Goal: Information Seeking & Learning: Learn about a topic

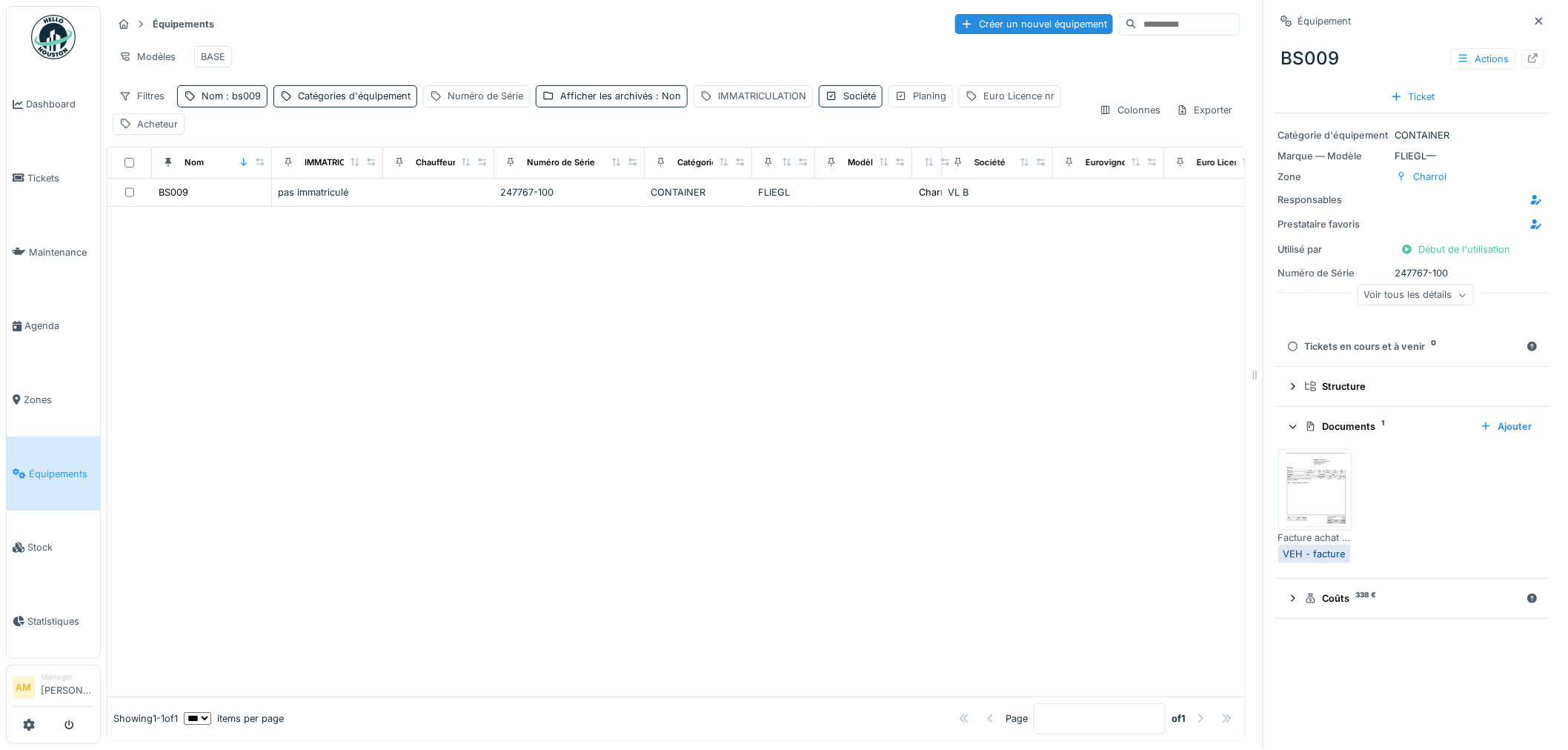
drag, startPoint x: 596, startPoint y: 453, endPoint x: 639, endPoint y: 2, distance: 453.0
click at [595, 453] on div at bounding box center [676, 451] width 1138 height 490
drag, startPoint x: 40, startPoint y: 468, endPoint x: 45, endPoint y: 457, distance: 12.1
click at [40, 468] on span "Équipements" at bounding box center [61, 474] width 65 height 14
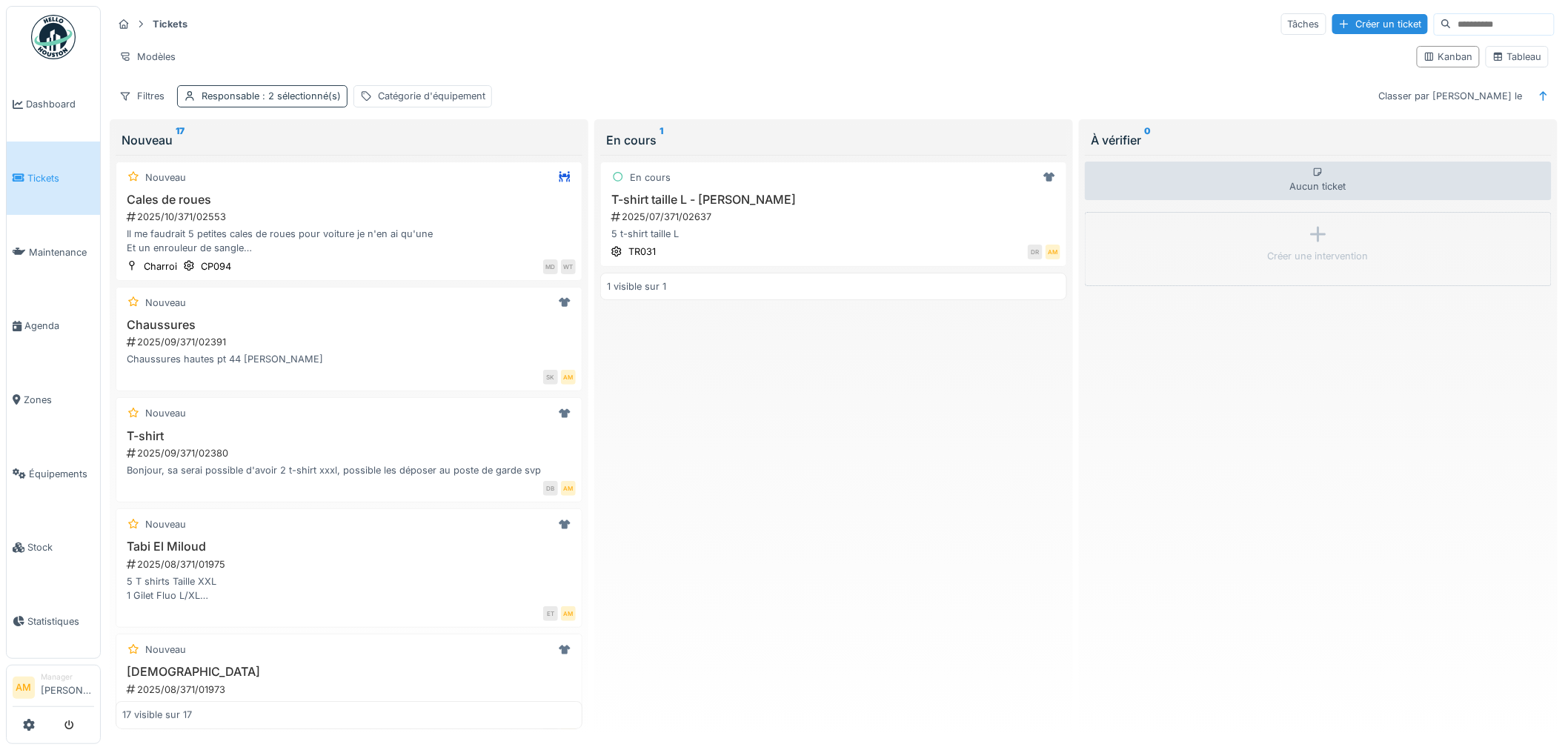
click at [254, 94] on div "Responsable : 2 sélectionné(s)" at bounding box center [271, 96] width 140 height 14
click at [289, 168] on icon at bounding box center [293, 168] width 8 height 8
type input "*****"
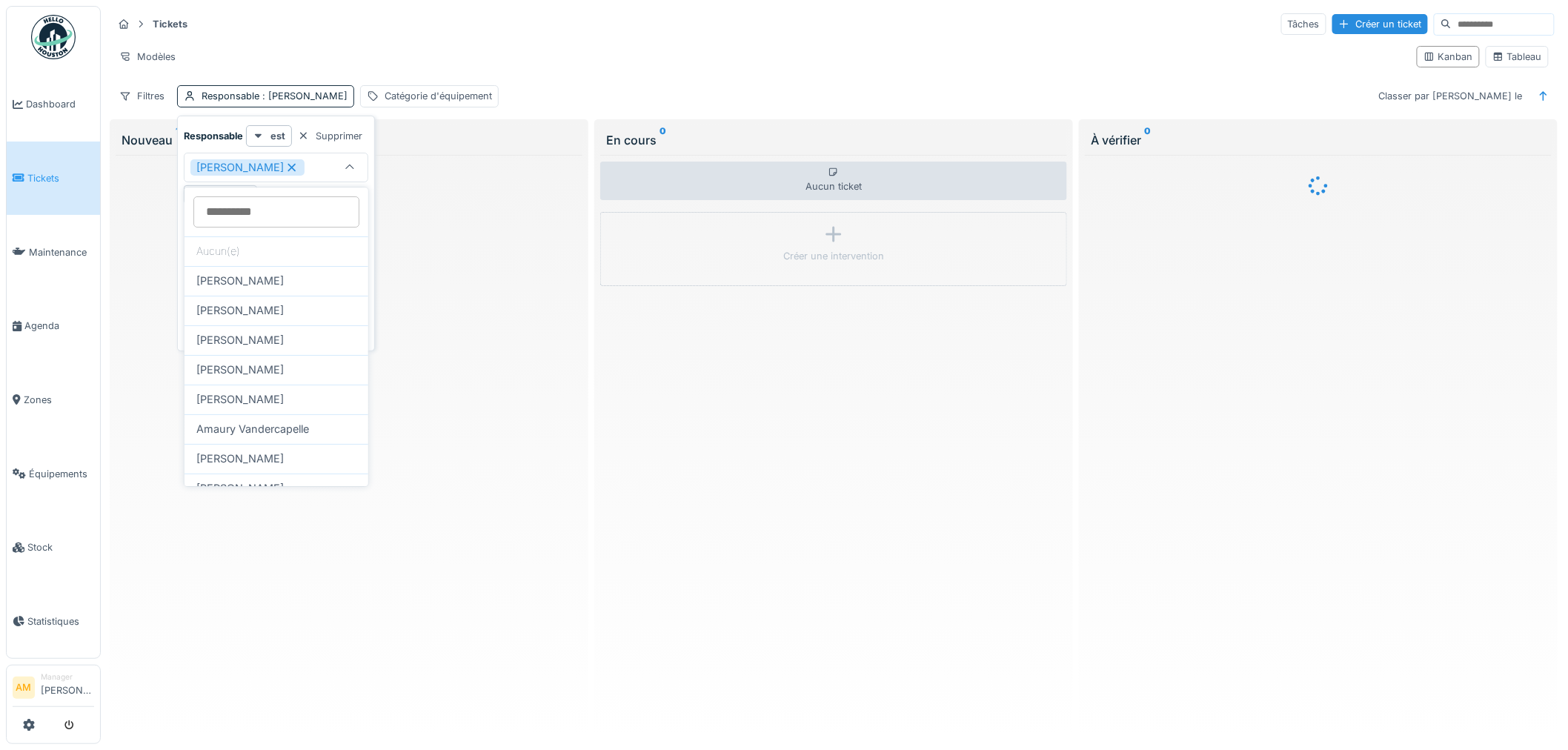
drag, startPoint x: 283, startPoint y: 164, endPoint x: 277, endPoint y: 161, distance: 6.7
click at [289, 164] on icon at bounding box center [293, 168] width 8 height 8
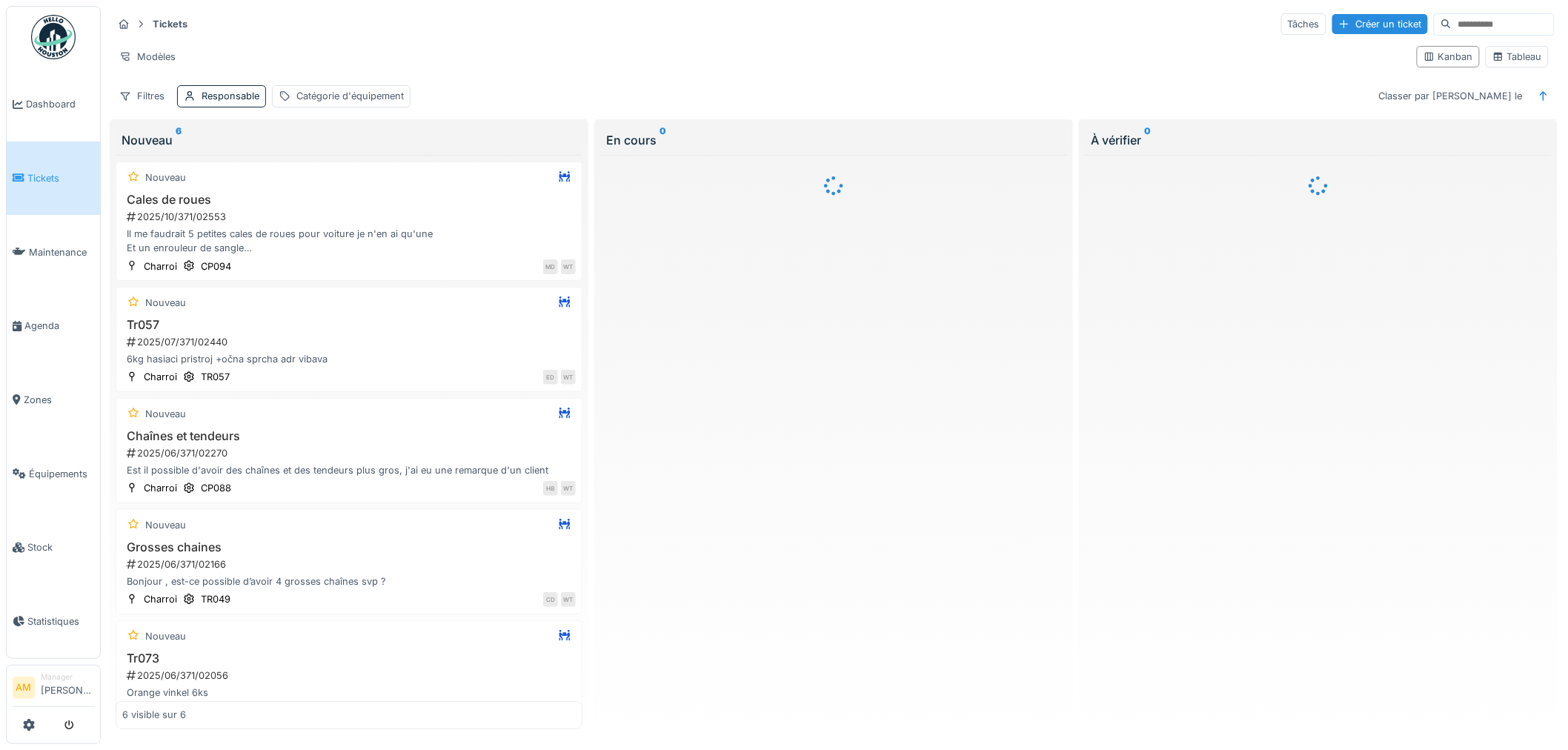
drag, startPoint x: 52, startPoint y: 176, endPoint x: 102, endPoint y: 119, distance: 75.8
click at [52, 174] on span "Tickets" at bounding box center [60, 178] width 67 height 14
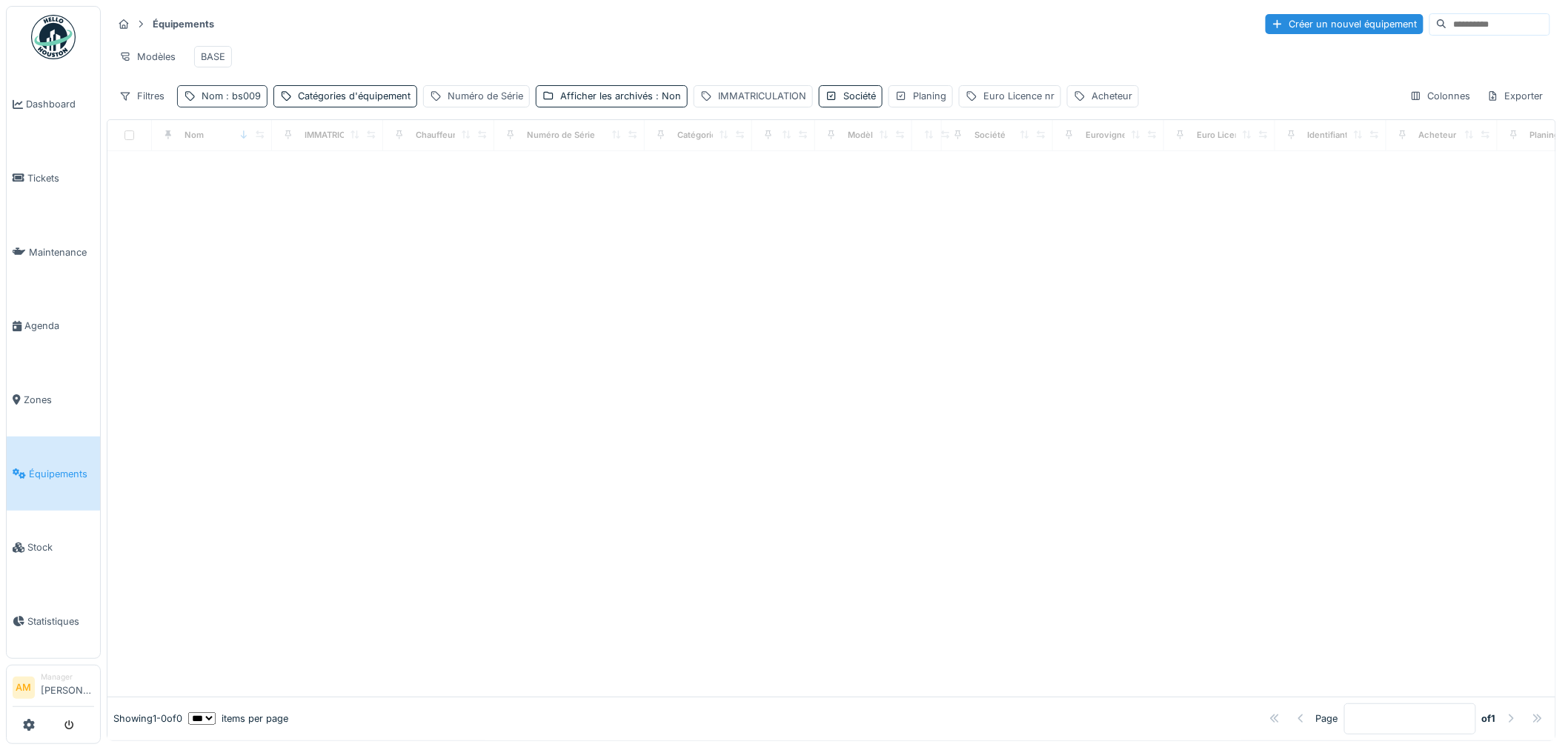
click at [235, 103] on div "Nom : bs009" at bounding box center [231, 96] width 59 height 14
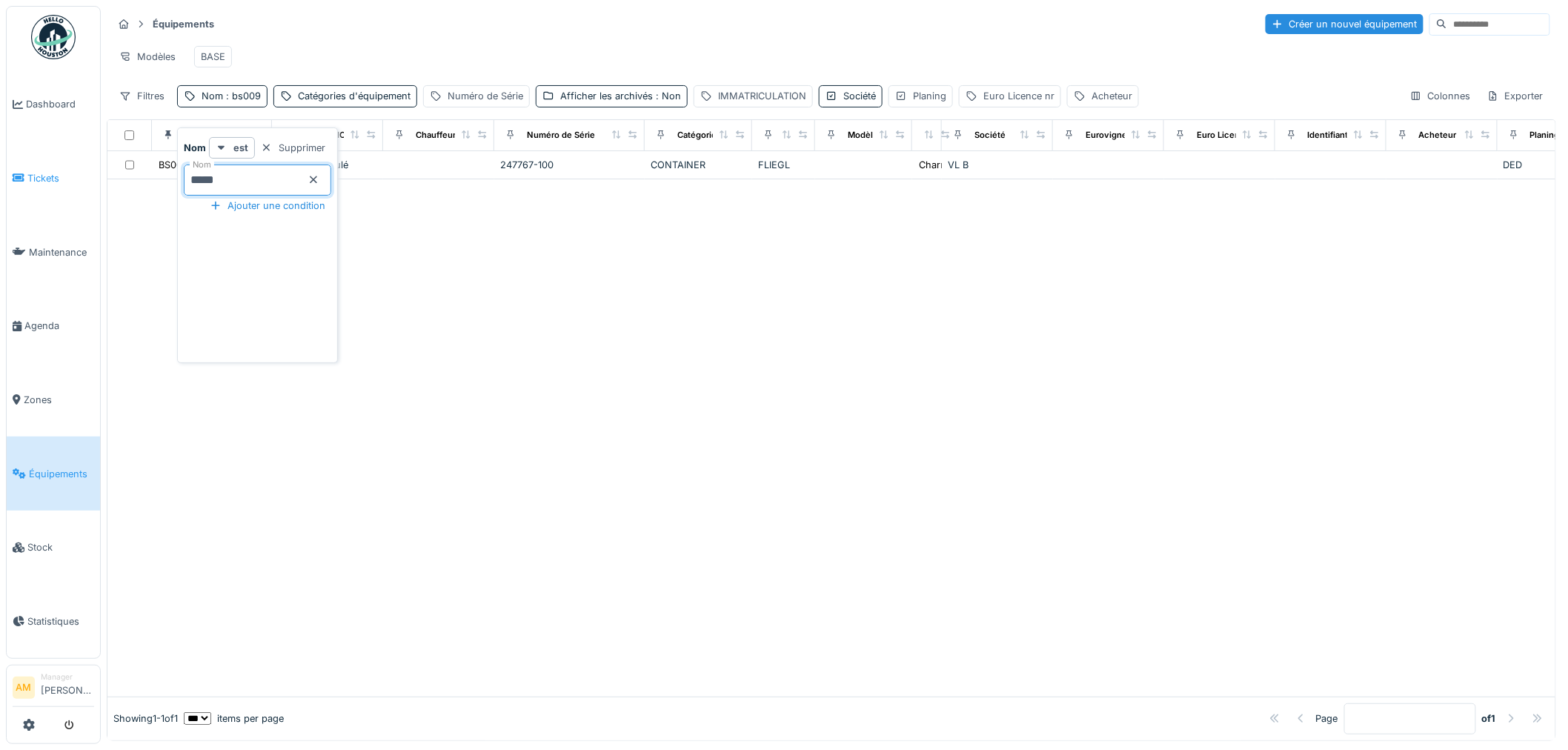
drag, startPoint x: 246, startPoint y: 179, endPoint x: 85, endPoint y: 169, distance: 161.3
click at [98, 174] on body "Dashboard Tickets Maintenance Agenda Zones Équipements Stock Statistiques AM Ma…" at bounding box center [784, 375] width 1568 height 750
type input "*****"
drag, startPoint x: 661, startPoint y: 385, endPoint x: 579, endPoint y: 367, distance: 84.0
click at [658, 377] on div at bounding box center [832, 438] width 1449 height 517
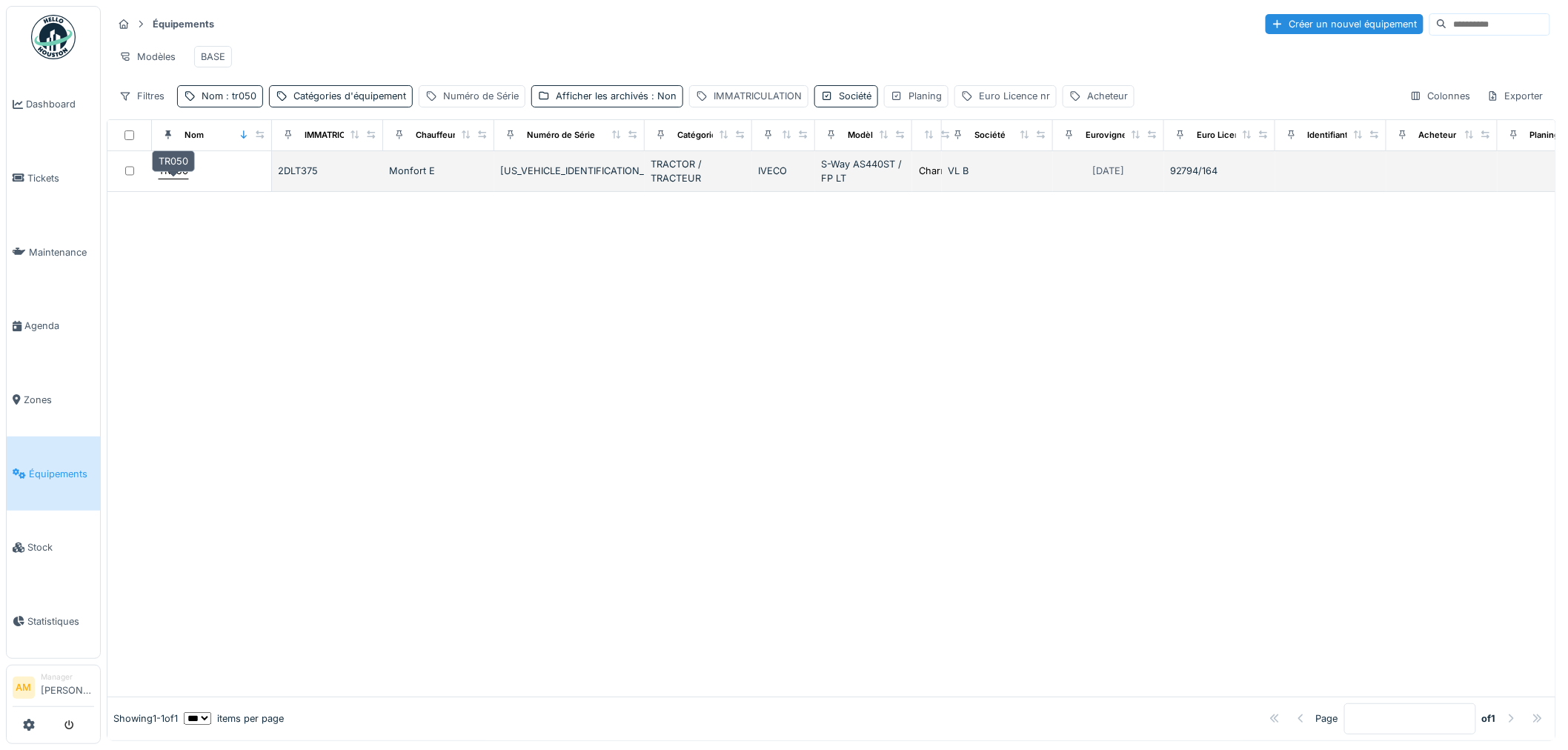
click at [178, 178] on div "TR050" at bounding box center [173, 171] width 30 height 14
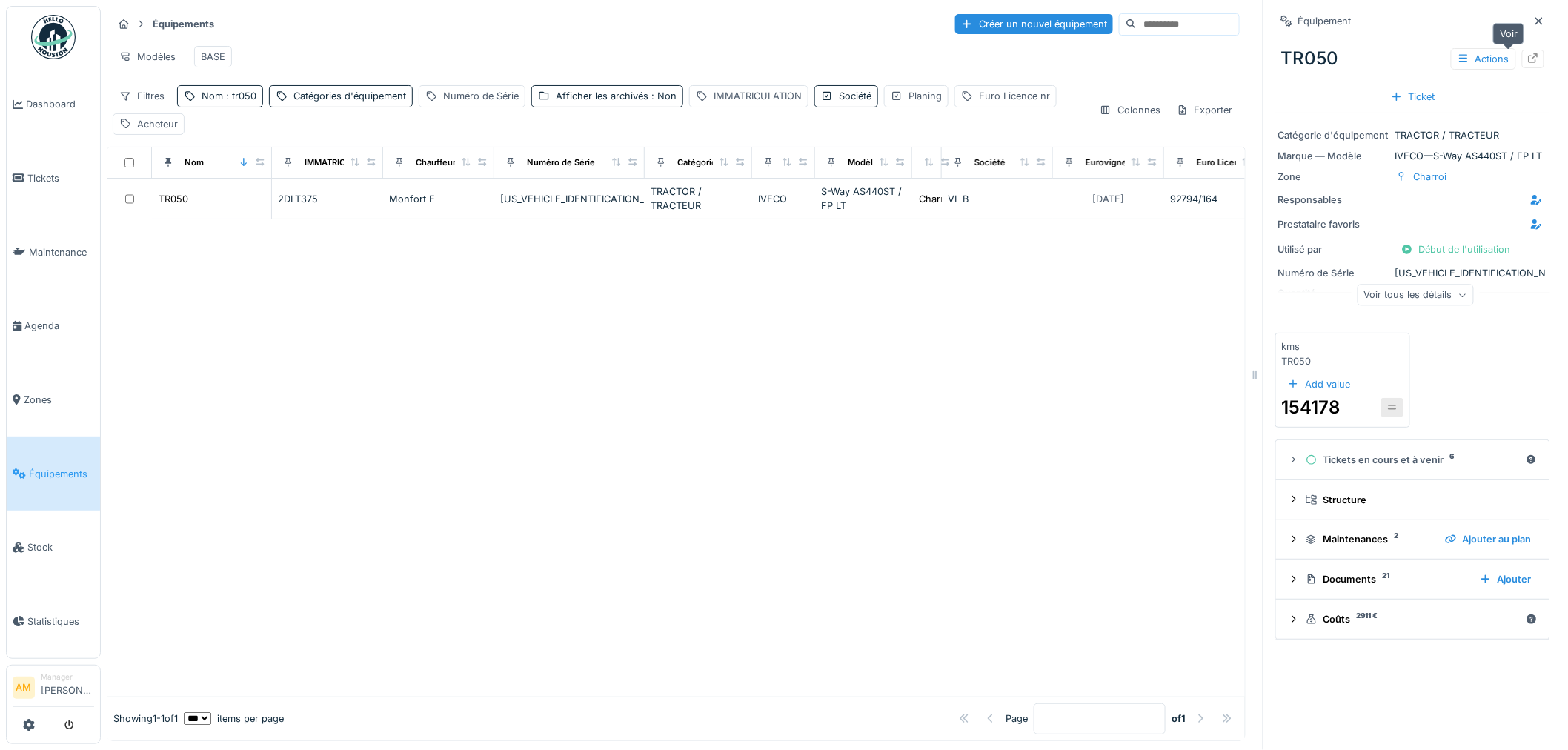
click at [1529, 62] on icon at bounding box center [1533, 58] width 9 height 9
click at [1529, 56] on icon at bounding box center [1533, 58] width 9 height 9
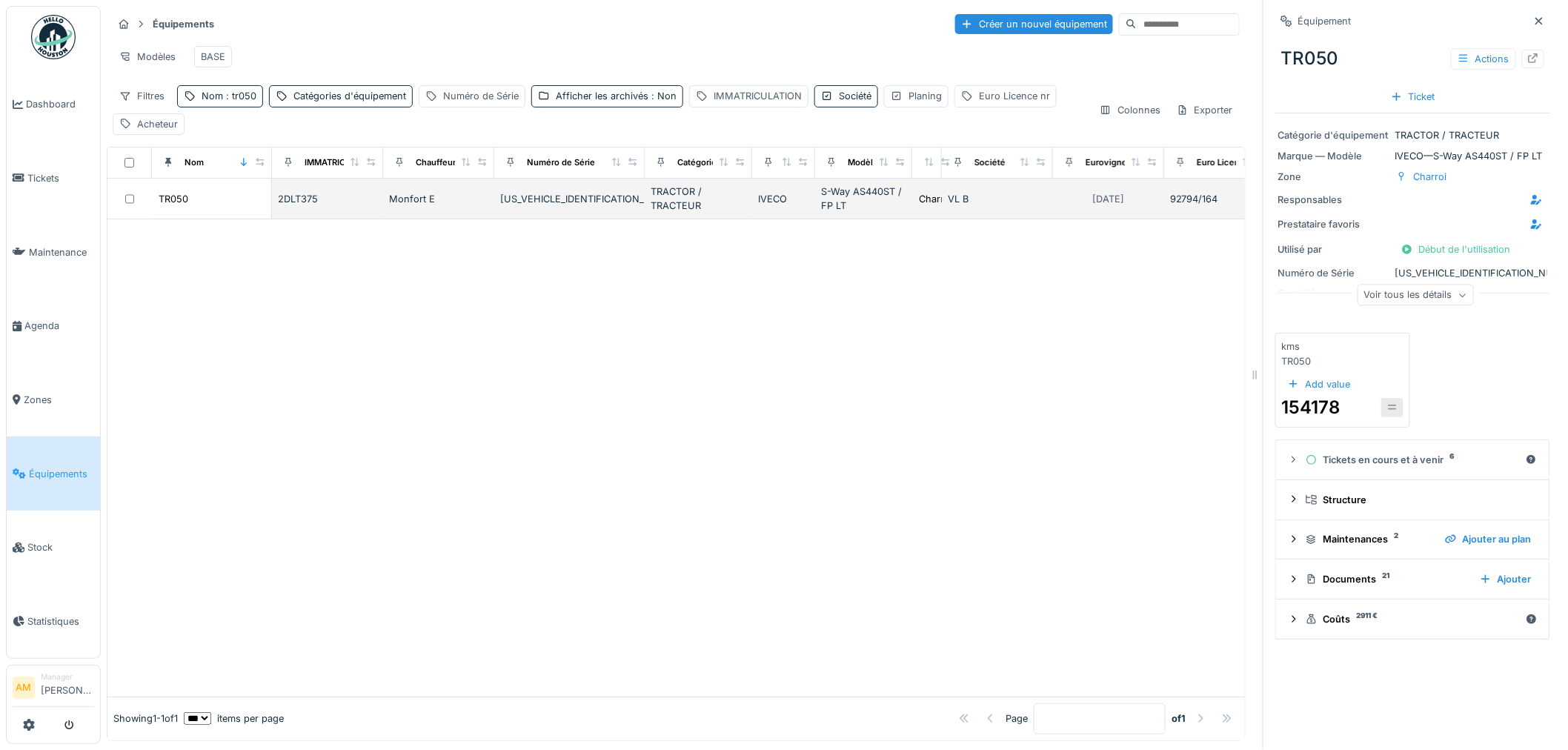
drag, startPoint x: 513, startPoint y: 364, endPoint x: 410, endPoint y: 221, distance: 176.2
click at [502, 338] on div at bounding box center [676, 457] width 1138 height 477
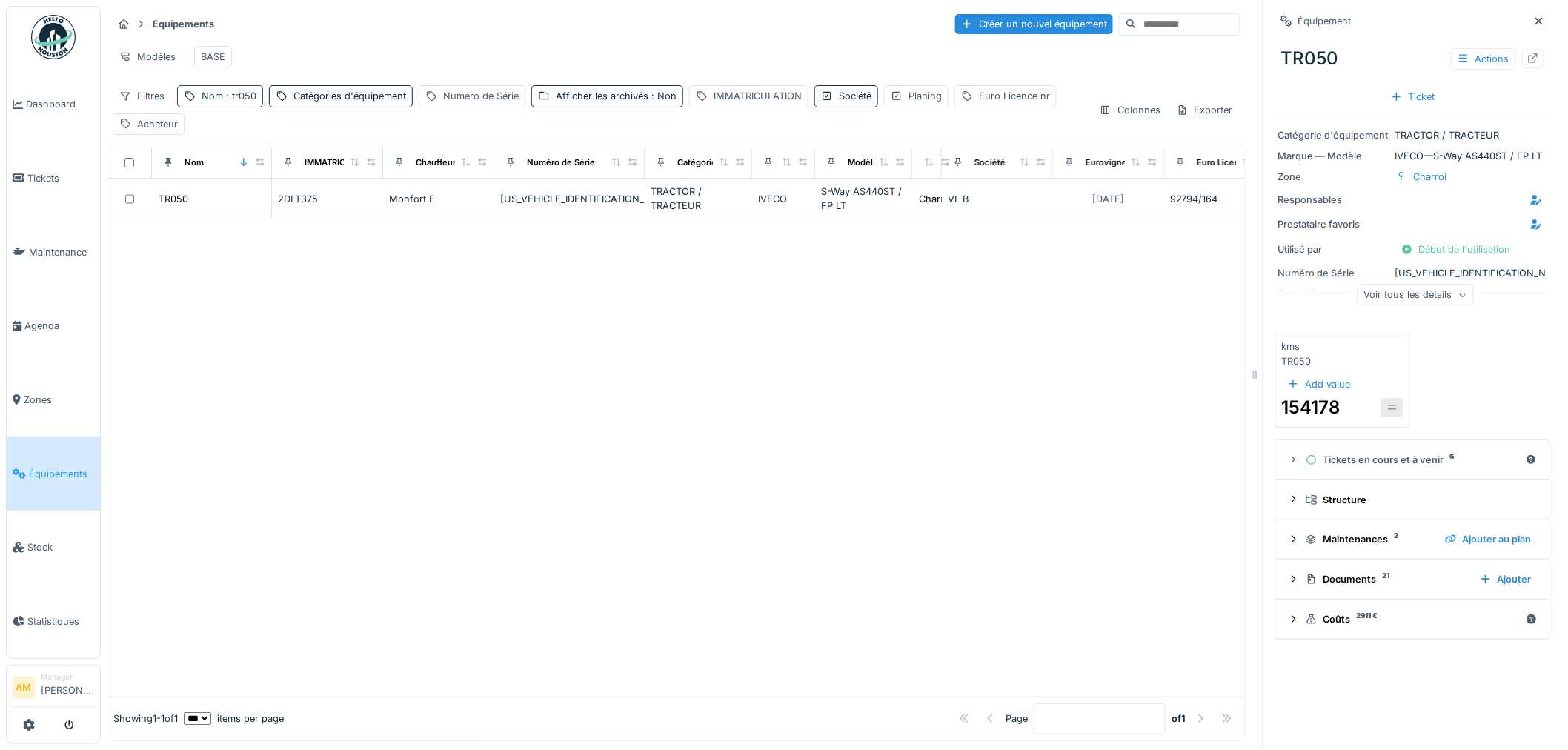
click at [236, 102] on span ": tr050" at bounding box center [239, 96] width 33 height 11
drag, startPoint x: 227, startPoint y: 183, endPoint x: 55, endPoint y: 175, distance: 172.2
click at [55, 176] on body "Dashboard Tickets Maintenance Agenda Zones Équipements Stock Statistiques AM Ma…" at bounding box center [784, 375] width 1568 height 750
type input "*****"
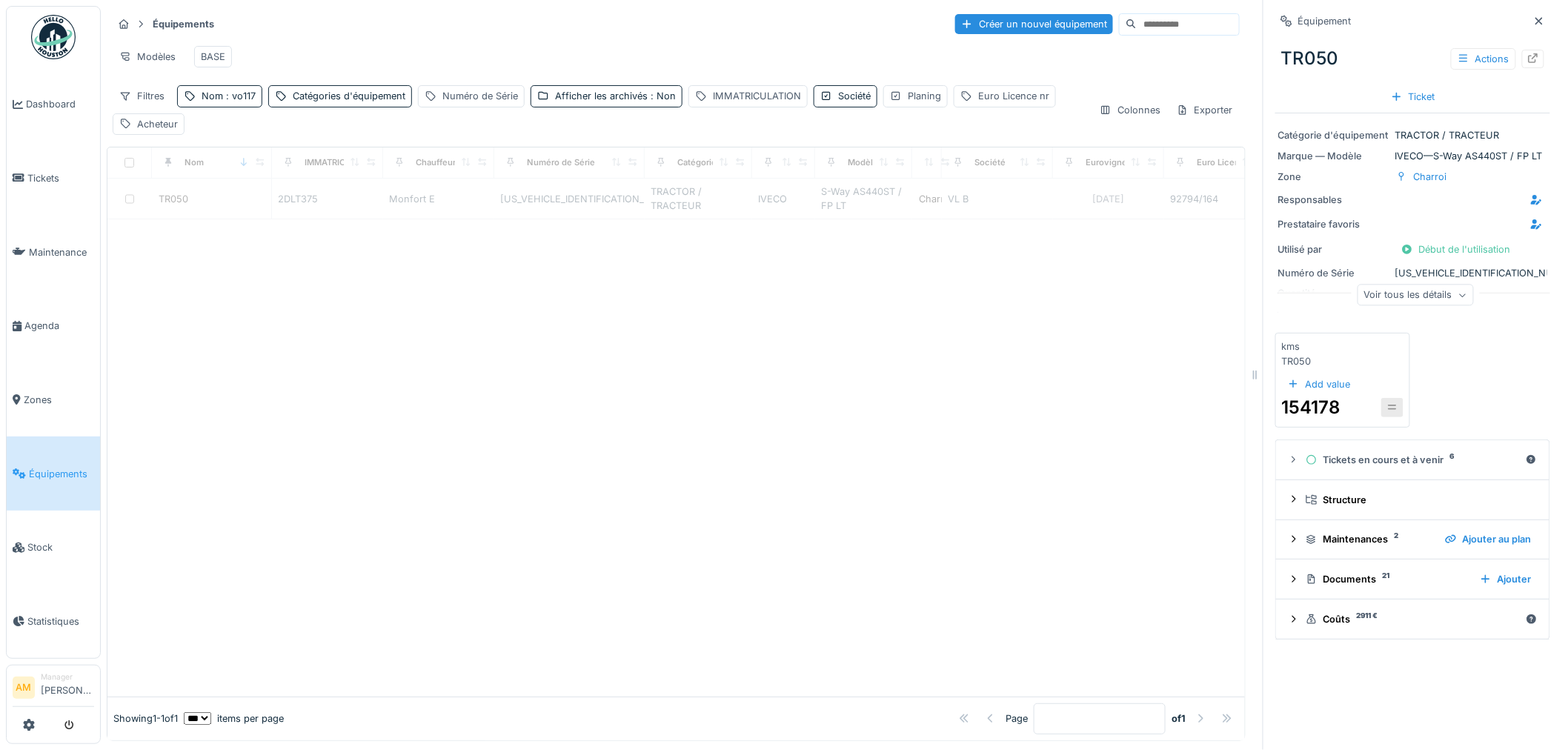
click at [552, 325] on div at bounding box center [676, 457] width 1138 height 477
click at [595, 103] on div "Afficher les archivés : Non" at bounding box center [615, 96] width 121 height 14
click at [584, 183] on div "Afficher les archivés" at bounding box center [611, 176] width 113 height 18
click at [591, 383] on div at bounding box center [676, 457] width 1138 height 477
drag, startPoint x: 228, startPoint y: 371, endPoint x: 201, endPoint y: 293, distance: 82.5
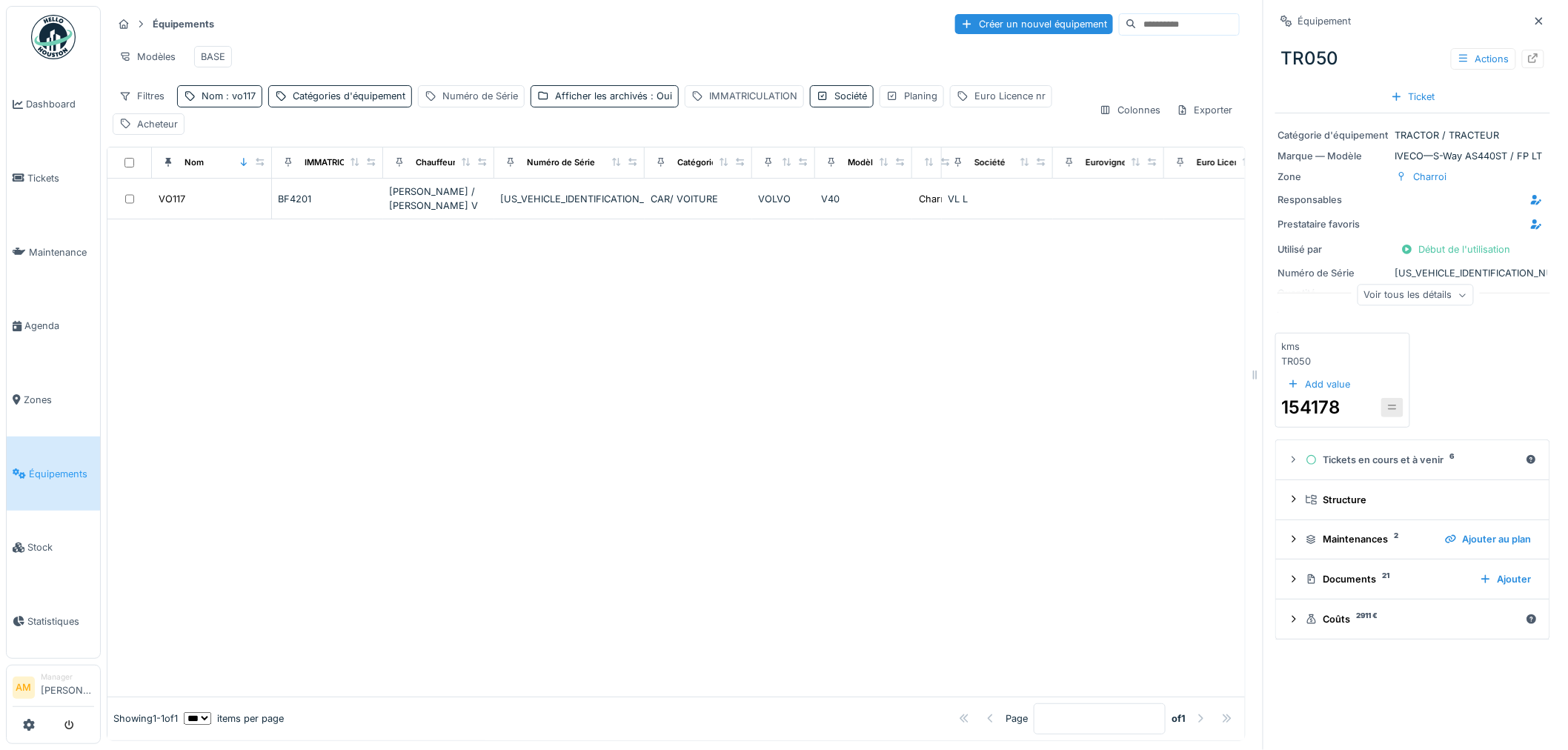
click at [223, 361] on div at bounding box center [676, 457] width 1138 height 477
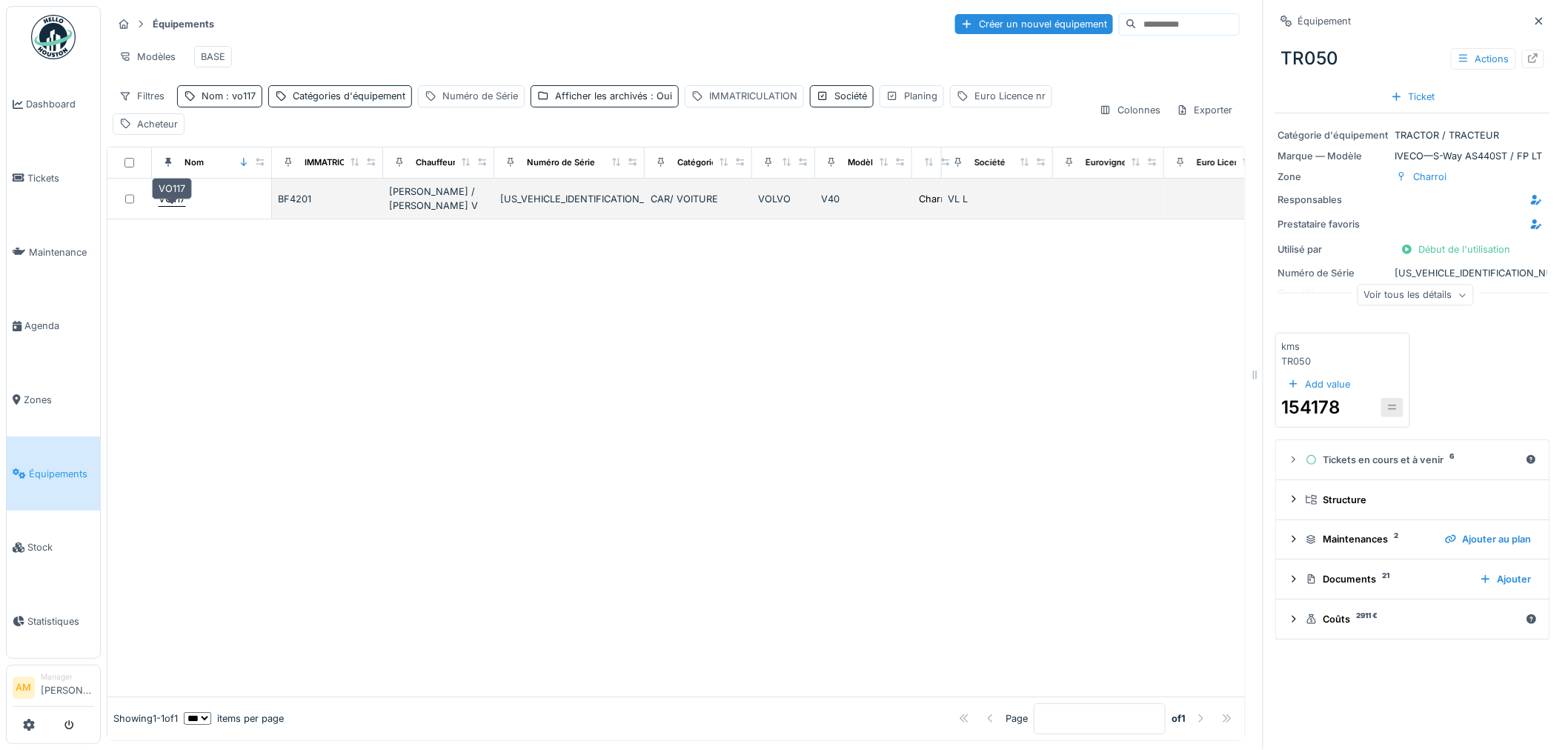
click at [179, 207] on div "VO117" at bounding box center [172, 199] width 27 height 14
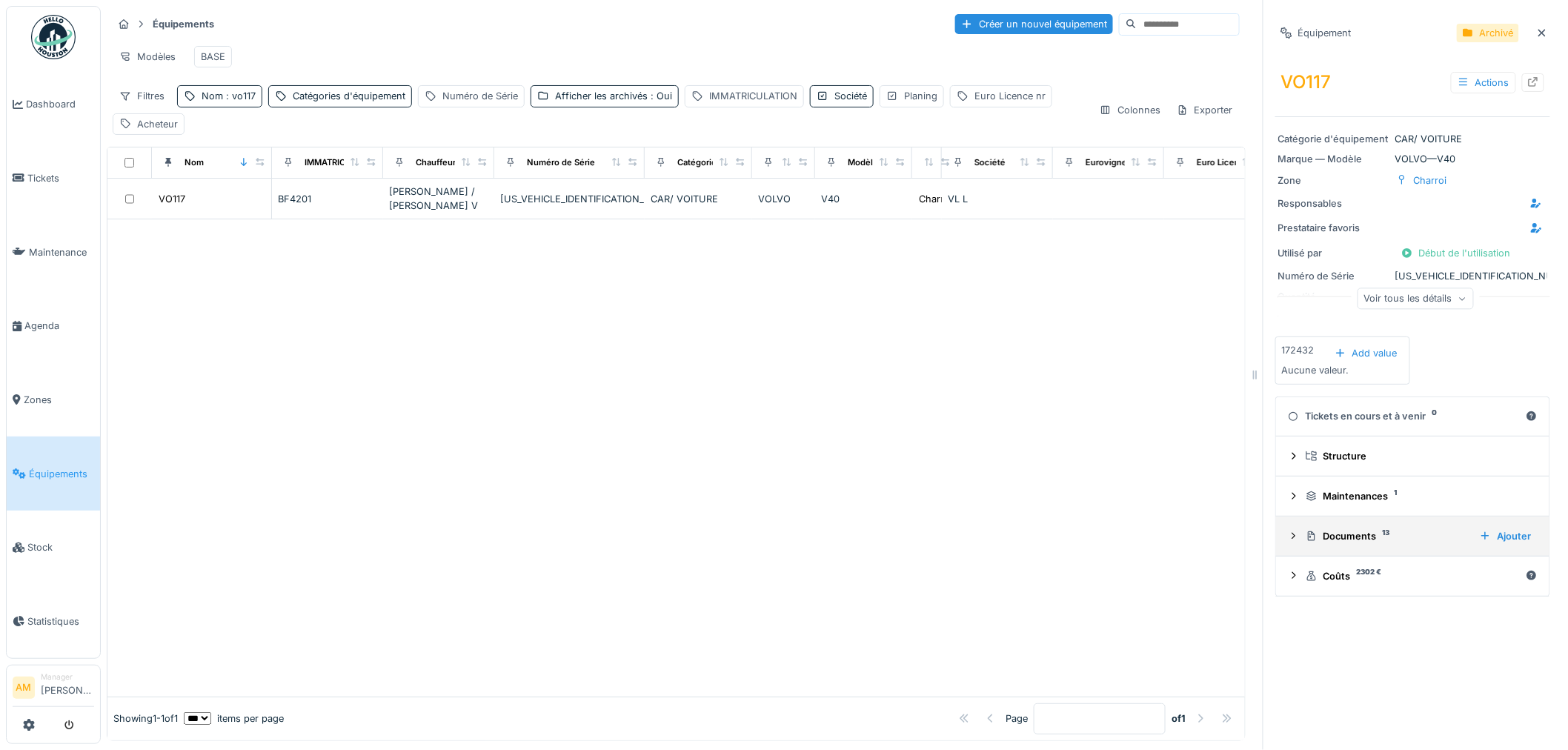
click at [1288, 532] on div at bounding box center [1294, 536] width 12 height 14
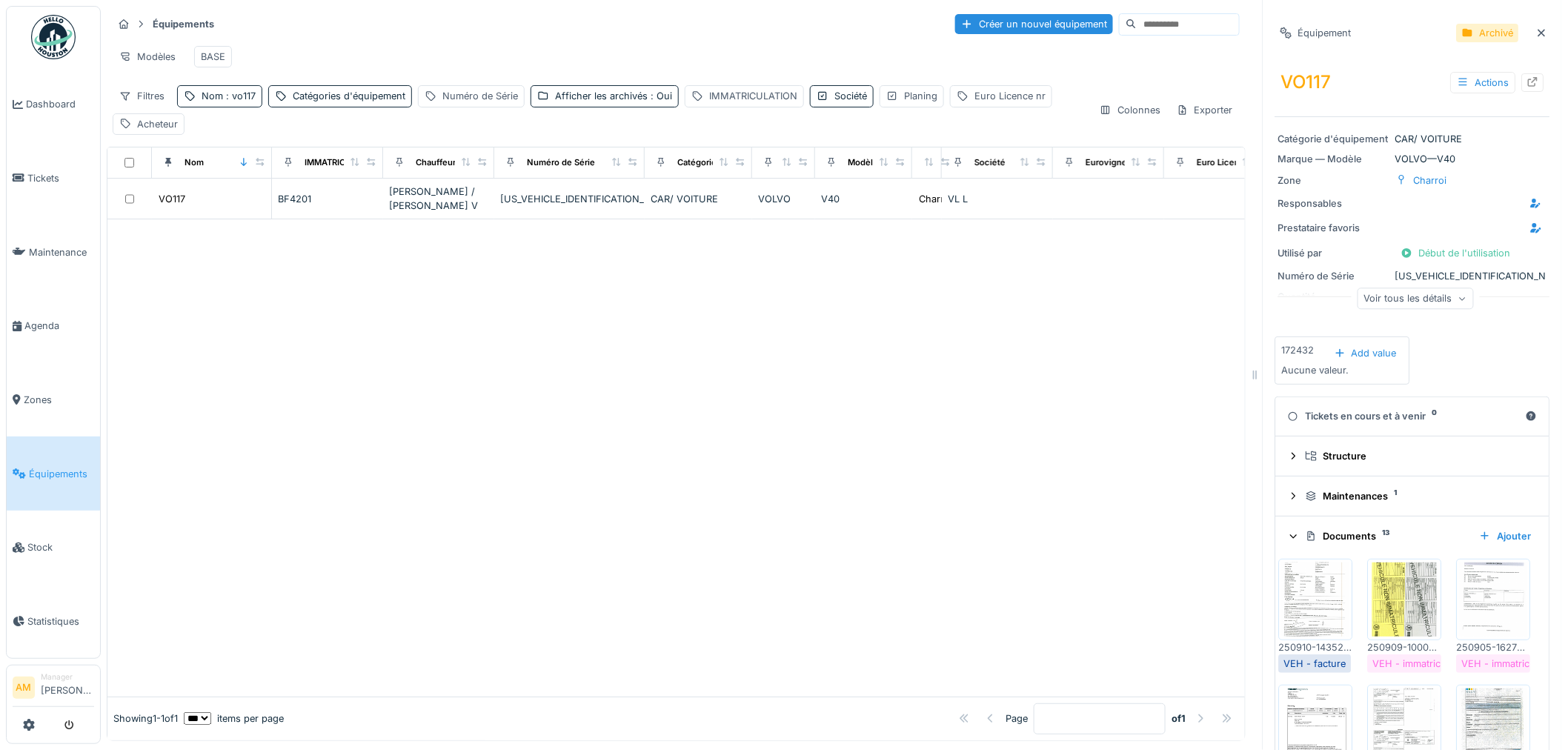
click at [1298, 582] on img at bounding box center [1316, 600] width 67 height 74
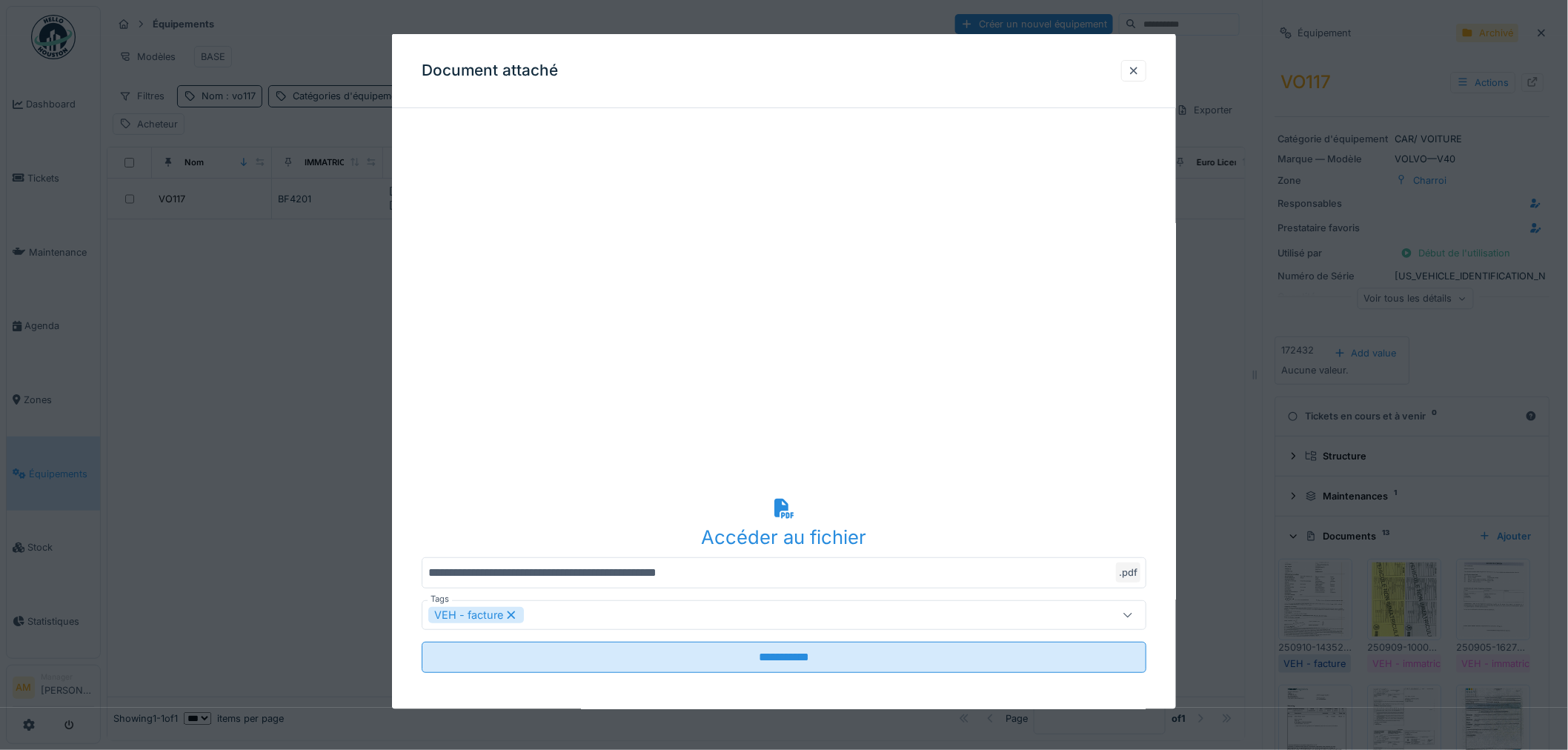
click at [1139, 67] on div at bounding box center [1134, 69] width 12 height 14
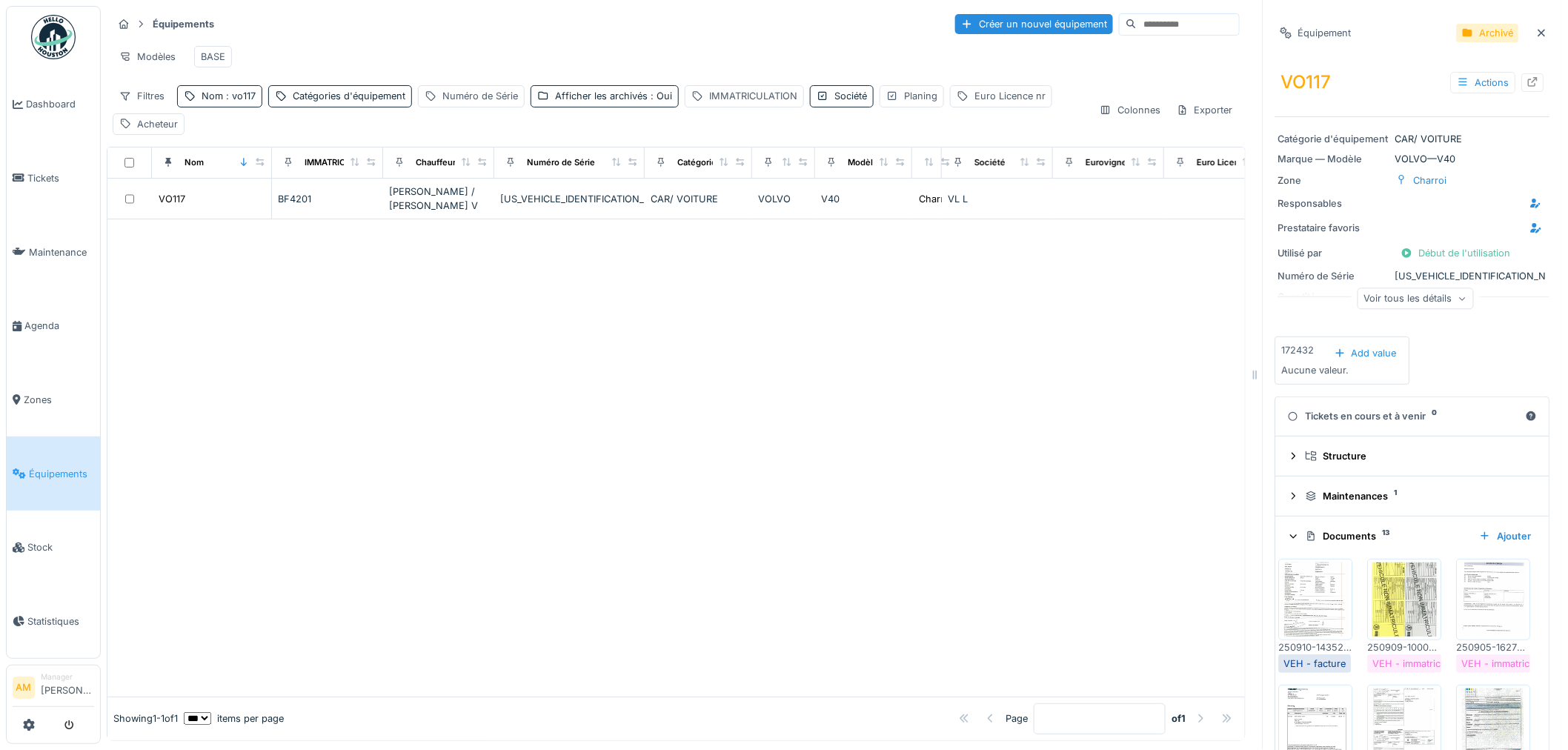
click at [1428, 302] on div "Voir tous les détails" at bounding box center [1417, 298] width 117 height 21
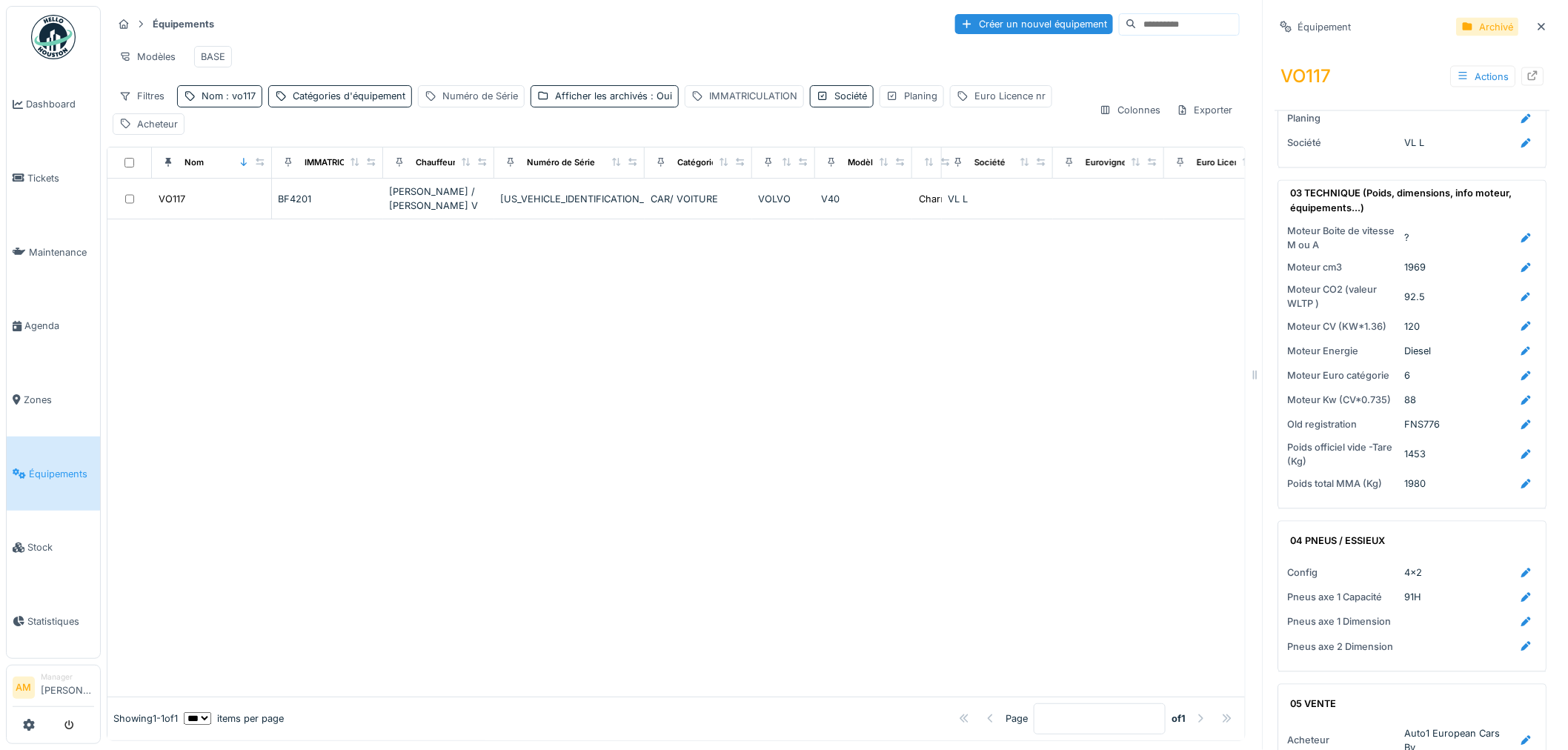
scroll to position [1318, 0]
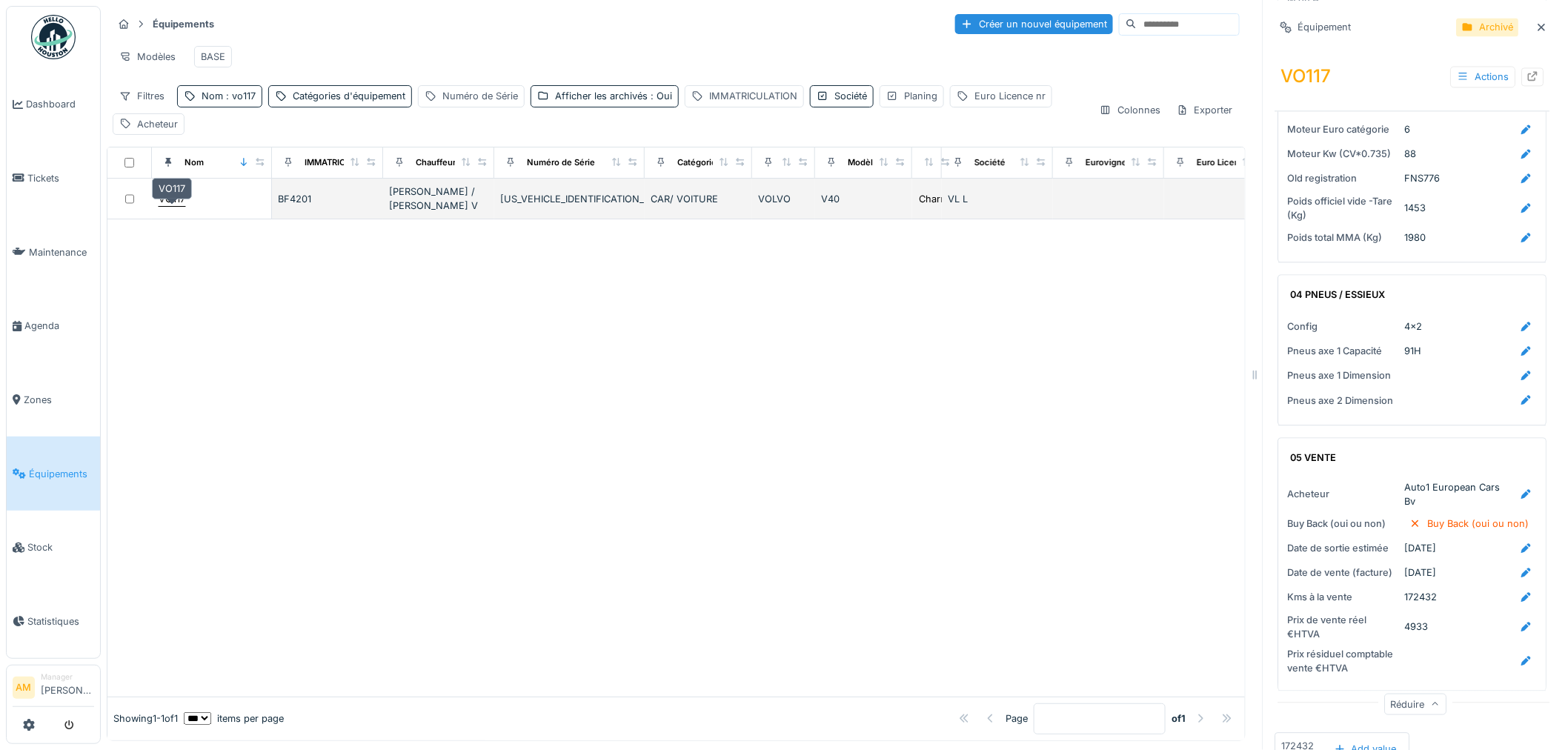
click at [174, 207] on div "VO117" at bounding box center [172, 199] width 27 height 14
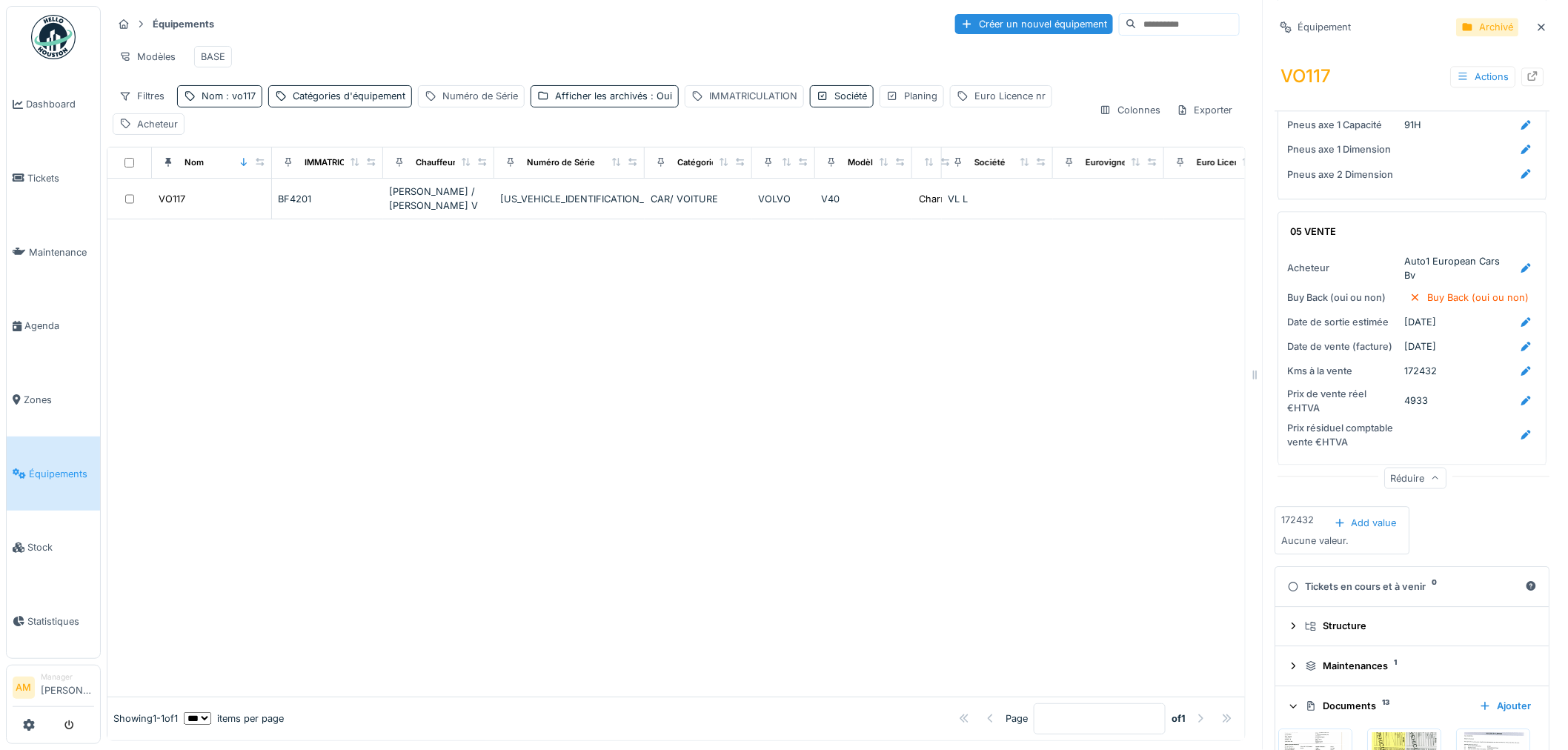
scroll to position [1812, 0]
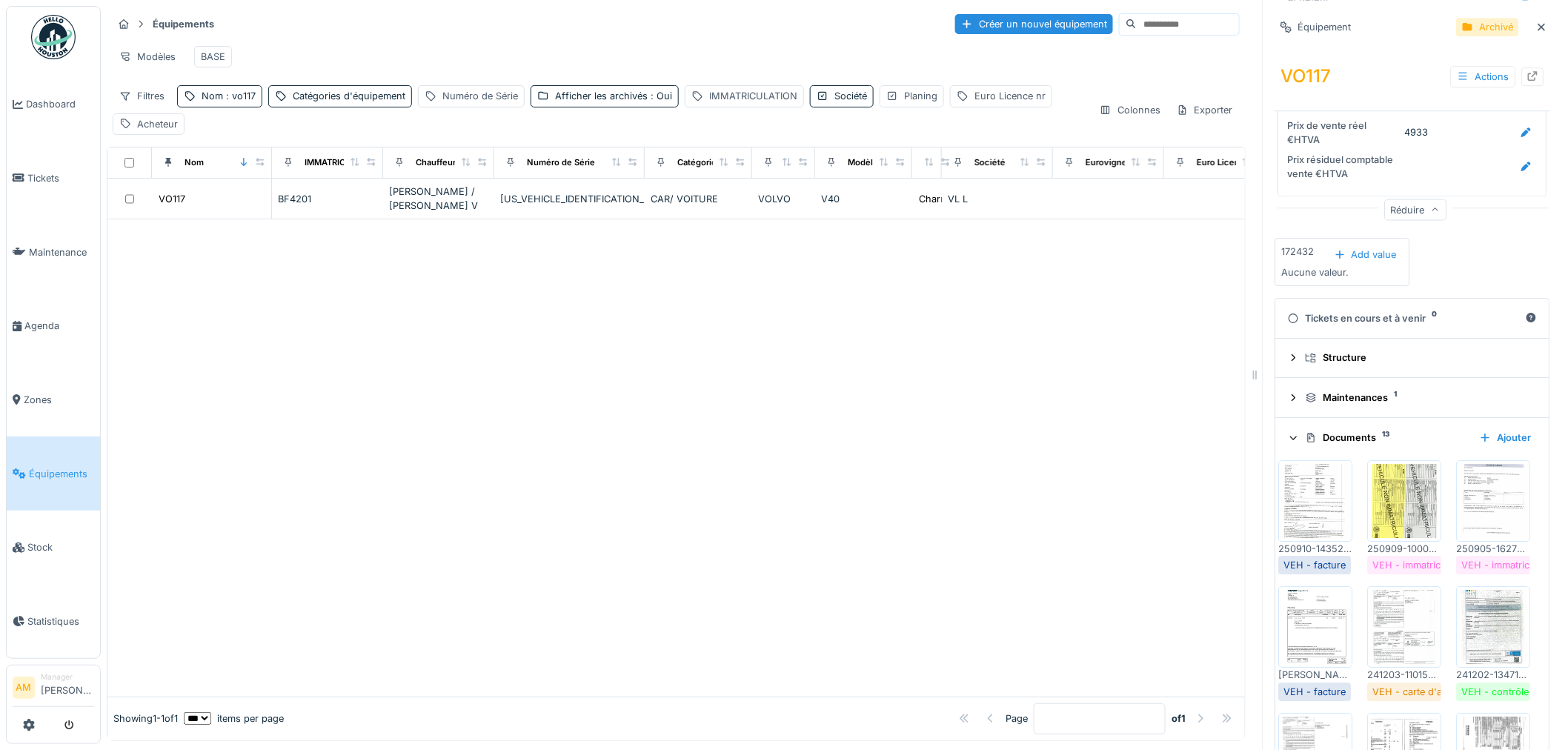
click at [1328, 493] on img at bounding box center [1316, 501] width 67 height 74
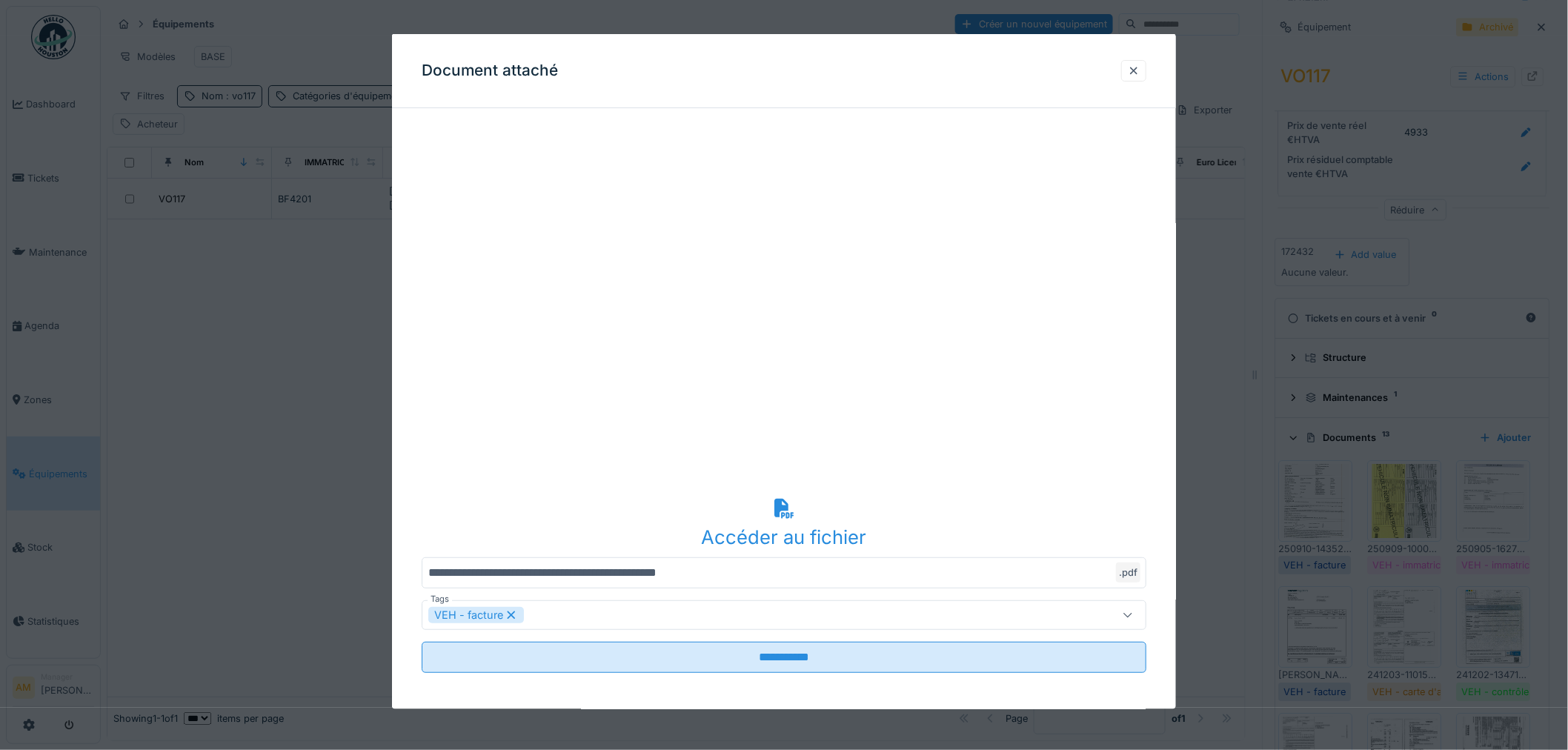
click at [1433, 375] on div at bounding box center [784, 375] width 1568 height 750
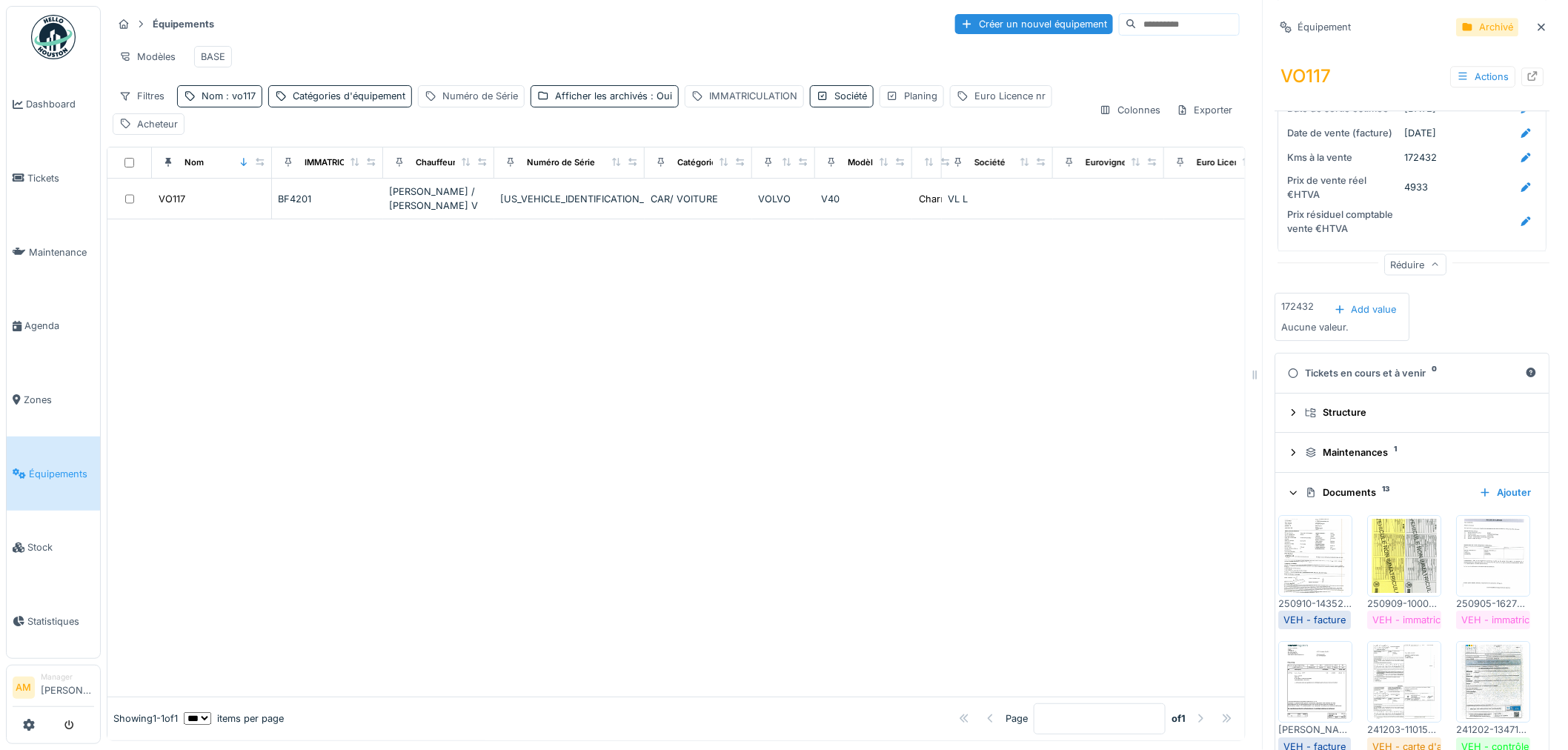
scroll to position [1730, 0]
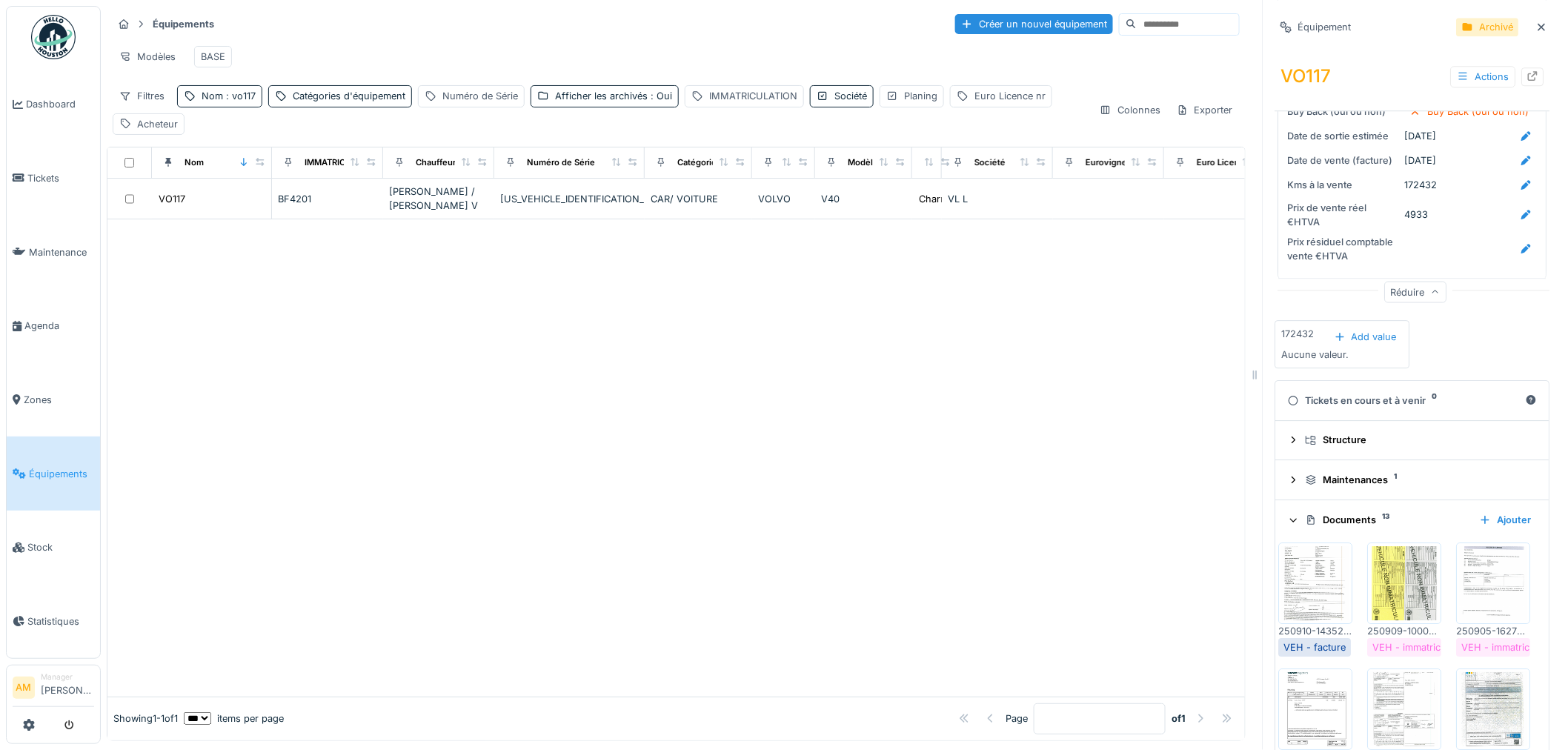
click at [1318, 550] on img at bounding box center [1316, 584] width 67 height 74
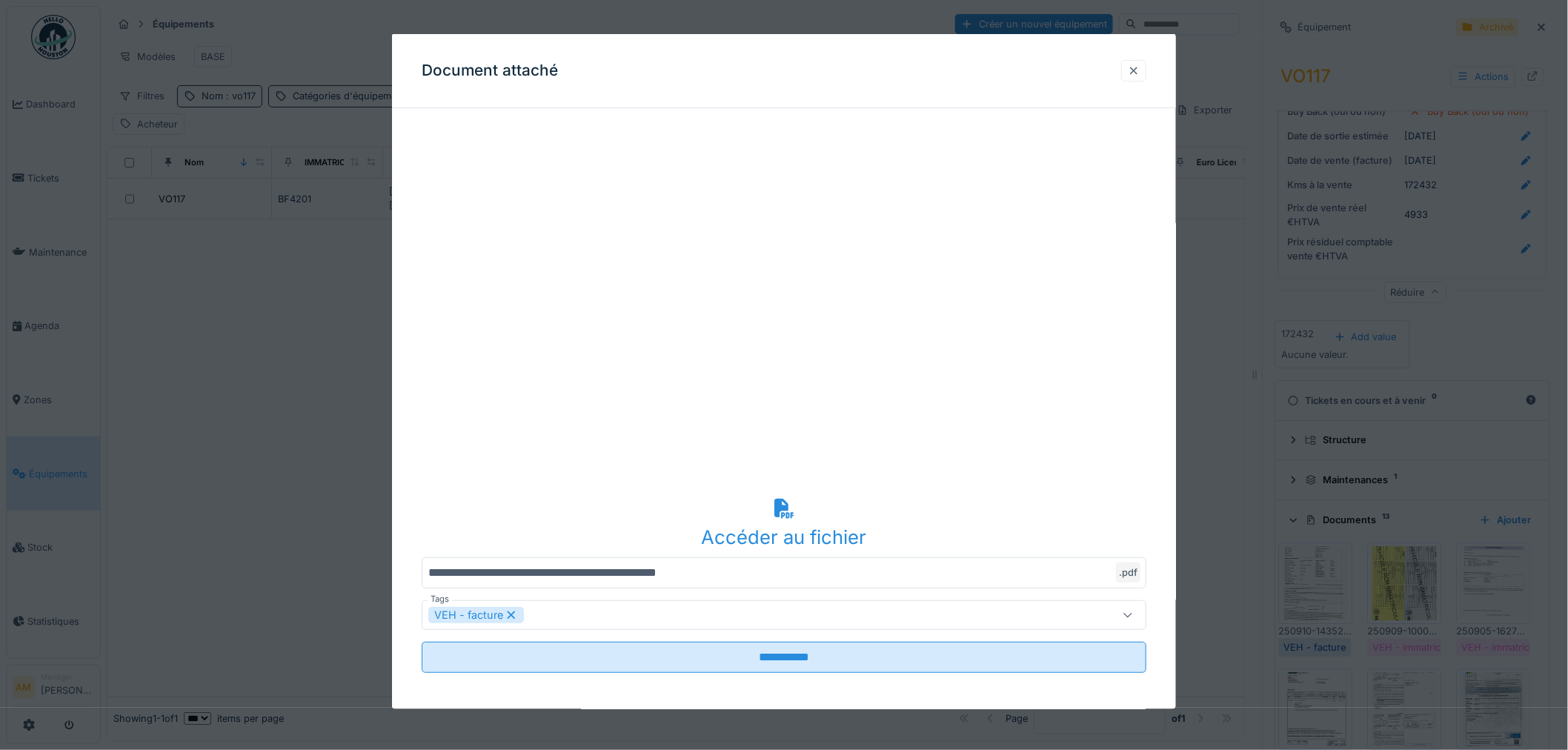
click at [1140, 71] on div at bounding box center [1134, 69] width 12 height 14
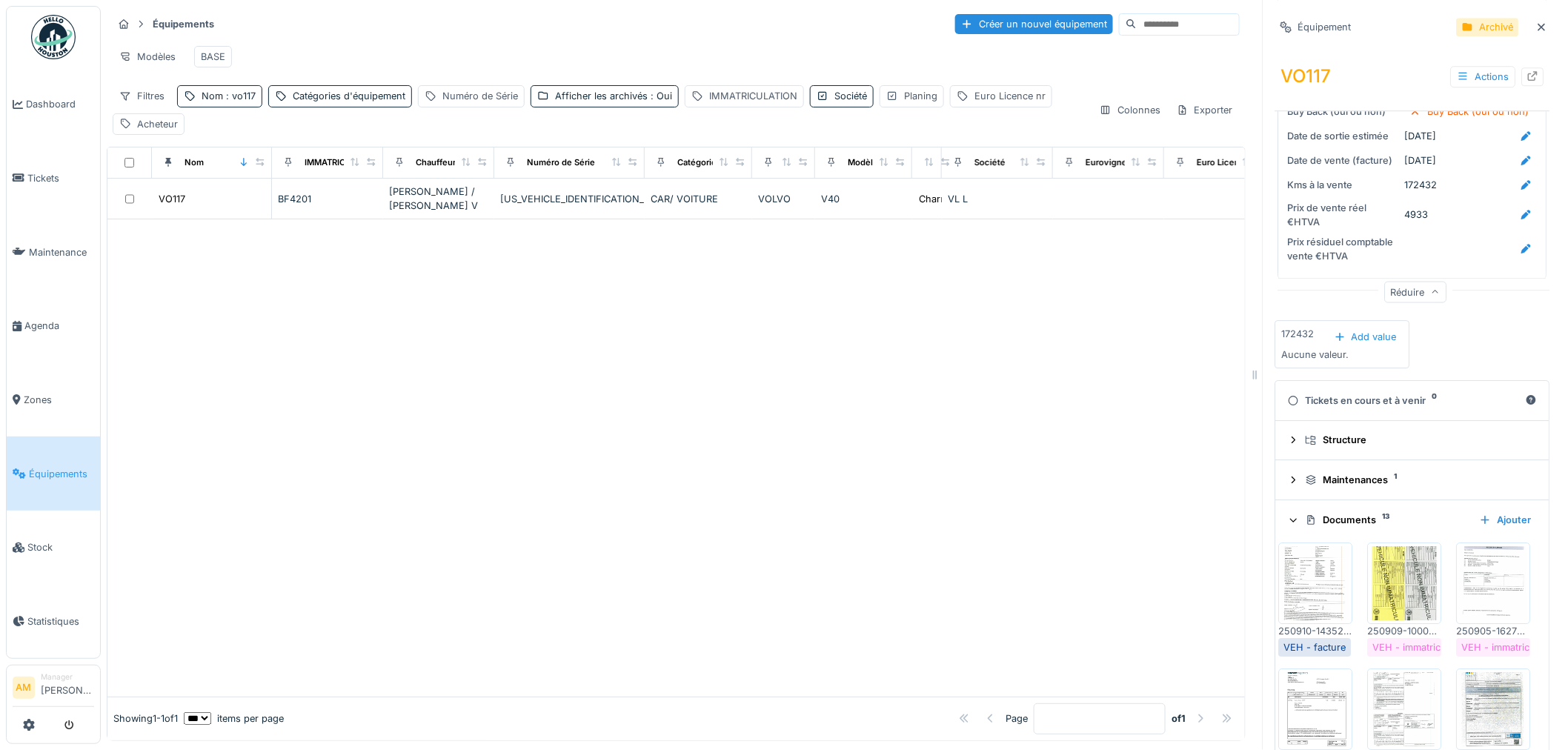
click at [440, 410] on div at bounding box center [676, 457] width 1138 height 477
click at [416, 409] on div at bounding box center [676, 457] width 1138 height 477
drag, startPoint x: 322, startPoint y: 404, endPoint x: 264, endPoint y: 321, distance: 101.3
click at [319, 367] on div at bounding box center [676, 457] width 1138 height 477
click at [242, 102] on span ": vo117" at bounding box center [239, 96] width 33 height 11
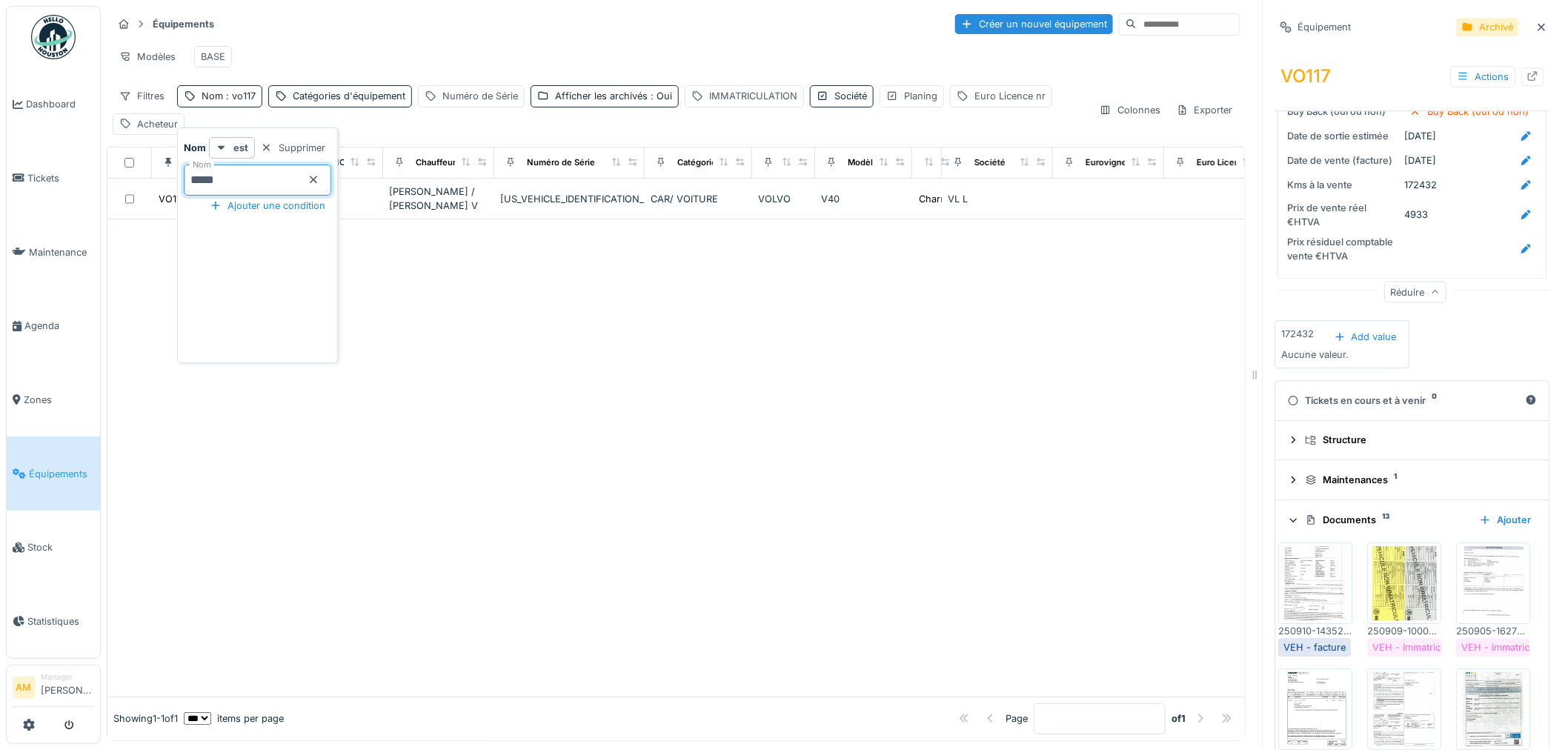
drag, startPoint x: 224, startPoint y: 190, endPoint x: -34, endPoint y: 196, distance: 258.1
click at [0, 196] on html "Dashboard Tickets Maintenance Agenda Zones Équipements Stock Statistiques AM Ma…" at bounding box center [784, 375] width 1568 height 750
type input "*****"
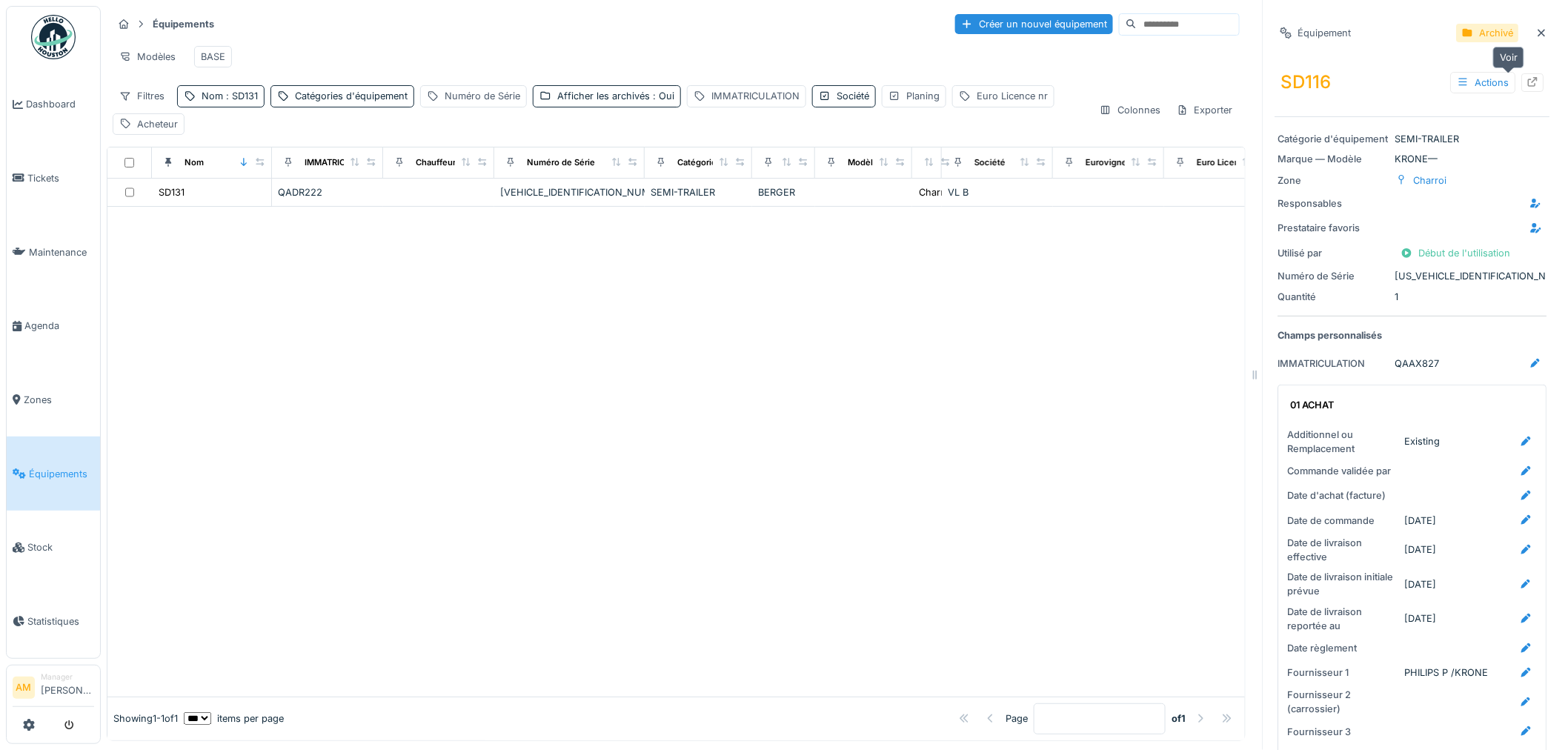
click at [1527, 82] on icon at bounding box center [1533, 81] width 12 height 9
click at [189, 201] on div "SD131" at bounding box center [212, 192] width 107 height 15
click at [1527, 62] on icon at bounding box center [1533, 58] width 12 height 9
click at [230, 102] on span ": SD131" at bounding box center [240, 96] width 35 height 11
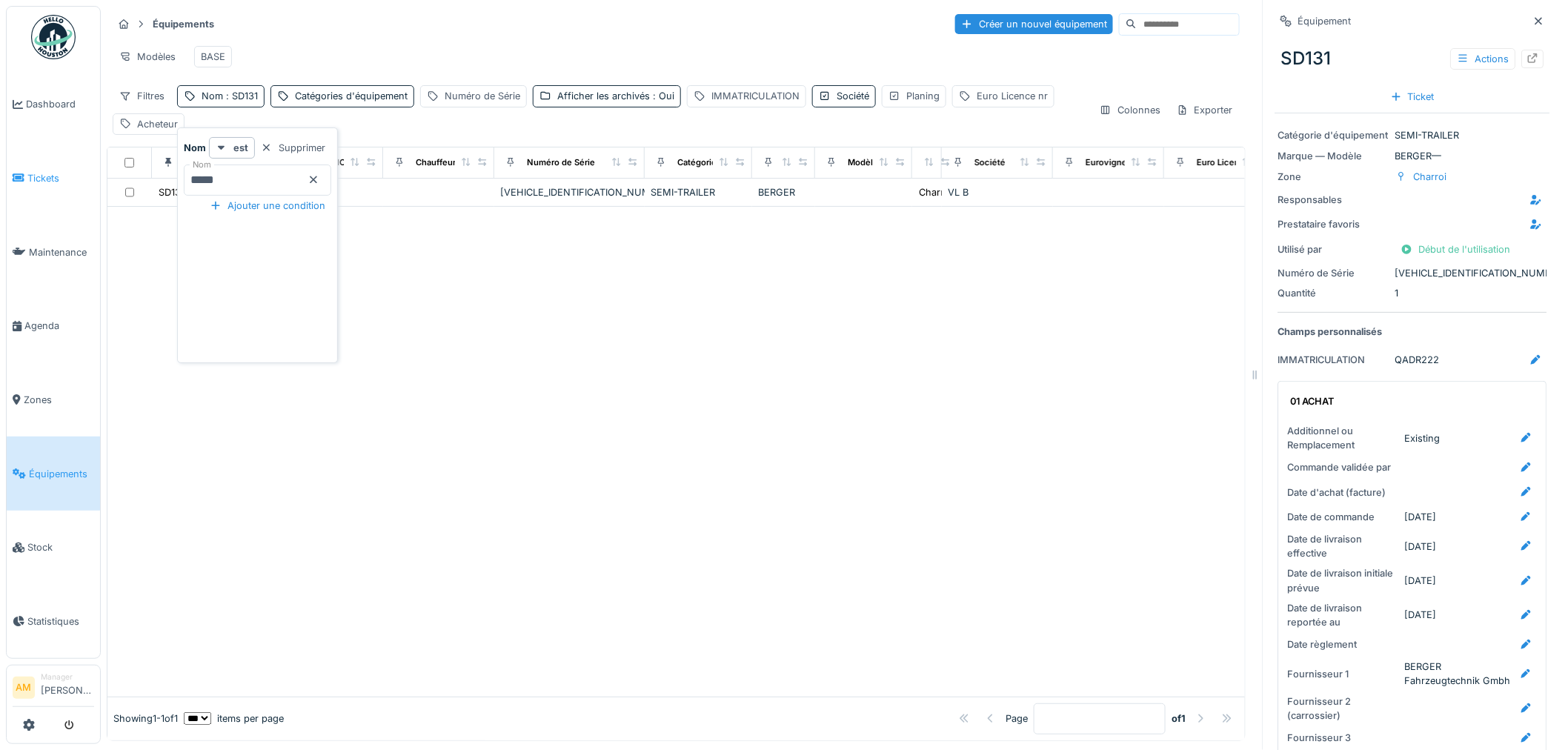
drag, startPoint x: 176, startPoint y: 176, endPoint x: 9, endPoint y: 176, distance: 167.0
click at [20, 176] on body "Dashboard Tickets Maintenance [GEOGRAPHIC_DATA] Zones Équipements Stock Statist…" at bounding box center [784, 375] width 1568 height 750
type input "*****"
drag, startPoint x: 526, startPoint y: 363, endPoint x: 516, endPoint y: 352, distance: 14.9
click at [527, 363] on div at bounding box center [676, 451] width 1138 height 490
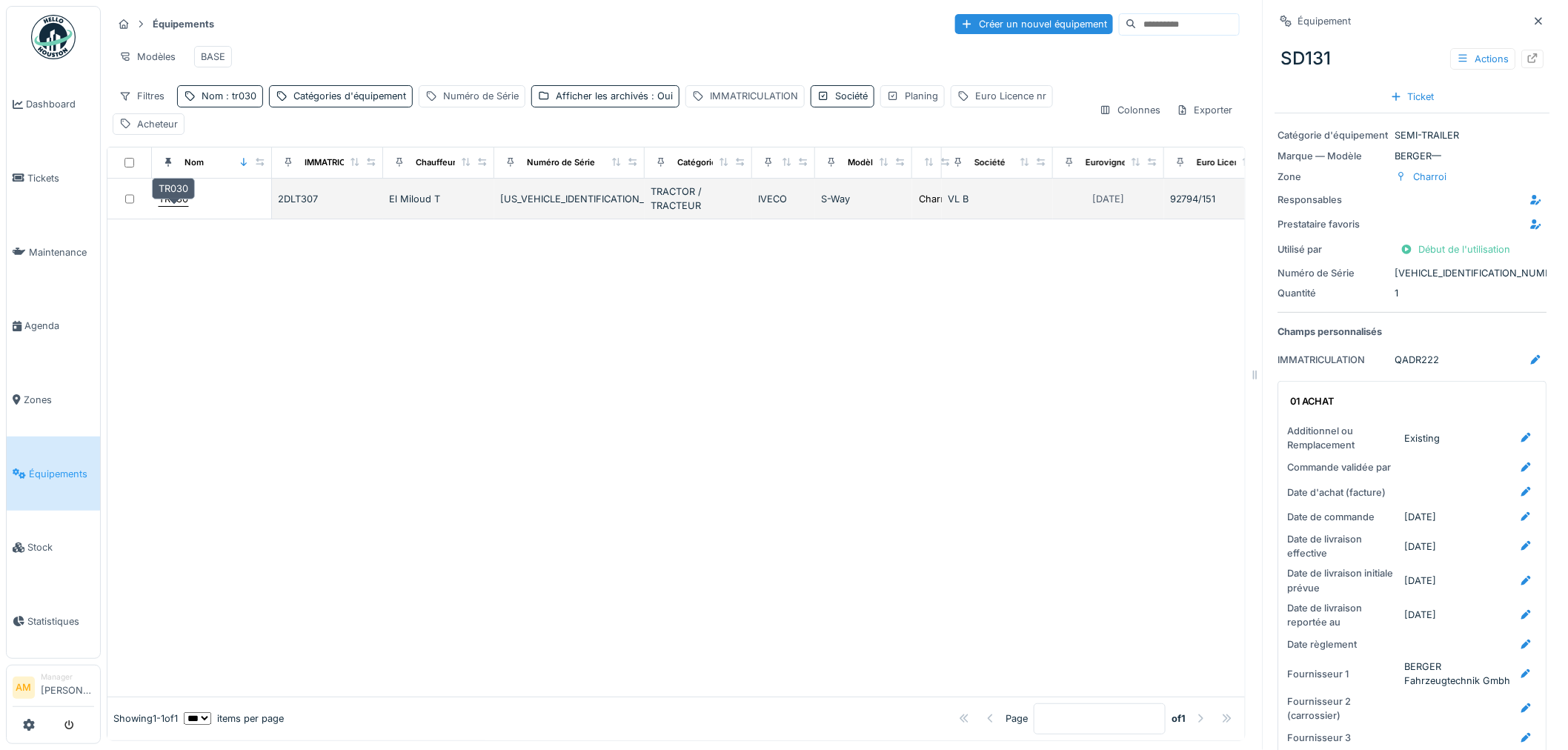
click at [183, 207] on div "TR030" at bounding box center [173, 199] width 30 height 14
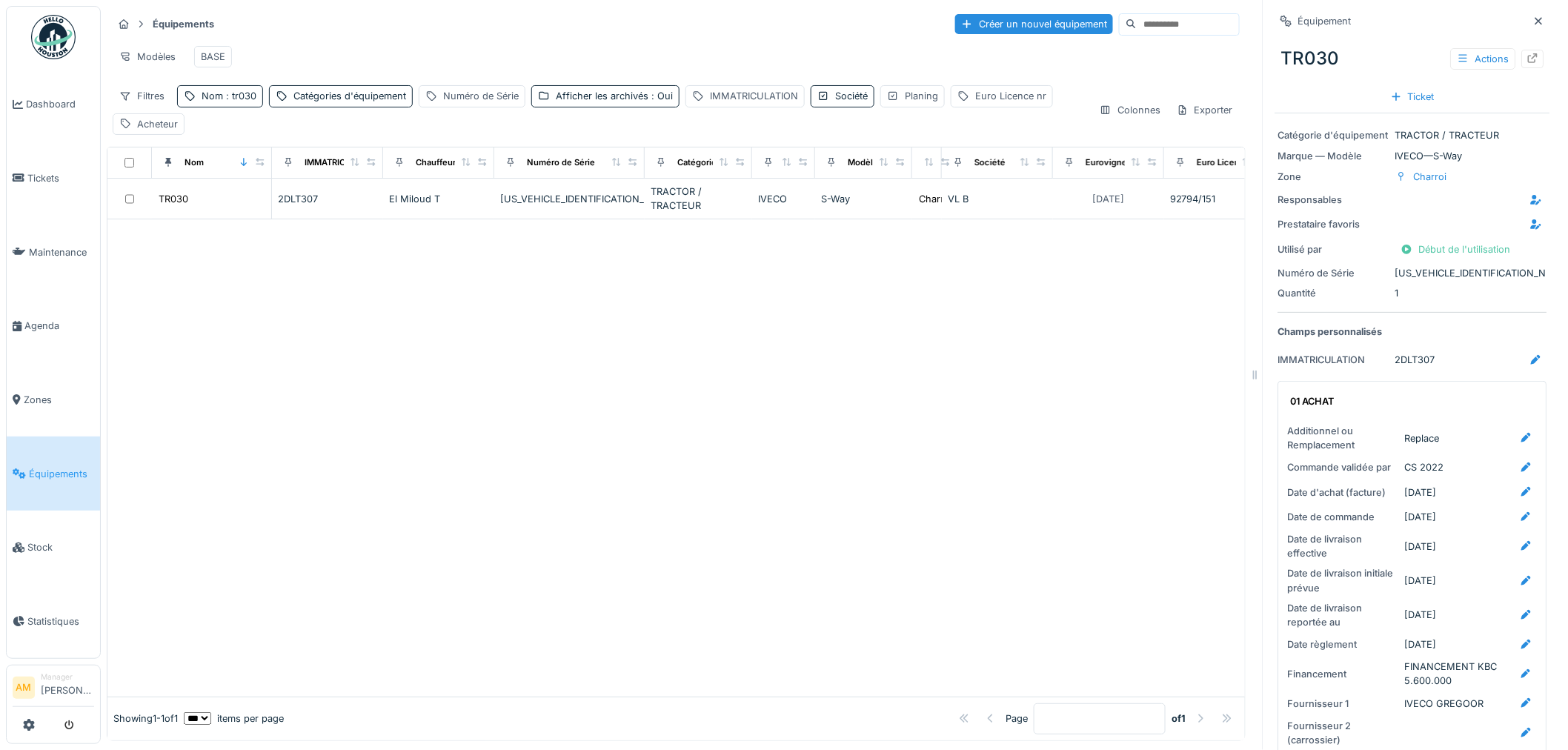
click at [1522, 60] on div at bounding box center [1533, 59] width 22 height 19
click at [237, 102] on span ": tr030" at bounding box center [239, 96] width 33 height 11
drag, startPoint x: 203, startPoint y: 179, endPoint x: 129, endPoint y: 164, distance: 75.5
click at [146, 173] on body "Dashboard Tickets Maintenance [GEOGRAPHIC_DATA] Zones Équipements Stock Statist…" at bounding box center [784, 375] width 1568 height 750
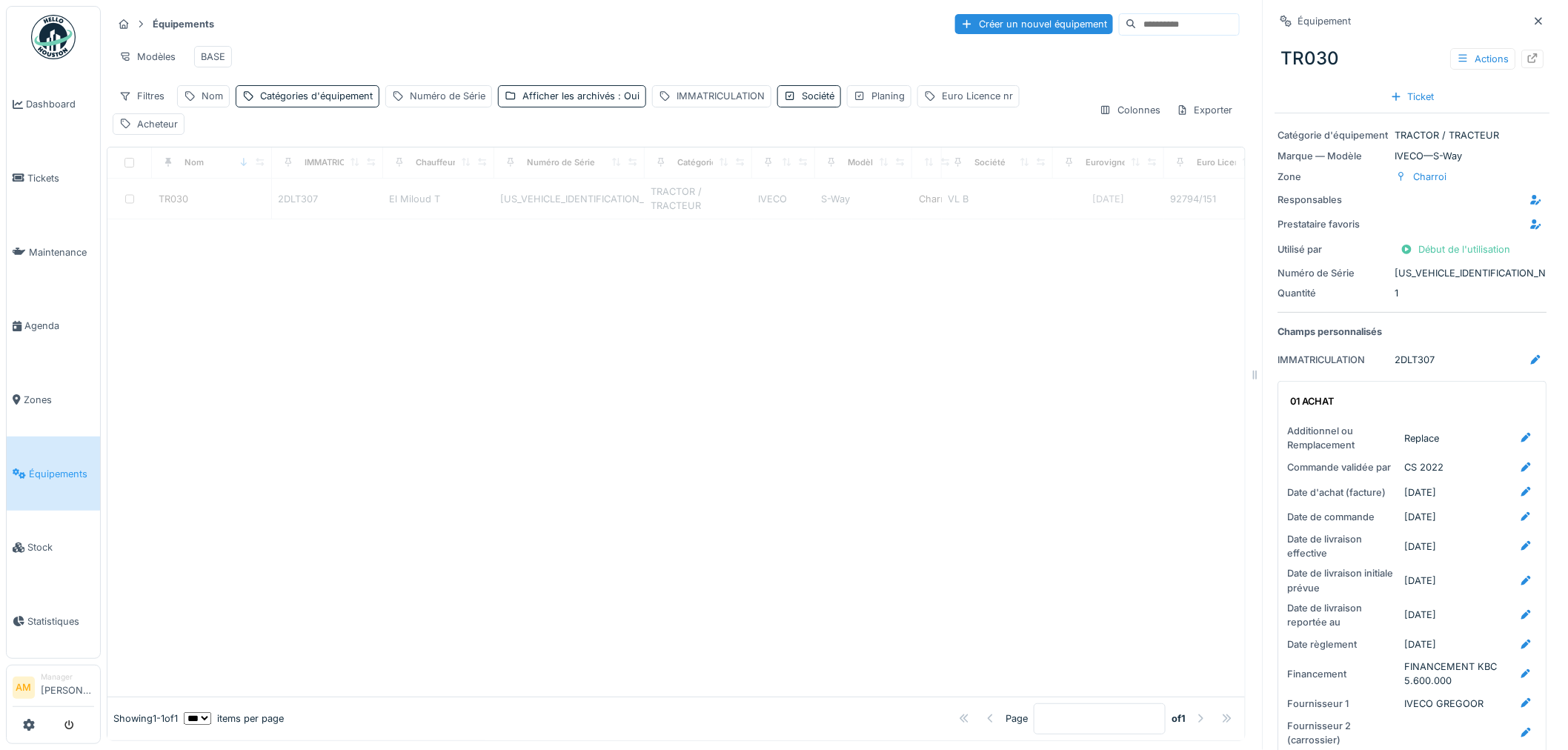
click at [553, 451] on div at bounding box center [676, 457] width 1138 height 477
click at [325, 103] on div "Catégories d'équipement" at bounding box center [316, 96] width 113 height 14
click at [325, 174] on div "Catégories d'équipement" at bounding box center [322, 179] width 148 height 16
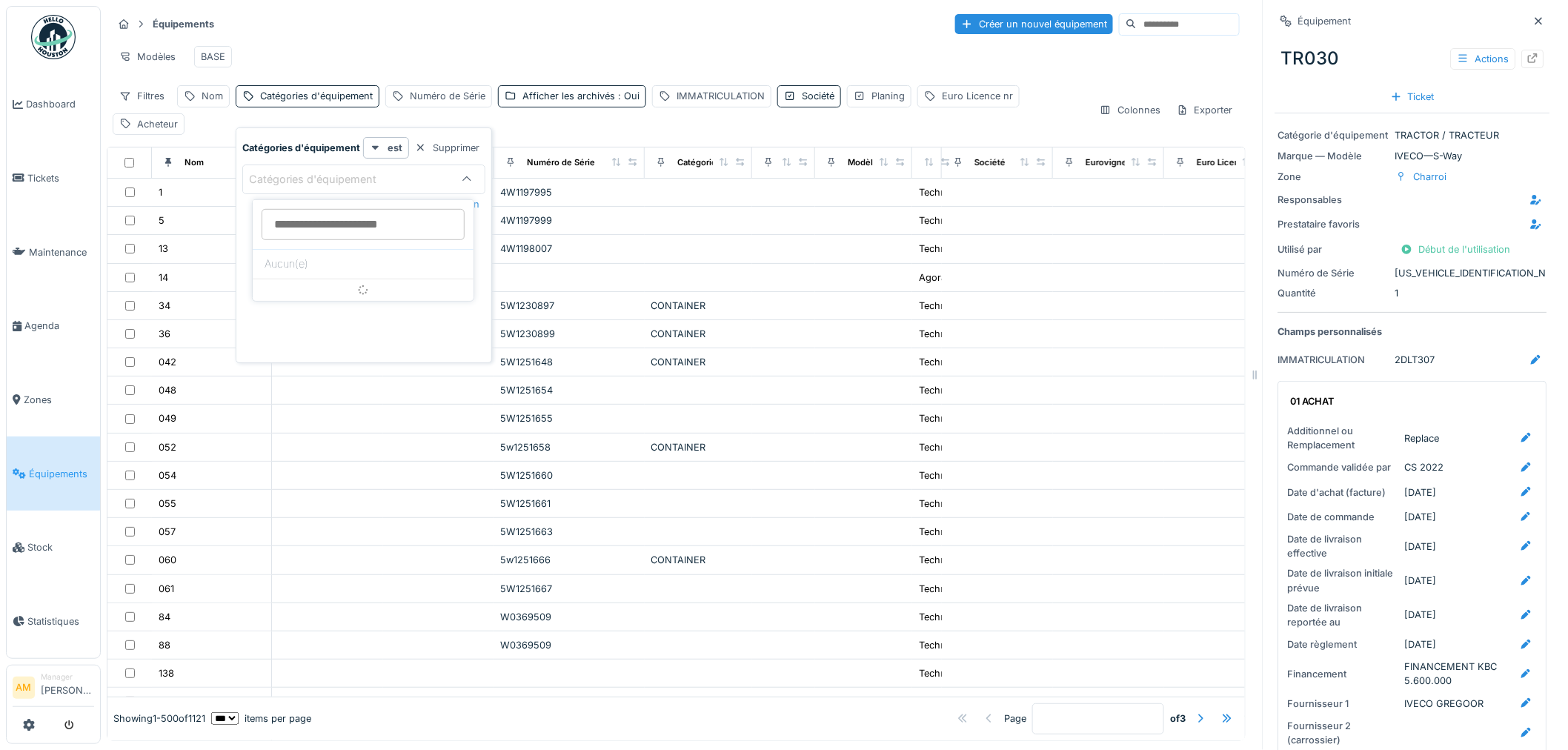
click at [465, 182] on icon at bounding box center [467, 179] width 12 height 9
click at [461, 179] on icon at bounding box center [467, 179] width 12 height 9
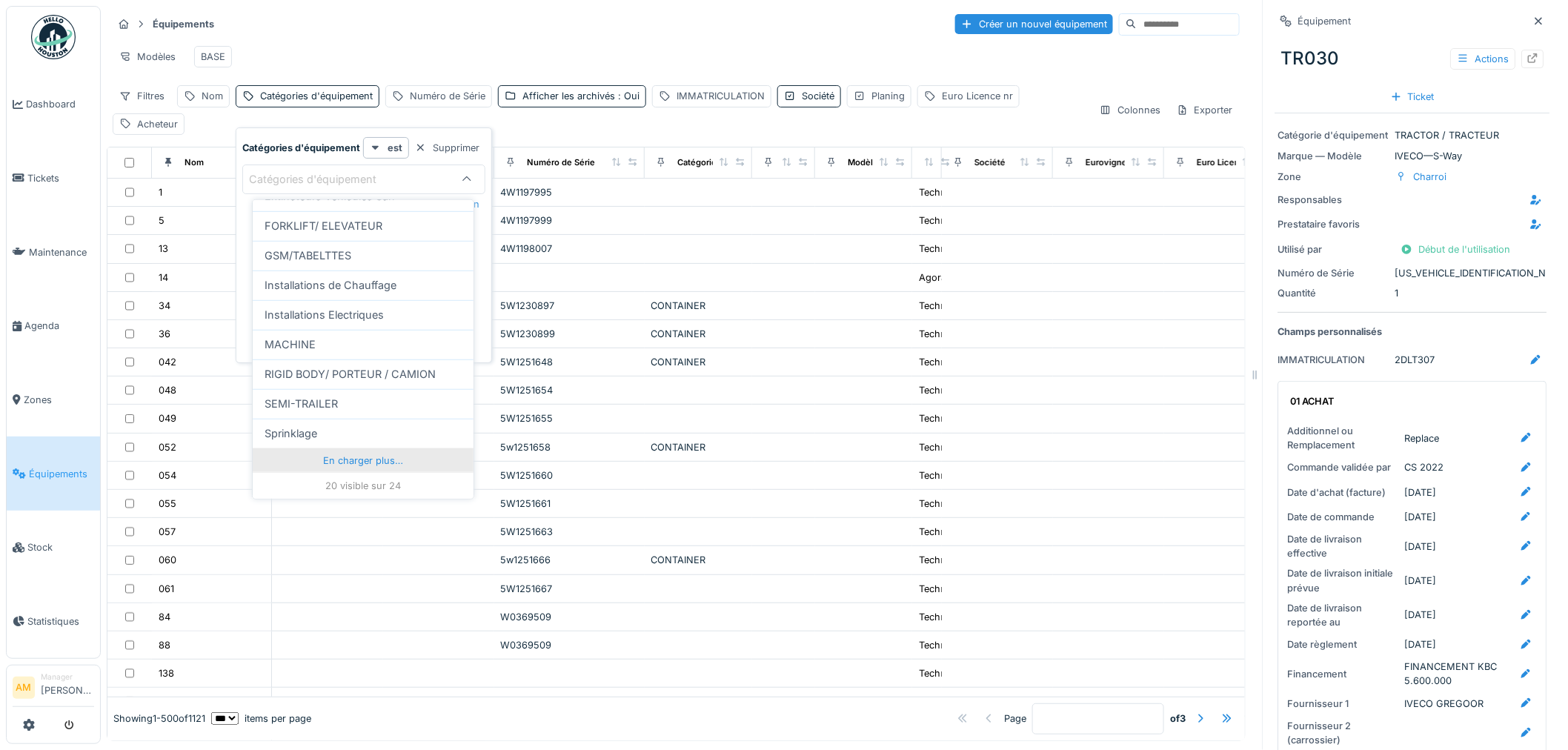
click at [356, 469] on div "En charger plus…" at bounding box center [363, 460] width 221 height 24
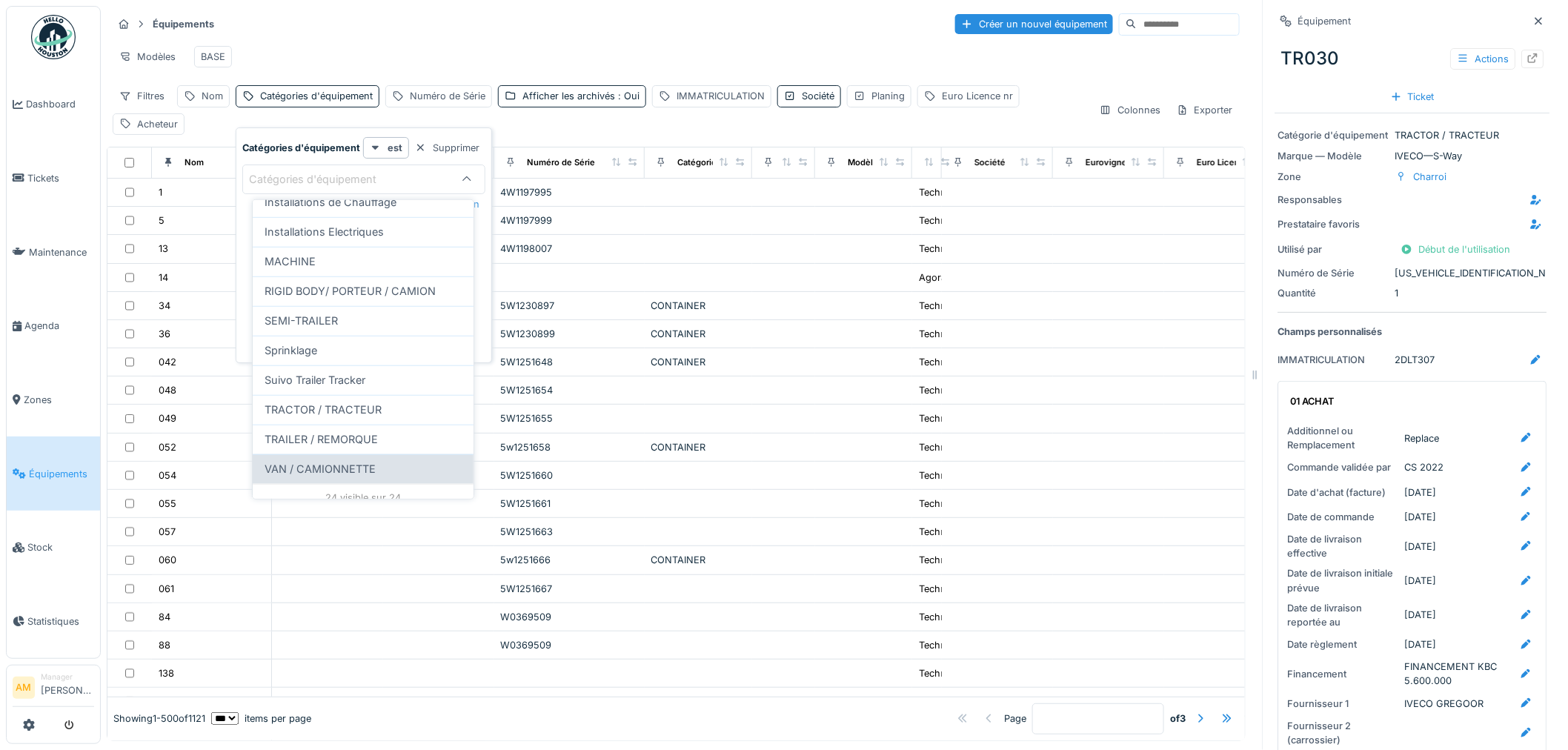
scroll to position [519, 0]
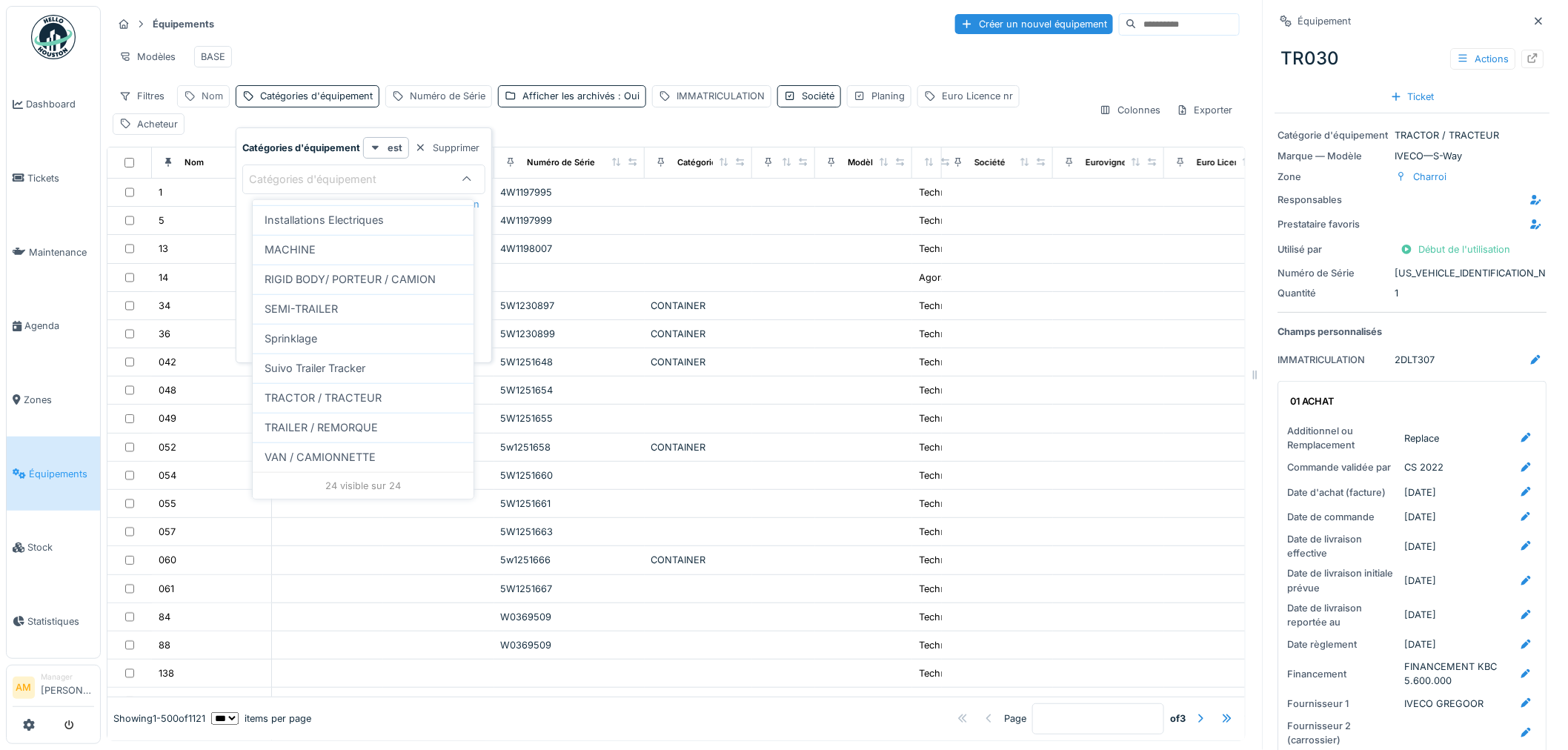
drag, startPoint x: 298, startPoint y: 122, endPoint x: 227, endPoint y: 116, distance: 71.3
click at [298, 122] on div "Filtres Nom Catégories d'équipement Numéro de Série Afficher les archivés : Oui…" at bounding box center [600, 110] width 975 height 49
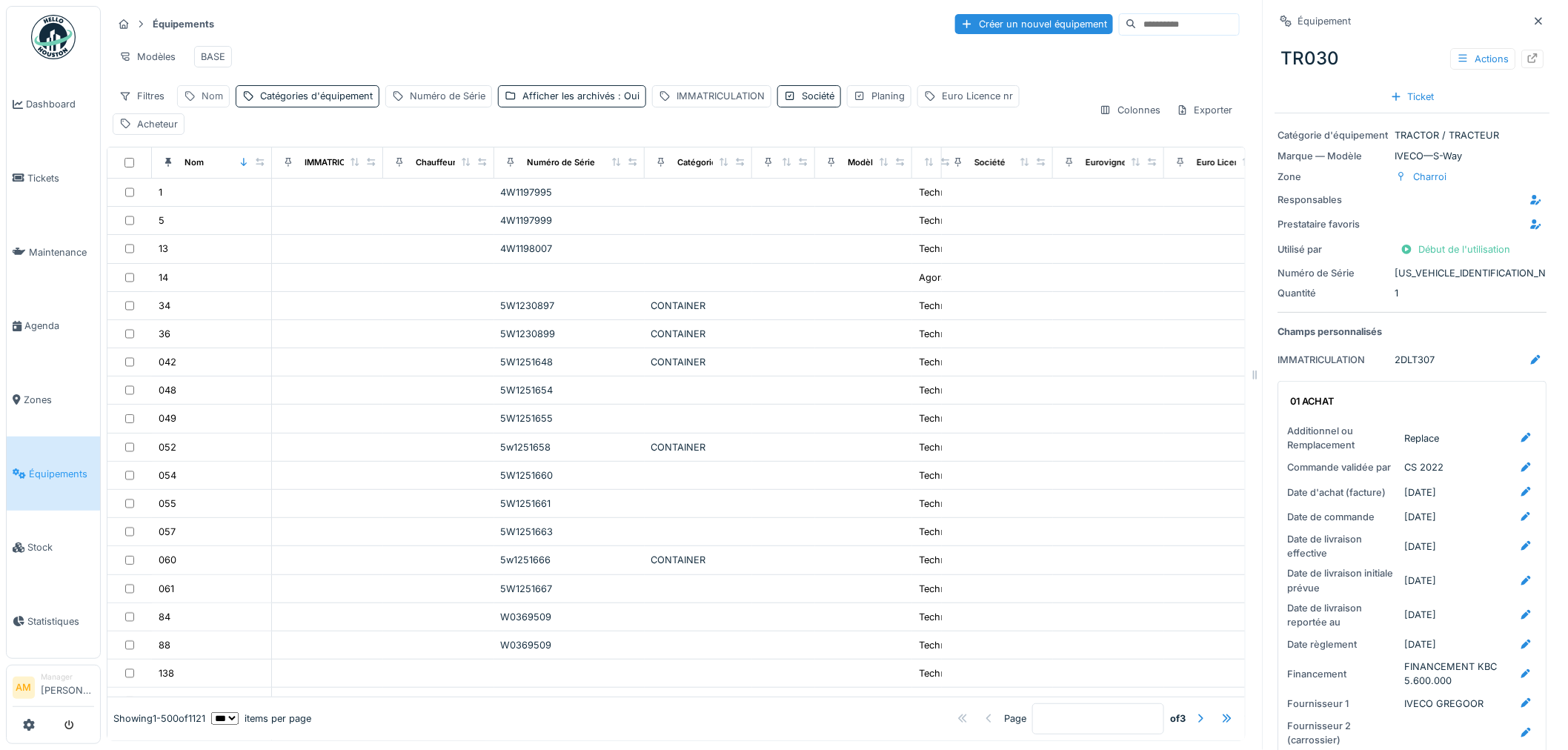
click at [224, 107] on div "Nom" at bounding box center [203, 96] width 52 height 21
click at [212, 182] on label "Nom" at bounding box center [206, 179] width 33 height 18
click at [212, 182] on input "Nom" at bounding box center [257, 179] width 147 height 31
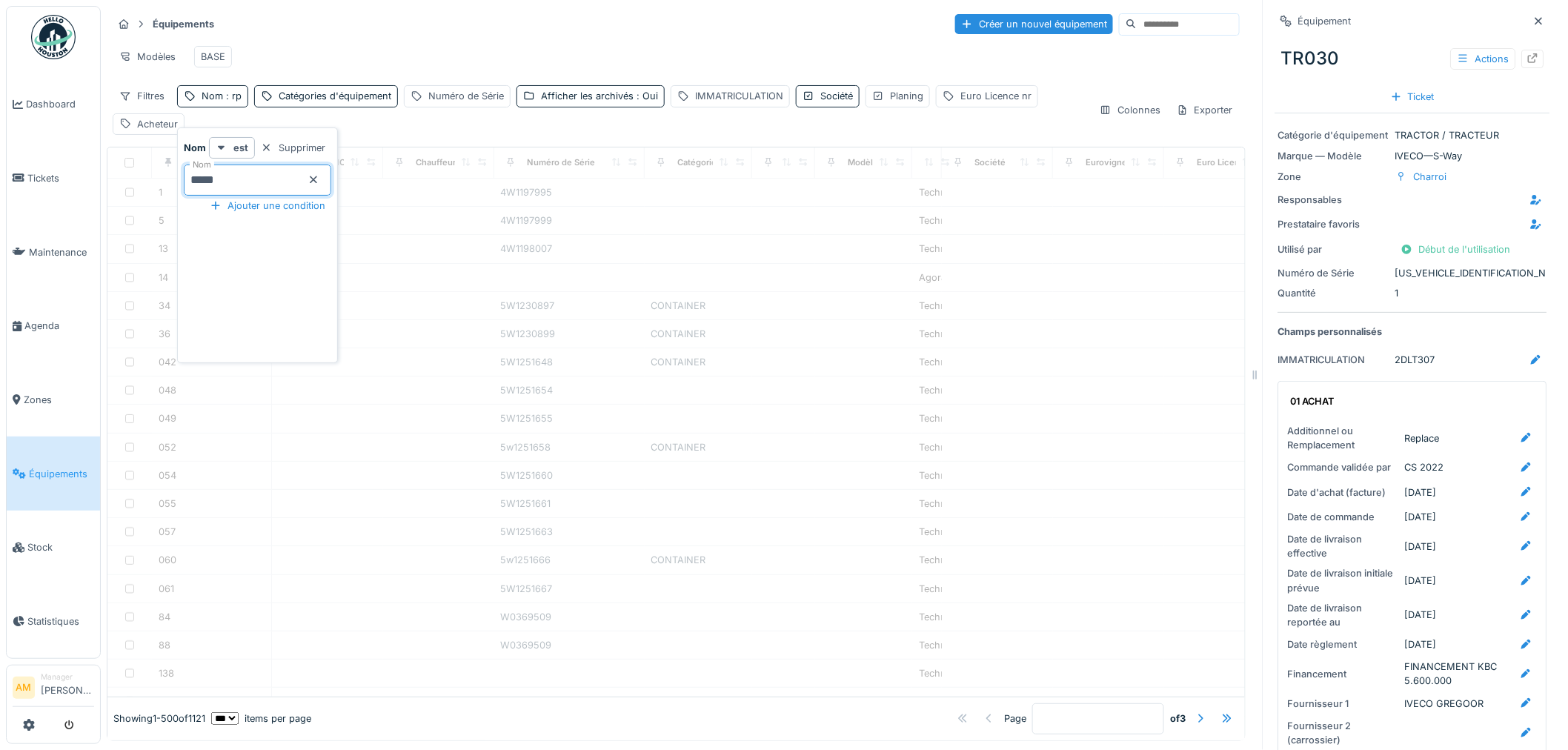
type input "*****"
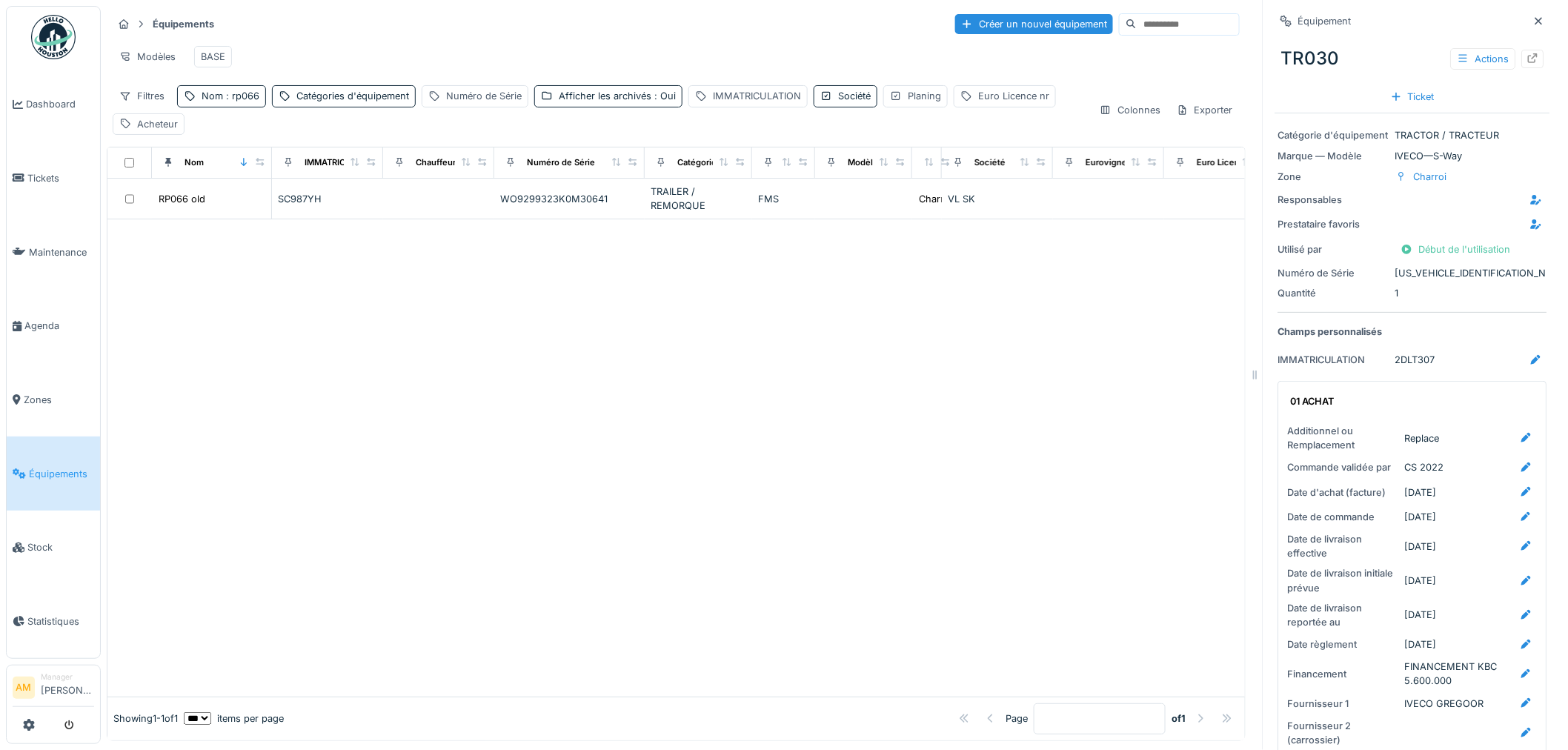
click at [523, 30] on div "Équipements Créer un nouvel équipement" at bounding box center [676, 24] width 1127 height 25
click at [508, 565] on div at bounding box center [676, 457] width 1138 height 477
click at [660, 102] on span ": Oui" at bounding box center [663, 96] width 25 height 11
click at [548, 179] on icon at bounding box center [546, 176] width 9 height 8
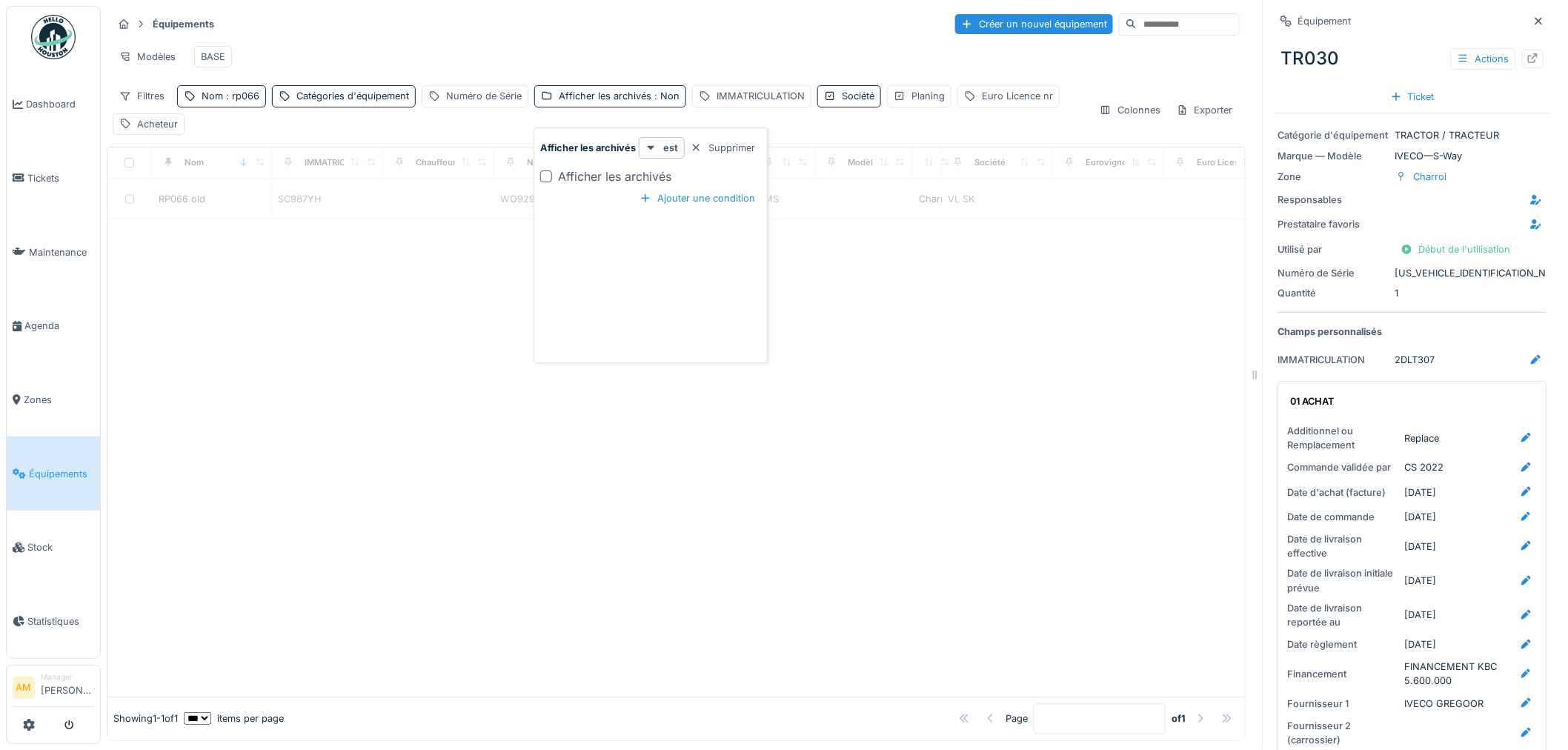
click at [502, 408] on div at bounding box center [676, 457] width 1138 height 477
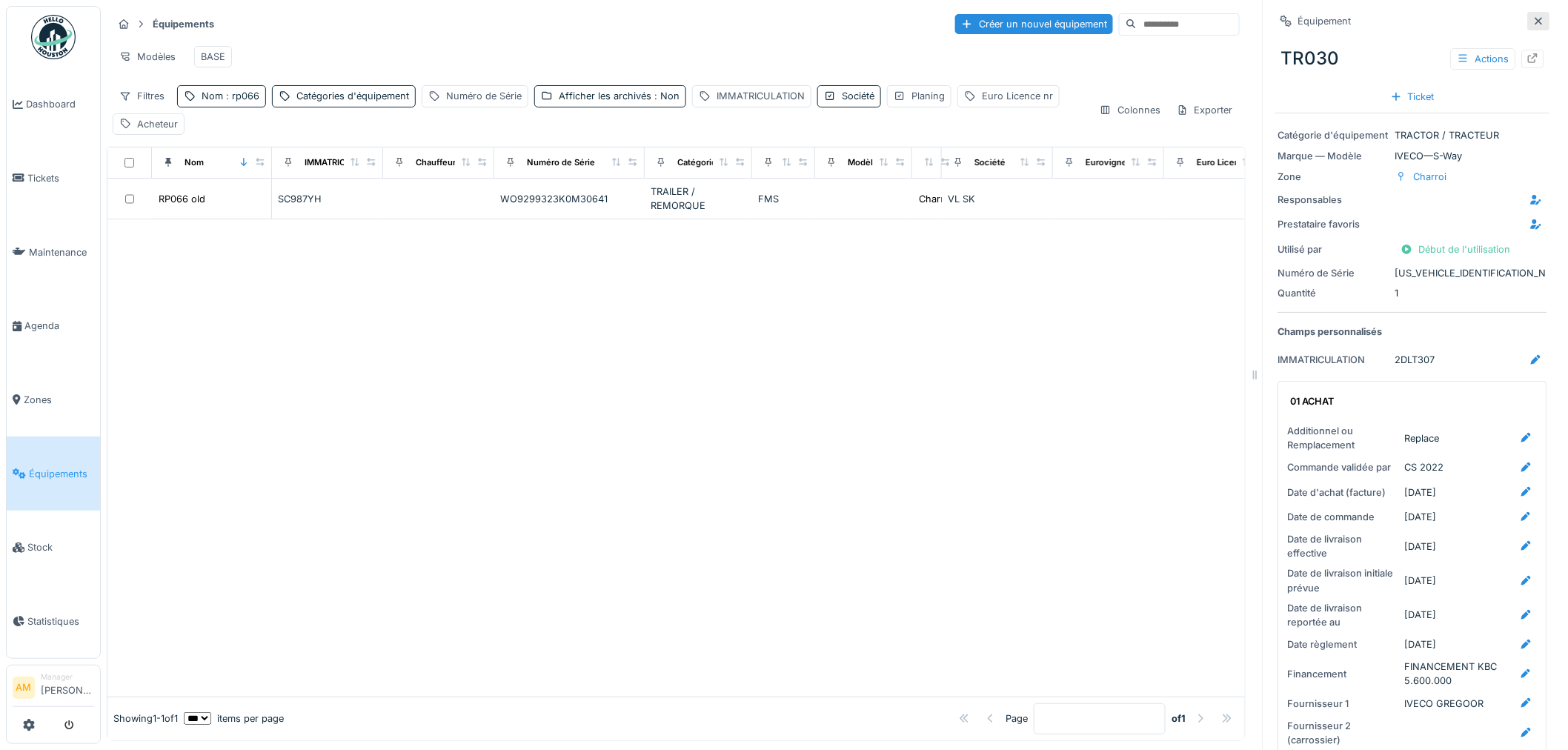
click at [1533, 20] on icon at bounding box center [1539, 20] width 12 height 9
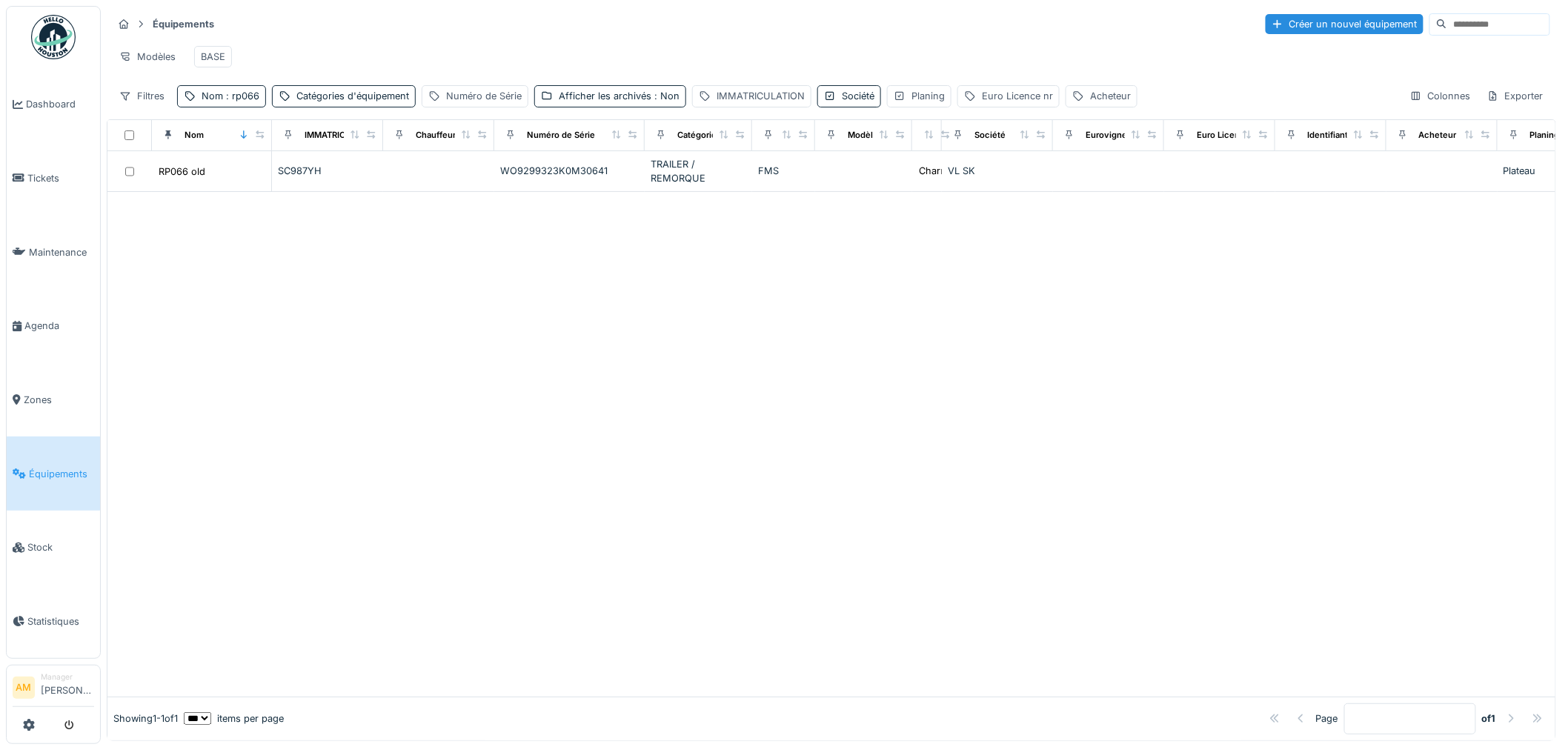
click at [683, 397] on div at bounding box center [832, 444] width 1449 height 505
click at [351, 32] on div "Équipements Créer un nouvel équipement" at bounding box center [831, 24] width 1438 height 25
click at [317, 231] on div at bounding box center [832, 444] width 1449 height 505
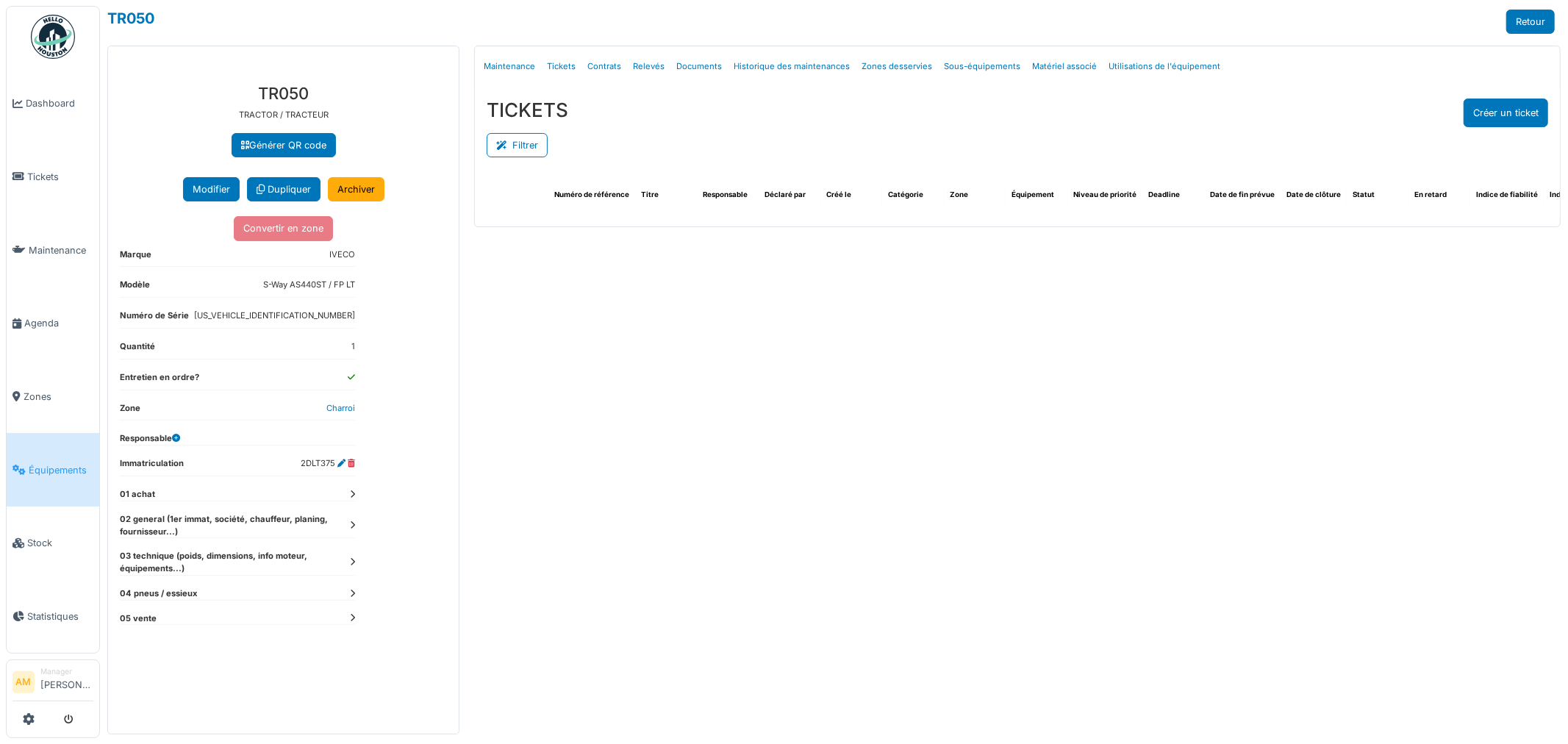
select select "***"
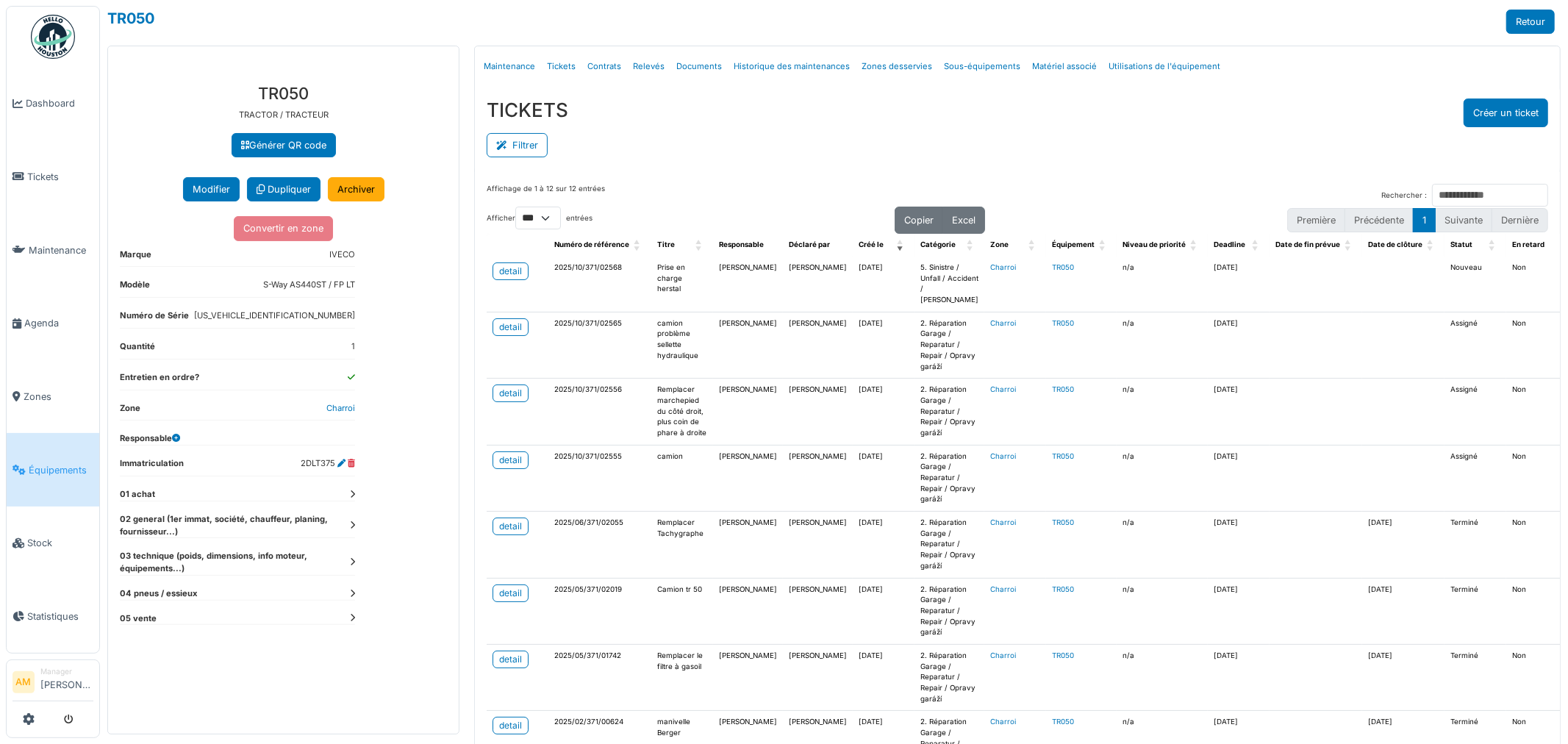
click at [740, 128] on div "Filtrer" at bounding box center [1017, 144] width 1062 height 33
click at [513, 276] on div "detail" at bounding box center [510, 271] width 23 height 13
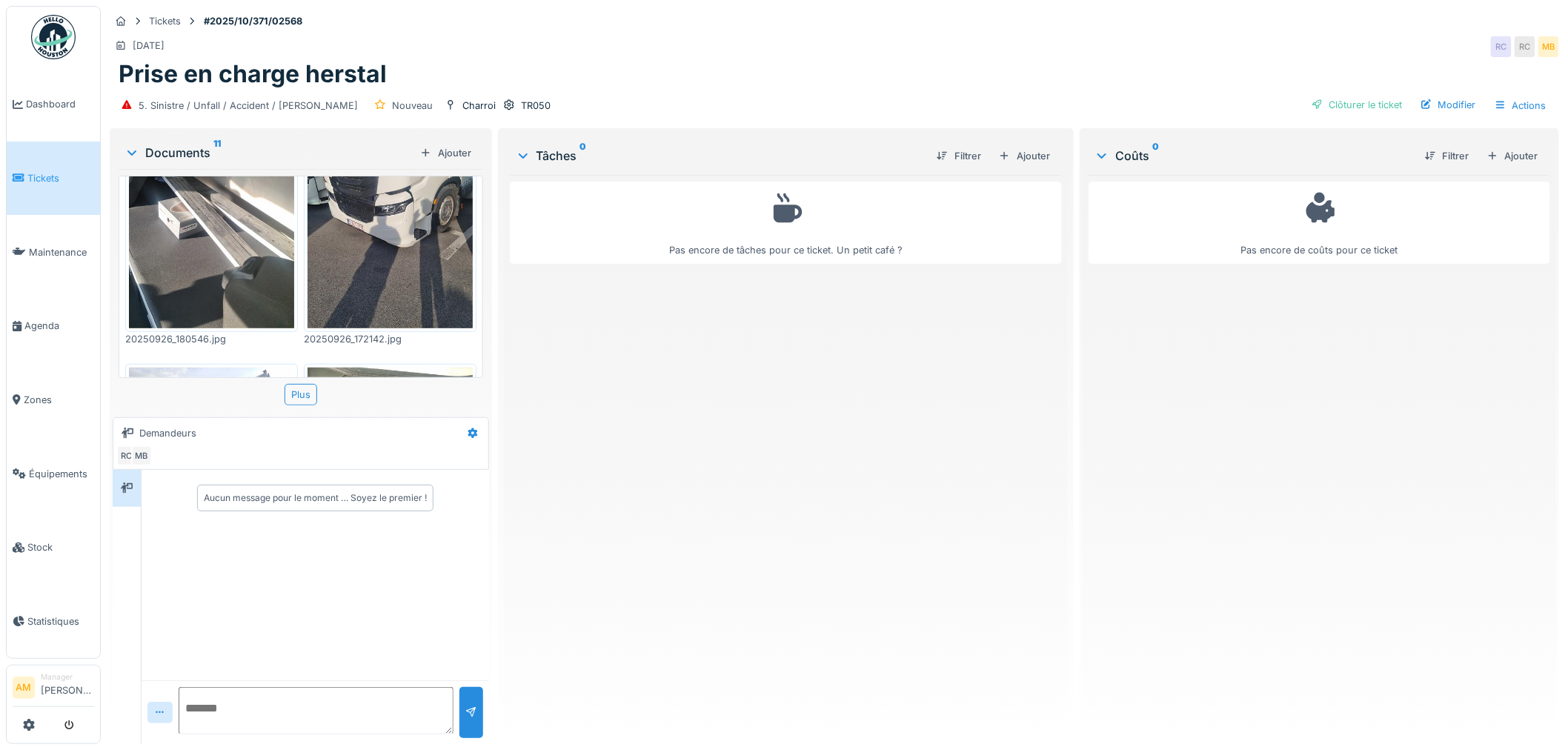
scroll to position [82, 0]
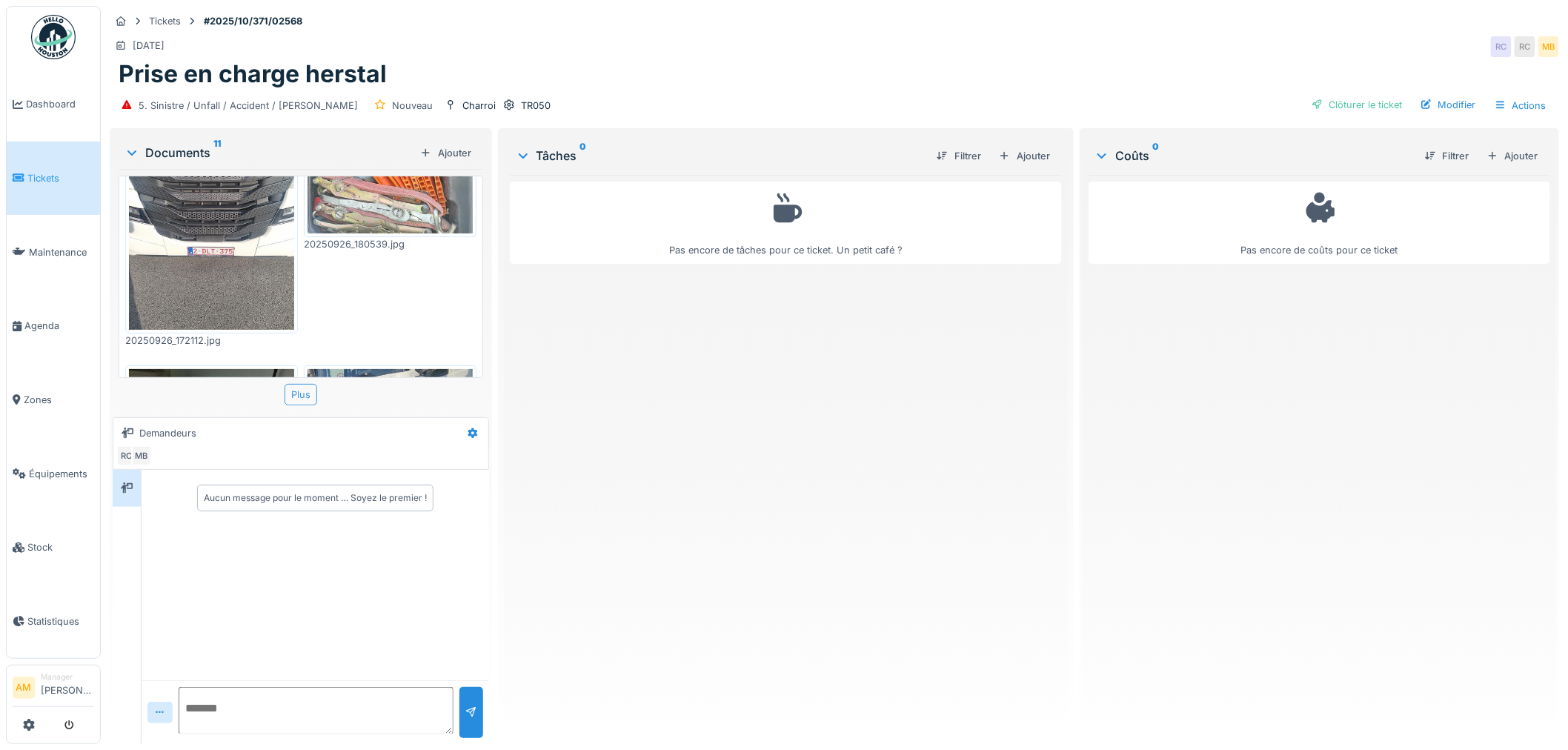
click at [288, 395] on div "Plus" at bounding box center [300, 394] width 33 height 21
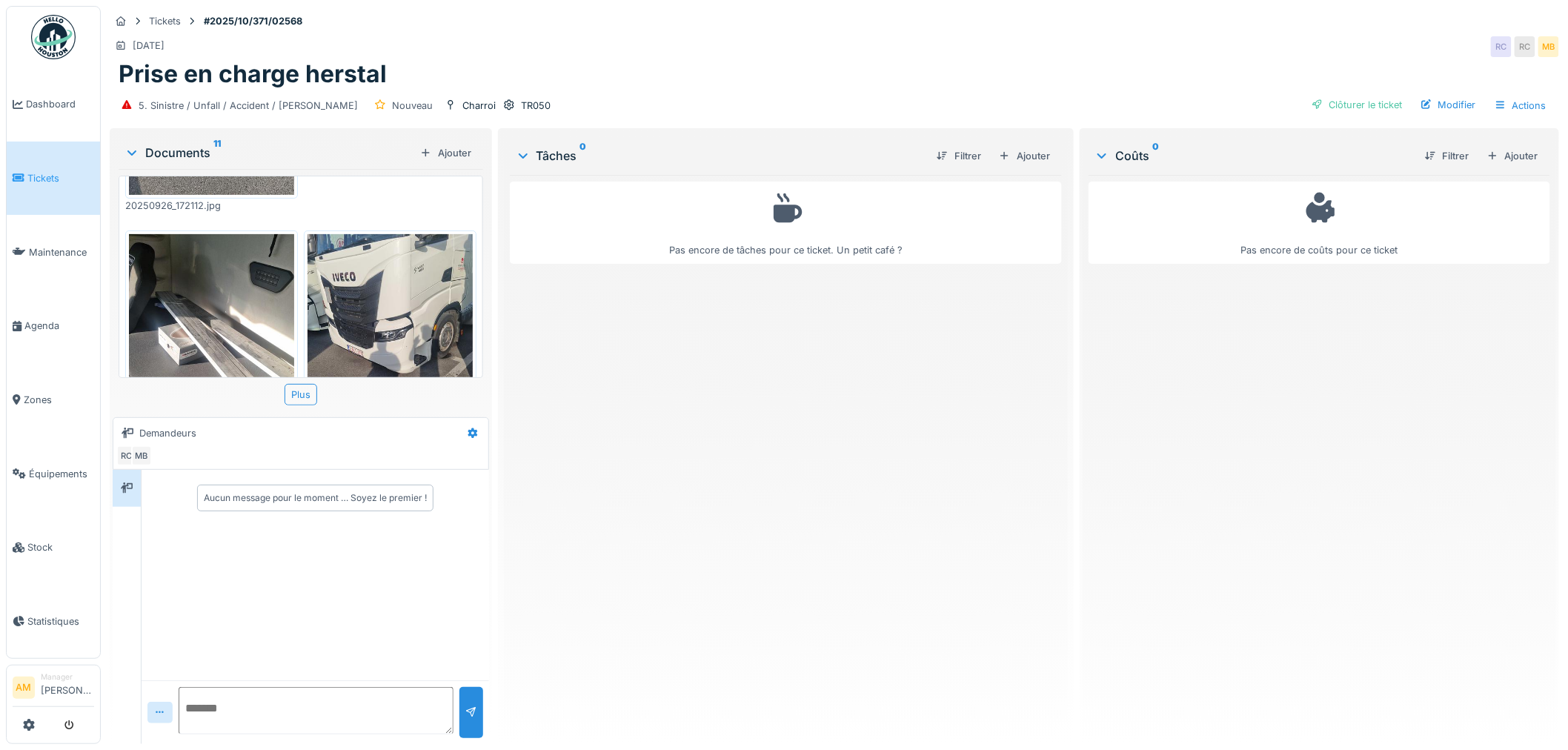
scroll to position [0, 0]
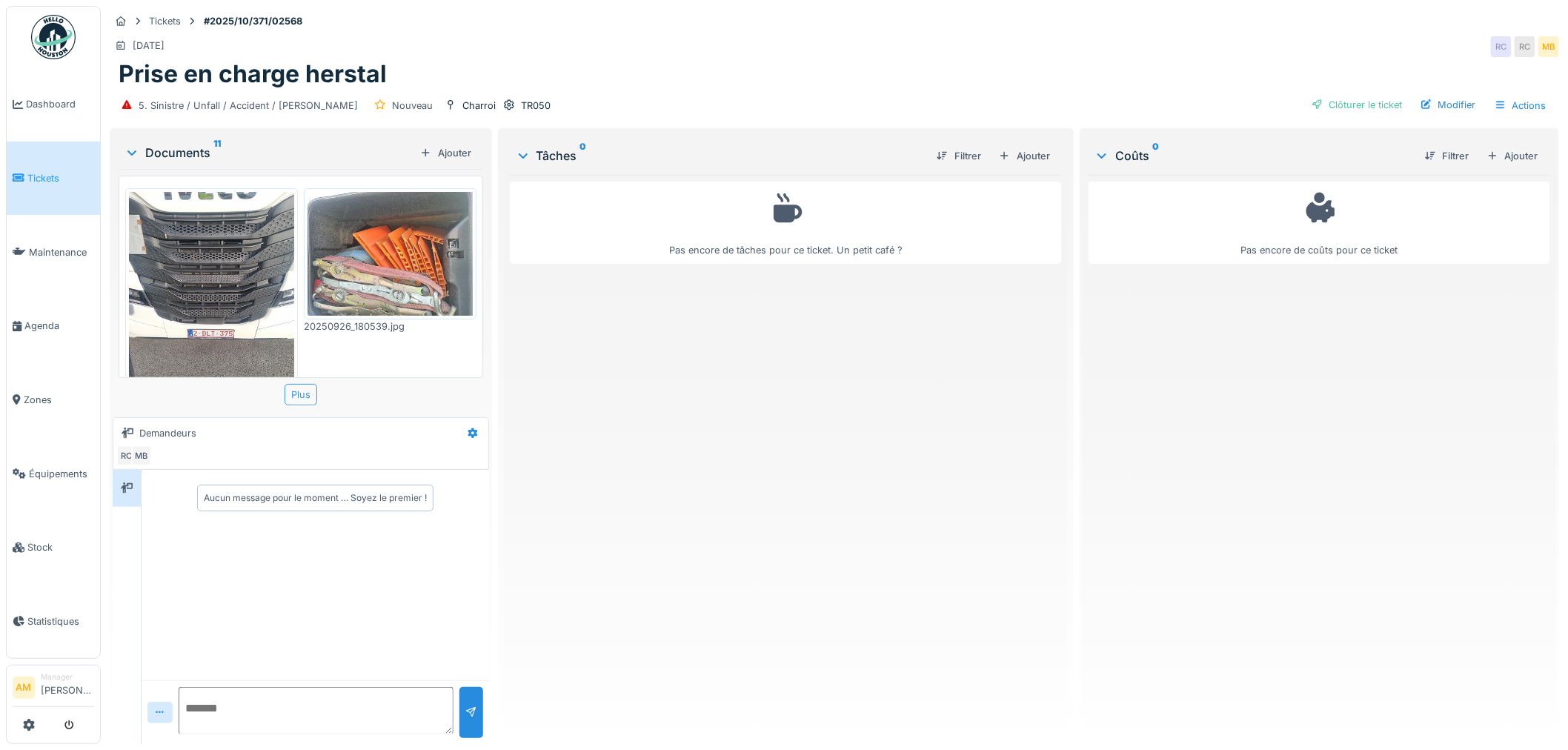
click at [300, 394] on div "Plus" at bounding box center [300, 394] width 33 height 21
click at [183, 152] on div "Documents 11" at bounding box center [269, 152] width 289 height 18
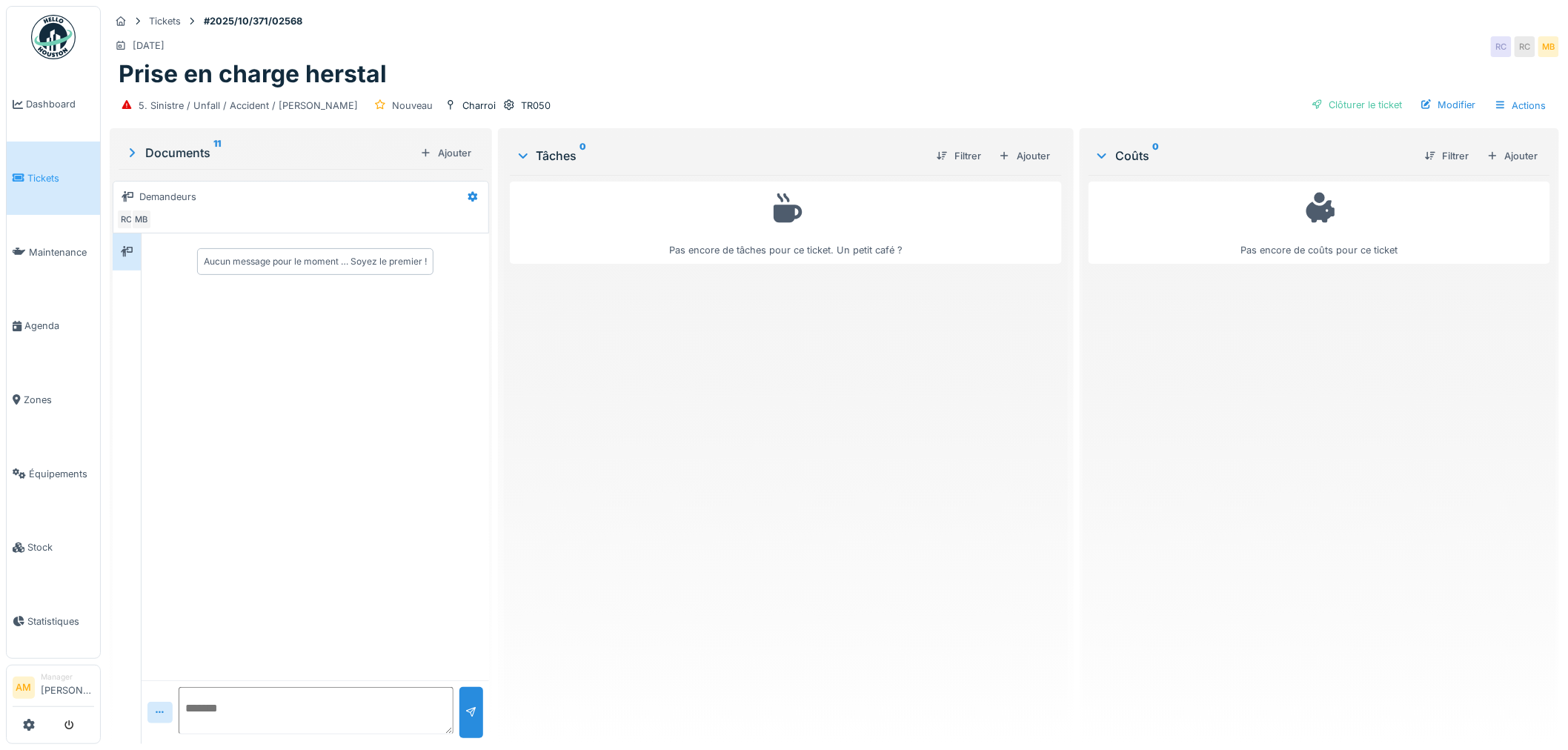
drag, startPoint x: 158, startPoint y: 151, endPoint x: 134, endPoint y: 151, distance: 24.0
click at [158, 151] on div "Documents 11" at bounding box center [269, 152] width 289 height 18
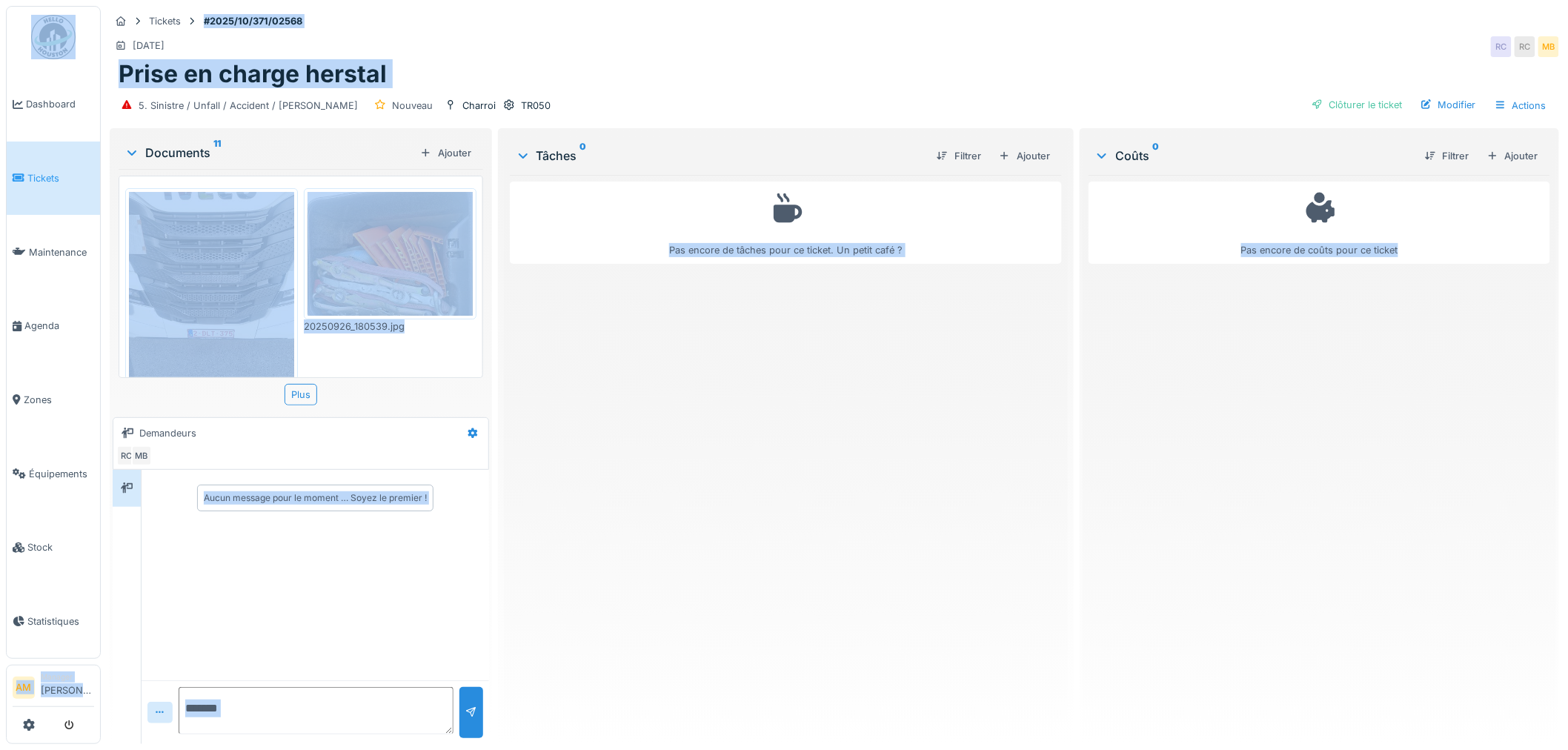
click at [212, 275] on img at bounding box center [211, 302] width 165 height 220
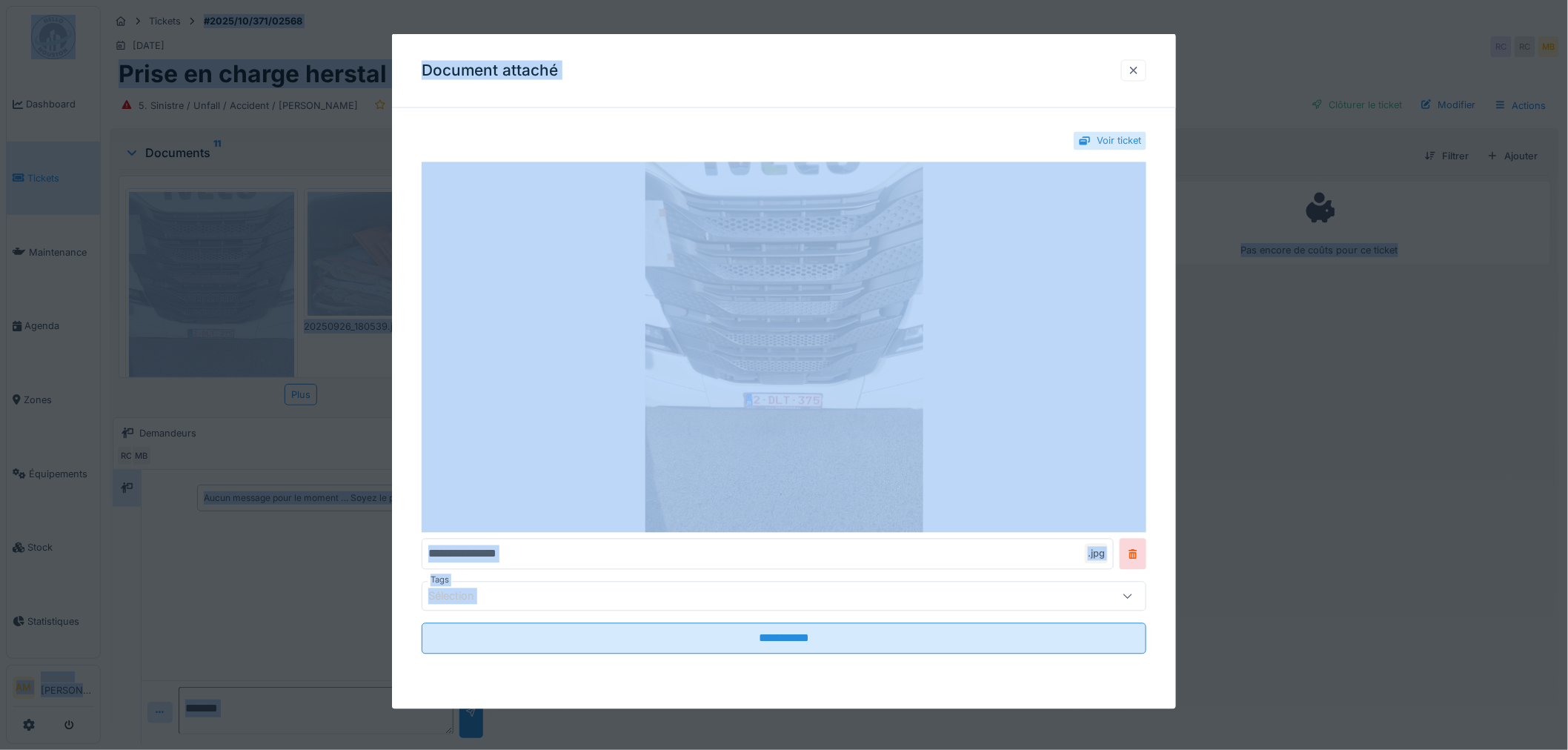
click at [1140, 67] on div at bounding box center [1134, 69] width 12 height 14
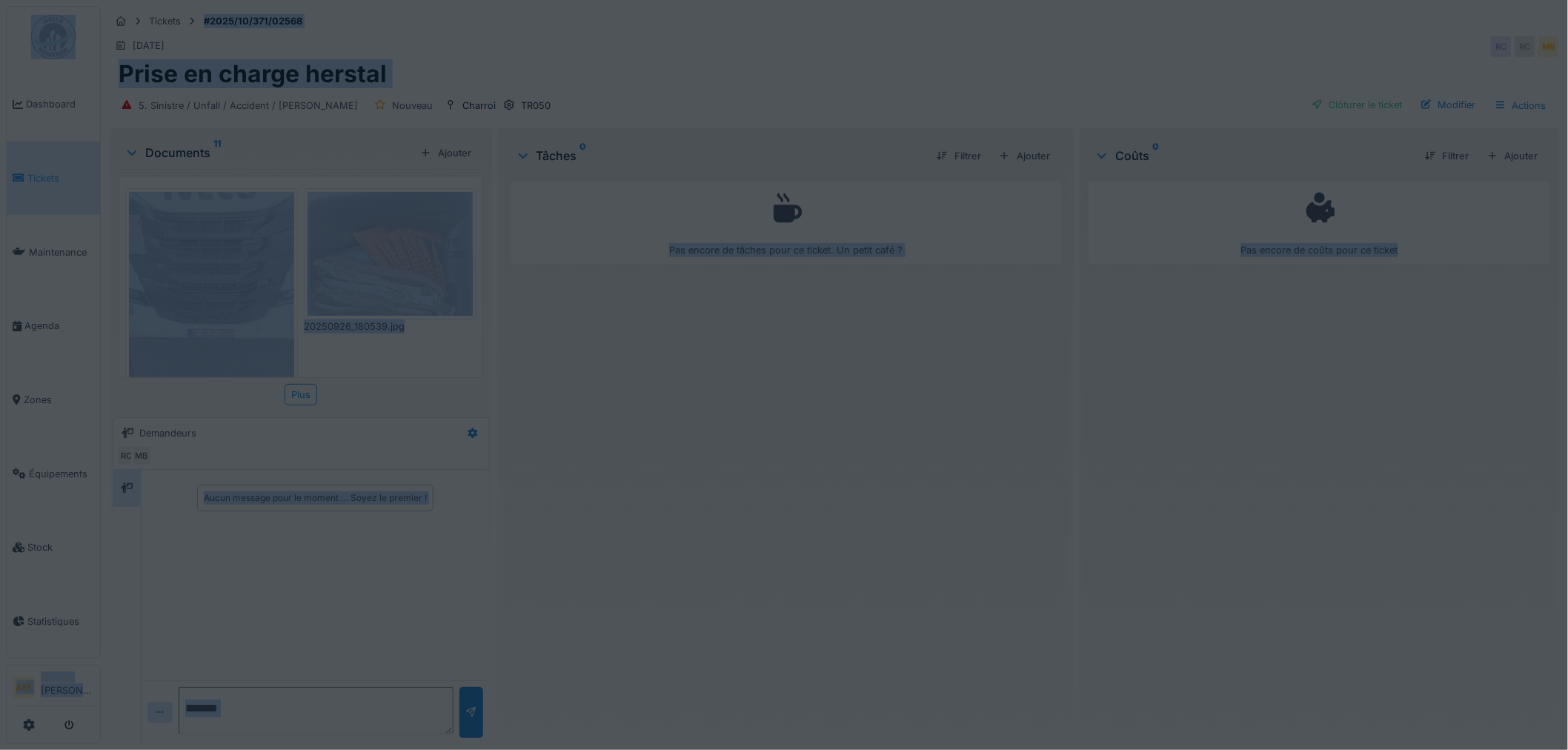
click at [1299, 491] on div "Pas encore de coûts pour ce ticket" at bounding box center [1320, 454] width 462 height 558
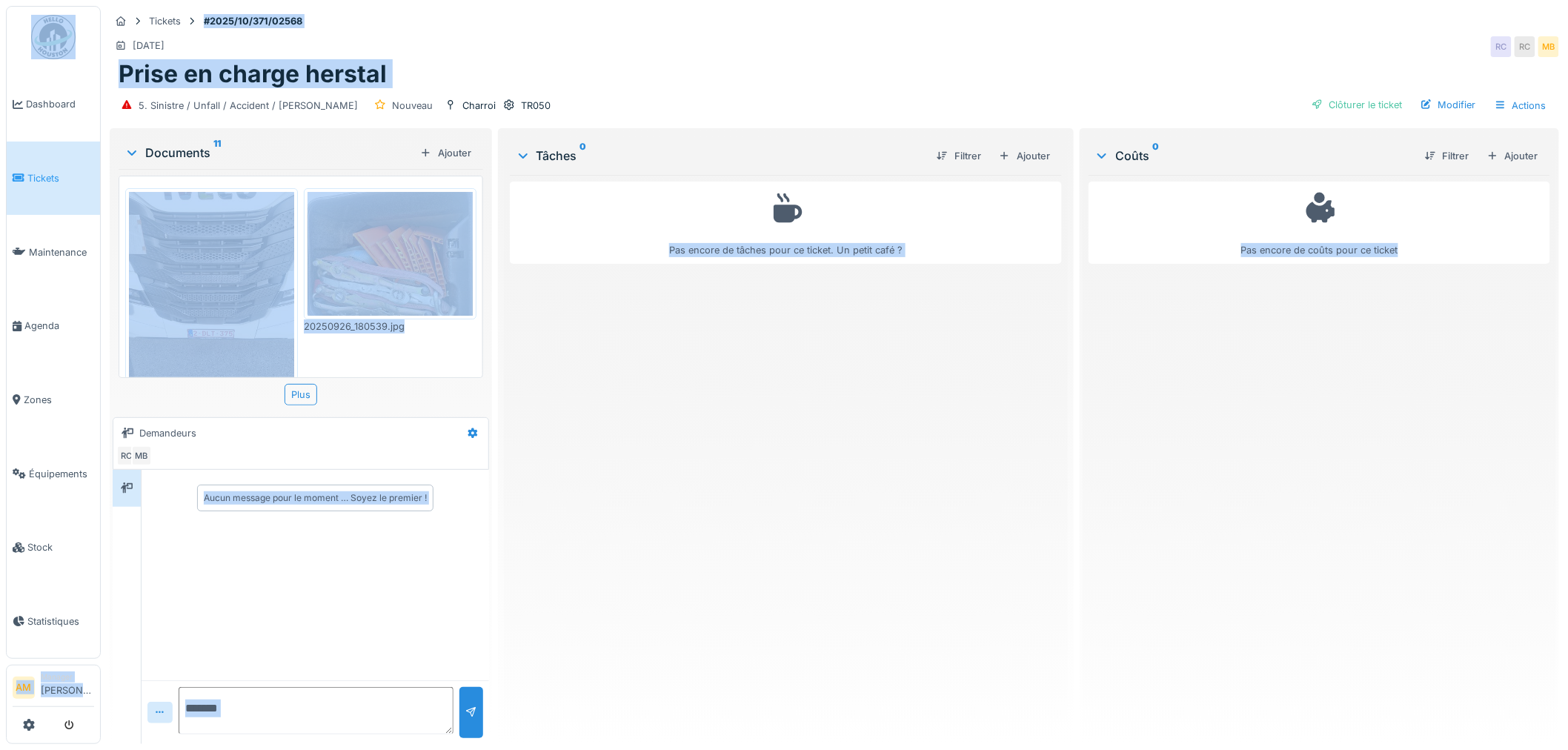
click at [304, 320] on div "20250926_180539.jpg" at bounding box center [390, 327] width 173 height 14
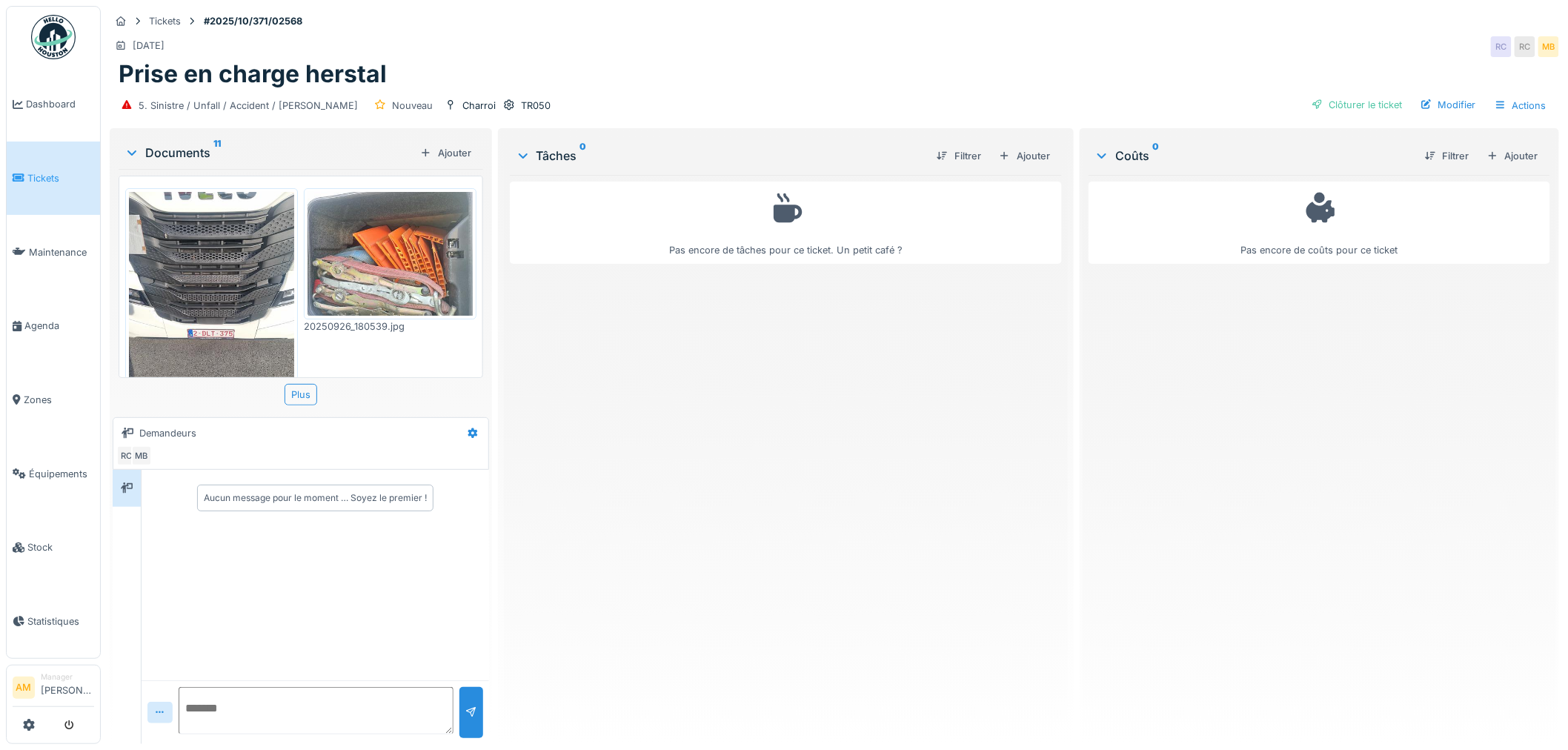
click at [228, 291] on img at bounding box center [211, 302] width 165 height 220
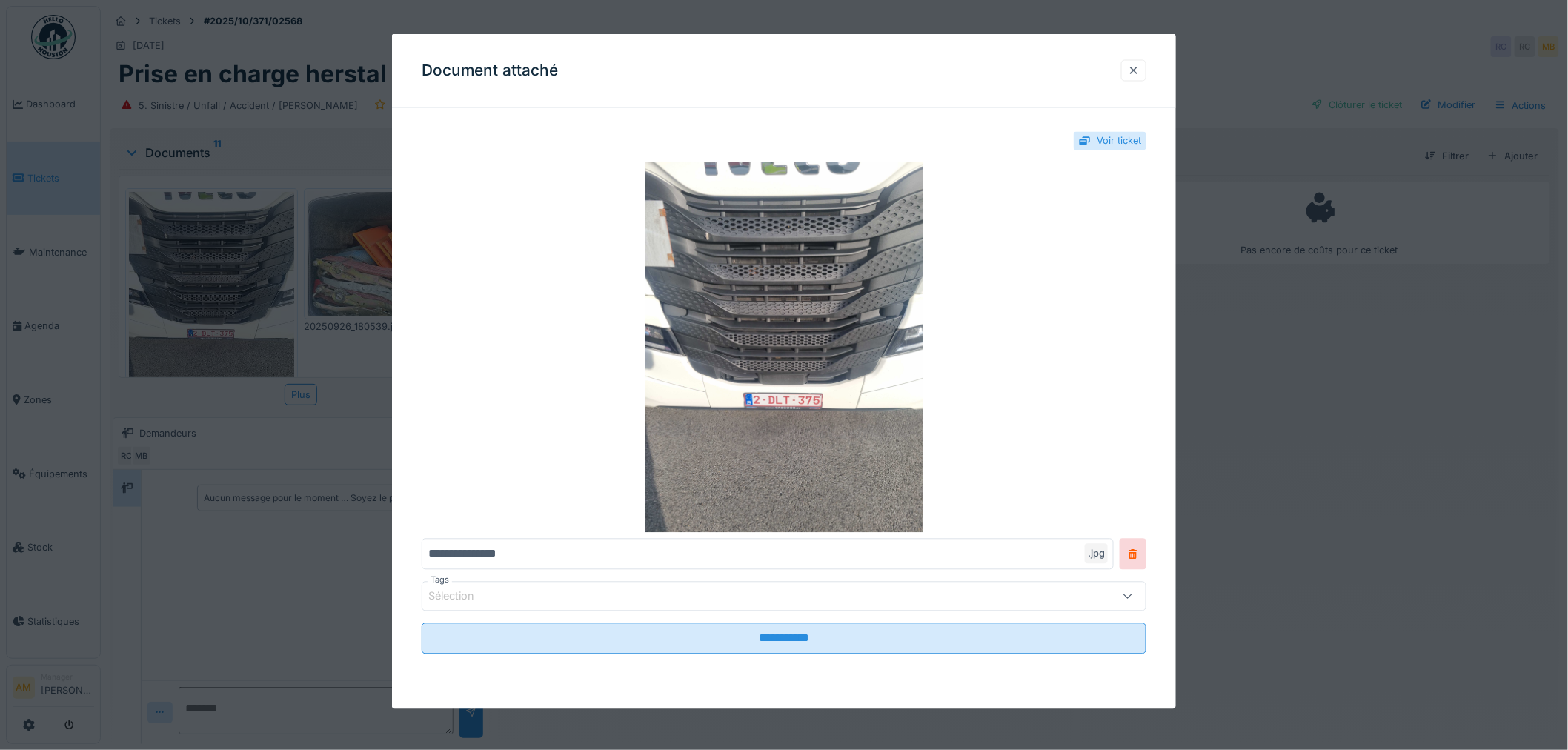
drag, startPoint x: 760, startPoint y: 247, endPoint x: 1144, endPoint y: 62, distance: 426.2
click at [1147, 63] on div at bounding box center [1134, 69] width 25 height 21
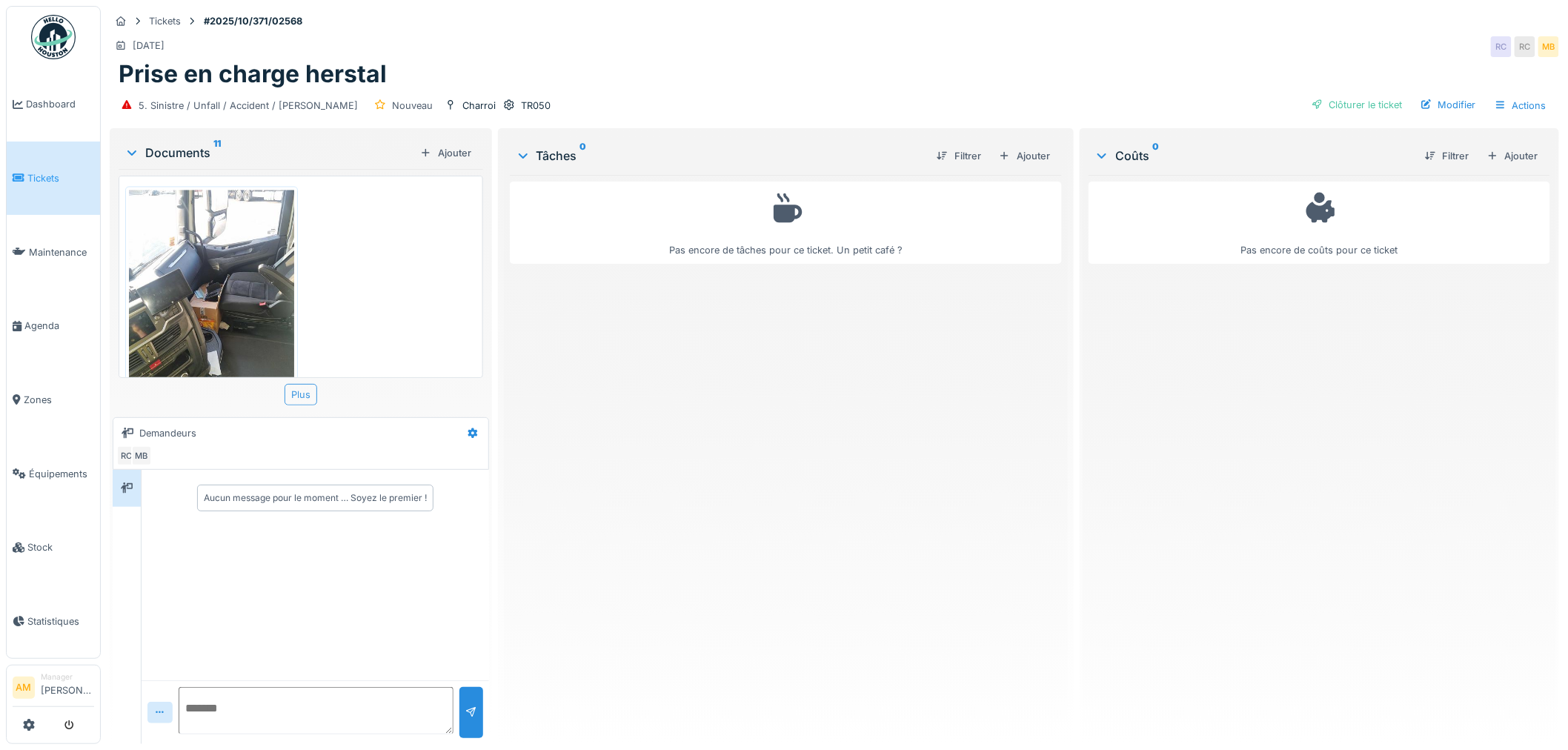
click at [284, 400] on div "Plus" at bounding box center [300, 394] width 33 height 21
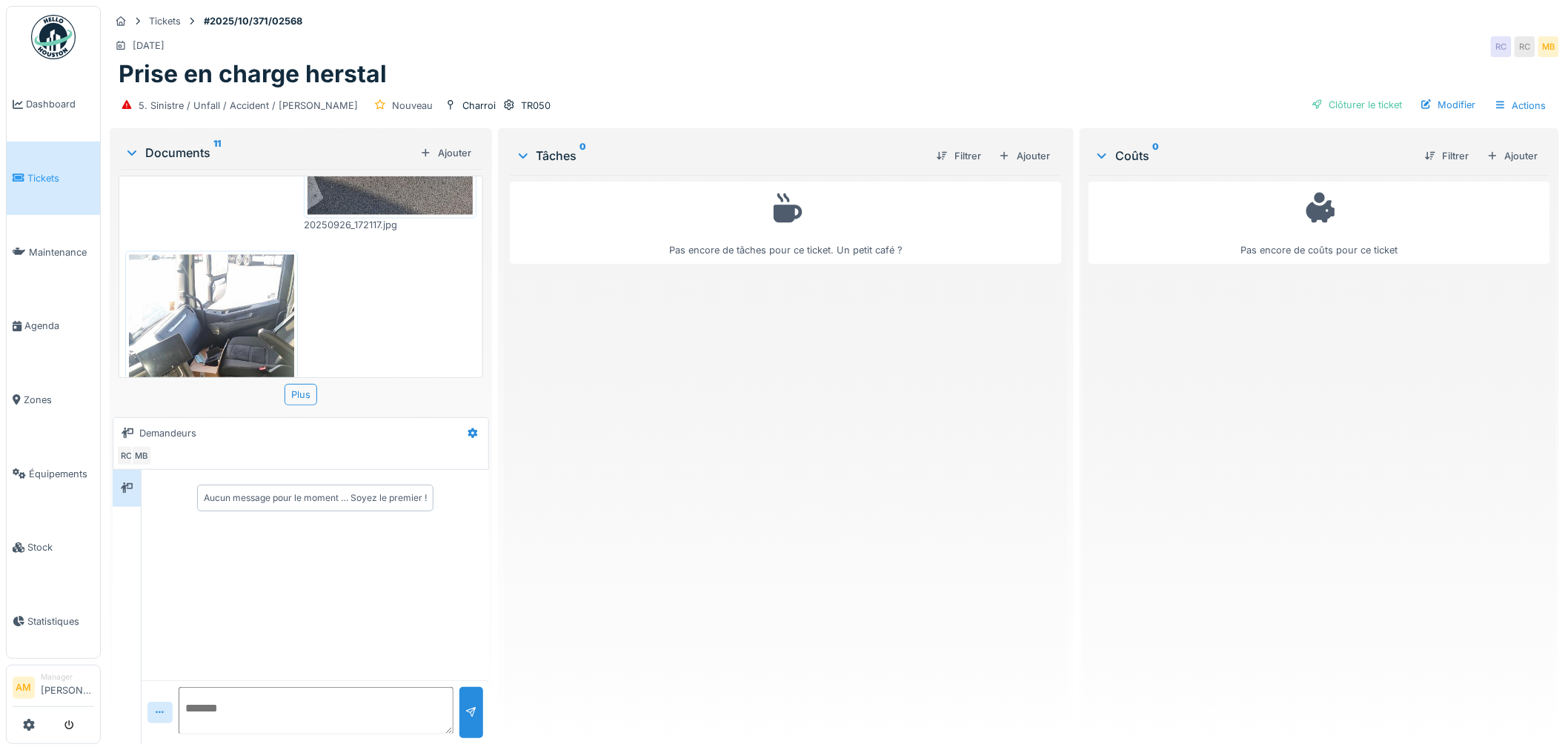
click at [808, 397] on div "Pas encore de tâches pour ce ticket. Un petit café ?" at bounding box center [786, 454] width 553 height 558
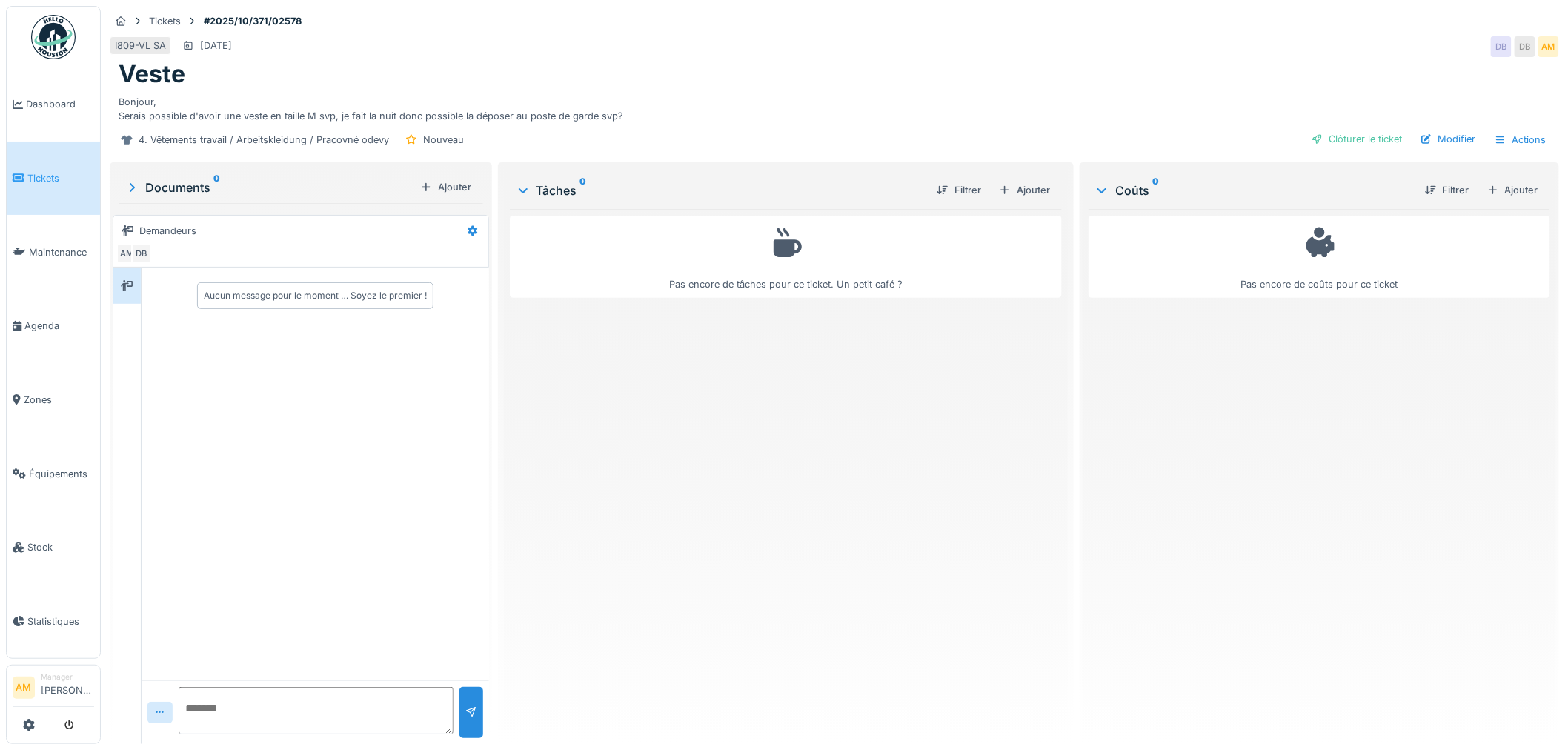
click at [218, 712] on textarea at bounding box center [316, 711] width 275 height 47
type textarea "*"
drag, startPoint x: 433, startPoint y: 707, endPoint x: 271, endPoint y: 709, distance: 162.0
click at [271, 709] on textarea "**********" at bounding box center [316, 711] width 275 height 47
type textarea "**********"
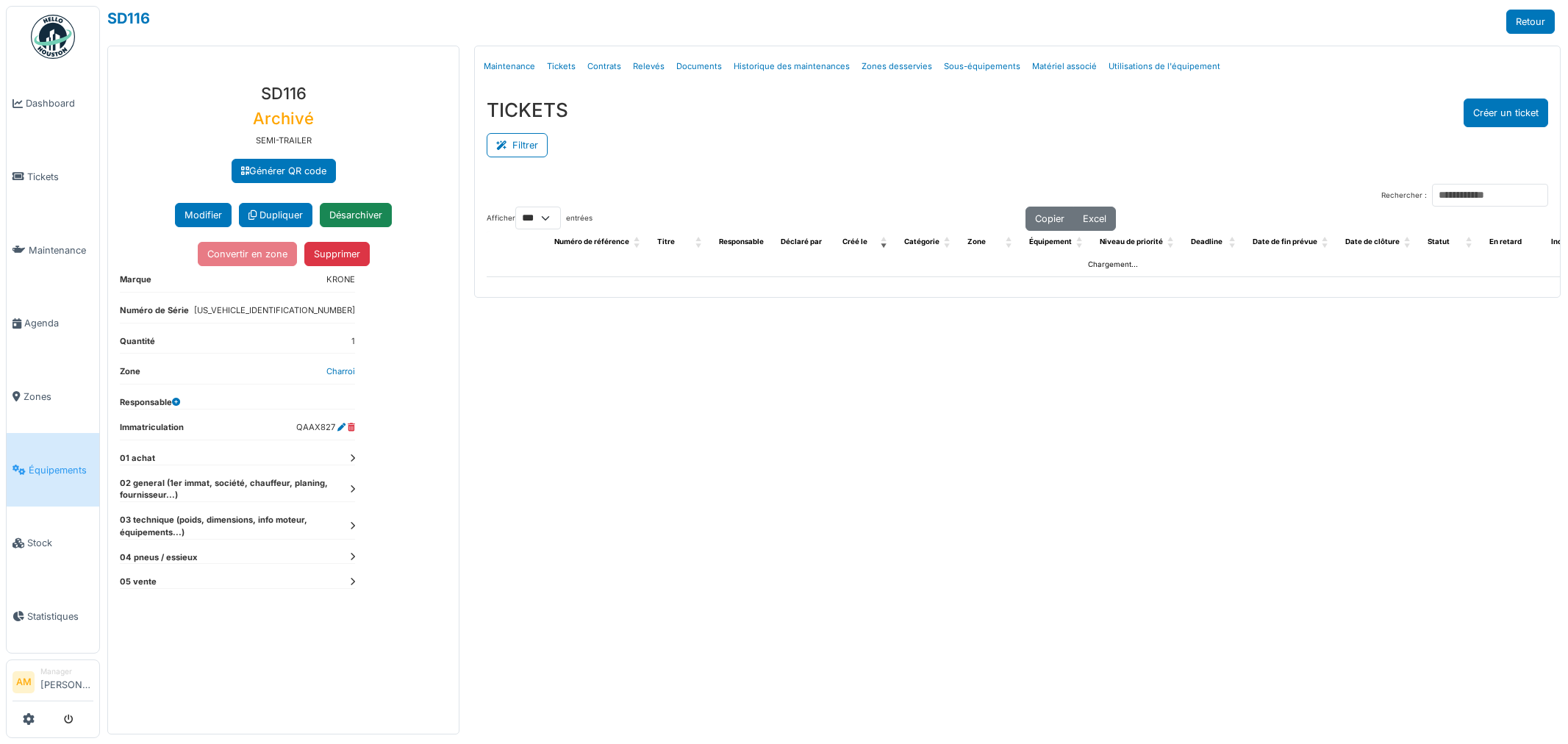
select select "***"
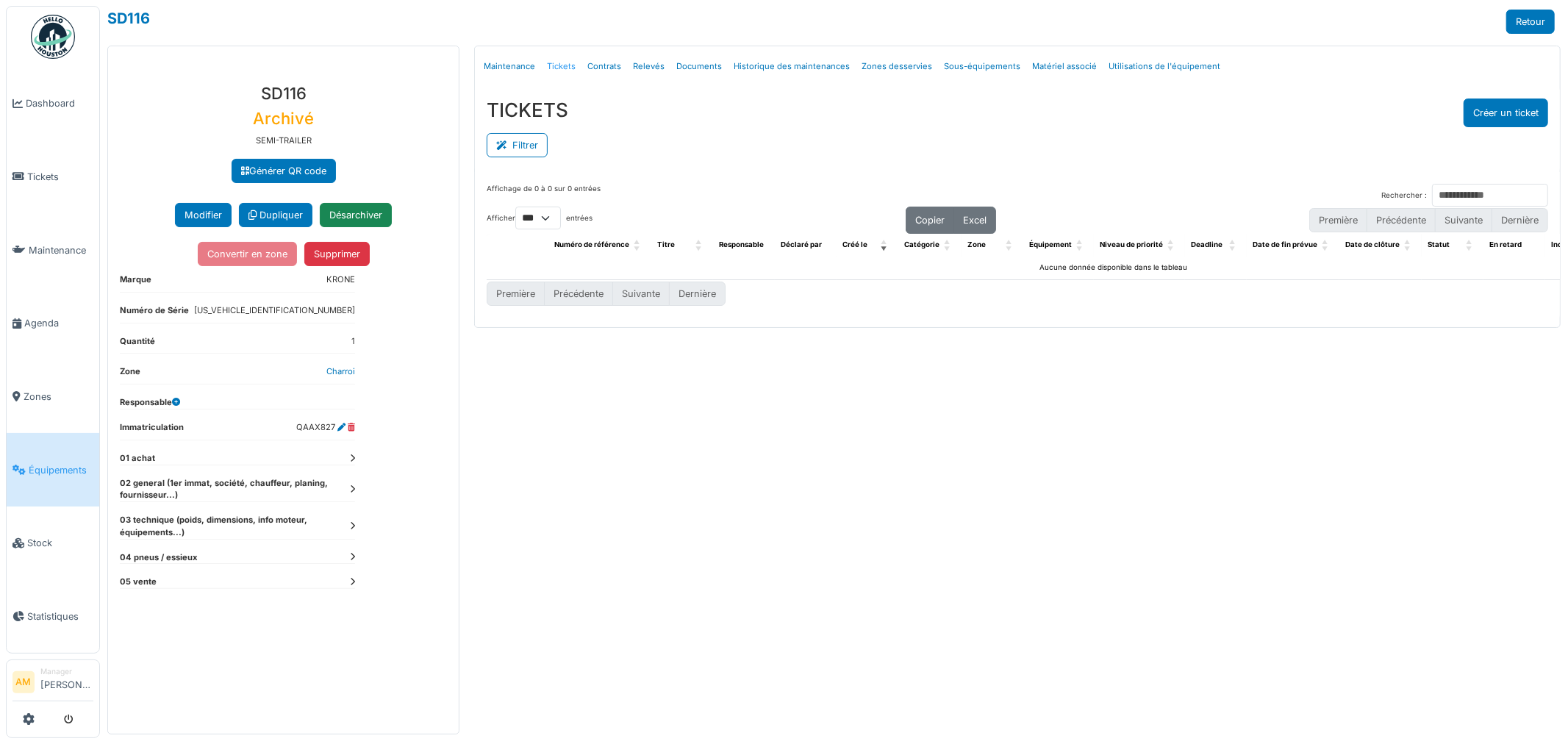
drag, startPoint x: 0, startPoint y: 0, endPoint x: 562, endPoint y: 68, distance: 566.1
click at [562, 68] on link "Tickets" at bounding box center [562, 66] width 40 height 34
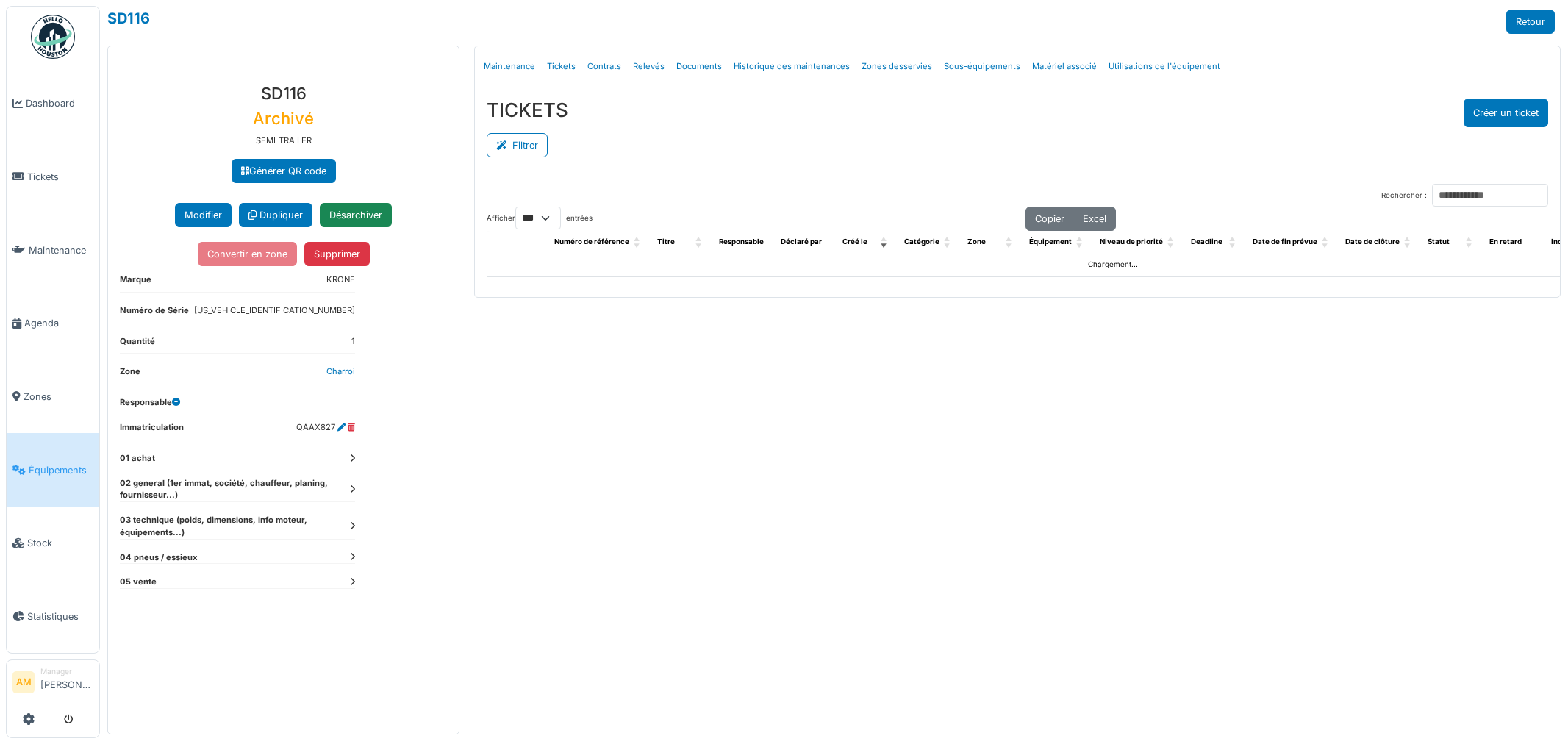
select select "***"
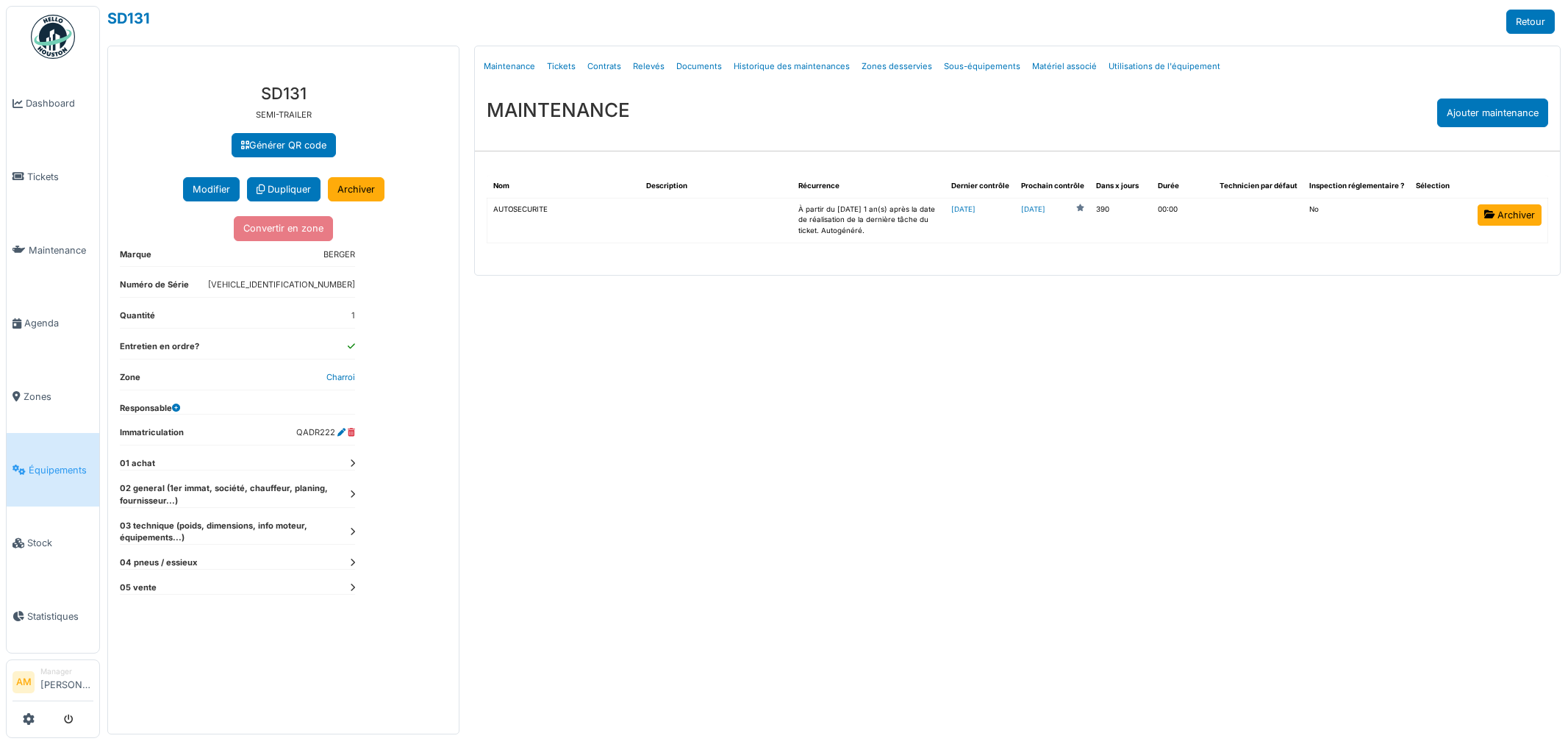
click at [561, 70] on link "Tickets" at bounding box center [562, 66] width 40 height 34
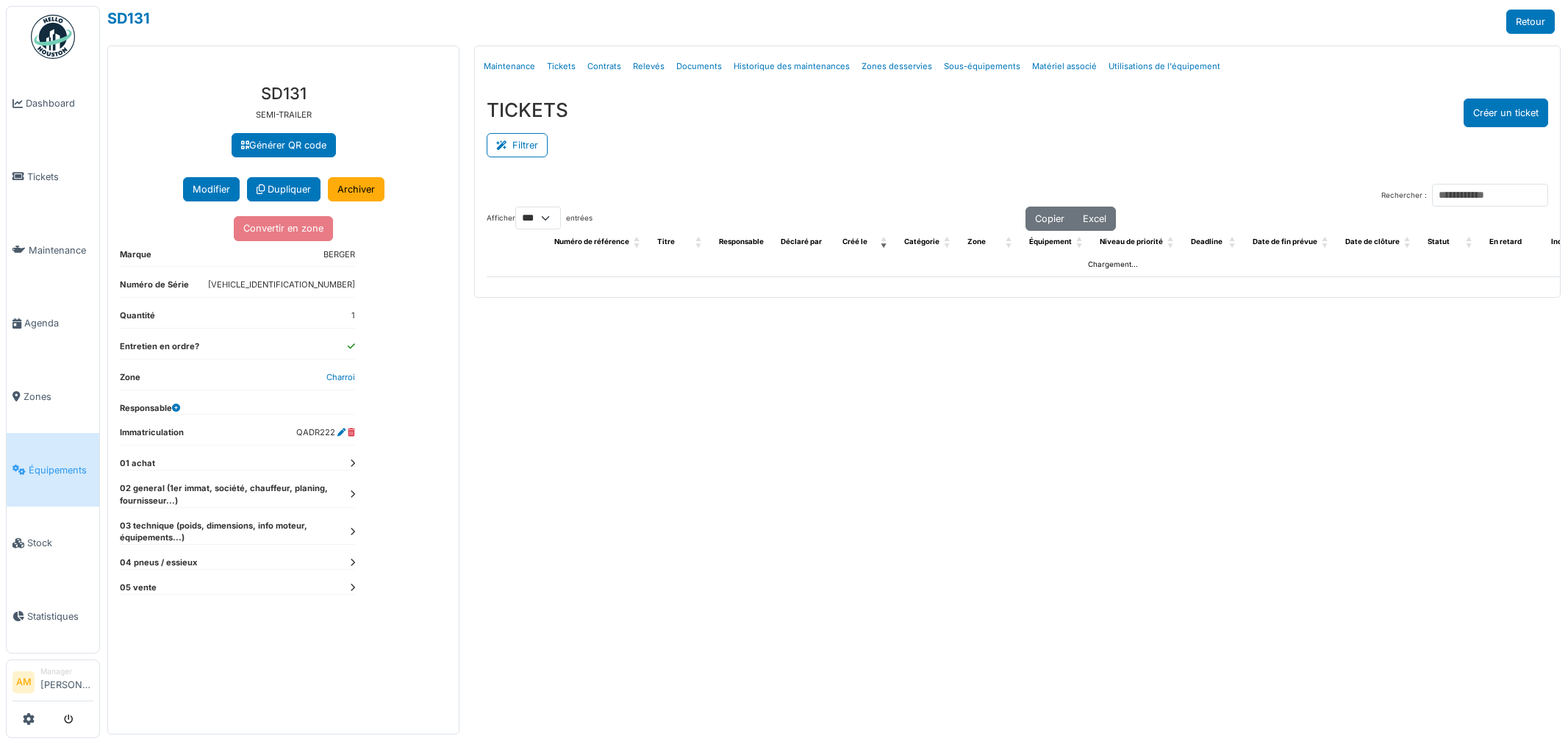
select select "***"
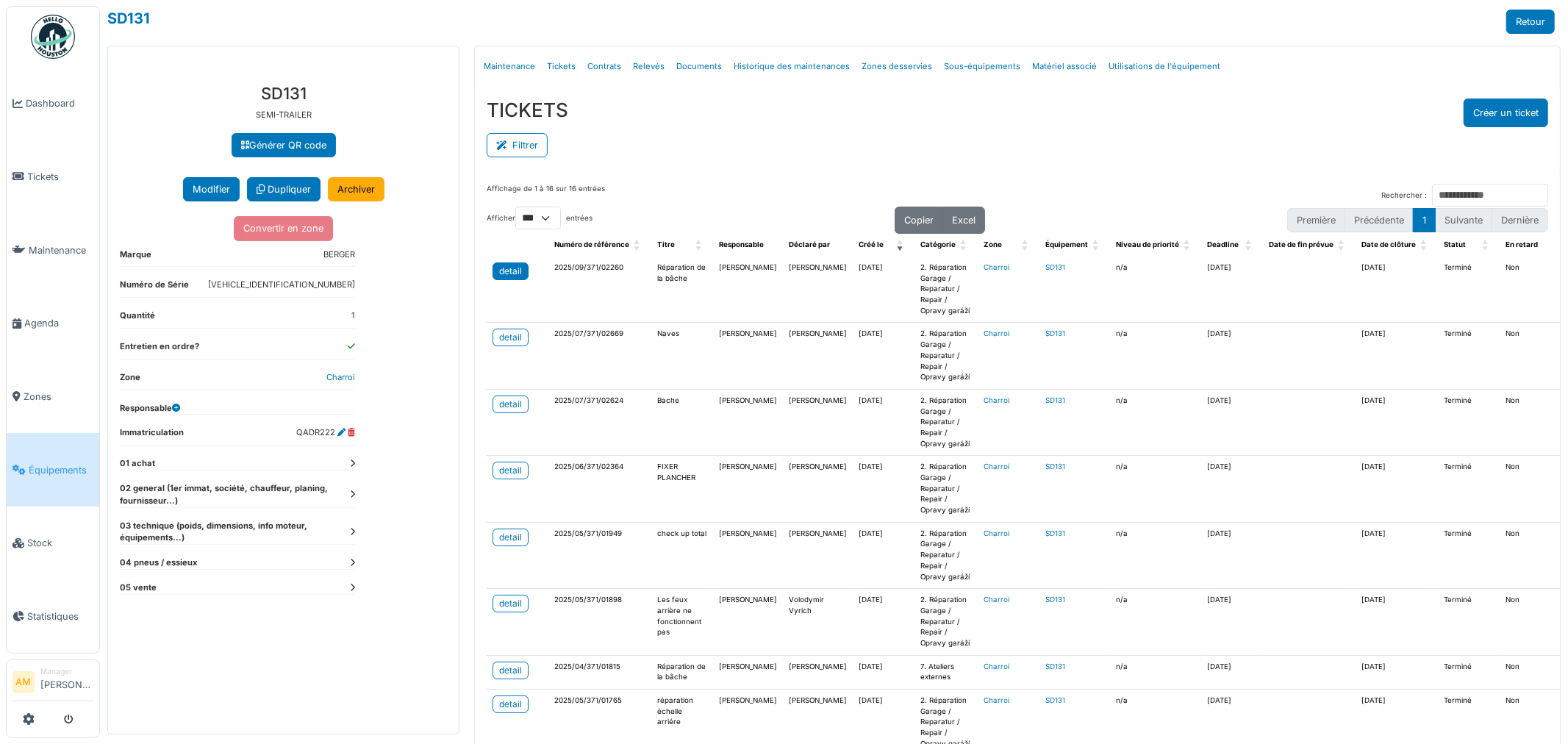
click at [502, 275] on div "detail" at bounding box center [510, 271] width 23 height 13
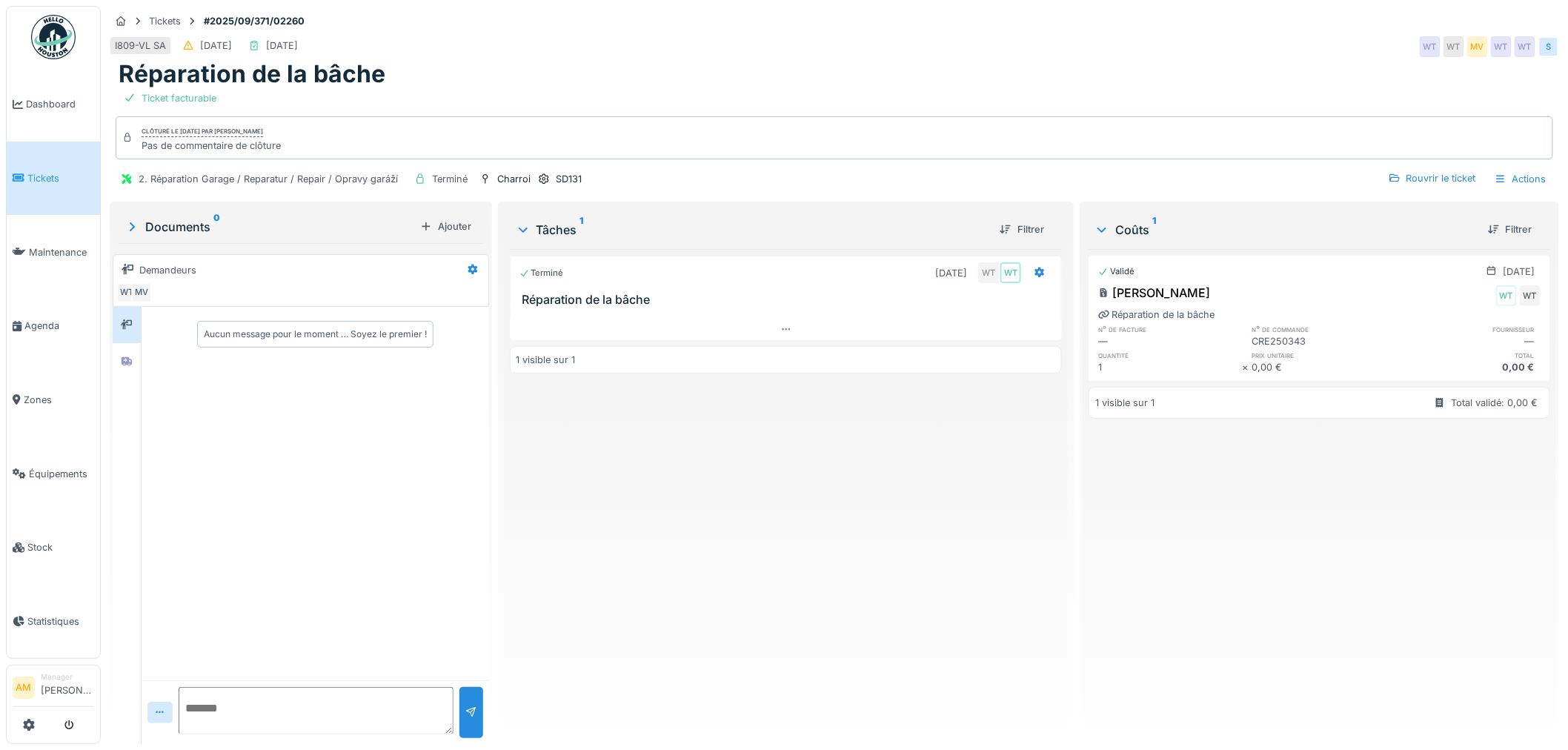
click at [902, 618] on div "Terminé 28/08/2025 WT WT Réparation de la bâche 1 visible sur 1" at bounding box center [786, 490] width 553 height 483
click at [1109, 345] on div "—" at bounding box center [1170, 341] width 145 height 14
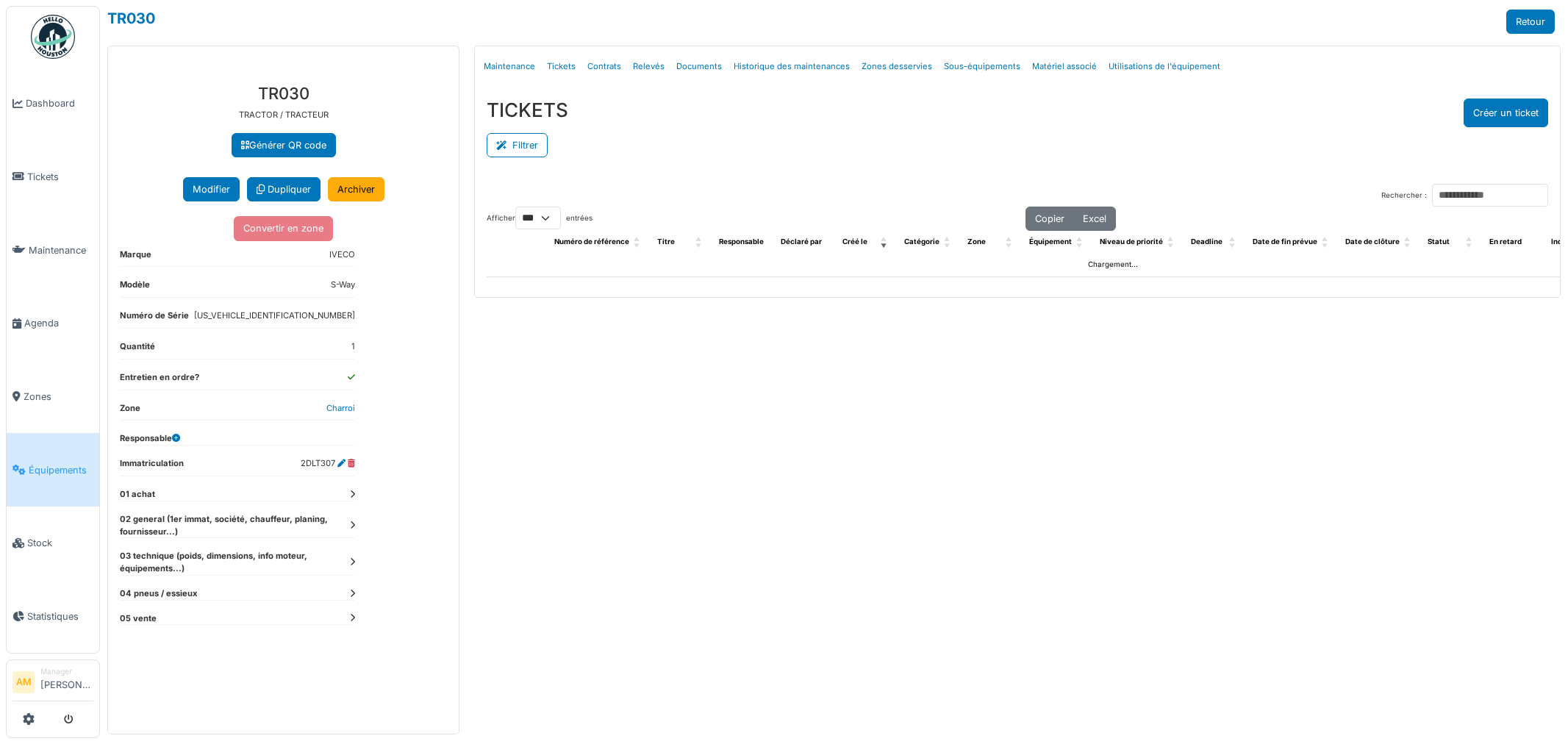
select select "***"
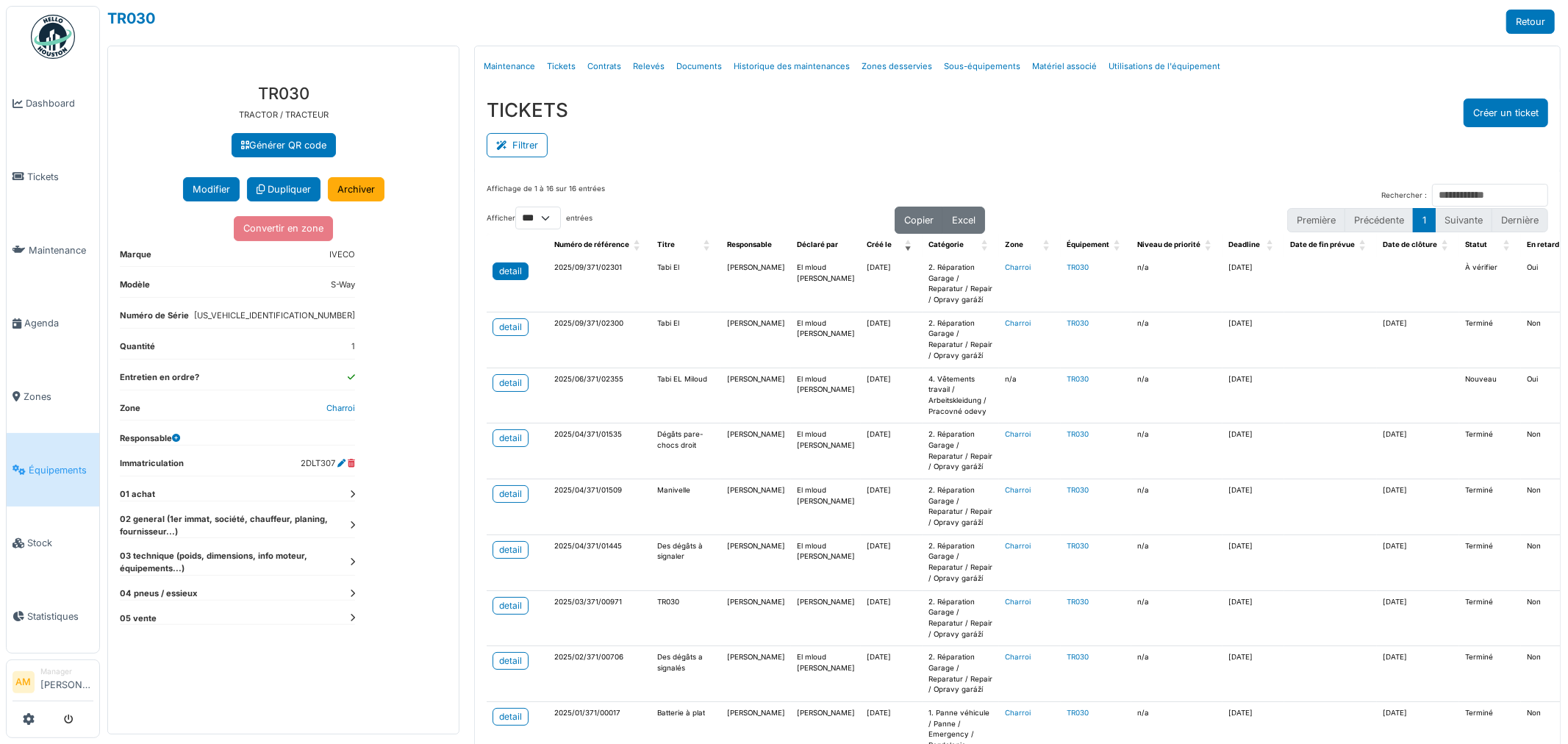
click at [505, 272] on div "detail" at bounding box center [510, 271] width 23 height 13
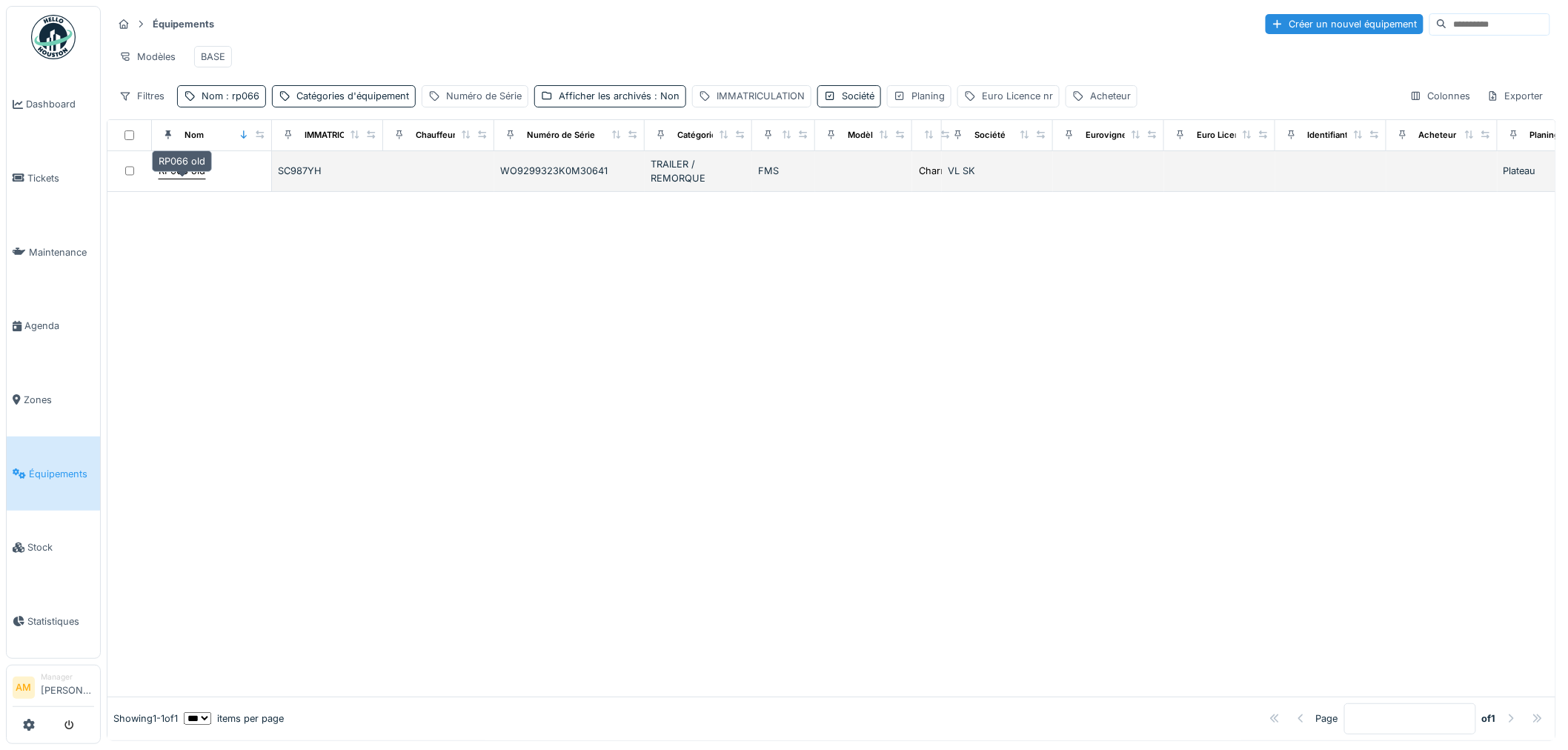
click at [188, 178] on div "RP066 old" at bounding box center [181, 171] width 47 height 14
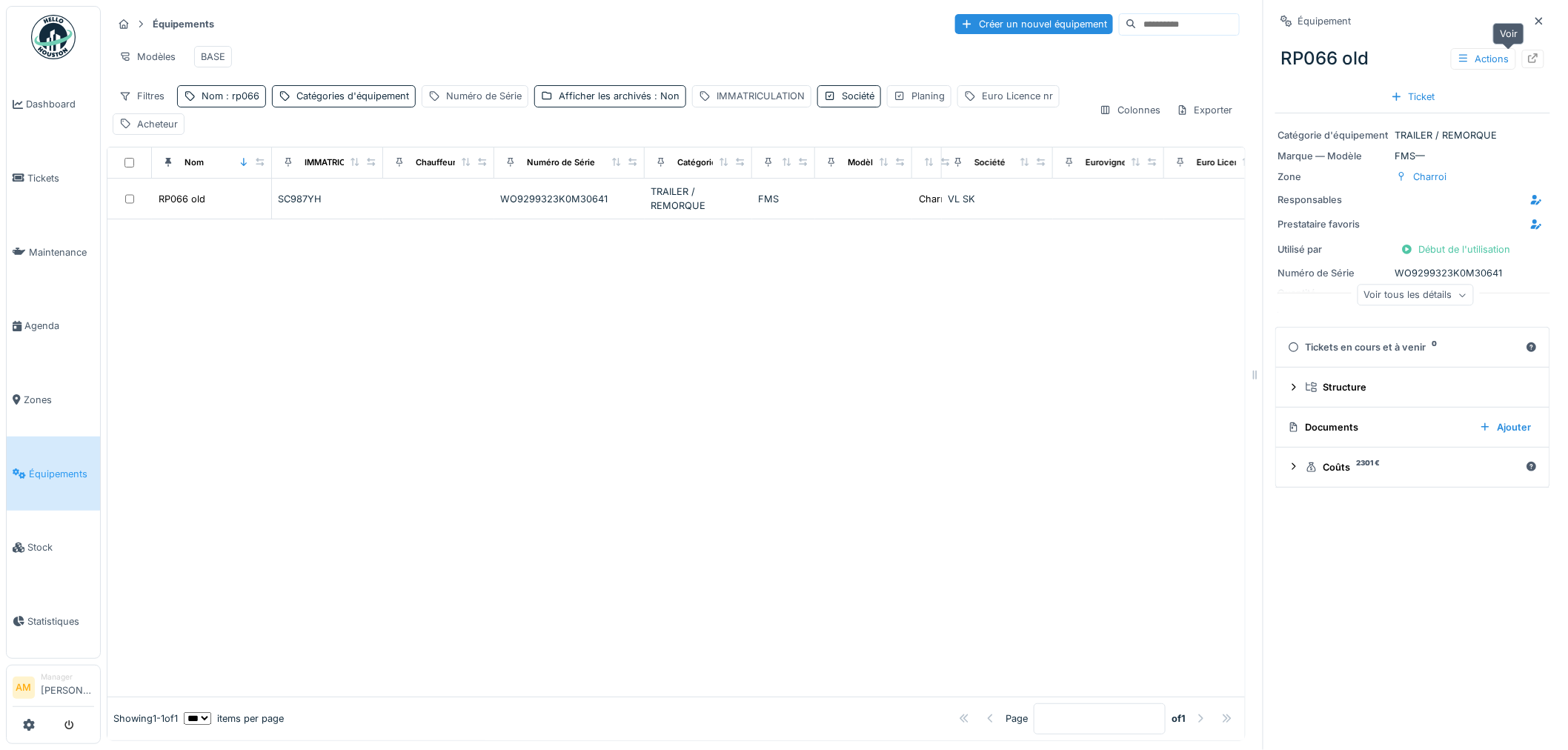
click at [1529, 61] on icon at bounding box center [1533, 58] width 9 height 9
drag, startPoint x: 684, startPoint y: 287, endPoint x: 157, endPoint y: 126, distance: 551.0
click at [654, 269] on div at bounding box center [676, 457] width 1138 height 477
click at [240, 102] on span ": rp066" at bounding box center [241, 96] width 36 height 11
click at [658, 102] on span ": Non" at bounding box center [665, 96] width 28 height 11
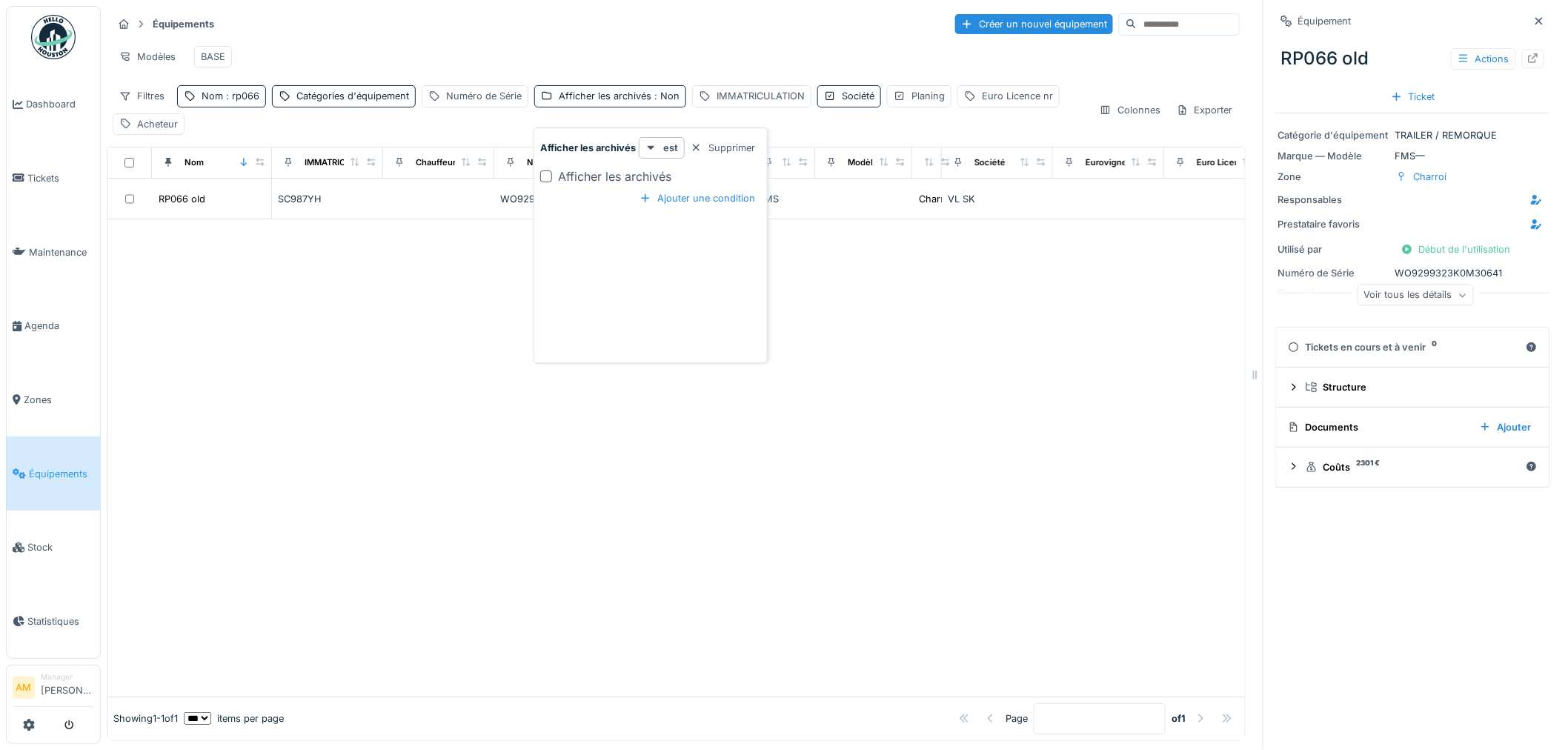
click at [538, 179] on div "Afficher les archivés est Supprimer Afficher les archivés Ajouter une condition" at bounding box center [651, 248] width 227 height 223
click at [542, 179] on div at bounding box center [547, 176] width 12 height 12
click at [249, 102] on span ": rp066" at bounding box center [241, 96] width 36 height 11
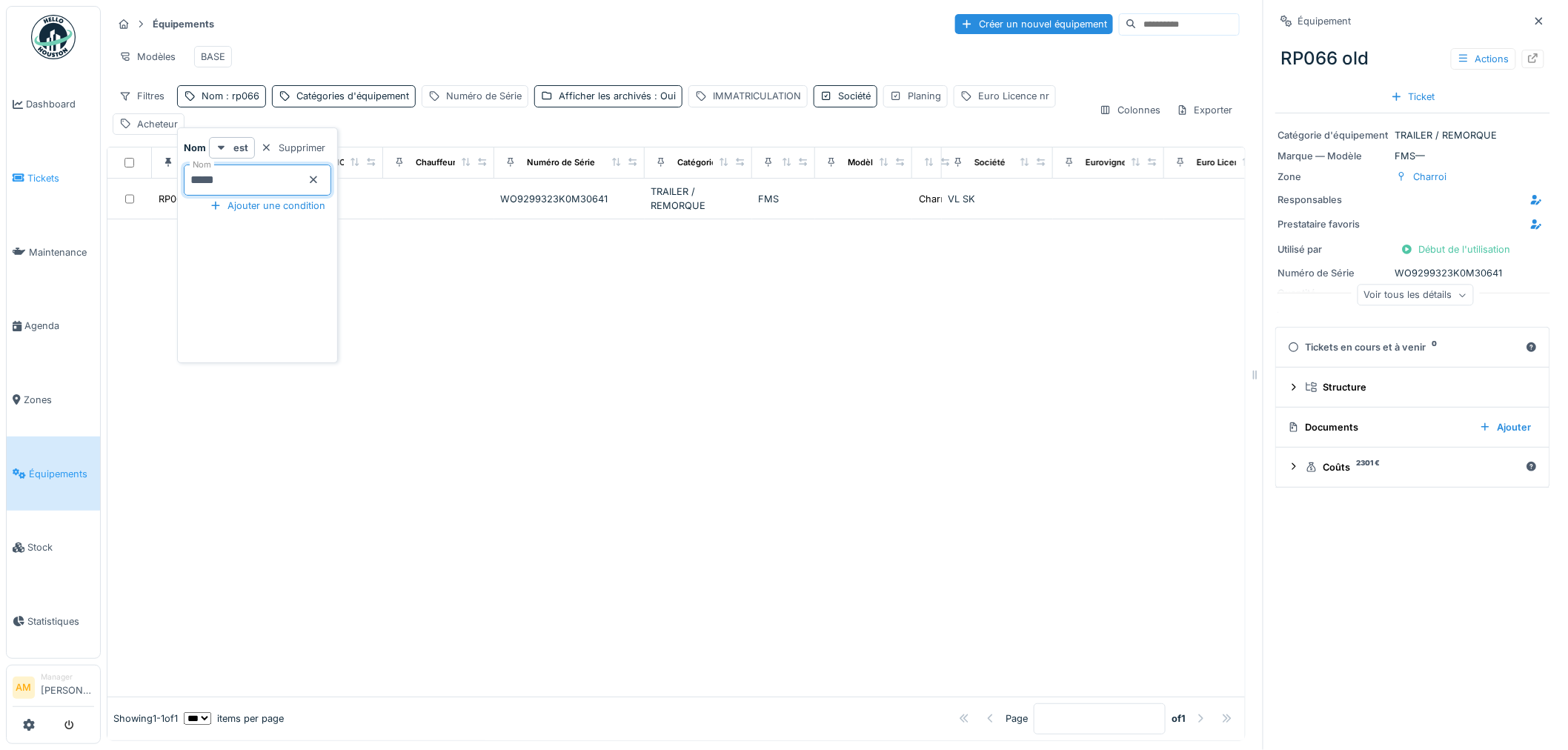
drag, startPoint x: 170, startPoint y: 185, endPoint x: 63, endPoint y: 188, distance: 107.0
click at [72, 191] on body "Dashboard Tickets Maintenance [GEOGRAPHIC_DATA] Zones Équipements Stock Statist…" at bounding box center [784, 375] width 1568 height 750
type input "**"
click at [729, 353] on div at bounding box center [676, 457] width 1138 height 477
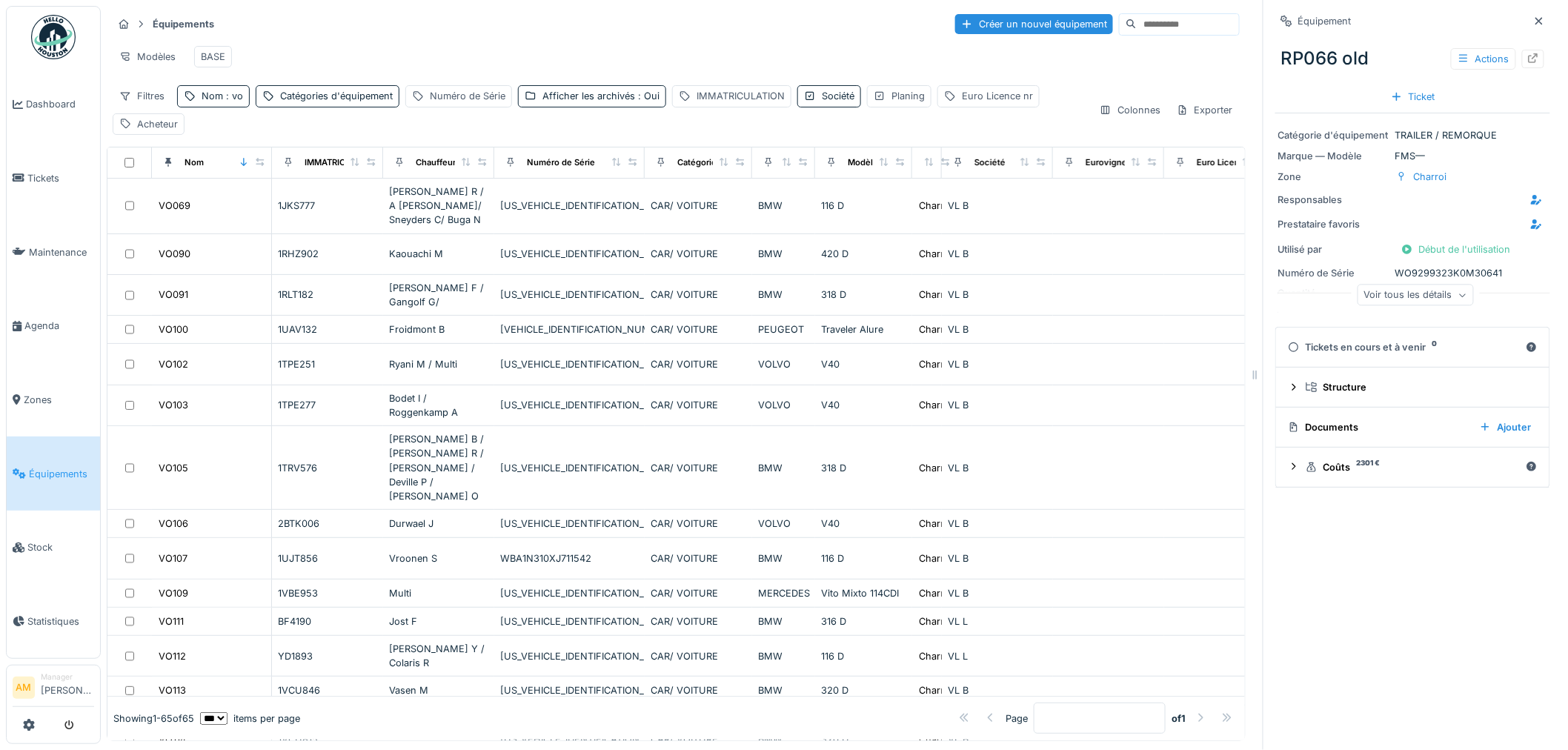
click at [384, 47] on div "Modèles BASE" at bounding box center [676, 56] width 1127 height 33
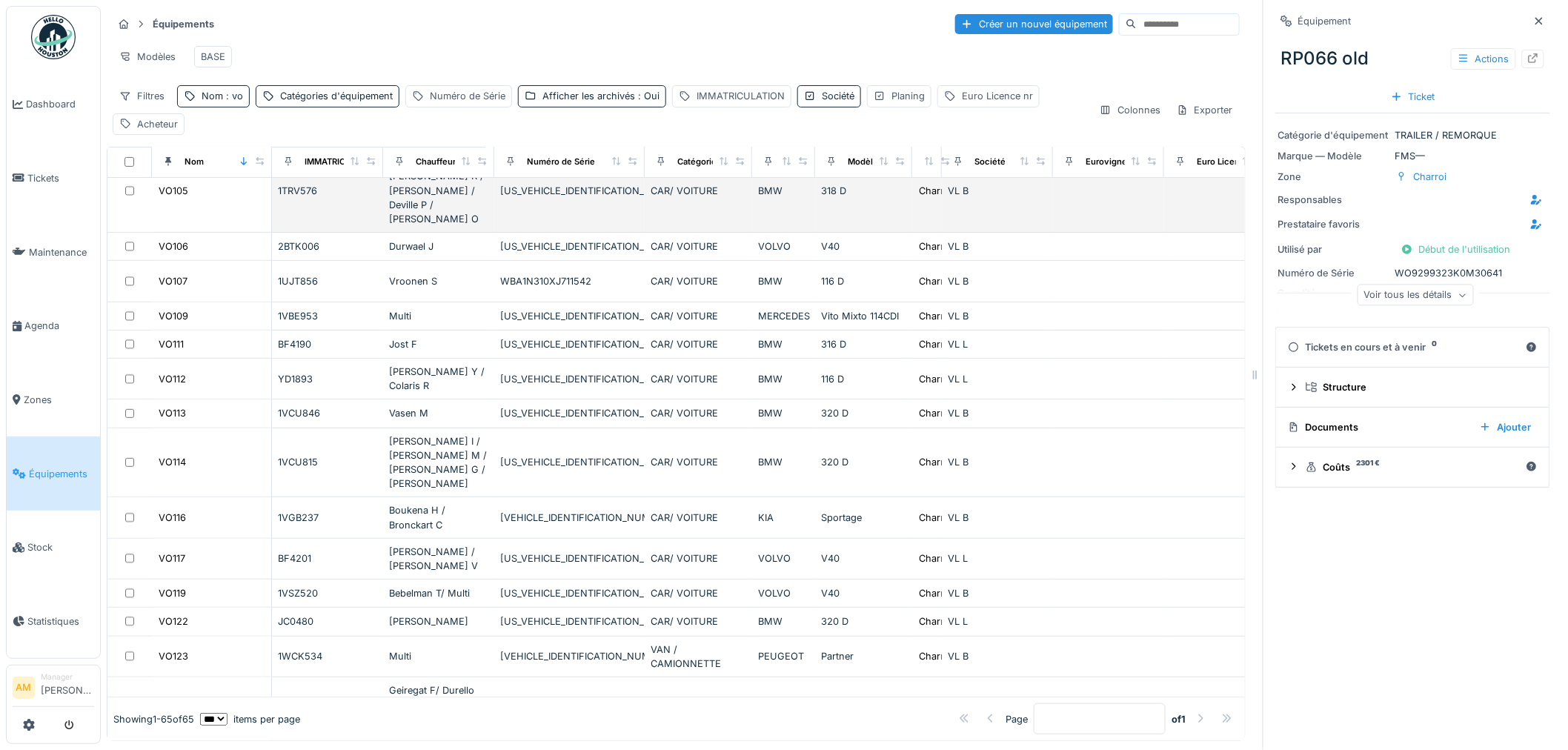
scroll to position [82, 0]
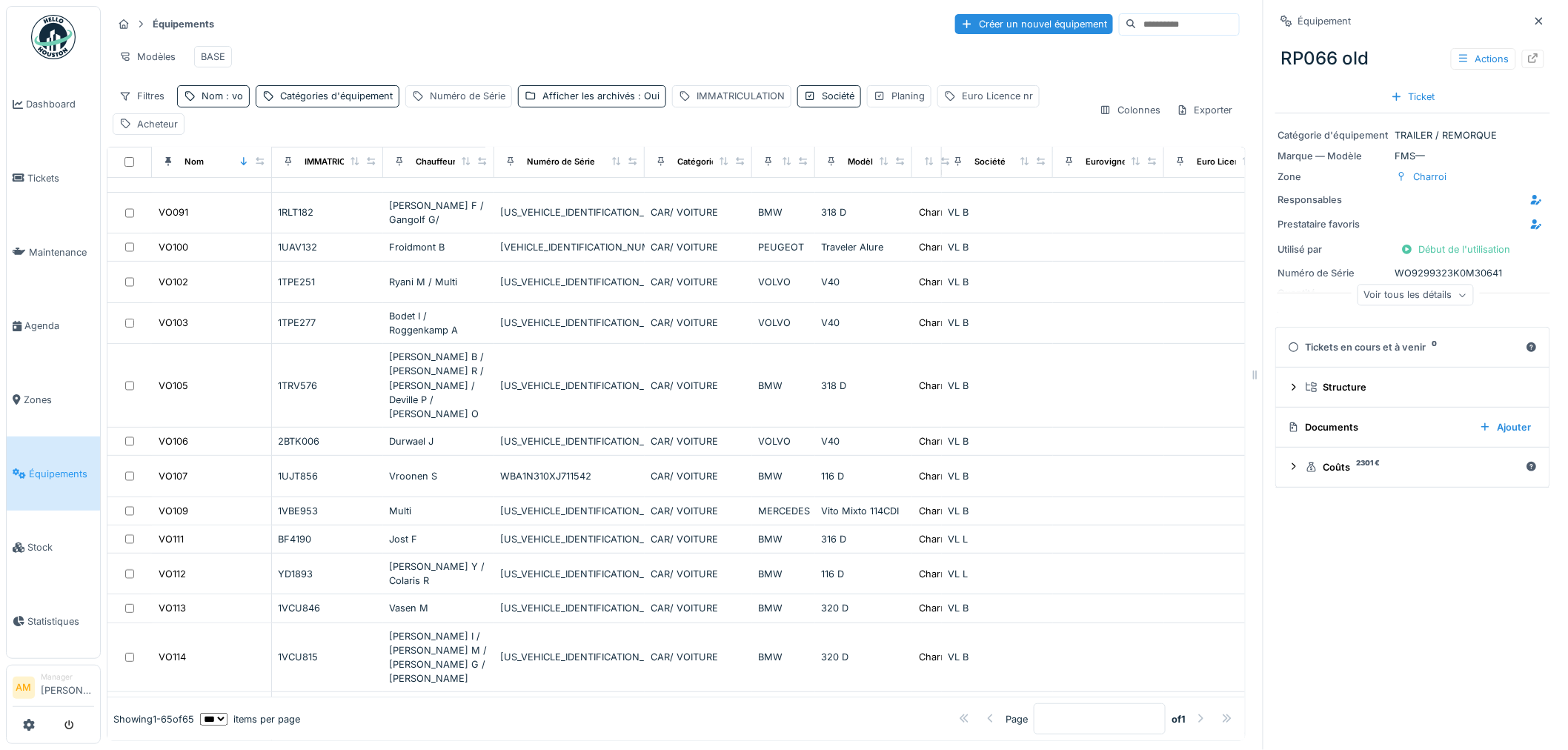
drag, startPoint x: 1026, startPoint y: 435, endPoint x: 1272, endPoint y: 249, distance: 308.4
click at [1026, 435] on td "VL B" at bounding box center [997, 441] width 111 height 28
click at [215, 103] on div "Nom : vo" at bounding box center [222, 96] width 41 height 14
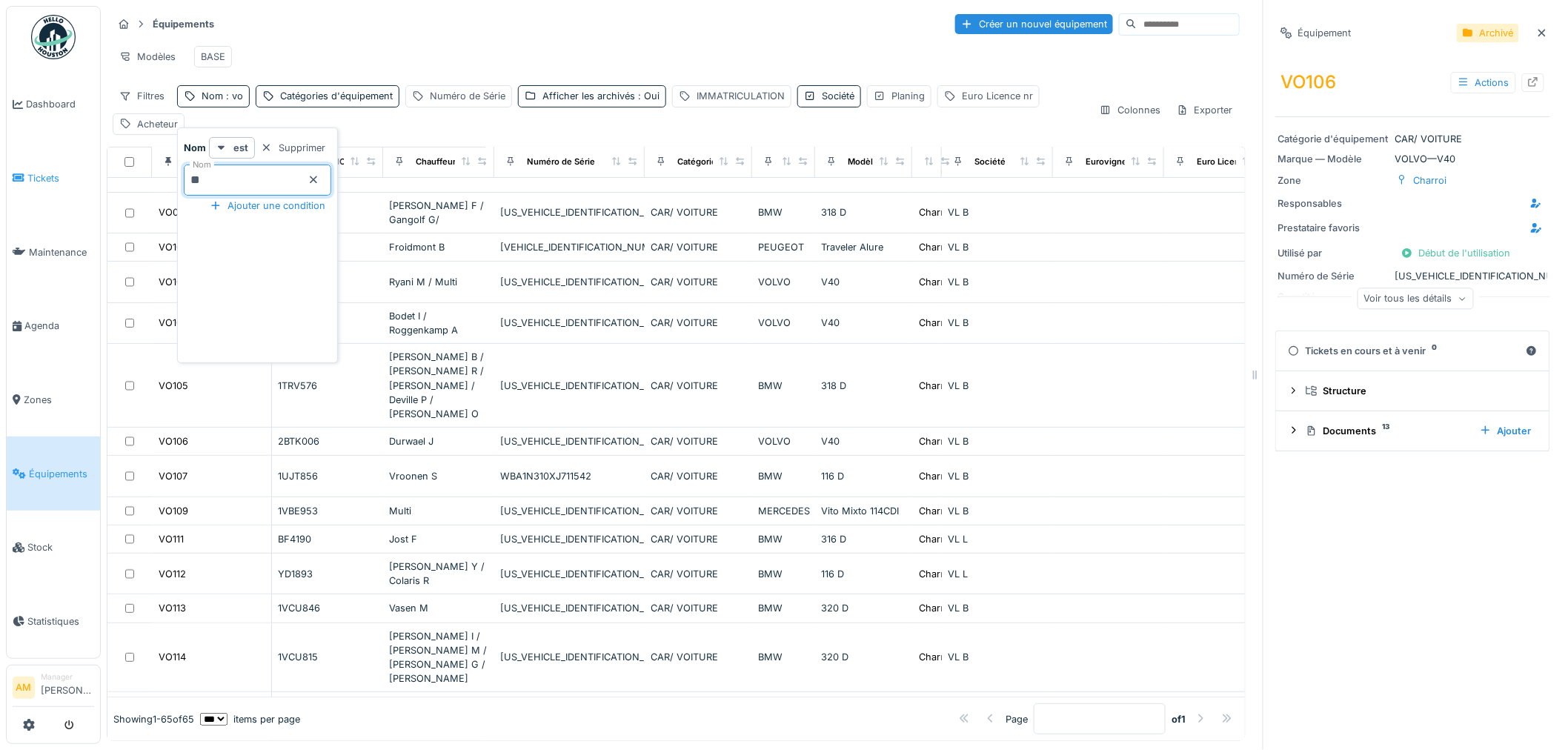
drag, startPoint x: 213, startPoint y: 179, endPoint x: 28, endPoint y: 191, distance: 185.4
click at [28, 191] on body "Dashboard Tickets Maintenance Agenda Zones Équipements Stock Statistiques AM Ma…" at bounding box center [784, 375] width 1568 height 750
type input "*****"
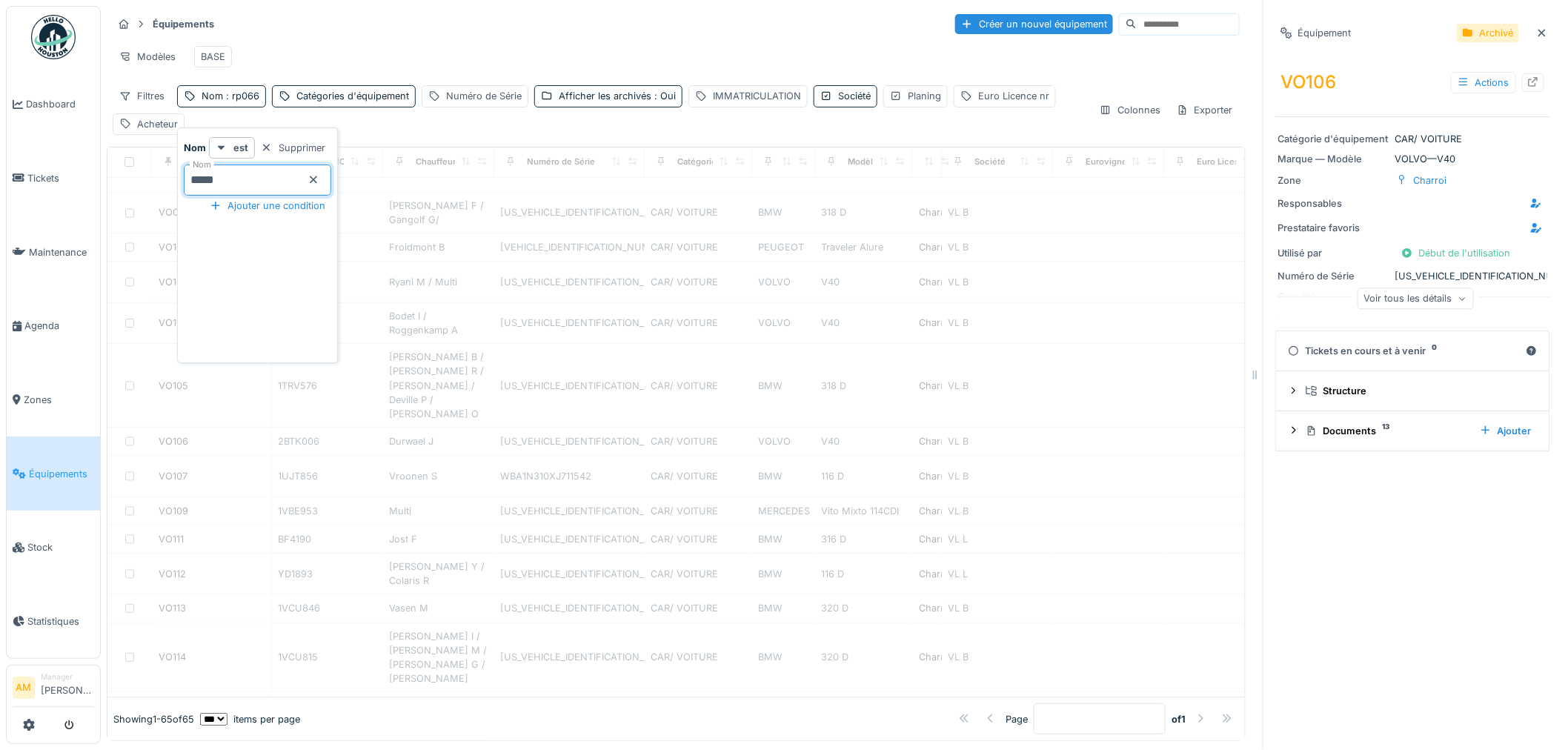
click at [400, 59] on div "Modèles BASE" at bounding box center [676, 56] width 1127 height 33
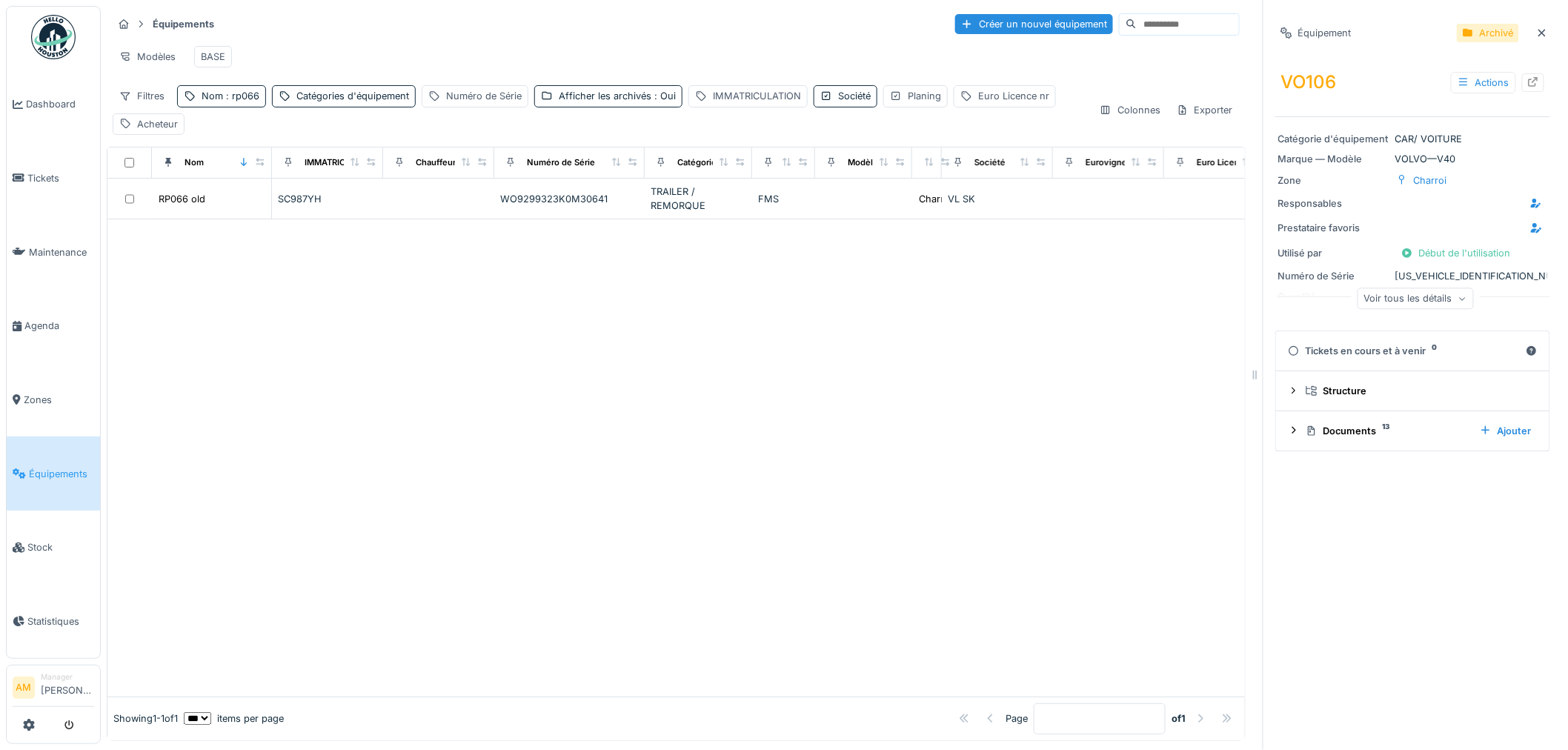
drag, startPoint x: 1009, startPoint y: 547, endPoint x: 756, endPoint y: 475, distance: 263.0
click at [1009, 547] on div at bounding box center [676, 457] width 1138 height 477
click at [62, 164] on link "Tickets" at bounding box center [53, 179] width 93 height 74
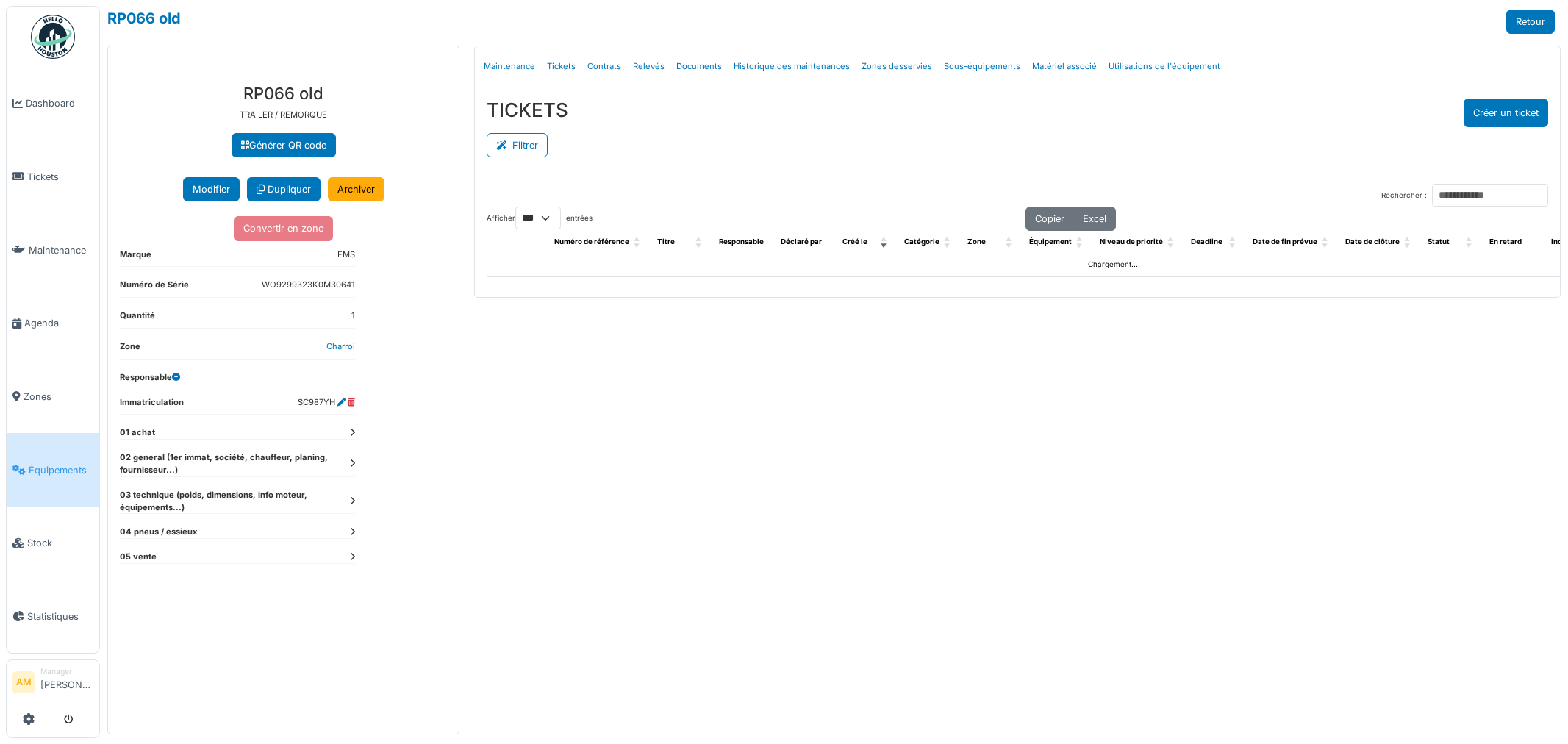
select select "***"
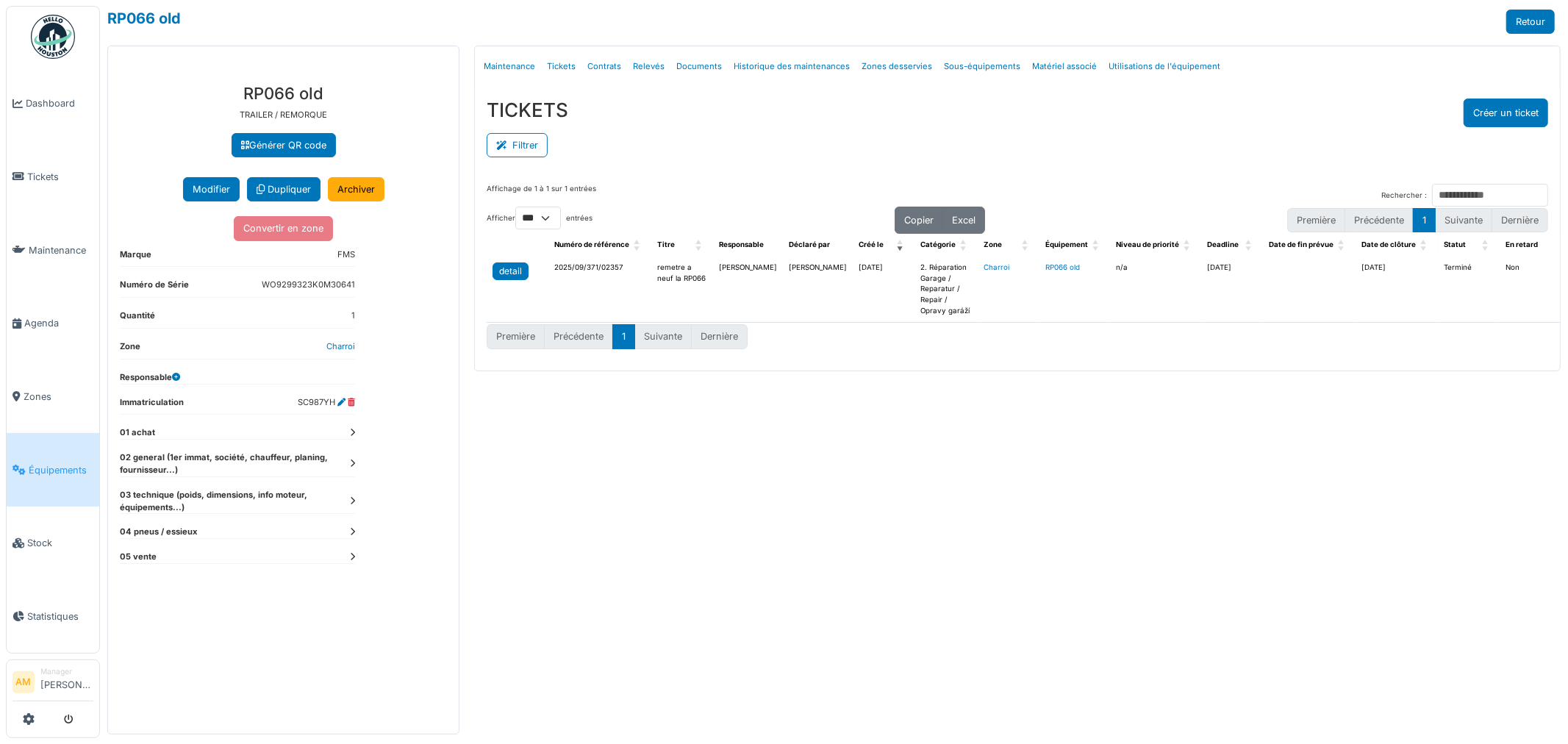
click at [501, 270] on div "detail" at bounding box center [510, 271] width 23 height 13
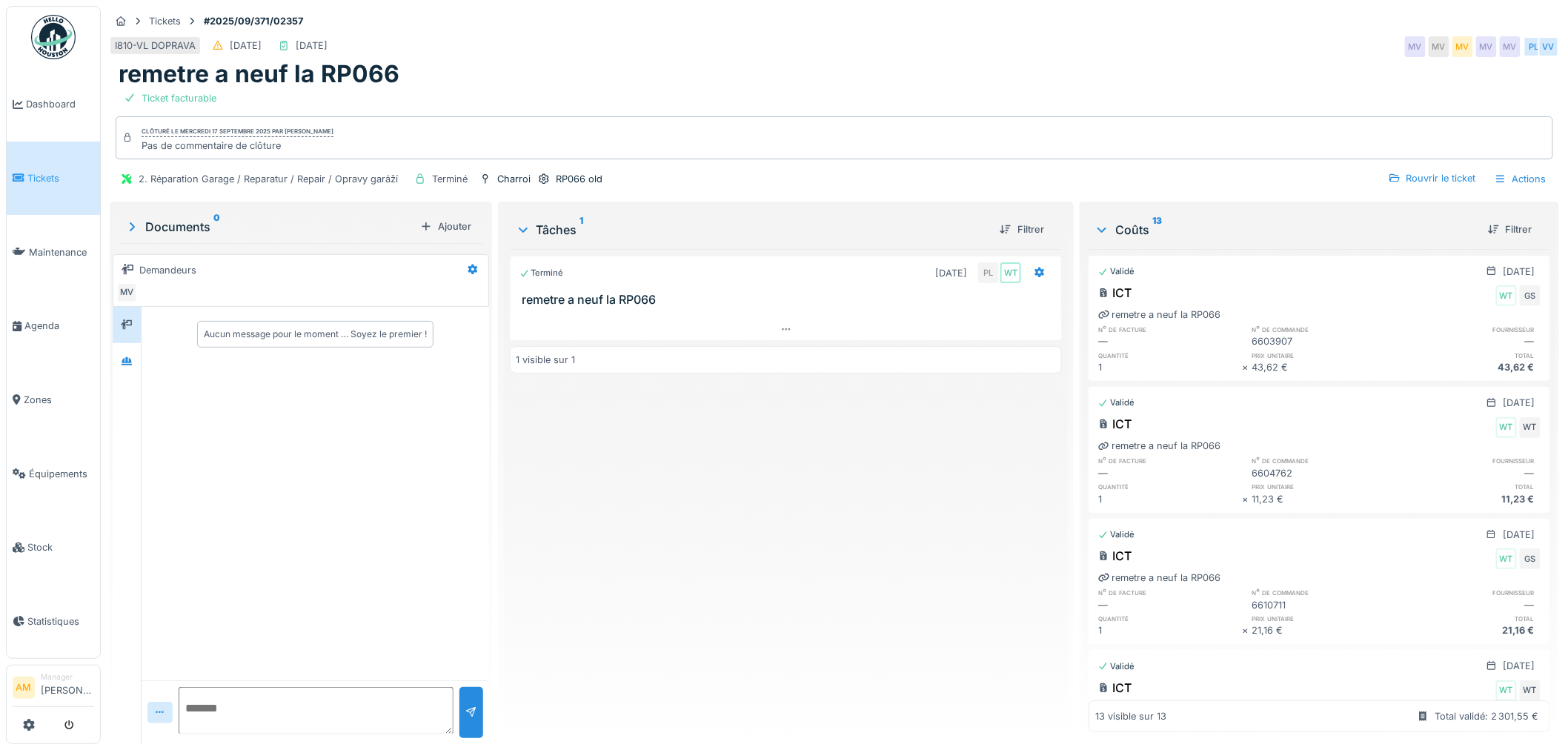
click at [523, 571] on div "Terminé [DATE] PL WT remetre a neuf la RP066 1 visible sur 1" at bounding box center [786, 490] width 553 height 483
click at [722, 417] on div "Terminé [DATE] PL WT remetre a neuf la RP066 1 visible sur 1" at bounding box center [786, 490] width 553 height 483
click at [731, 471] on div "Terminé [DATE] PL WT remetre a neuf la RP066 1 visible sur 1" at bounding box center [786, 490] width 553 height 483
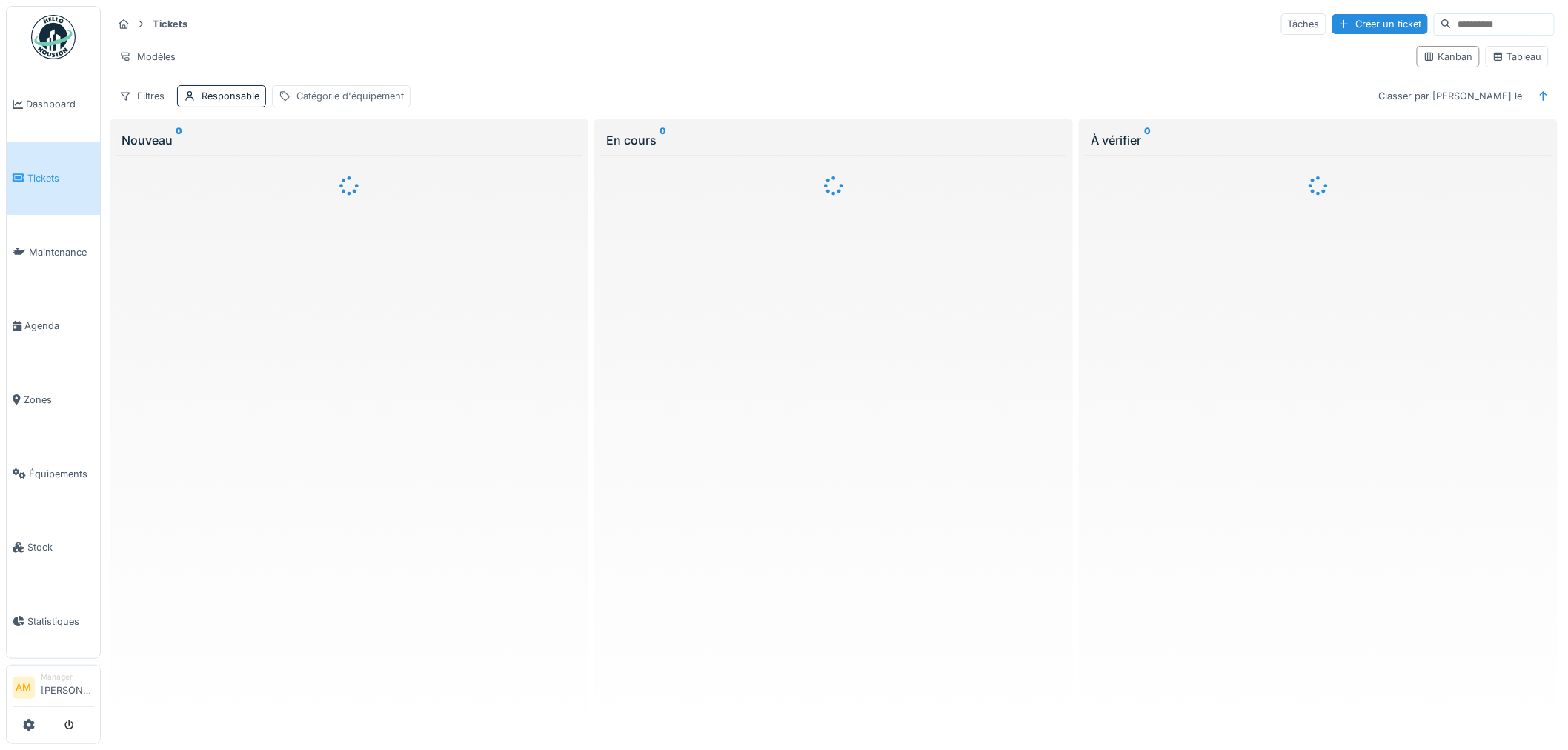
click at [327, 100] on div "Catégorie d'équipement" at bounding box center [349, 96] width 107 height 14
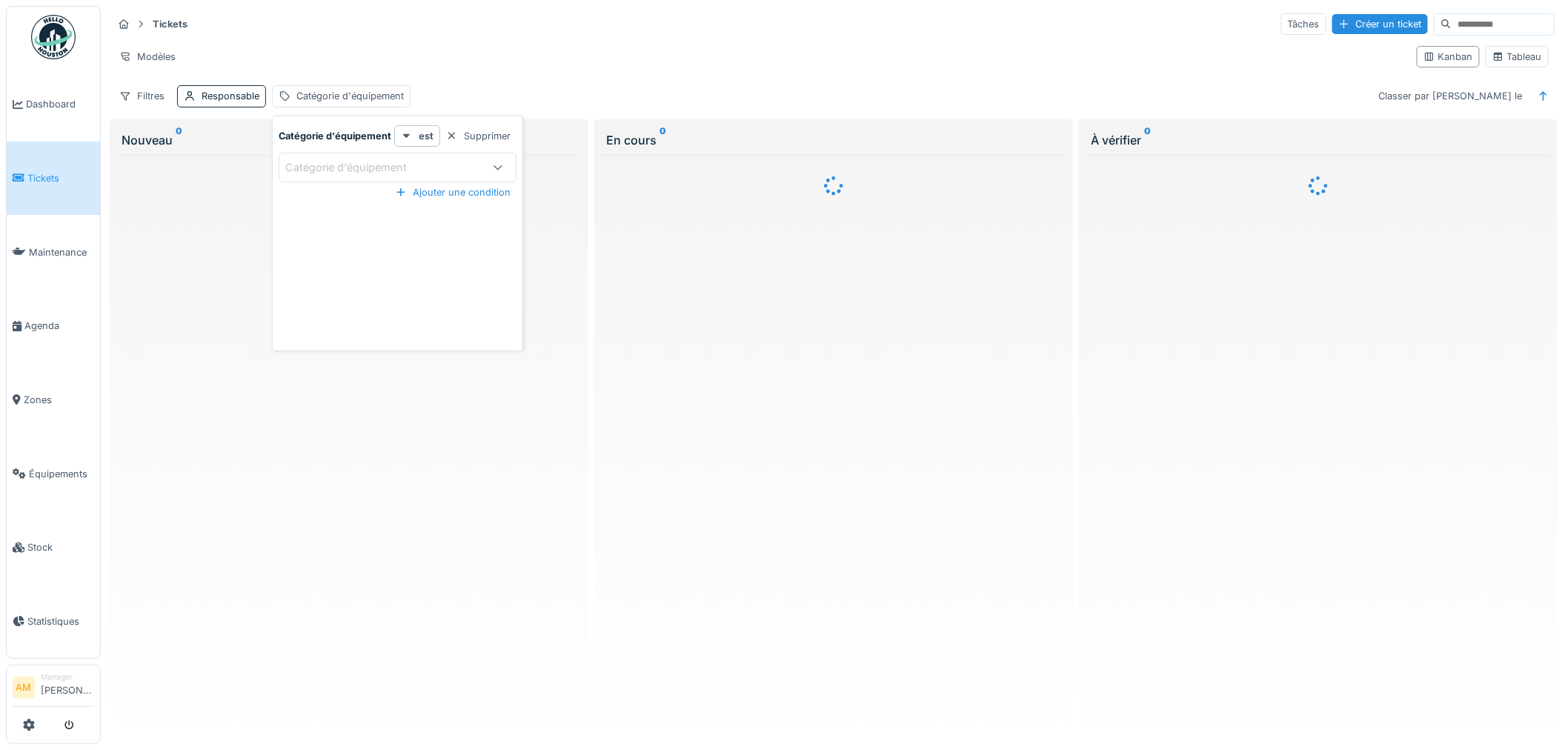
click at [360, 173] on div "Catégorie d'équipement" at bounding box center [356, 167] width 142 height 16
click at [349, 210] on d\'équipement_g4NTU at bounding box center [397, 212] width 203 height 31
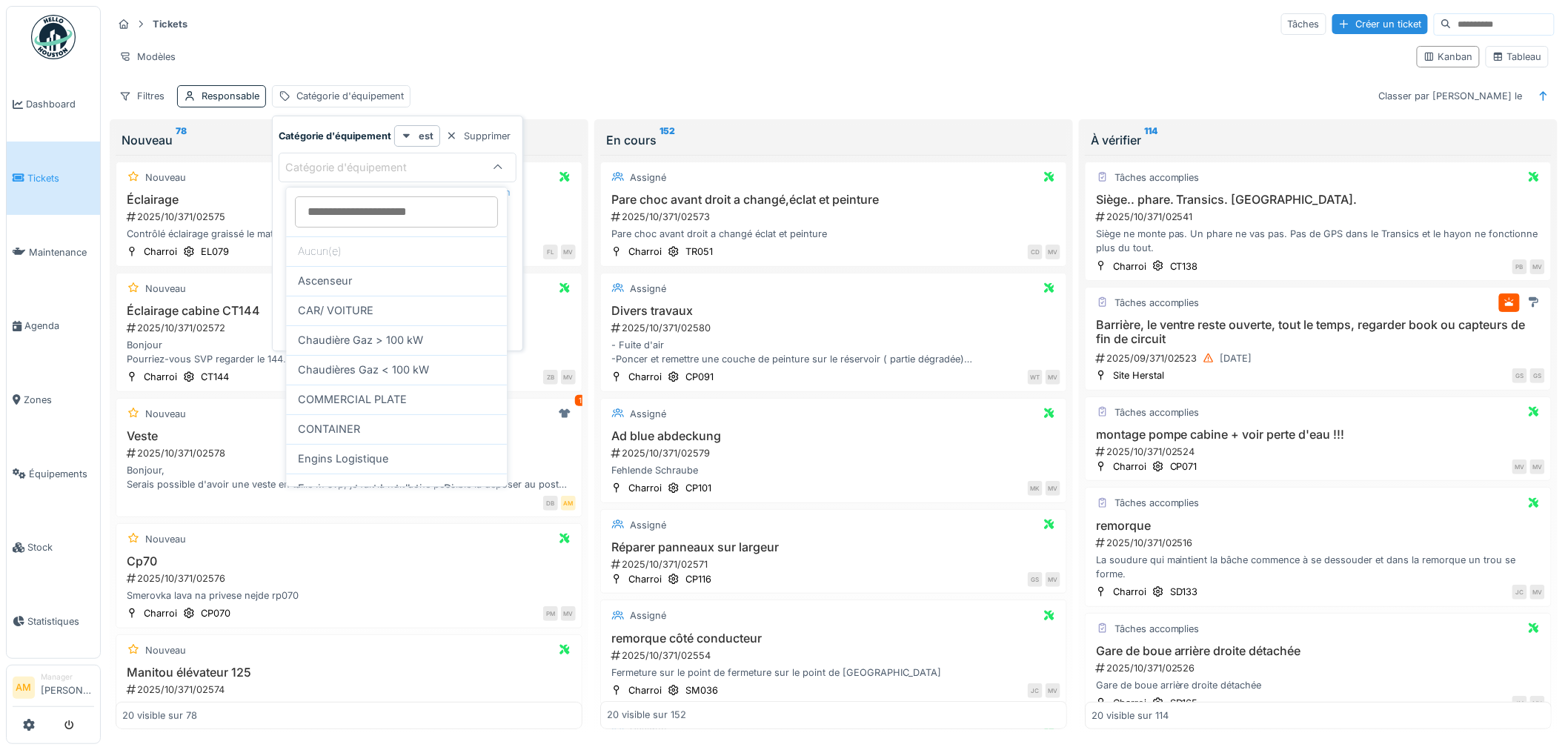
click at [366, 207] on d\'équipement_g4NTU at bounding box center [397, 212] width 203 height 31
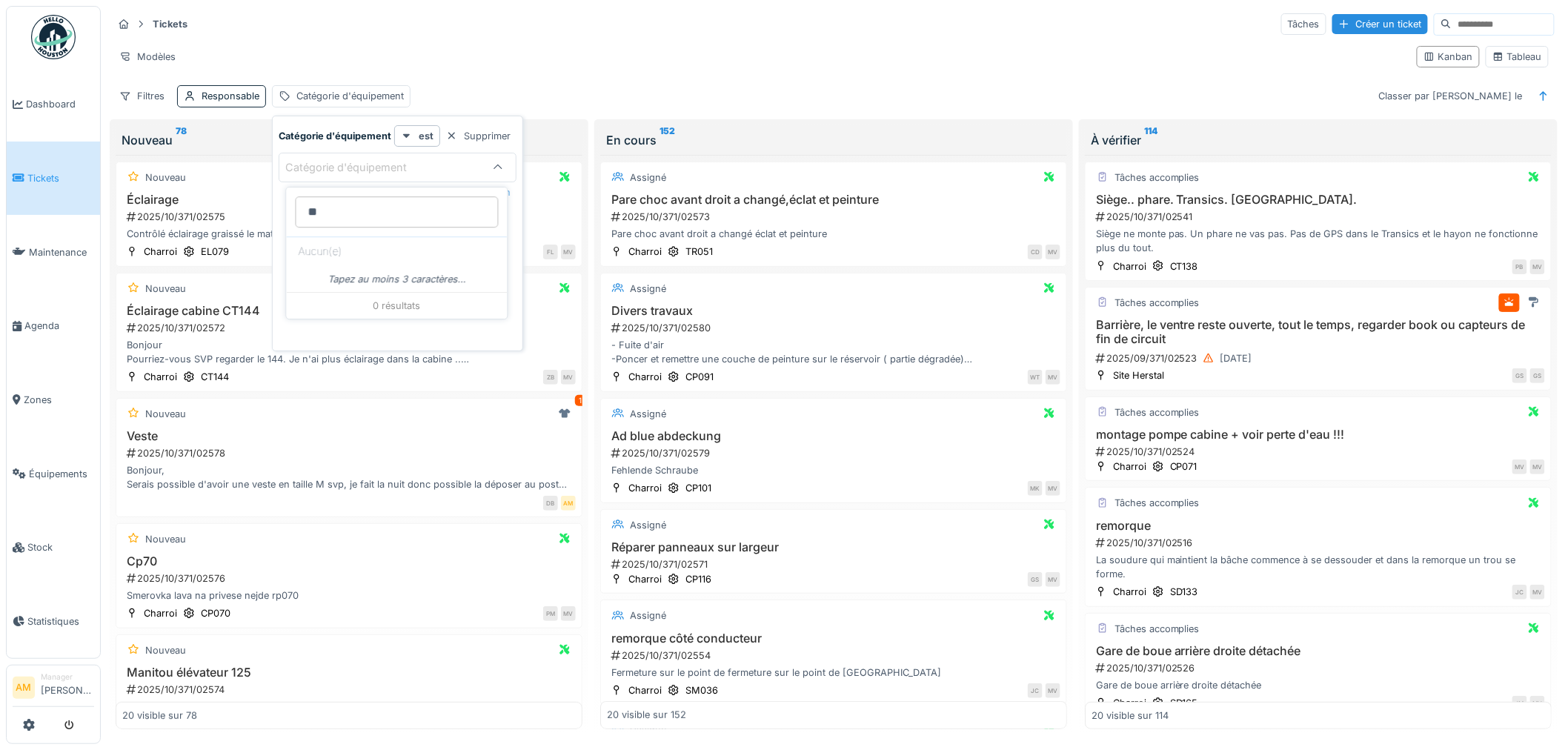
type d\'équipement_g4NTU "***"
drag, startPoint x: 469, startPoint y: 136, endPoint x: 311, endPoint y: 116, distance: 159.3
click at [470, 136] on div "Supprimer" at bounding box center [478, 136] width 76 height 20
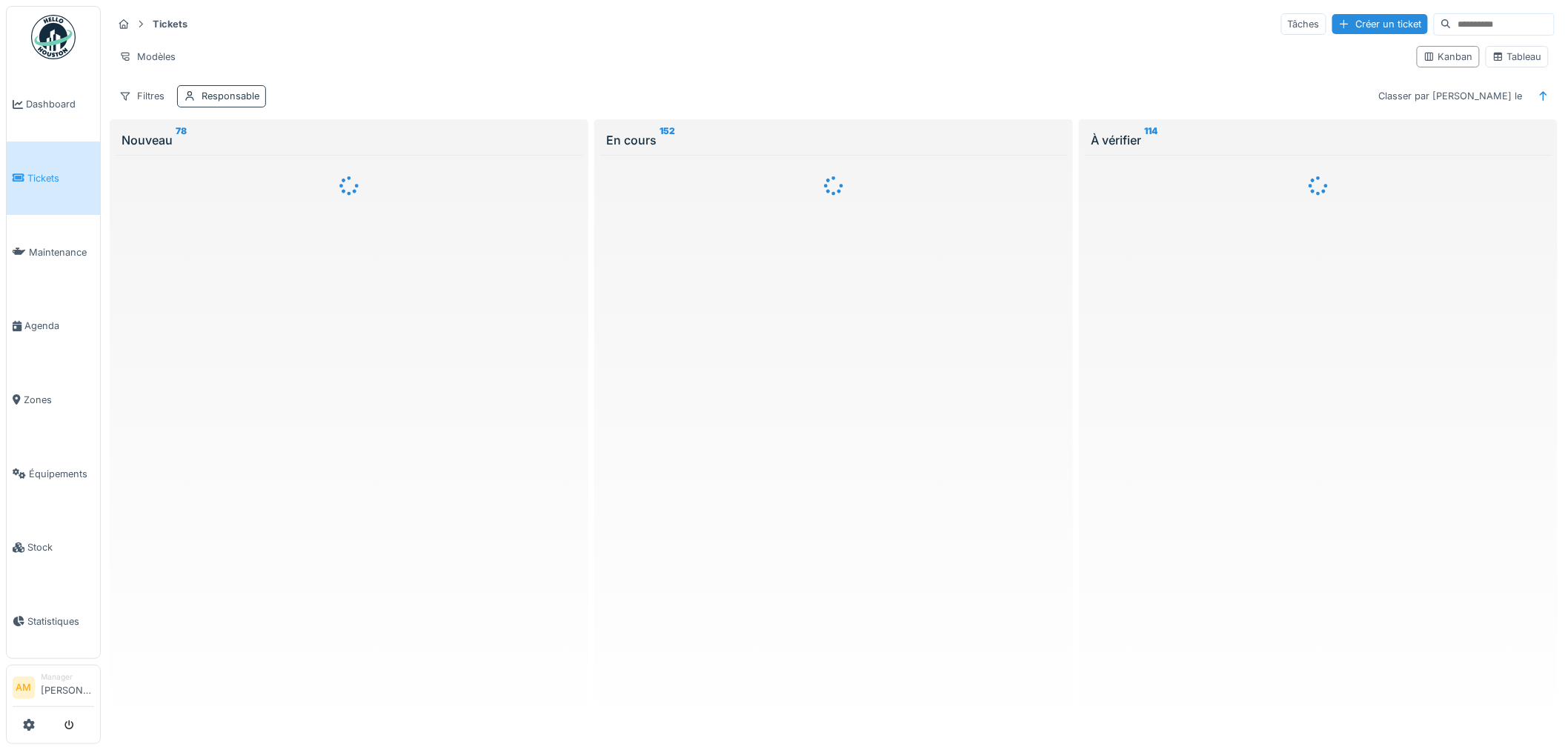
click at [212, 97] on div "Responsable" at bounding box center [230, 96] width 58 height 14
click at [230, 164] on div "Responsable" at bounding box center [234, 167] width 86 height 16
click at [224, 212] on input at bounding box center [277, 212] width 166 height 31
type input "*"
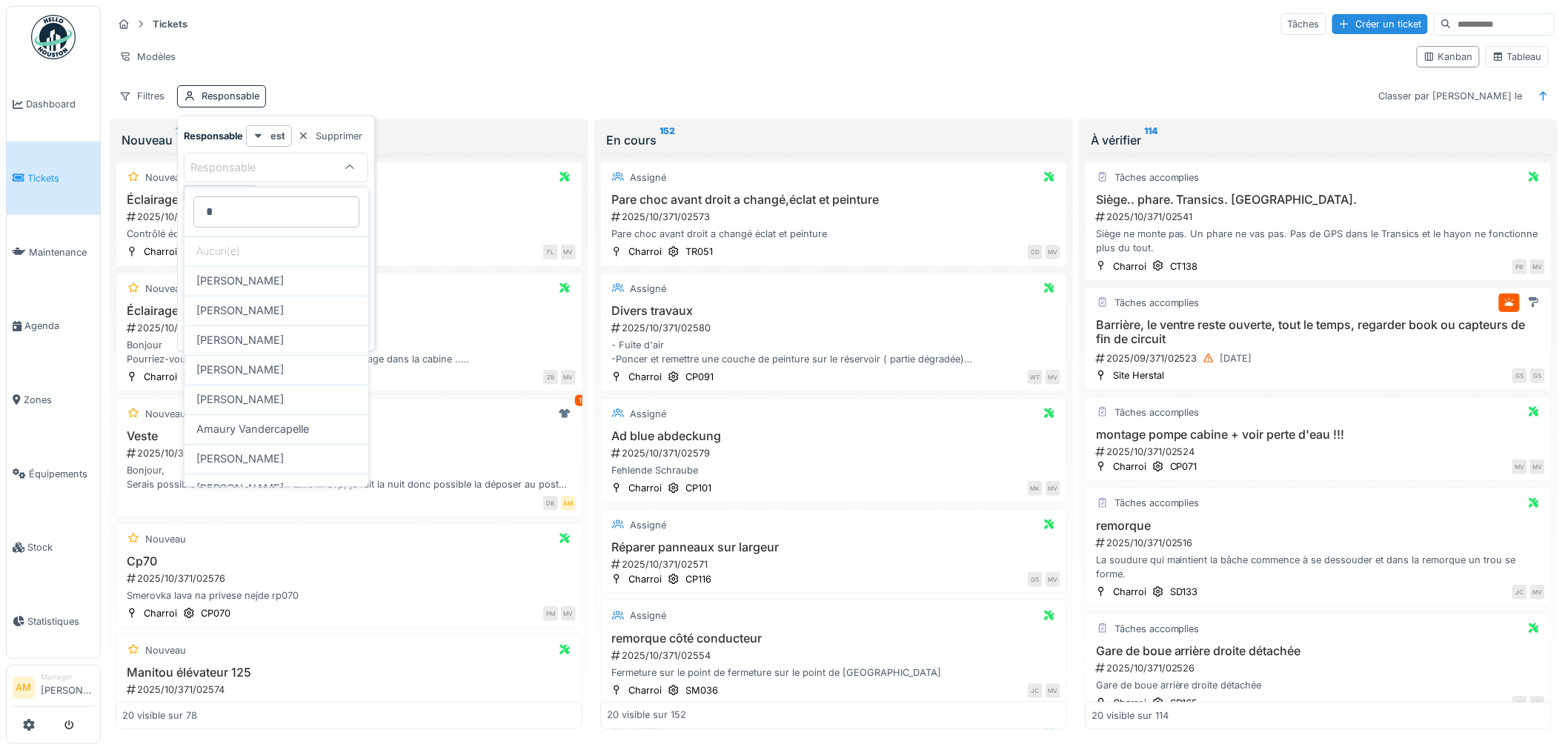
click at [227, 212] on input "*" at bounding box center [277, 212] width 166 height 31
type input "***"
click at [267, 403] on span "[PERSON_NAME]" at bounding box center [239, 399] width 87 height 16
type input "****"
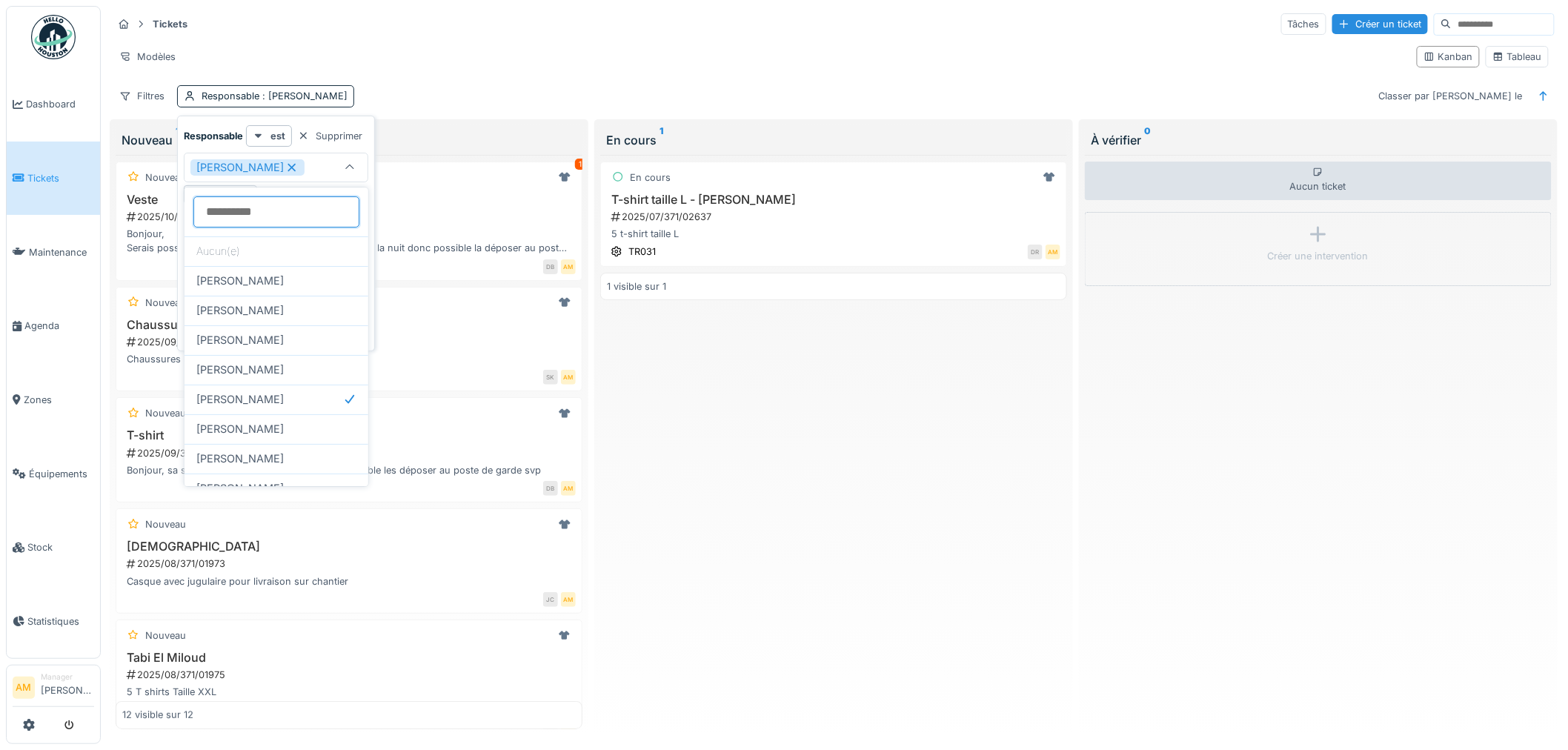
click at [289, 212] on input at bounding box center [277, 212] width 166 height 31
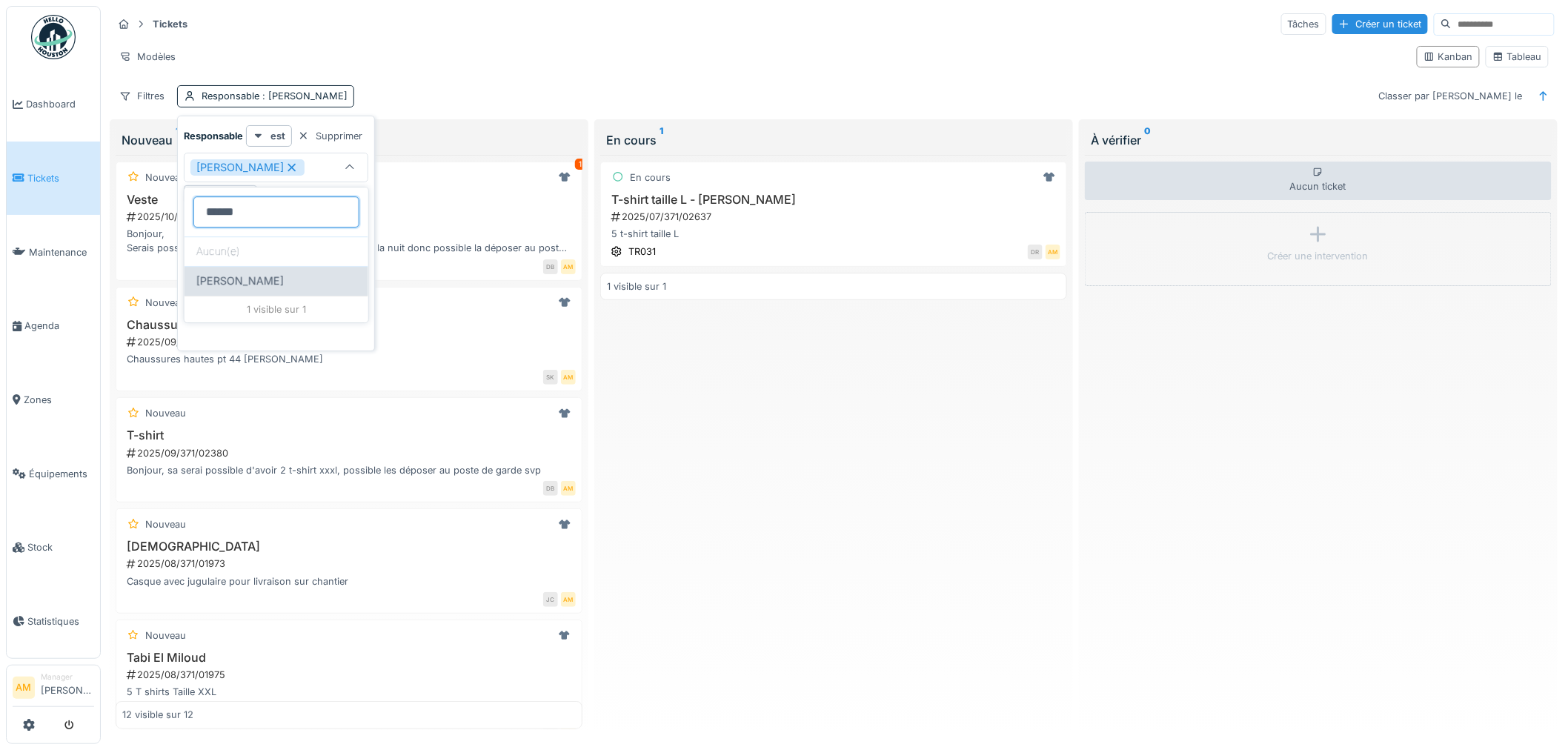
type input "******"
click at [223, 273] on span "Walter Tombou" at bounding box center [239, 280] width 87 height 16
type input "**********"
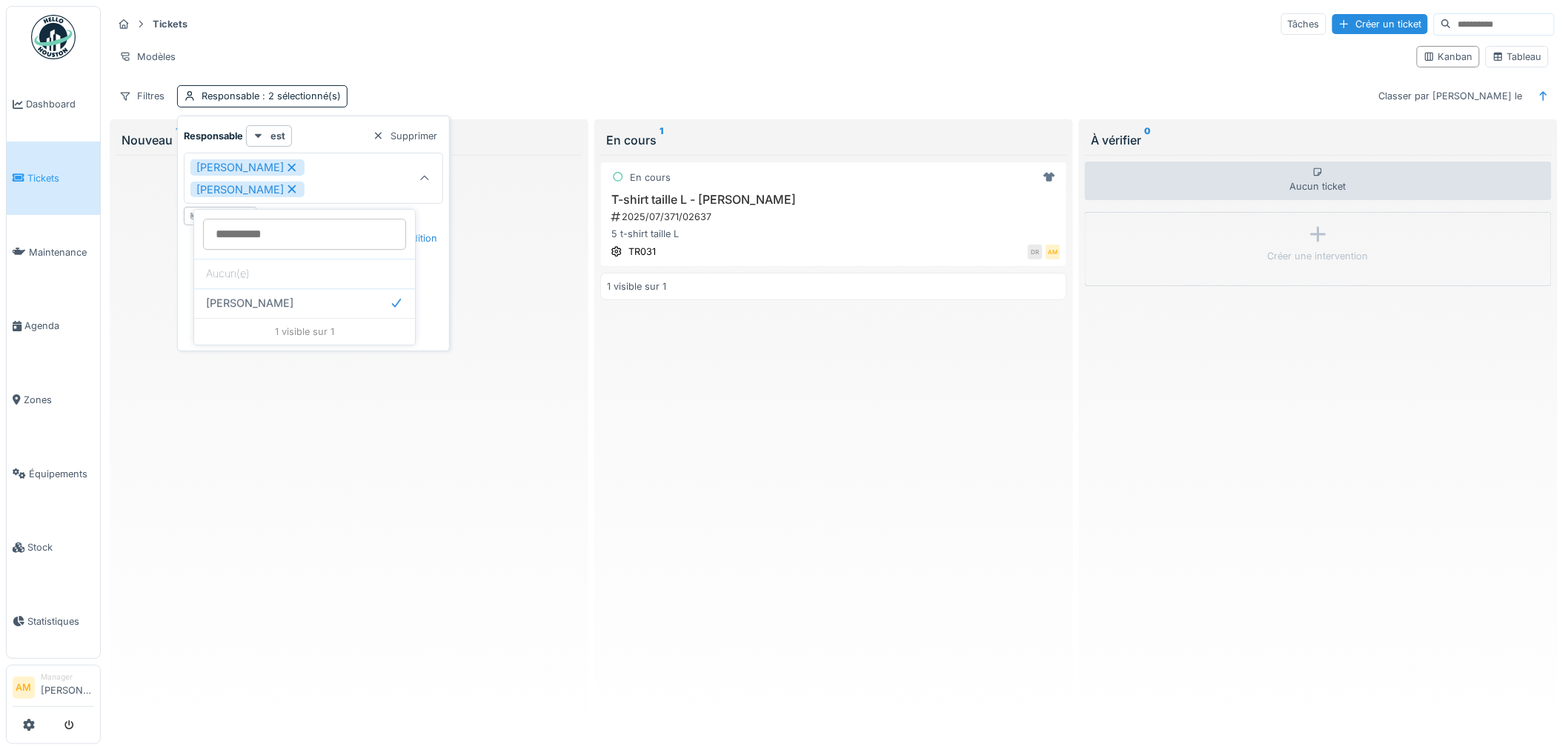
click at [480, 99] on div "Filtres Responsable : 2 sélectionné(s) Classer par Créé le" at bounding box center [834, 96] width 1443 height 21
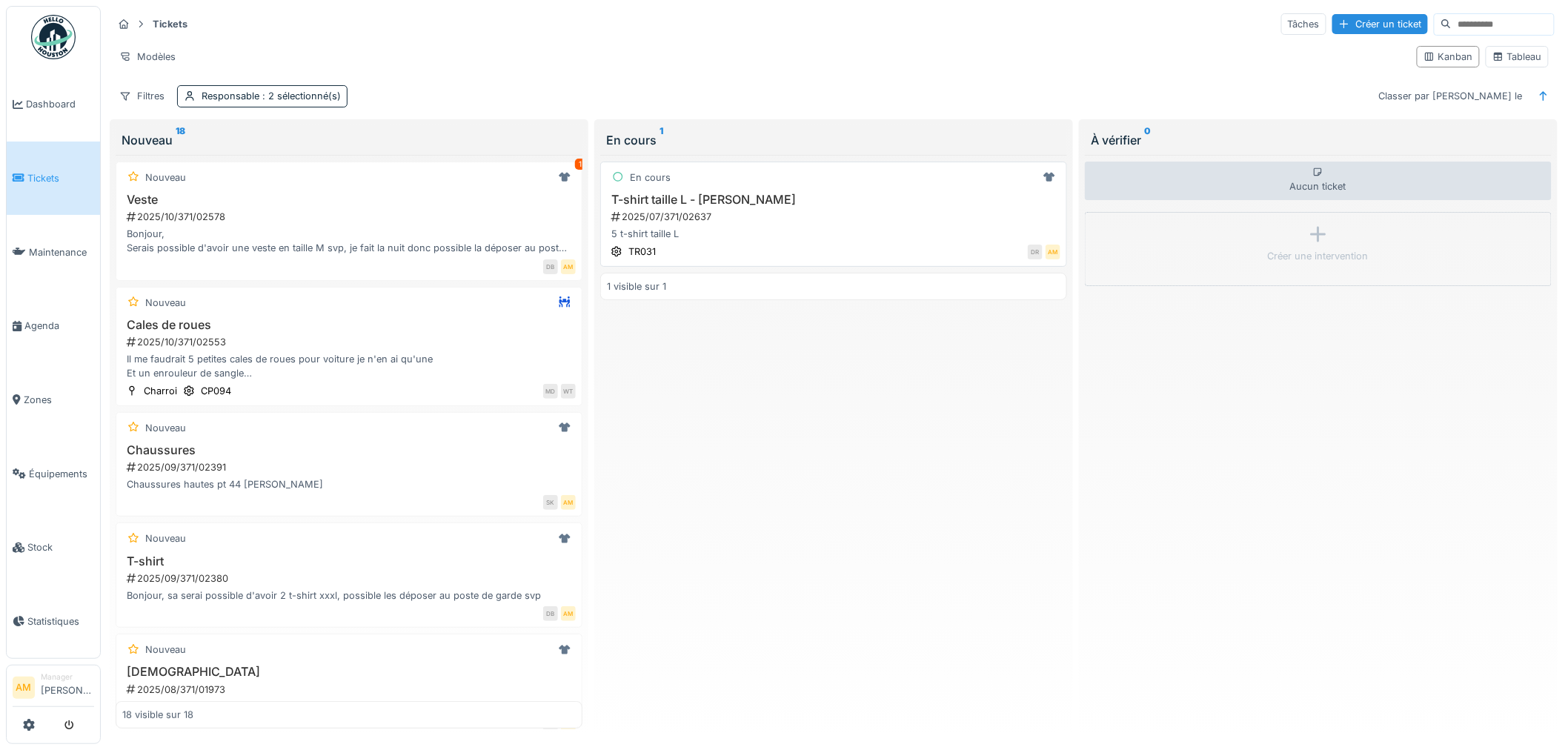
click at [784, 218] on div "2025/07/371/02637" at bounding box center [835, 217] width 451 height 14
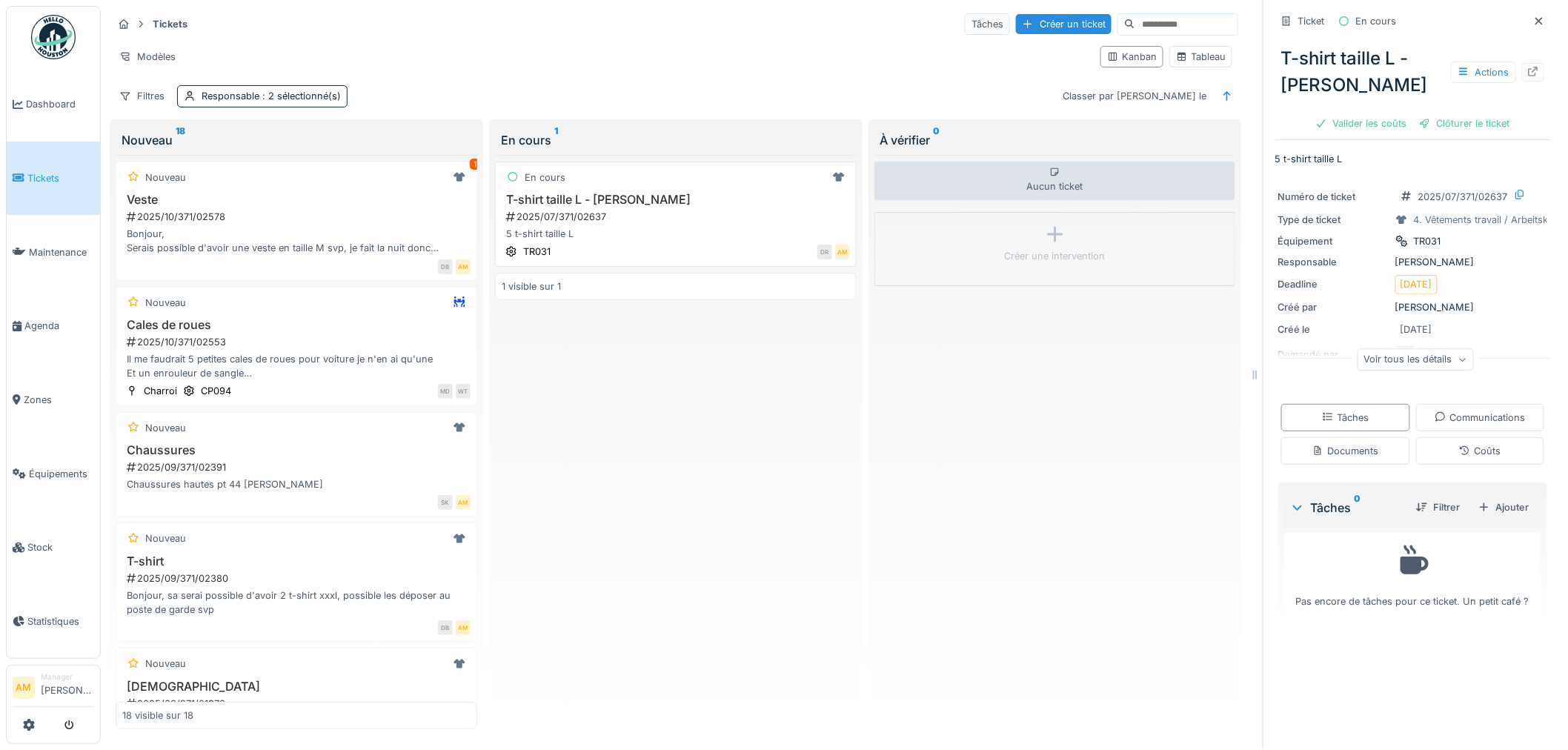
click at [774, 179] on div "En cours" at bounding box center [676, 178] width 349 height 19
click at [1400, 359] on div "Voir tous les détails" at bounding box center [1417, 360] width 117 height 21
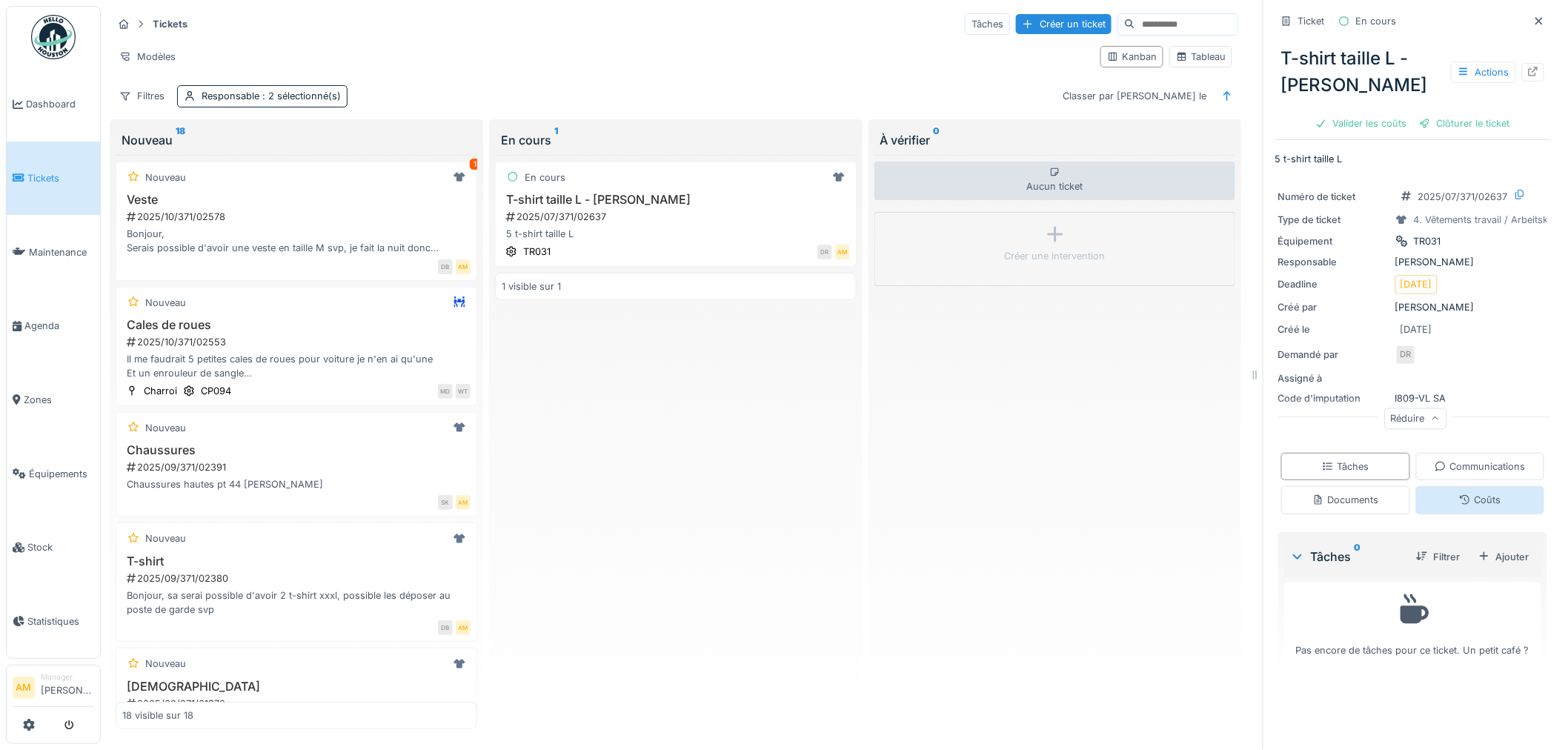
click at [1460, 501] on div "Coûts" at bounding box center [1480, 499] width 41 height 14
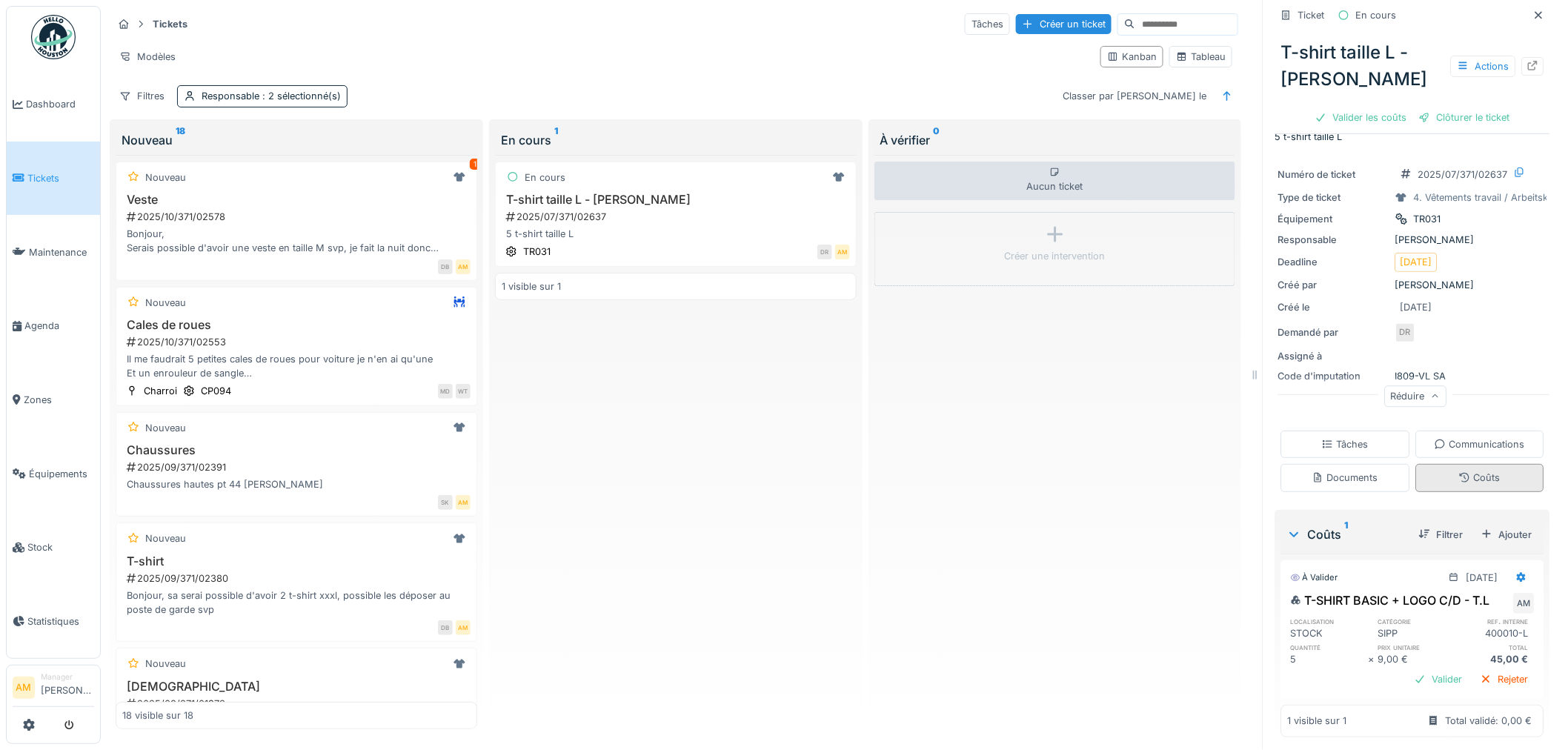
scroll to position [28, 0]
click at [153, 85] on div "Filtres" at bounding box center [141, 96] width 58 height 21
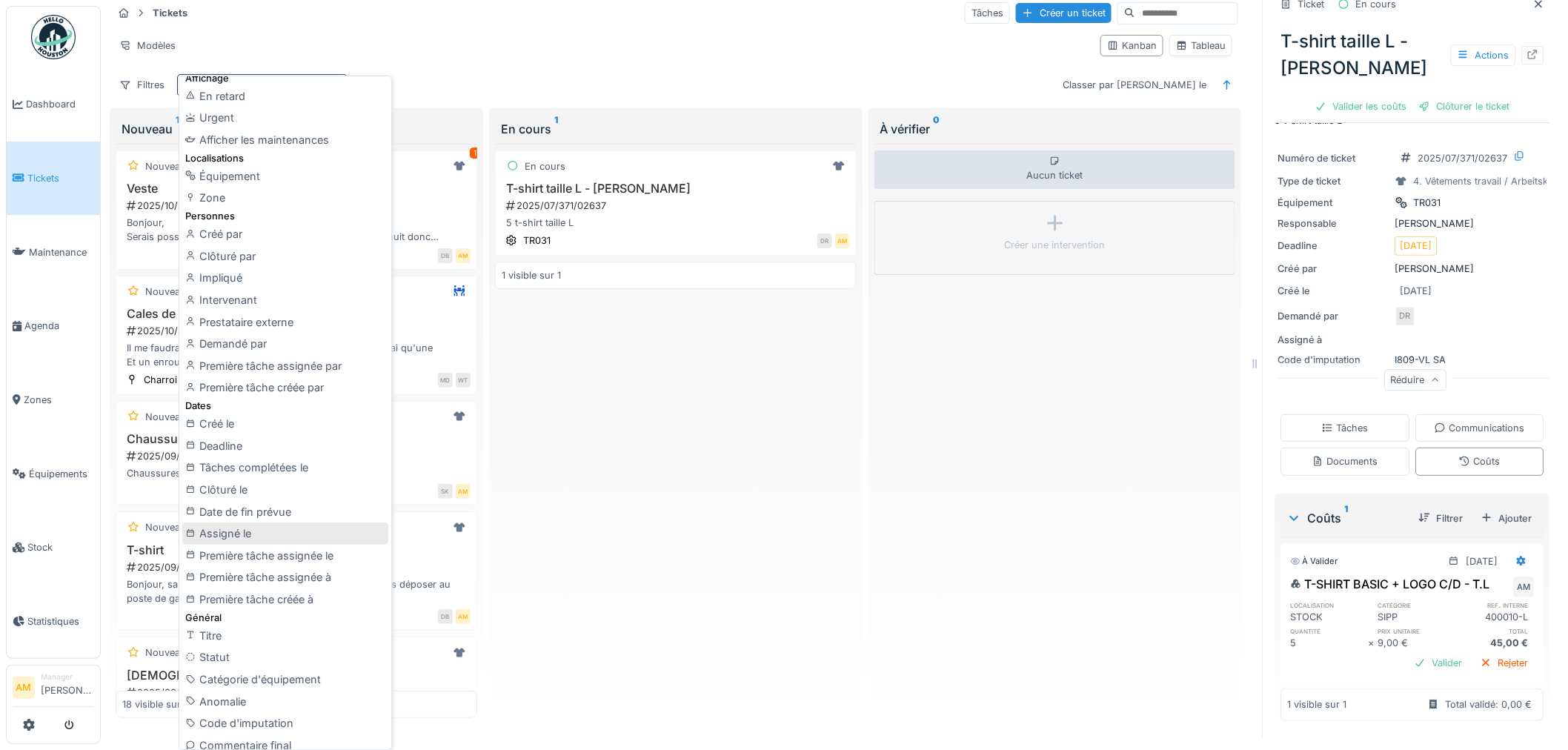
scroll to position [82, 0]
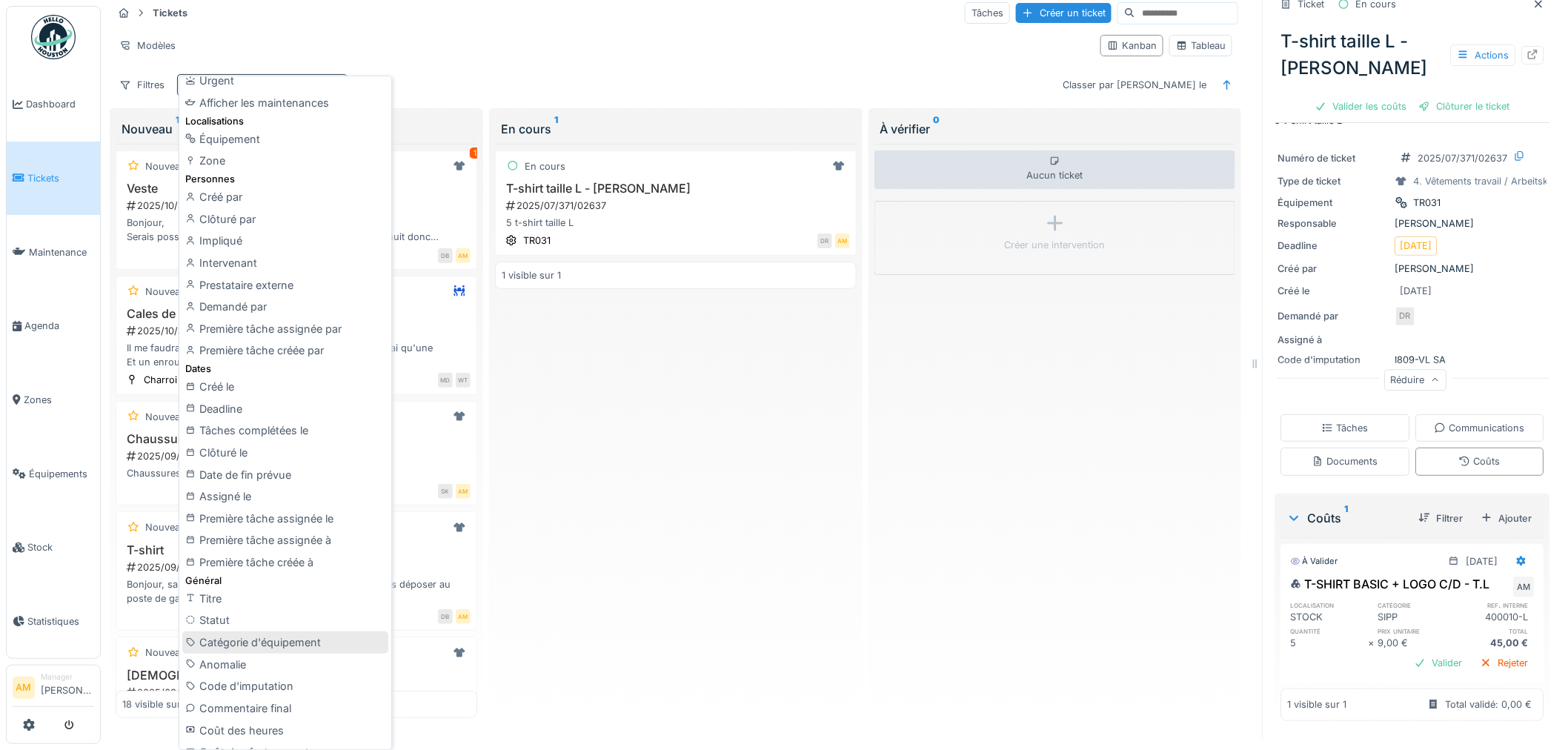
click at [223, 638] on div "Catégorie d'équipement" at bounding box center [285, 642] width 206 height 22
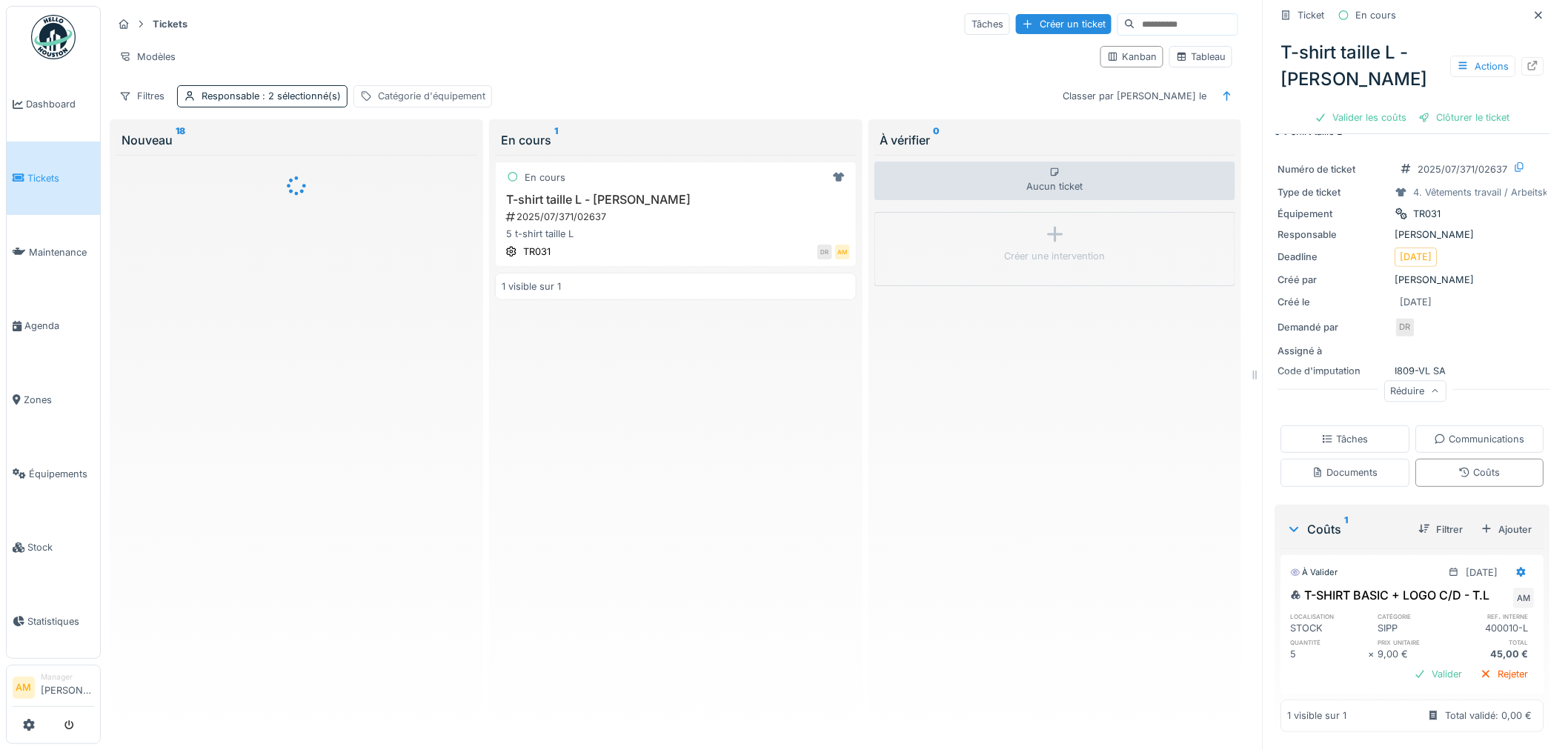
click at [426, 85] on div "Catégorie d'équipement" at bounding box center [423, 96] width 139 height 21
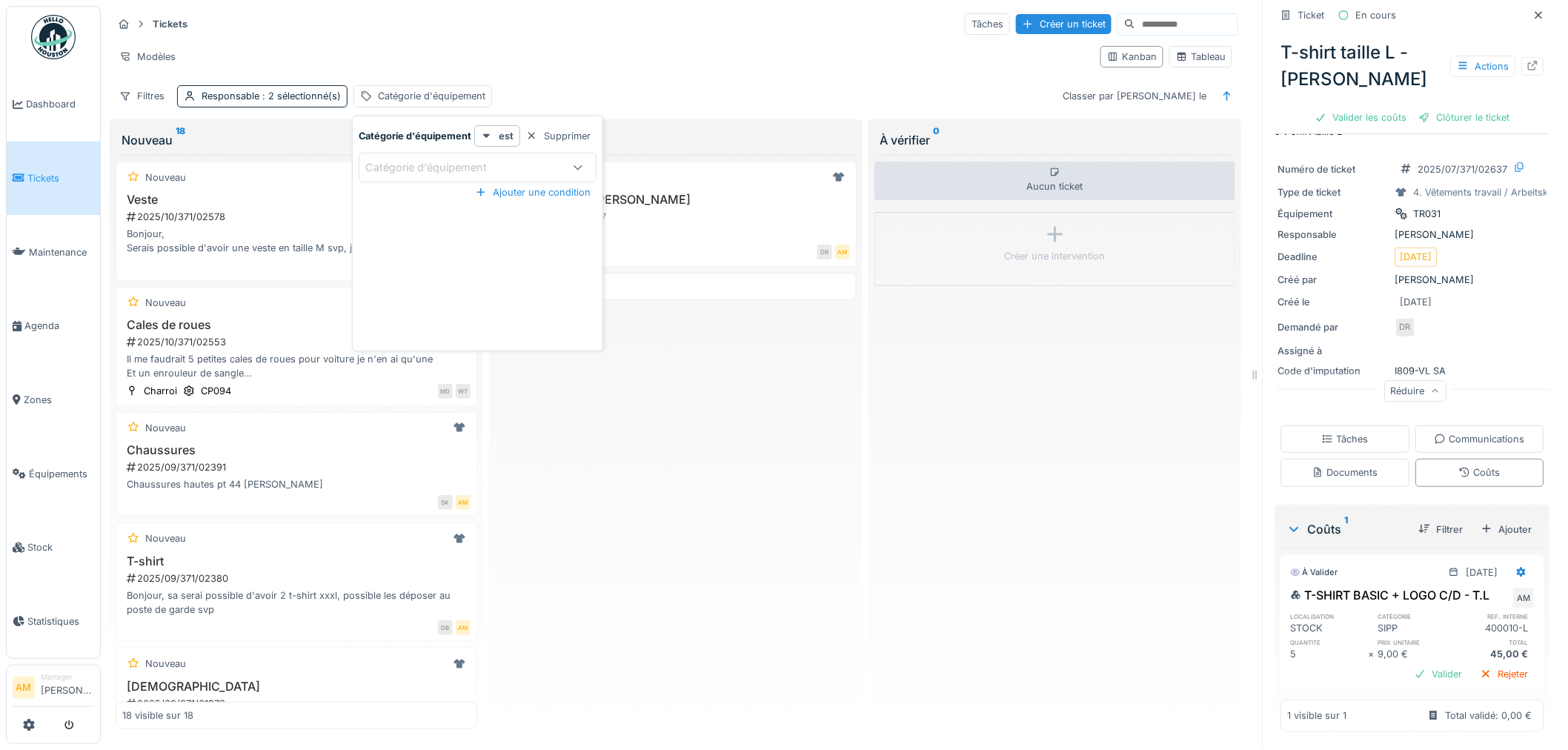
click at [427, 159] on div "Catégorie d'équipement" at bounding box center [437, 167] width 142 height 16
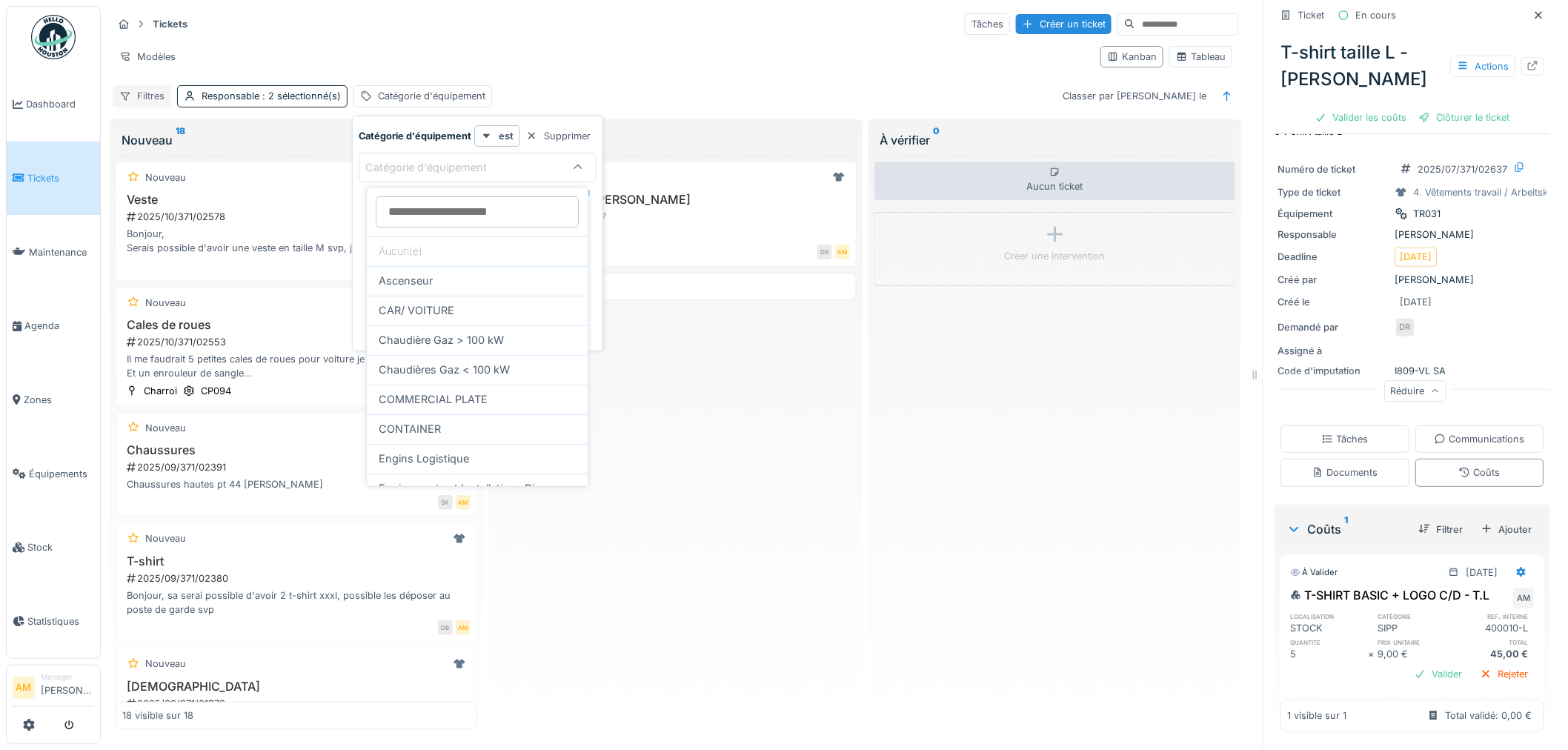
click at [152, 98] on div "Filtres" at bounding box center [141, 96] width 58 height 21
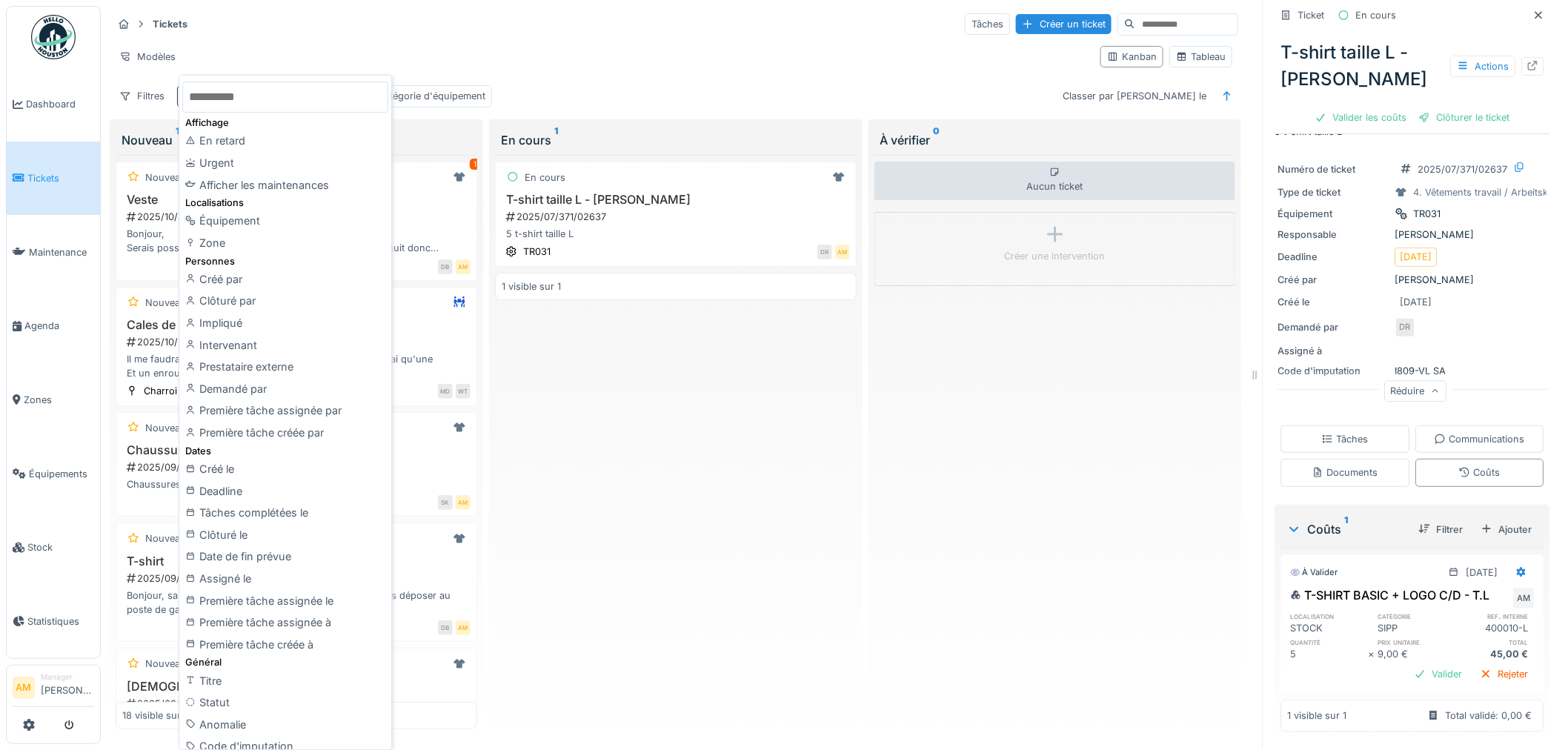
click at [233, 393] on div "Demandé par" at bounding box center [285, 389] width 206 height 22
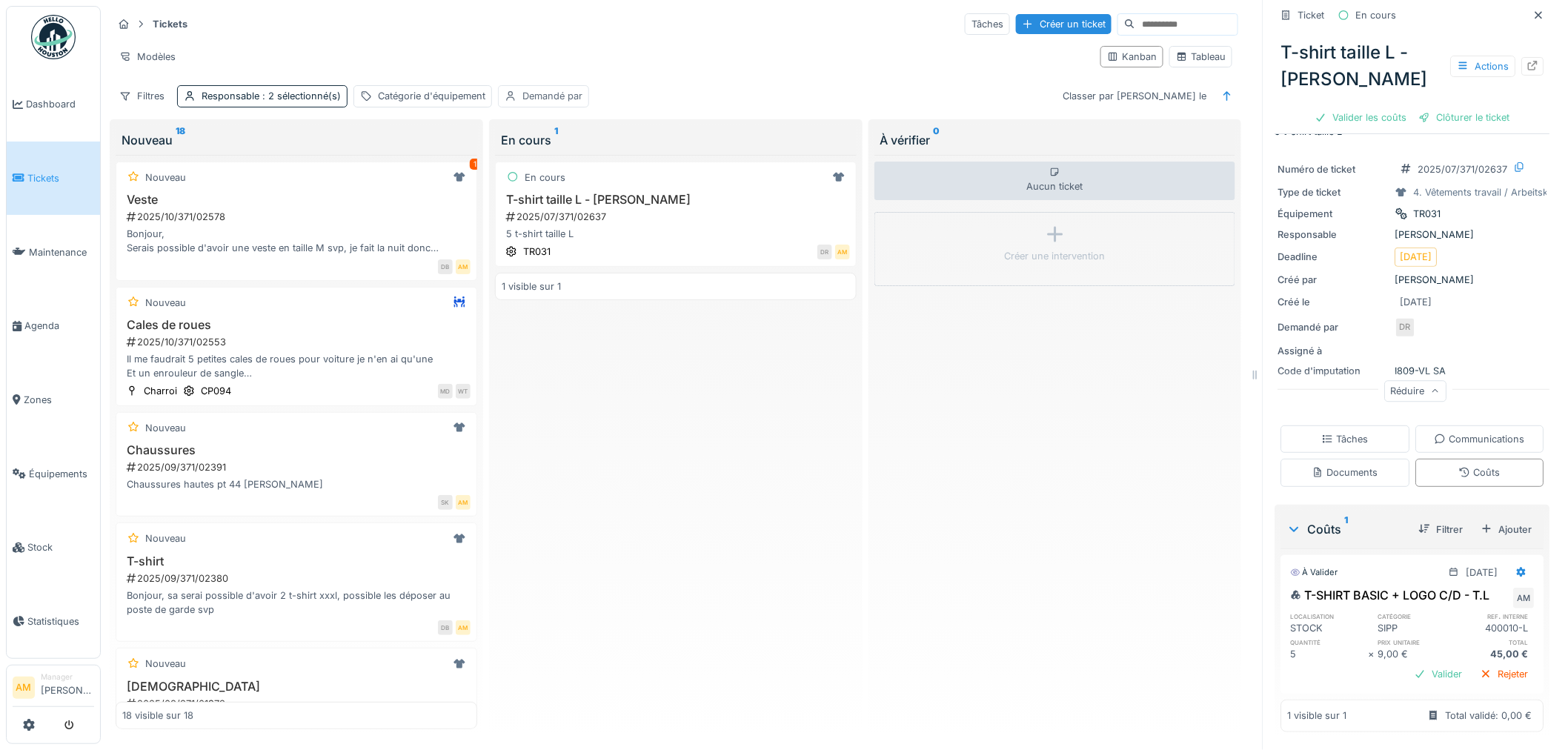
click at [553, 95] on div "Demandé par" at bounding box center [553, 96] width 60 height 14
click at [602, 160] on div "Demandé par" at bounding box center [583, 167] width 145 height 16
click at [580, 100] on div "Demandé par" at bounding box center [553, 96] width 60 height 14
click at [148, 102] on div "Filtres" at bounding box center [141, 96] width 58 height 21
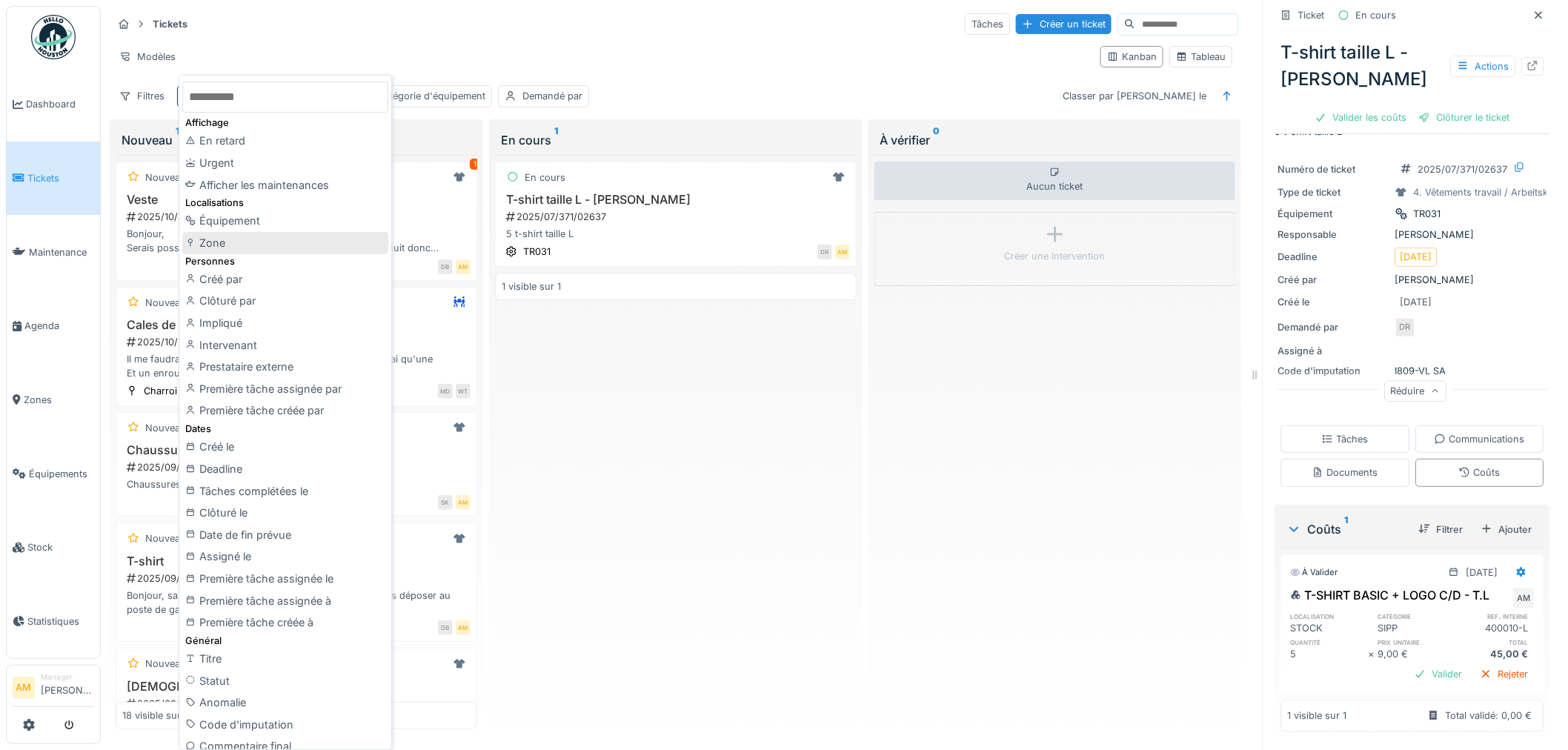
click at [242, 243] on div "Zone" at bounding box center [285, 243] width 206 height 22
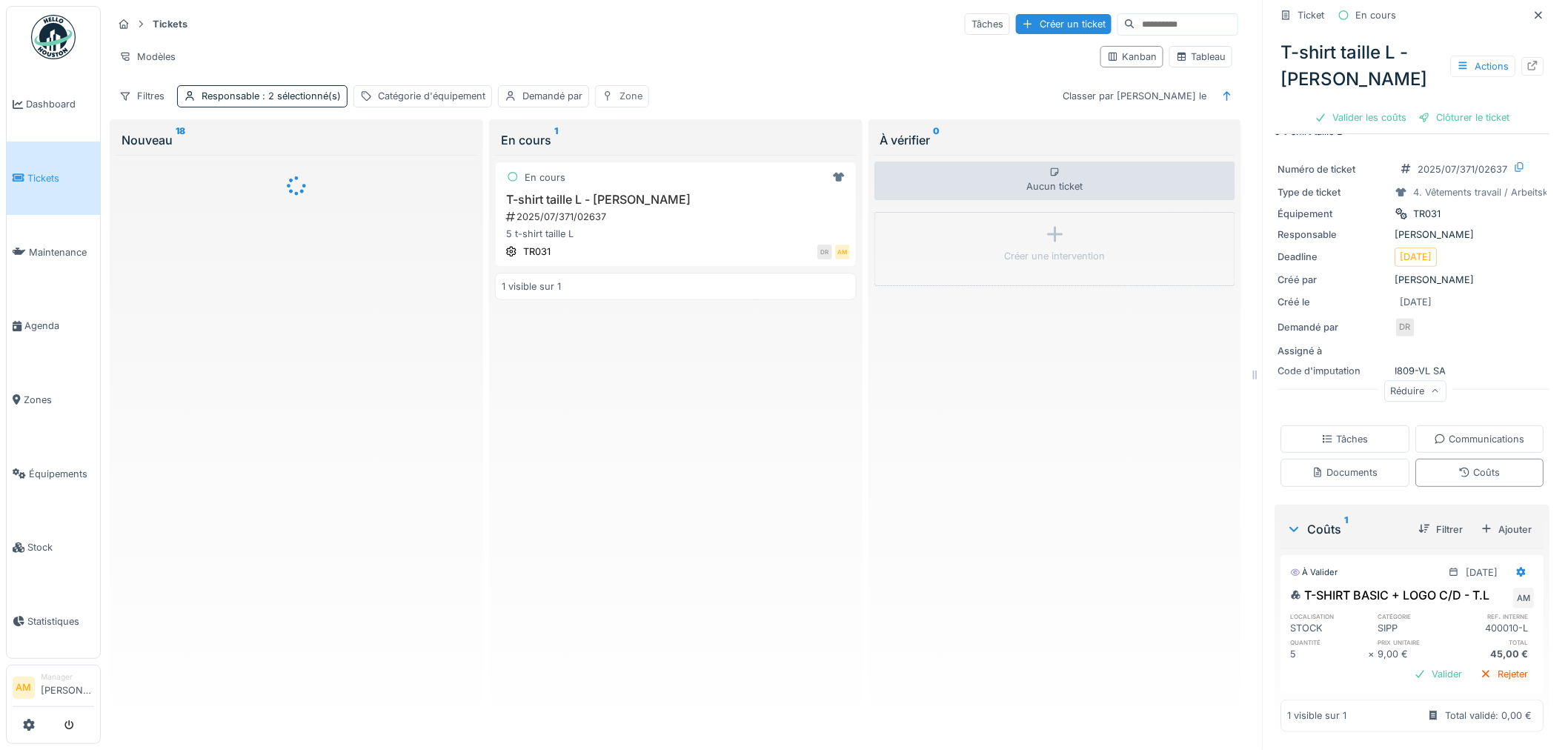
click at [619, 99] on div "Zone" at bounding box center [630, 96] width 23 height 14
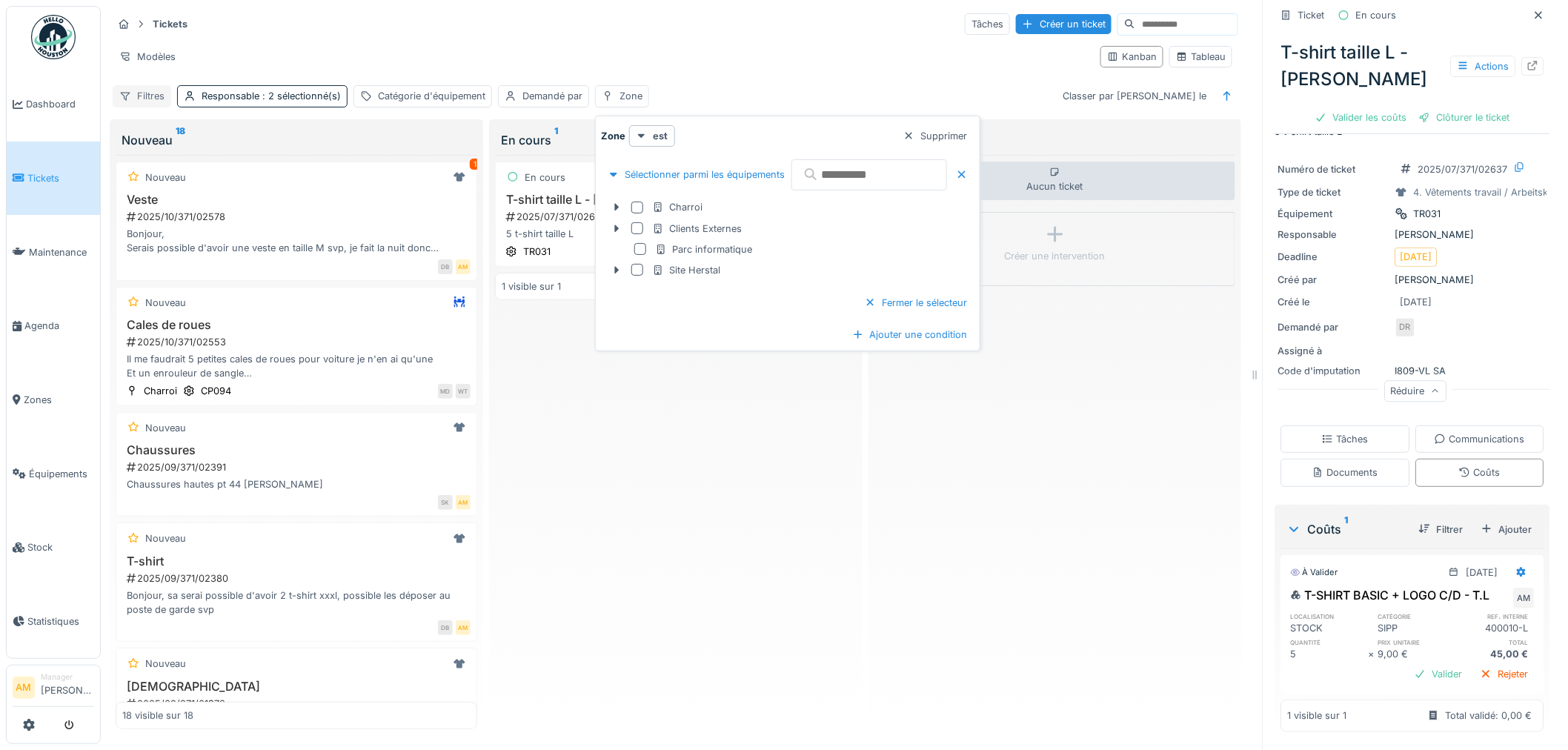
click at [152, 98] on div "Filtres" at bounding box center [141, 96] width 58 height 21
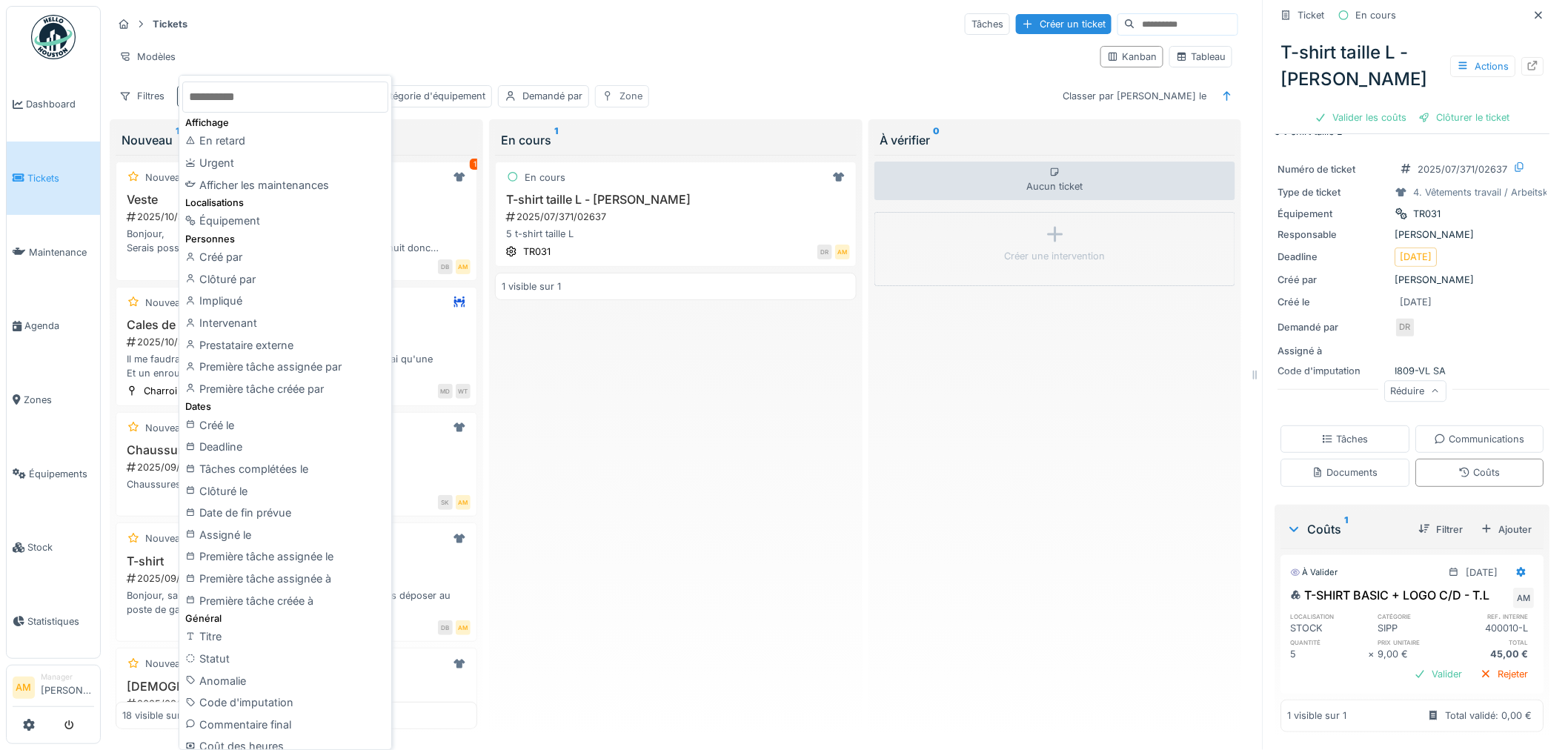
click at [637, 99] on div "Zone" at bounding box center [630, 96] width 23 height 14
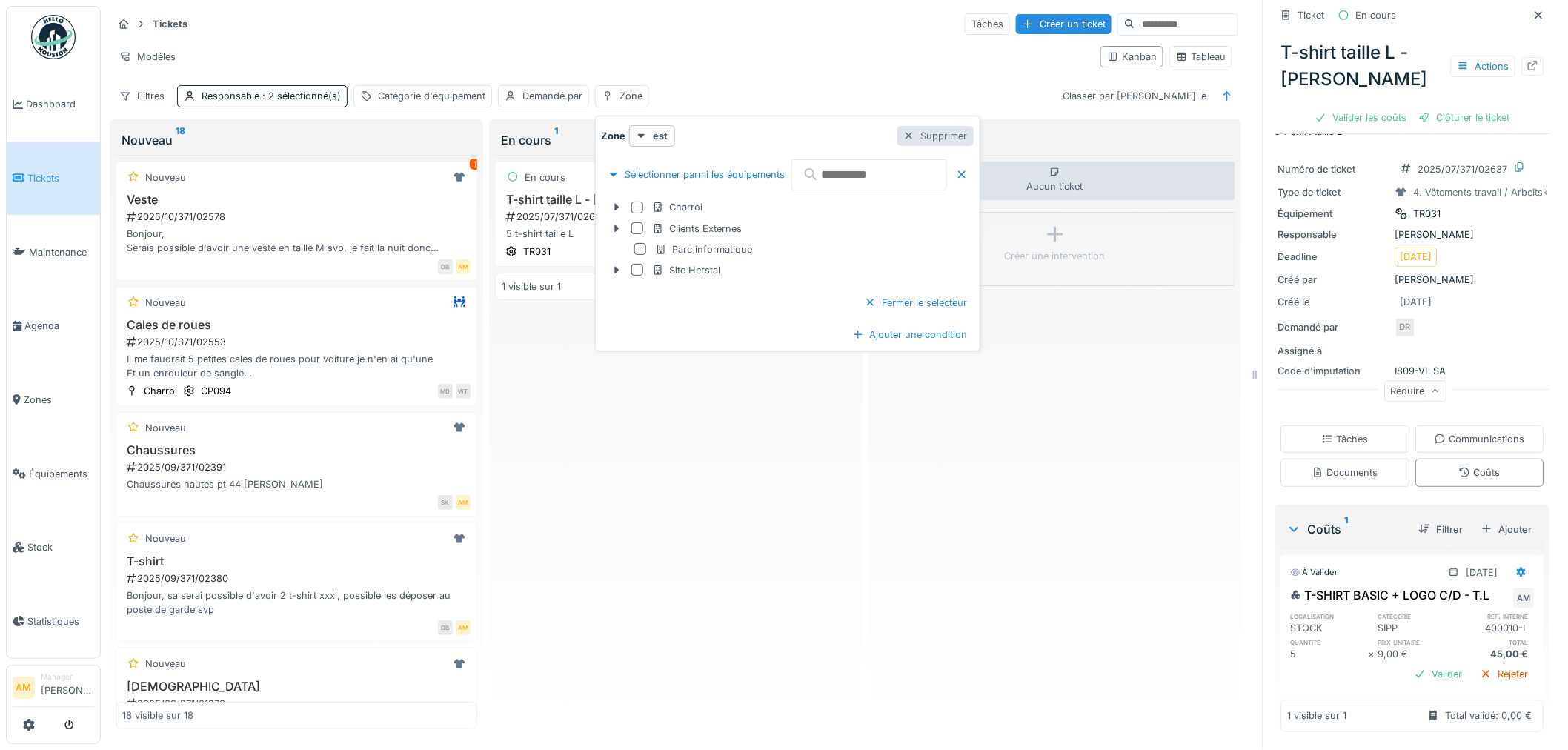
click at [974, 132] on div "Supprimer" at bounding box center [936, 136] width 76 height 20
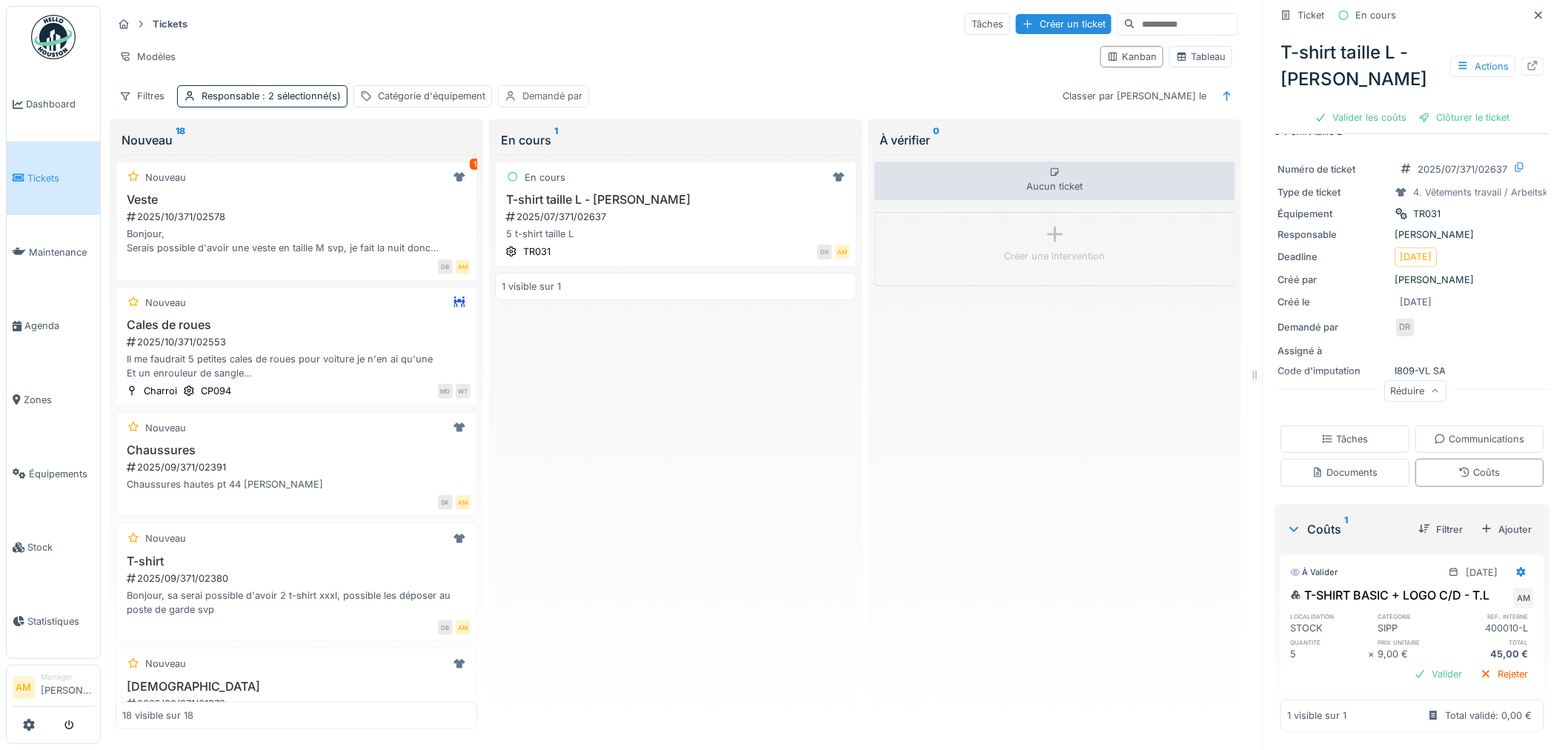
drag, startPoint x: 534, startPoint y: 105, endPoint x: 514, endPoint y: 99, distance: 20.9
drag, startPoint x: 514, startPoint y: 99, endPoint x: 532, endPoint y: 91, distance: 19.7
click at [532, 91] on div "Demandé par" at bounding box center [553, 96] width 60 height 14
click at [675, 131] on div "Supprimer" at bounding box center [652, 136] width 76 height 20
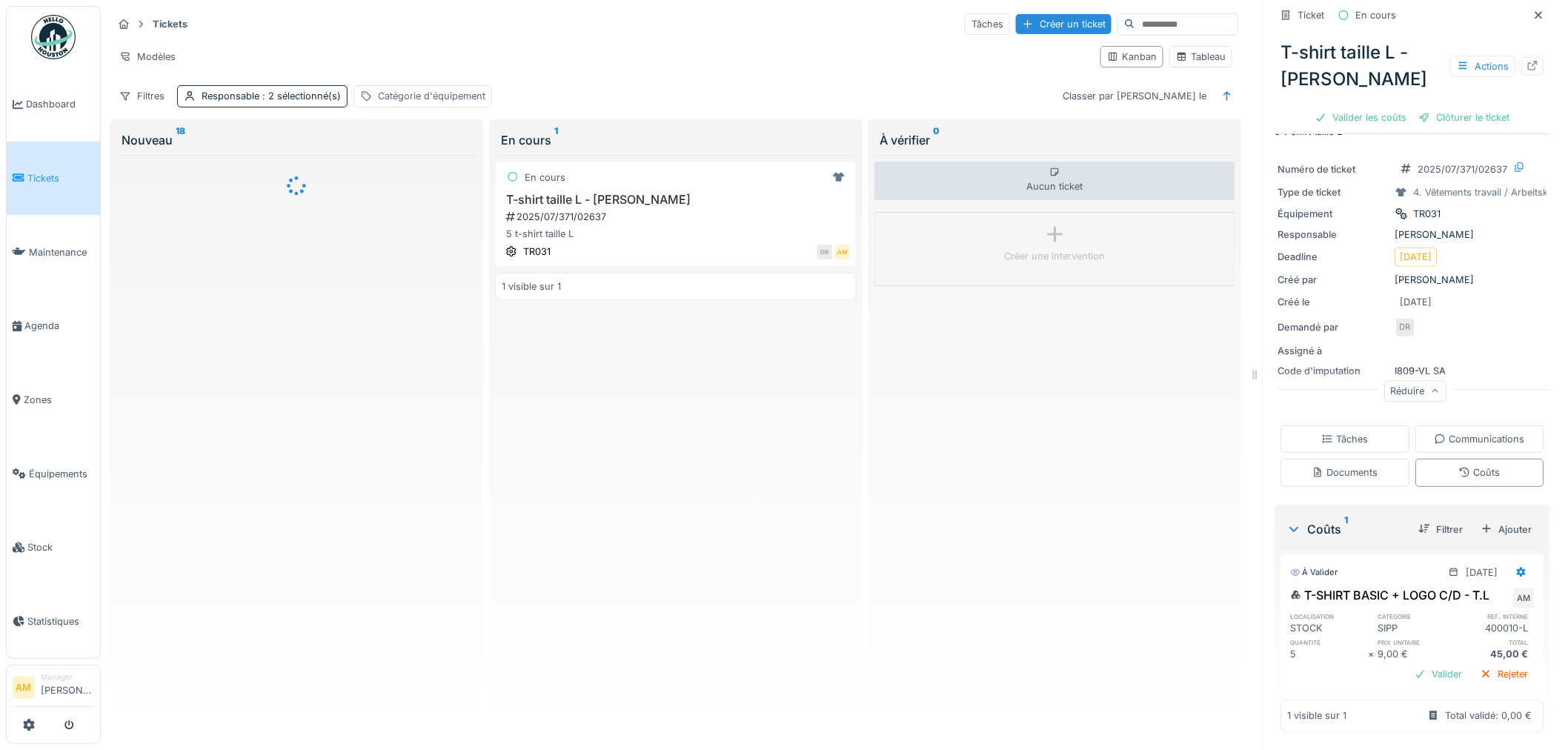
click at [419, 94] on div "Catégorie d'équipement" at bounding box center [432, 96] width 107 height 14
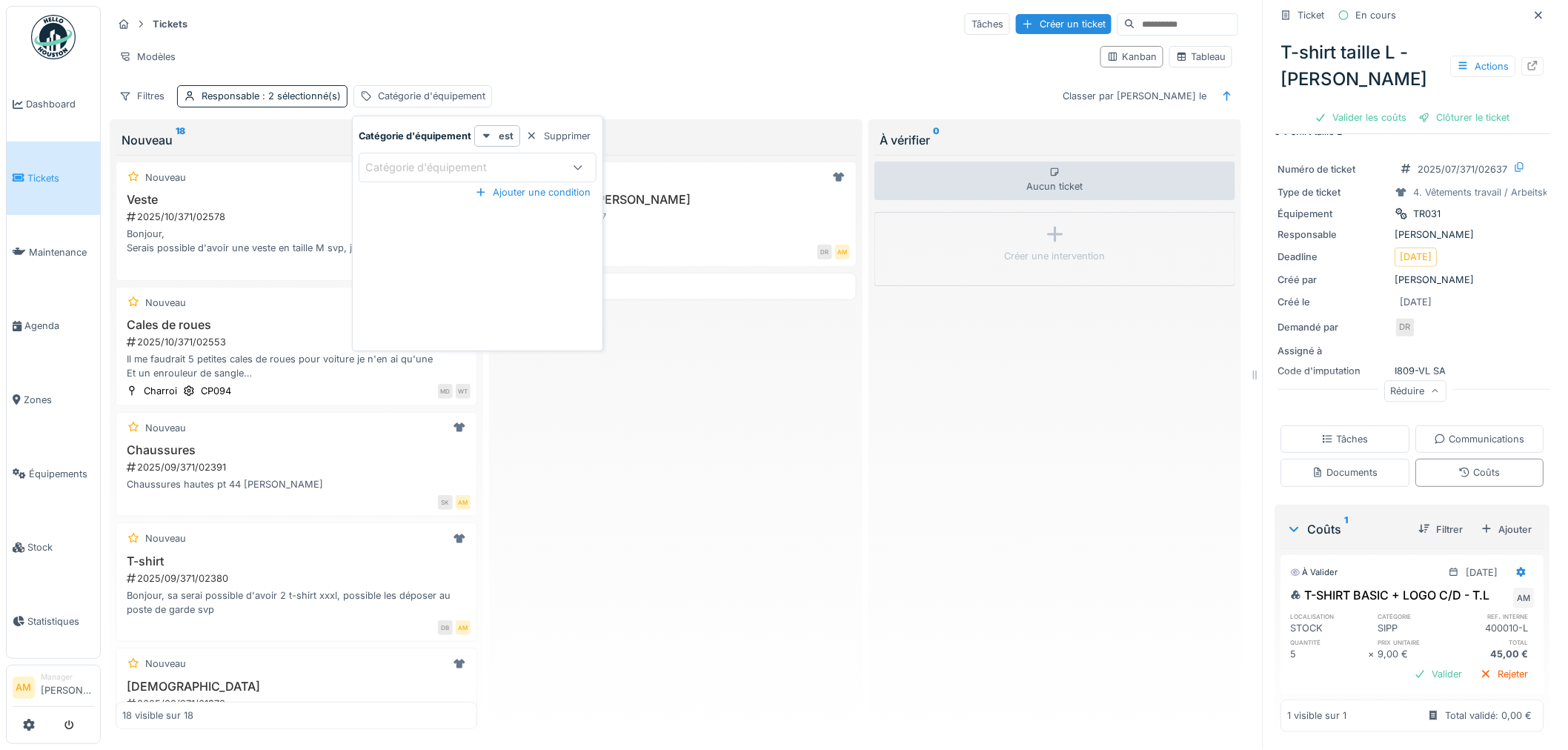
click at [404, 46] on div "Modèles" at bounding box center [601, 56] width 977 height 21
click at [261, 102] on div "Responsable : 2 sélectionné(s)" at bounding box center [271, 96] width 140 height 14
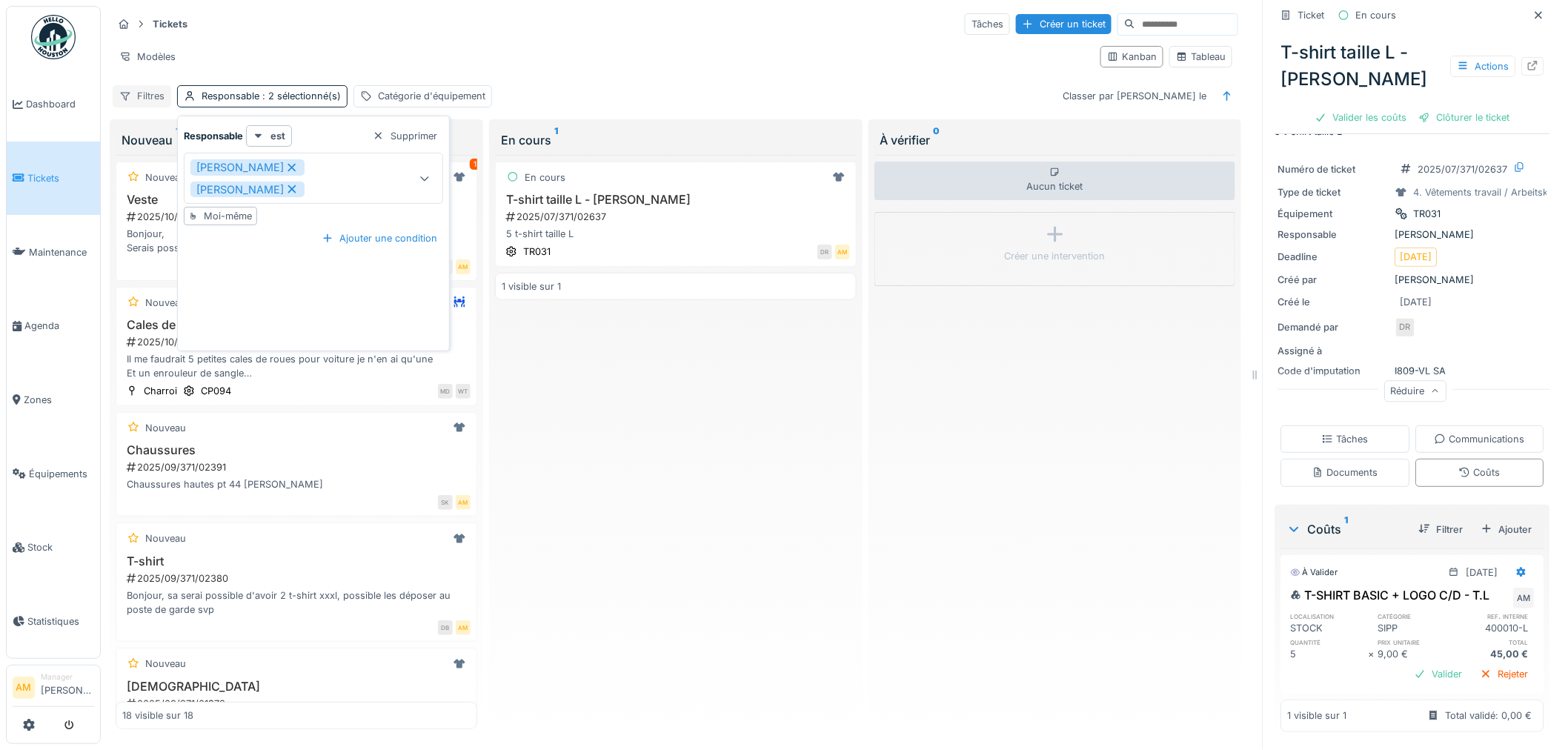
click at [145, 91] on div "Filtres" at bounding box center [141, 96] width 58 height 21
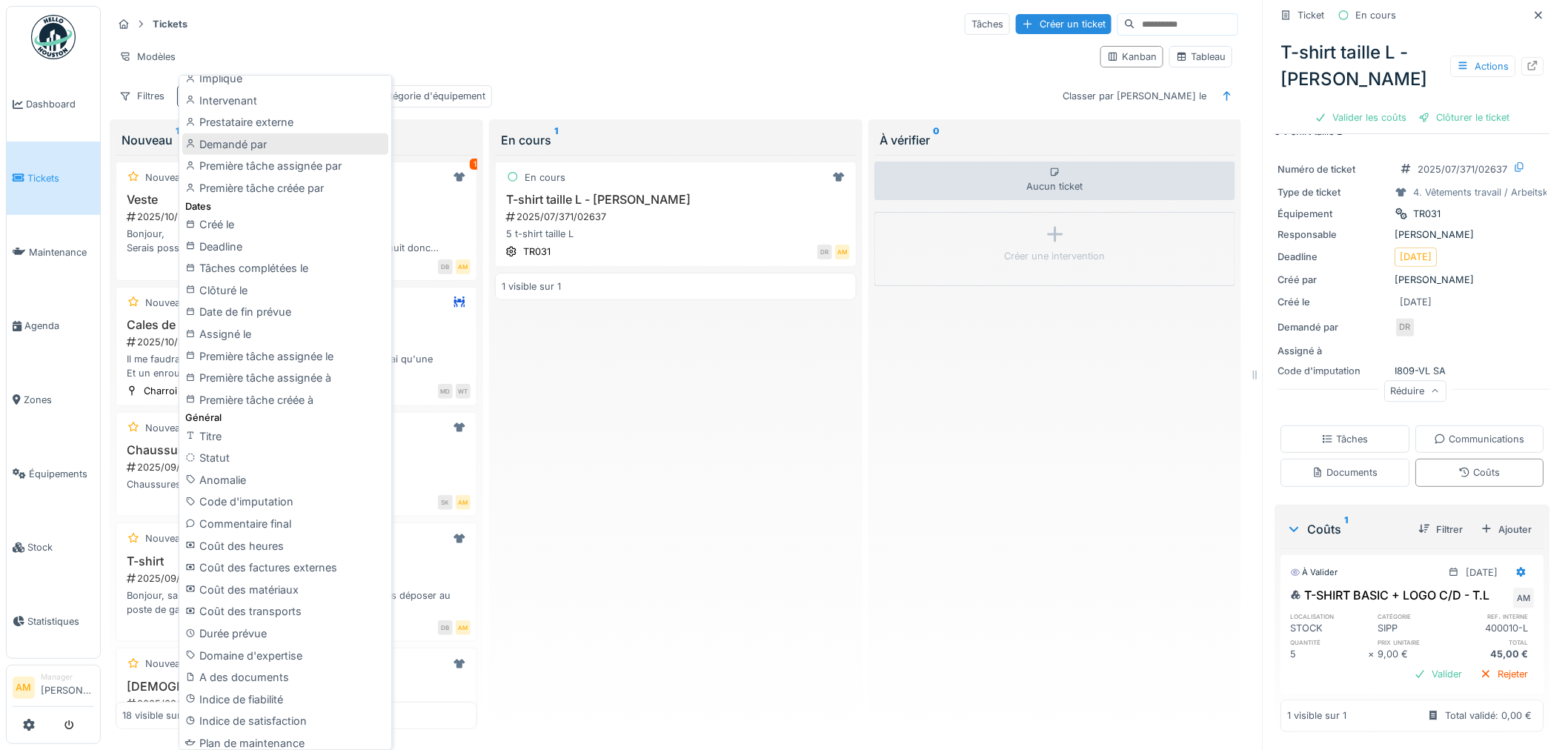
scroll to position [247, 0]
click at [241, 427] on div "Titre" at bounding box center [285, 434] width 206 height 22
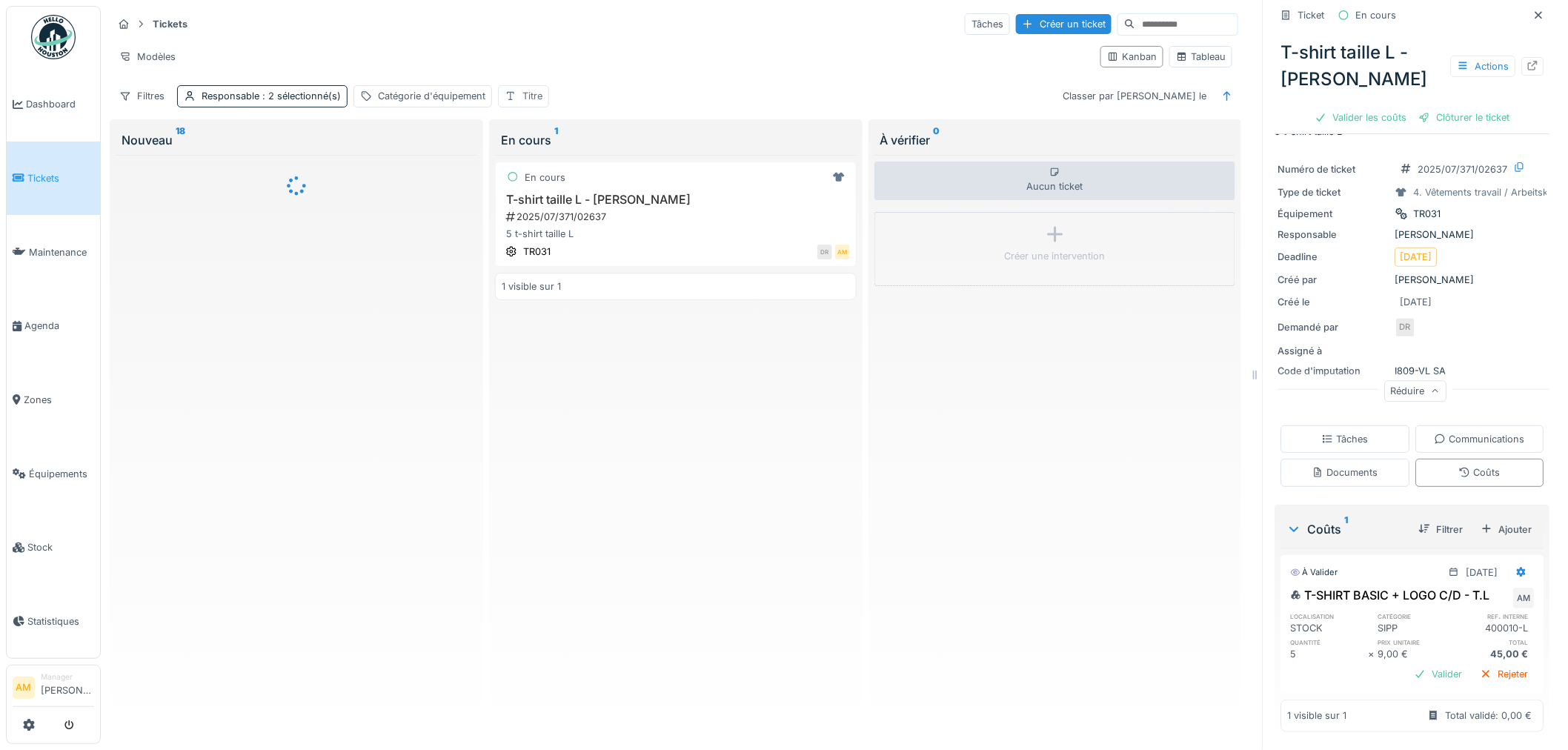
click at [507, 103] on div at bounding box center [511, 96] width 12 height 14
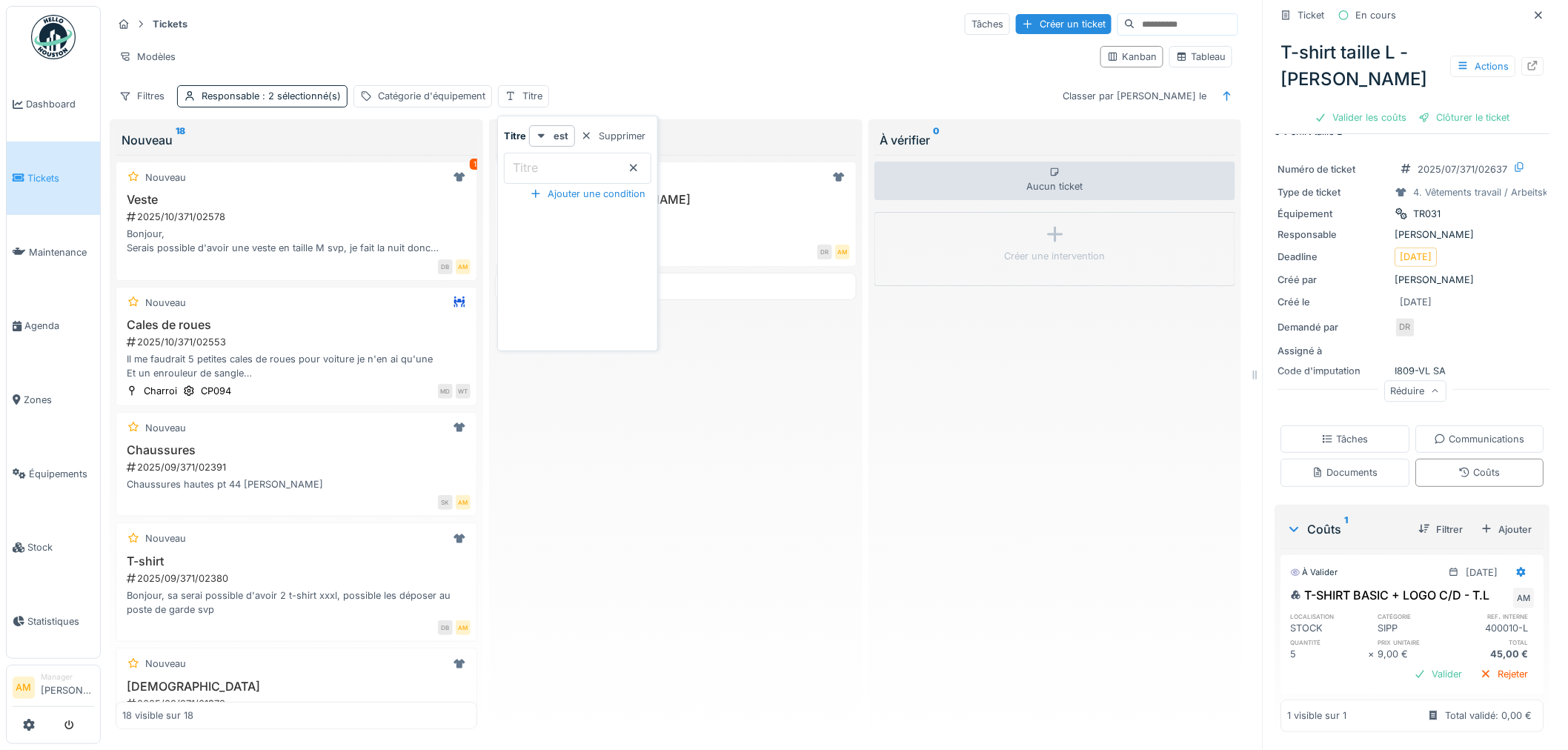
click at [546, 168] on input "Titre" at bounding box center [578, 168] width 147 height 31
click at [649, 167] on input "Titre" at bounding box center [578, 168] width 147 height 31
click at [648, 128] on div "Supprimer" at bounding box center [613, 136] width 76 height 20
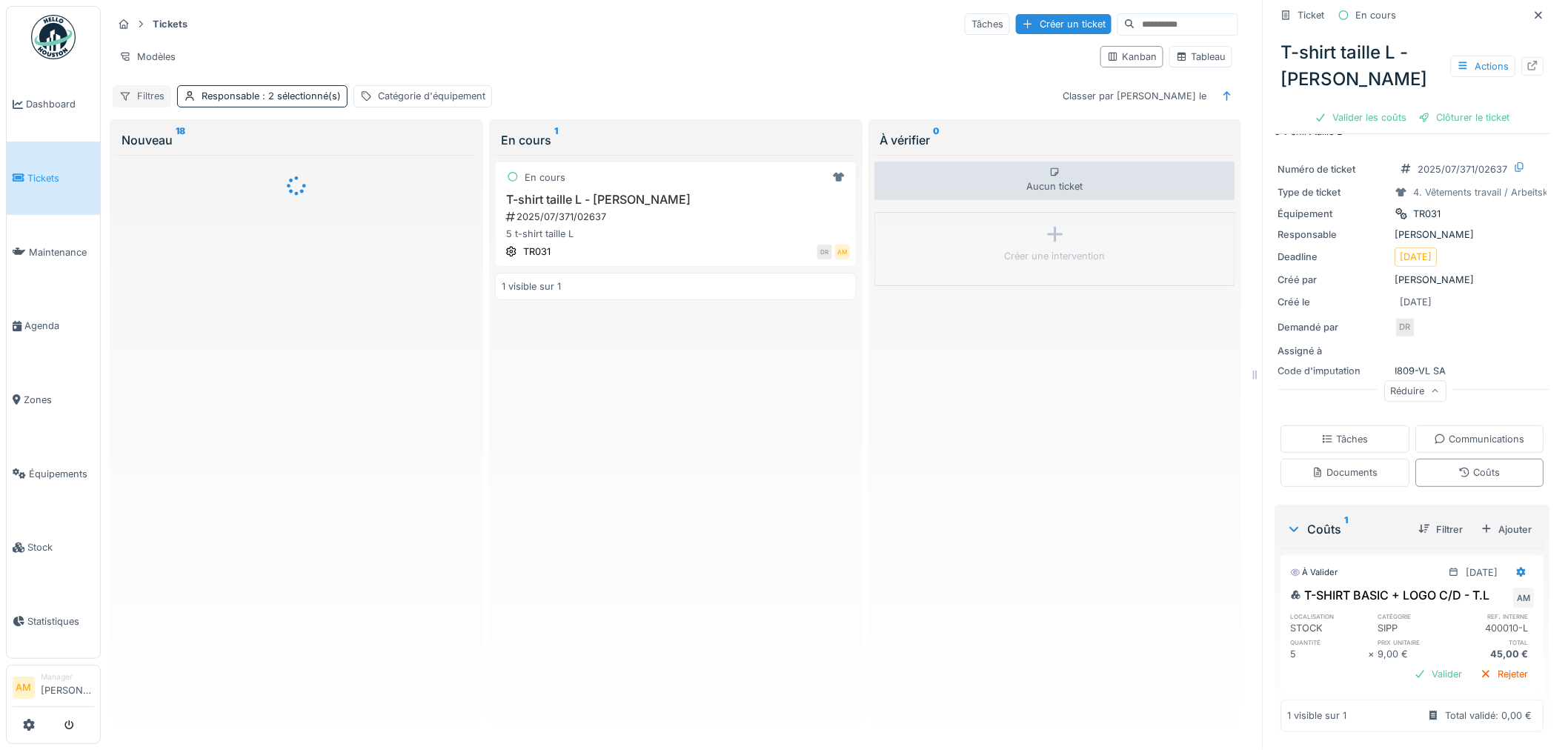
click at [165, 100] on div "Filtres" at bounding box center [141, 96] width 58 height 21
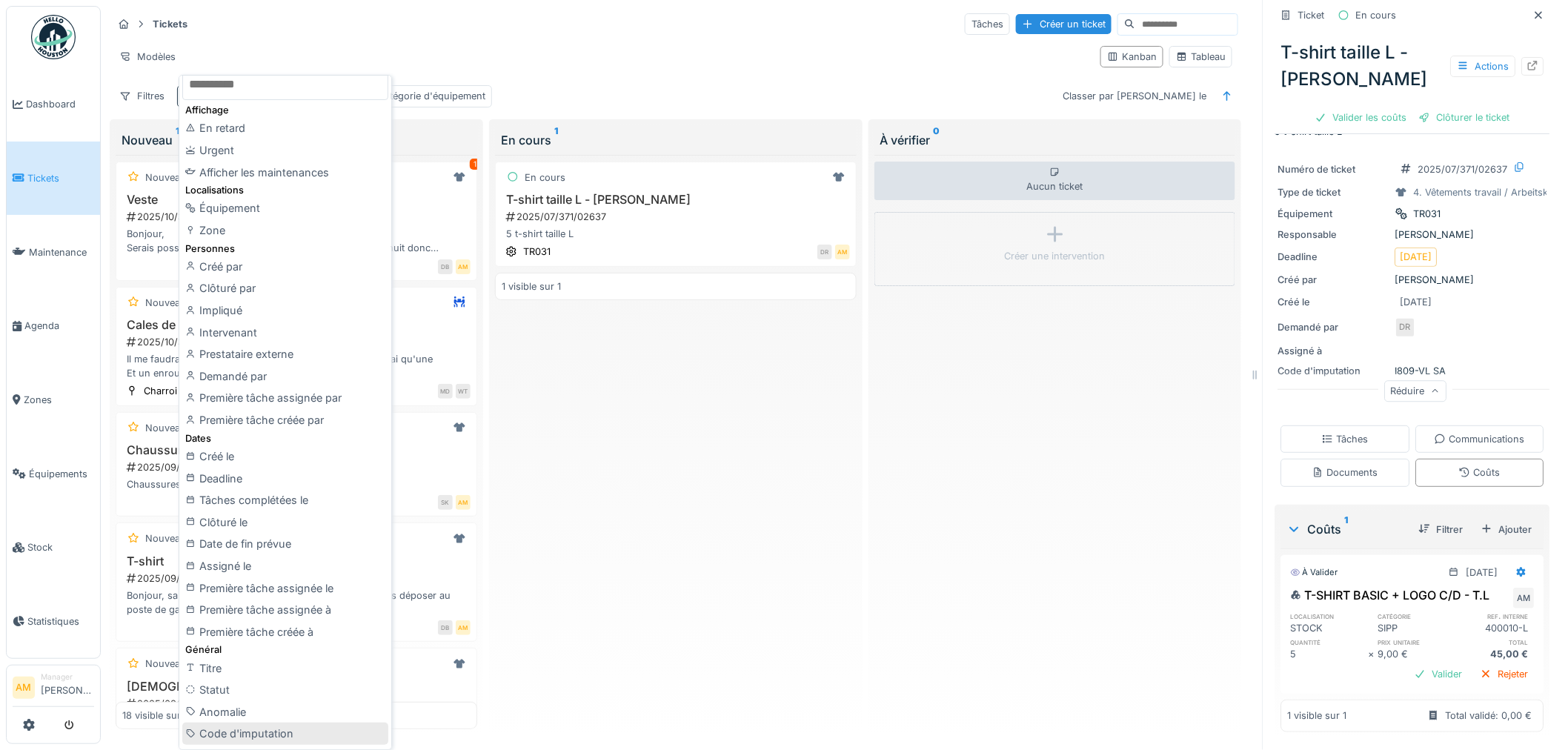
scroll to position [0, 0]
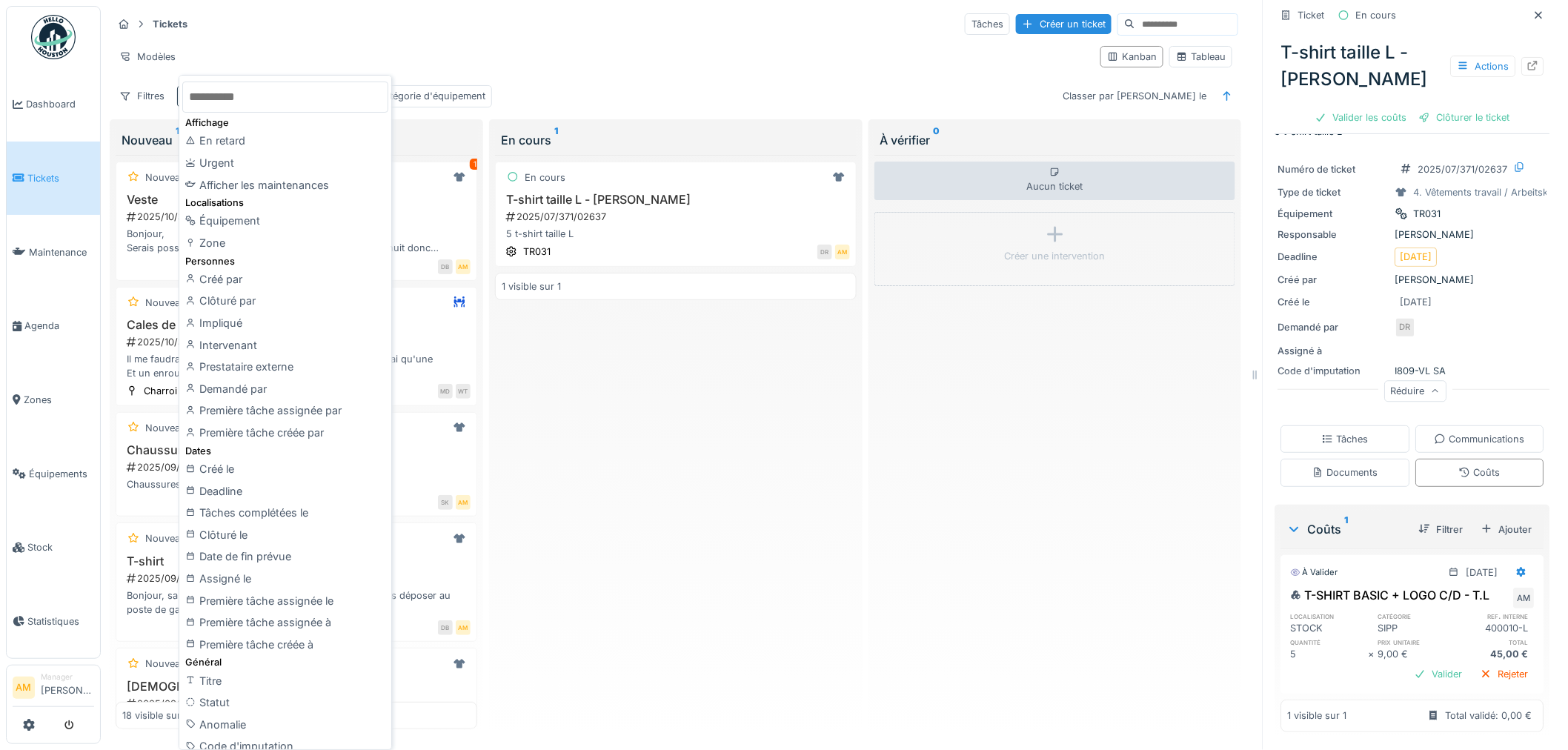
click at [329, 54] on div "Modèles" at bounding box center [601, 56] width 977 height 21
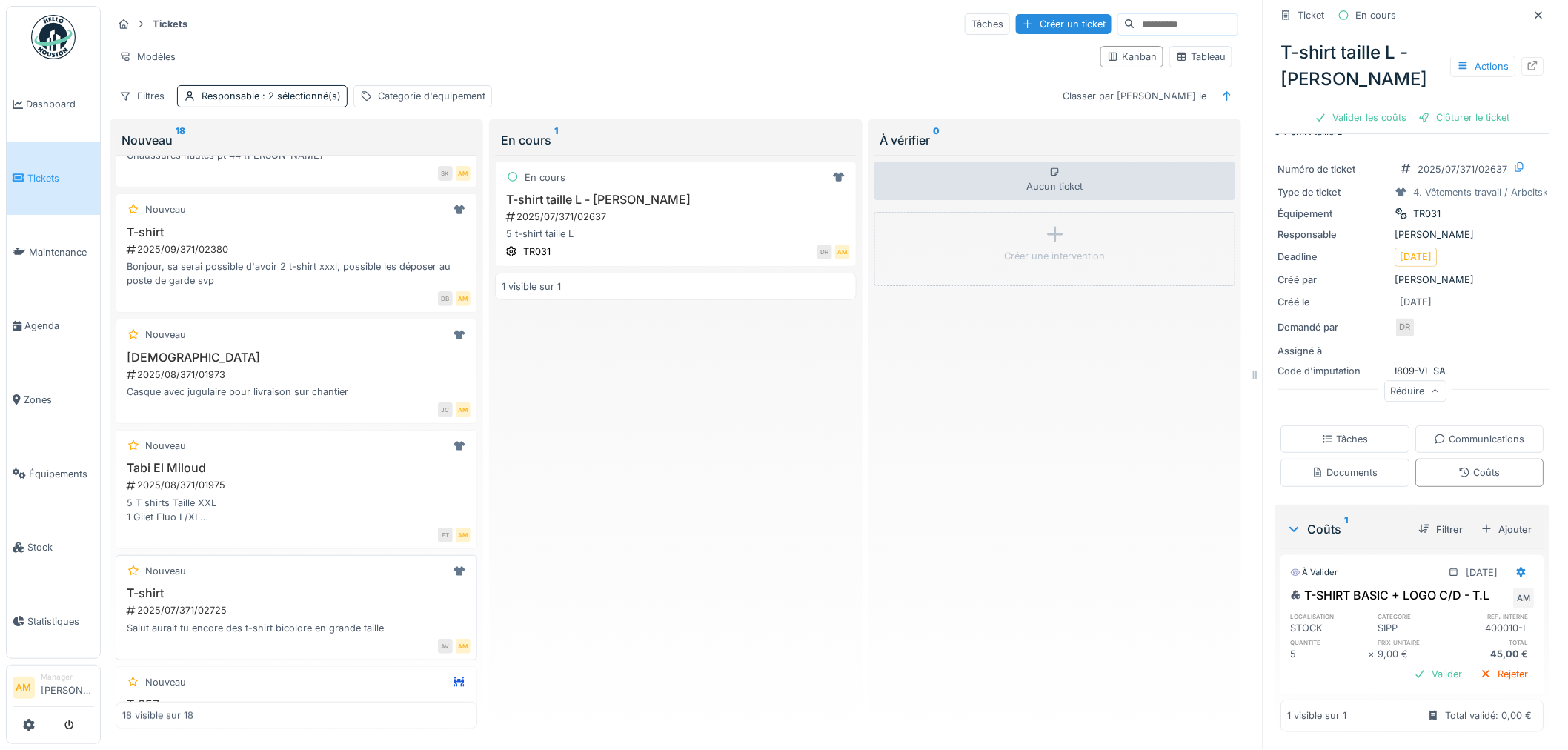
scroll to position [494, 0]
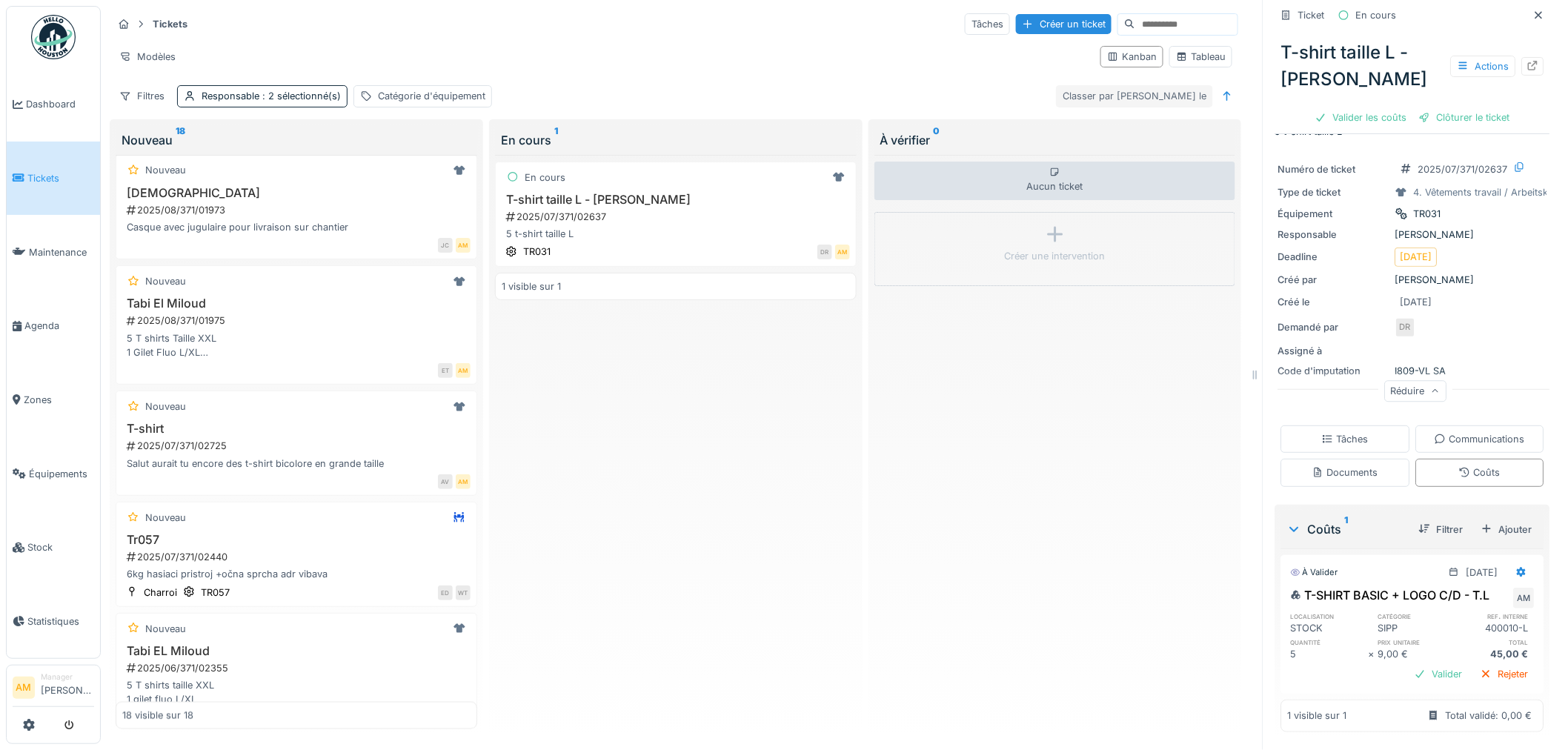
click at [1145, 95] on div "Classer par Créé le" at bounding box center [1135, 96] width 157 height 21
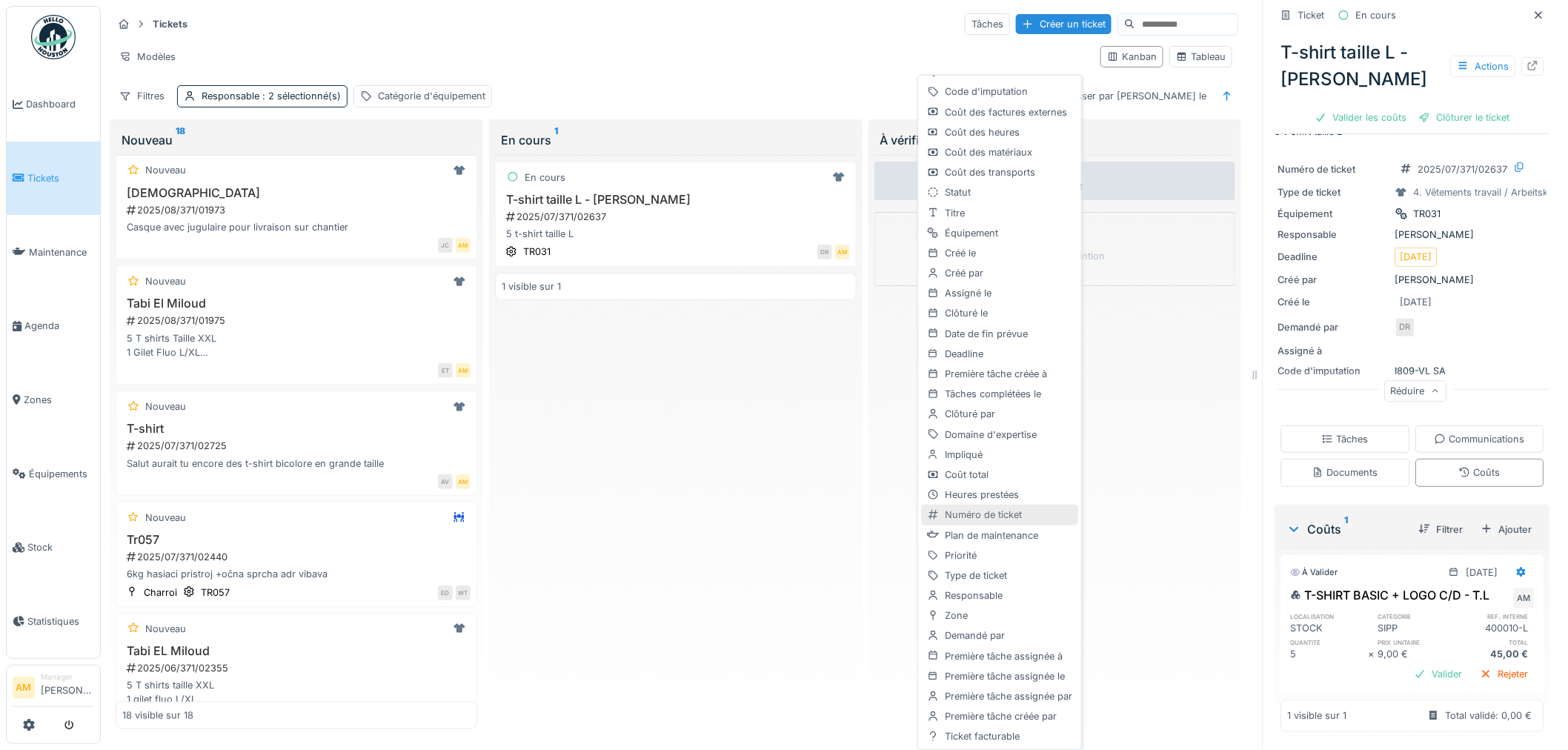
scroll to position [0, 0]
click at [136, 98] on div "Filtres" at bounding box center [141, 96] width 58 height 21
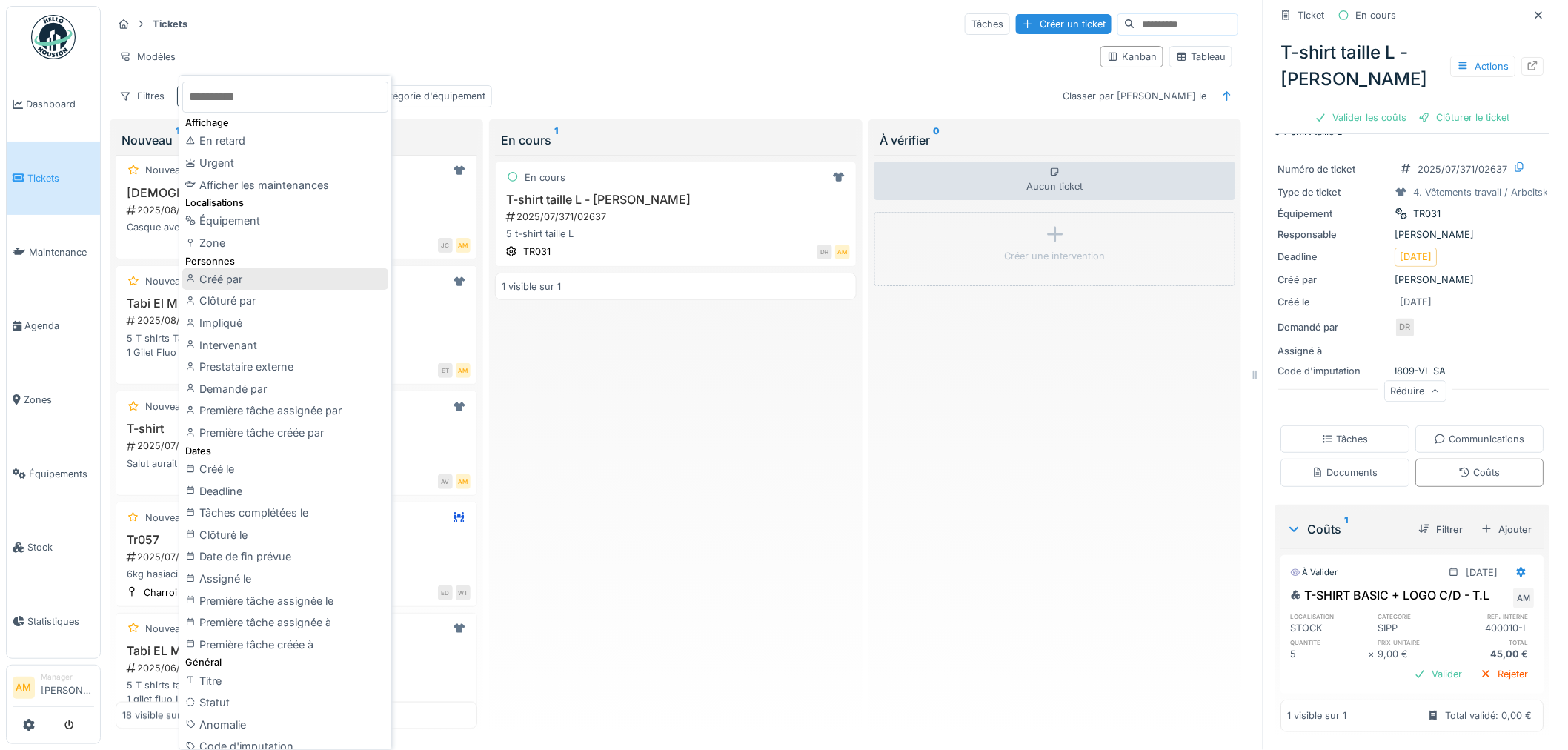
click at [243, 284] on div "Créé par" at bounding box center [285, 279] width 206 height 22
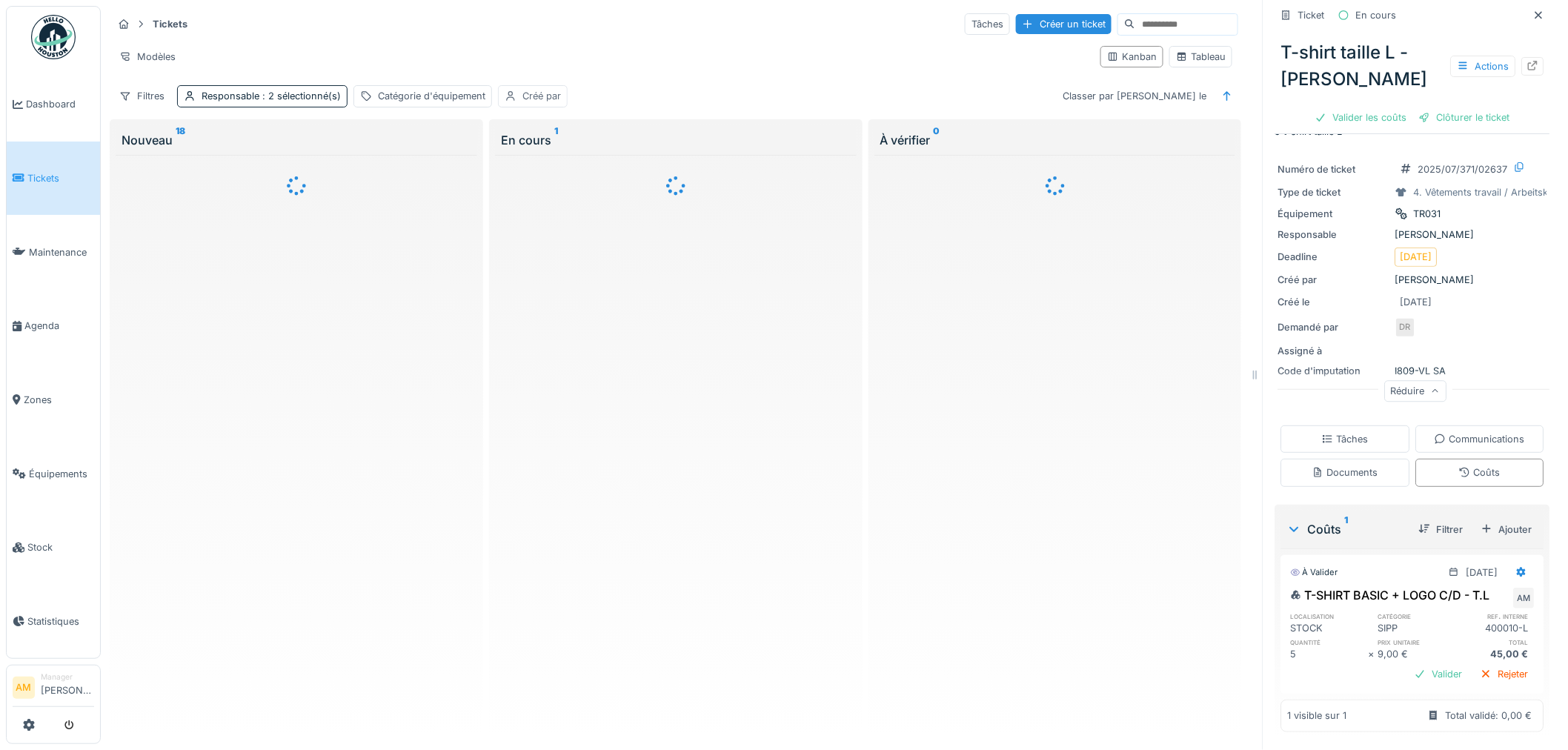
click at [529, 97] on div "Créé par" at bounding box center [542, 96] width 39 height 14
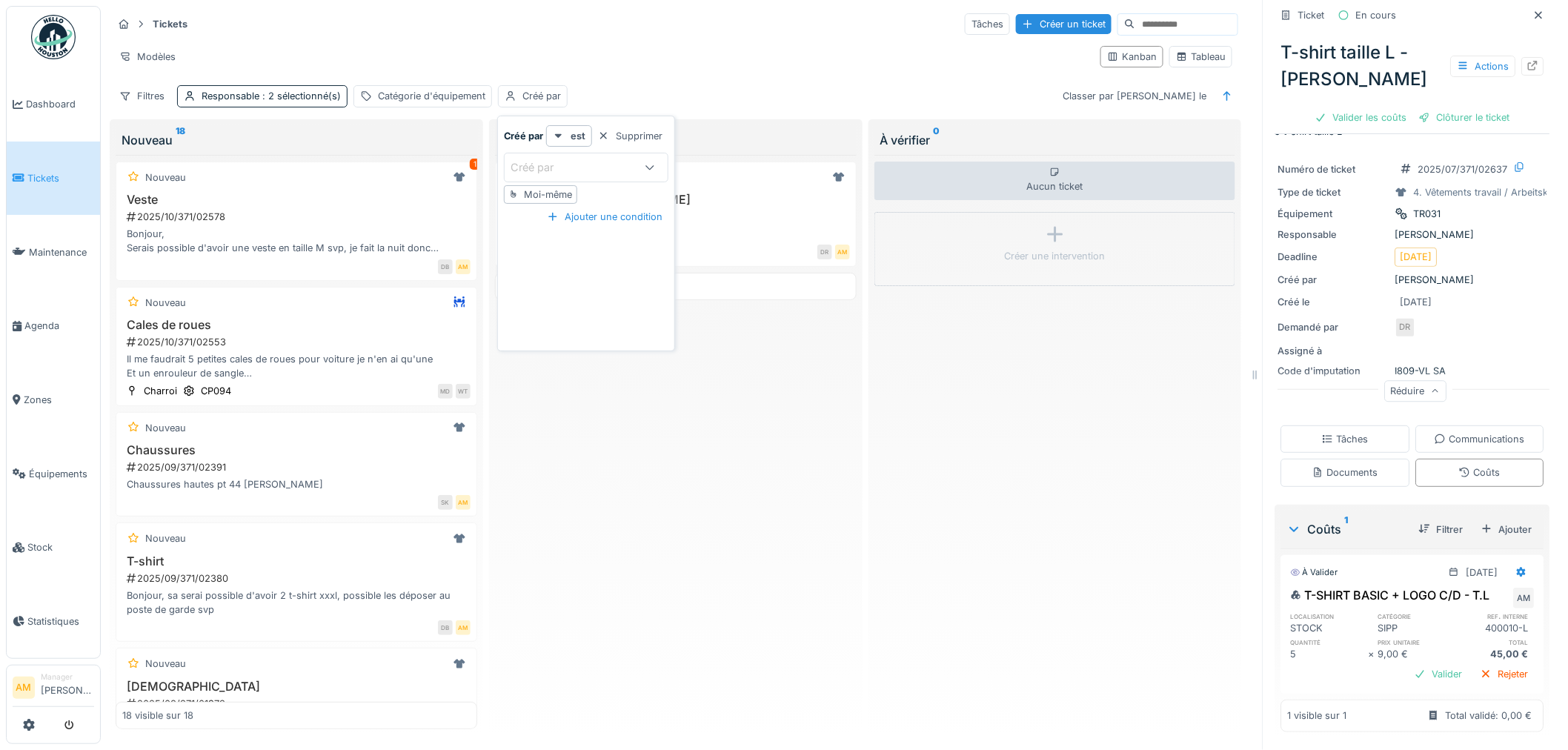
click at [537, 164] on div "Créé par" at bounding box center [542, 167] width 63 height 16
type par_U2NzE "******"
click at [569, 314] on span "Maxime Driesen" at bounding box center [550, 310] width 87 height 16
type input "*****"
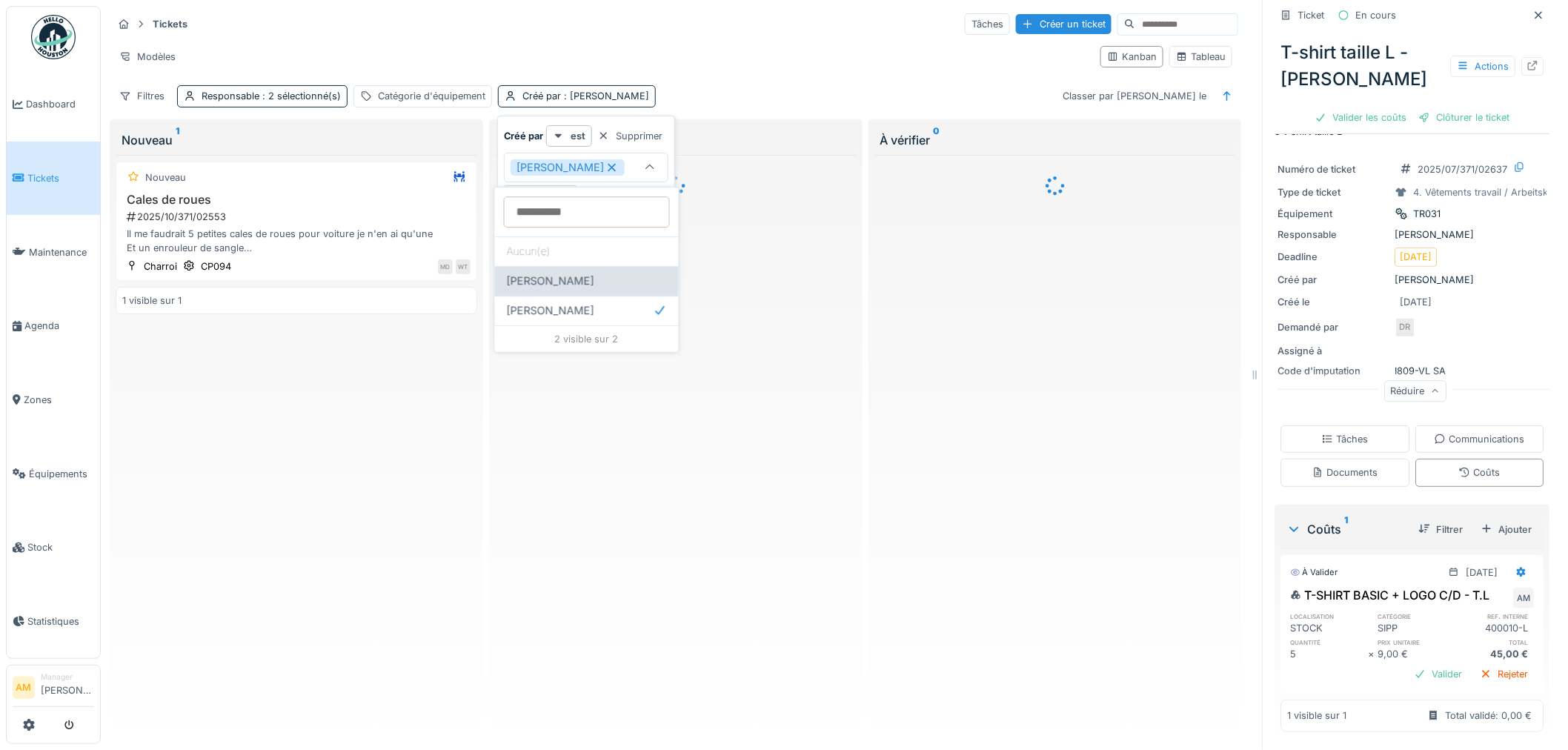
click at [564, 287] on span "Maxime Hoornaert" at bounding box center [550, 280] width 87 height 16
type input "**********"
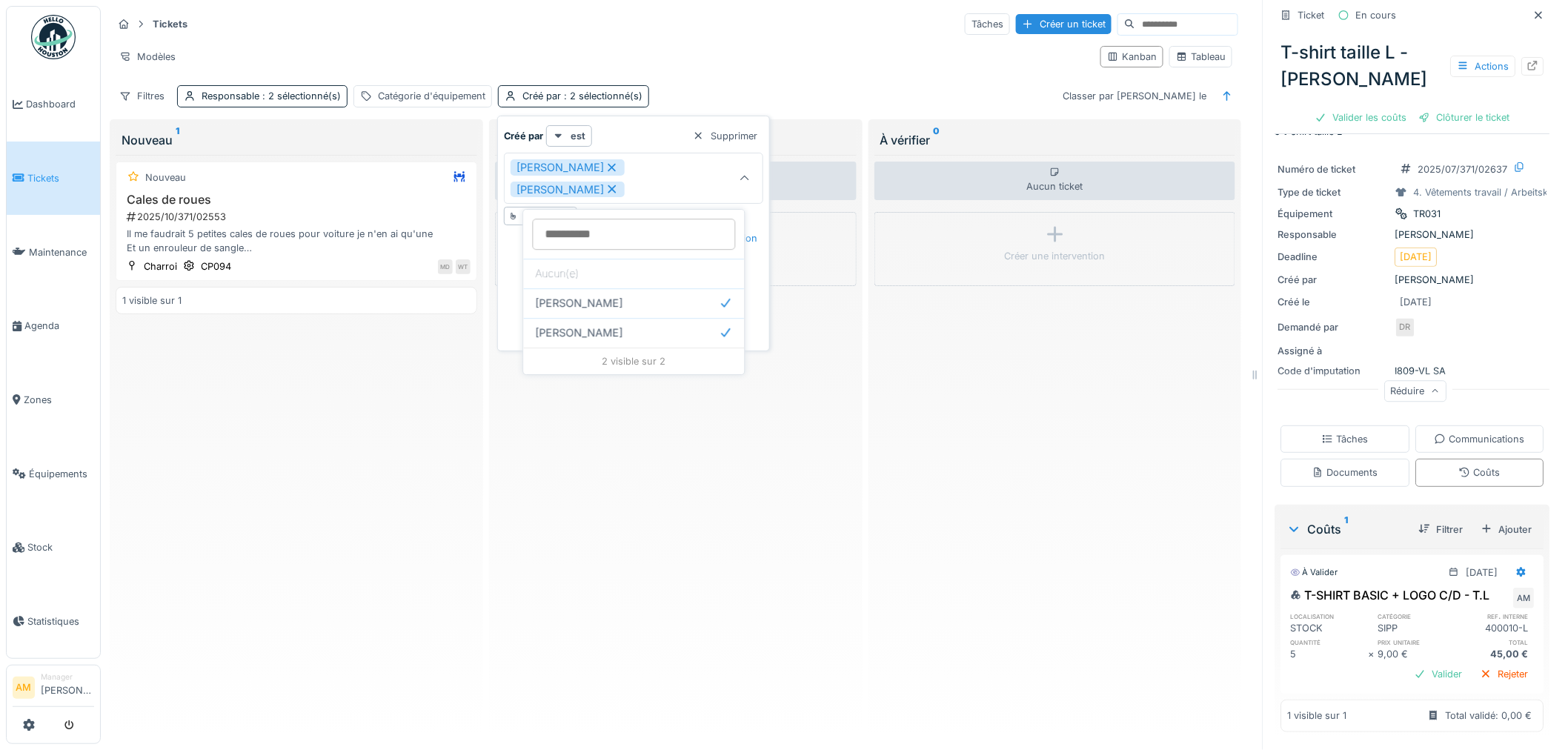
click at [613, 546] on div "Aucun ticket Créer une intervention" at bounding box center [675, 442] width 361 height 575
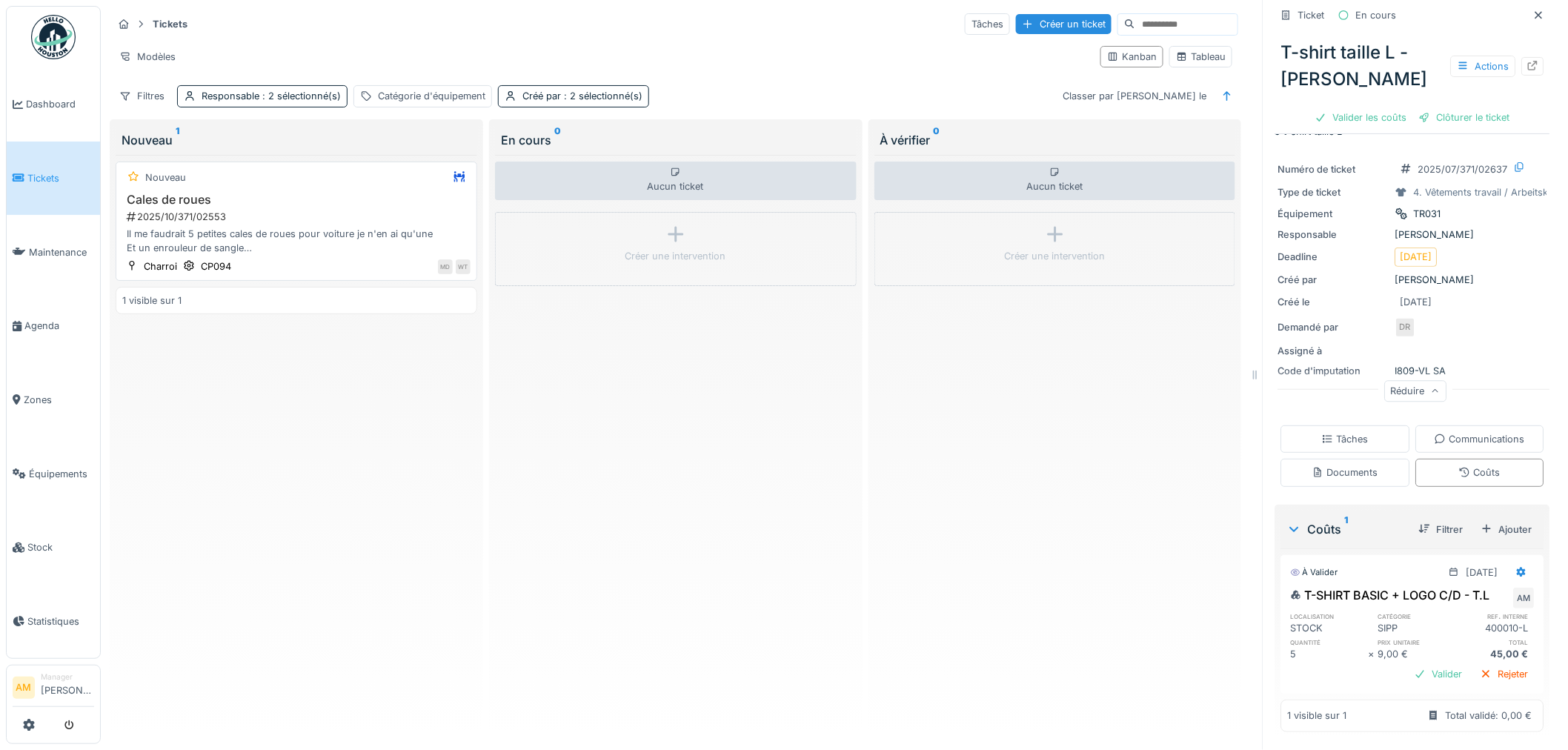
click at [276, 193] on div "Nouveau Cales de roues 2025/10/371/02553 Il me faudrait 5 petites cales de roue…" at bounding box center [296, 221] width 361 height 119
drag, startPoint x: 421, startPoint y: 213, endPoint x: 375, endPoint y: 212, distance: 46.0
click at [419, 213] on div "2025/10/371/02553" at bounding box center [298, 217] width 345 height 14
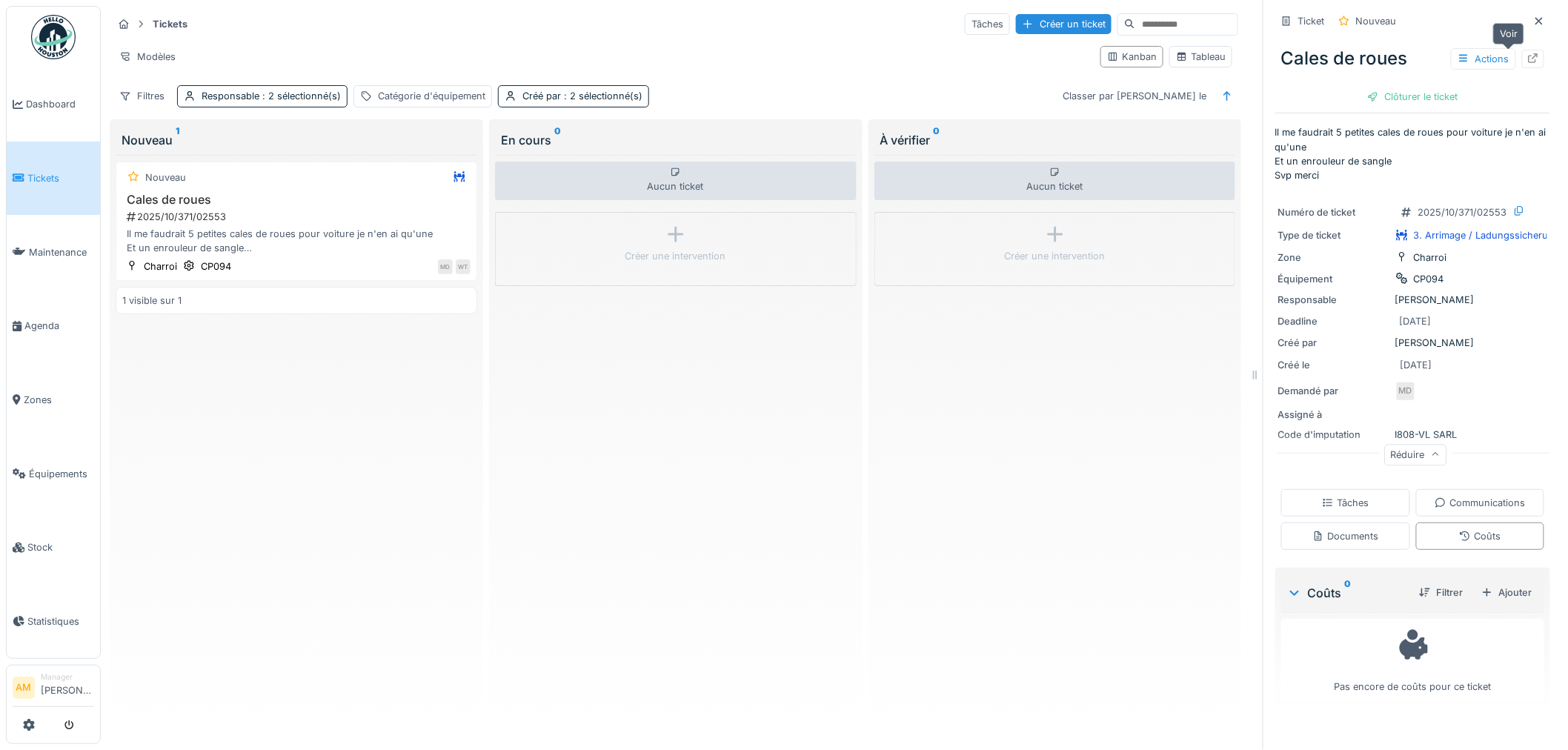
click at [1527, 63] on div at bounding box center [1533, 58] width 12 height 14
click at [535, 97] on div "Créé par : 2 sélectionné(s)" at bounding box center [583, 96] width 120 height 14
click at [655, 461] on div "Aucun ticket Créer une intervention" at bounding box center [675, 442] width 361 height 575
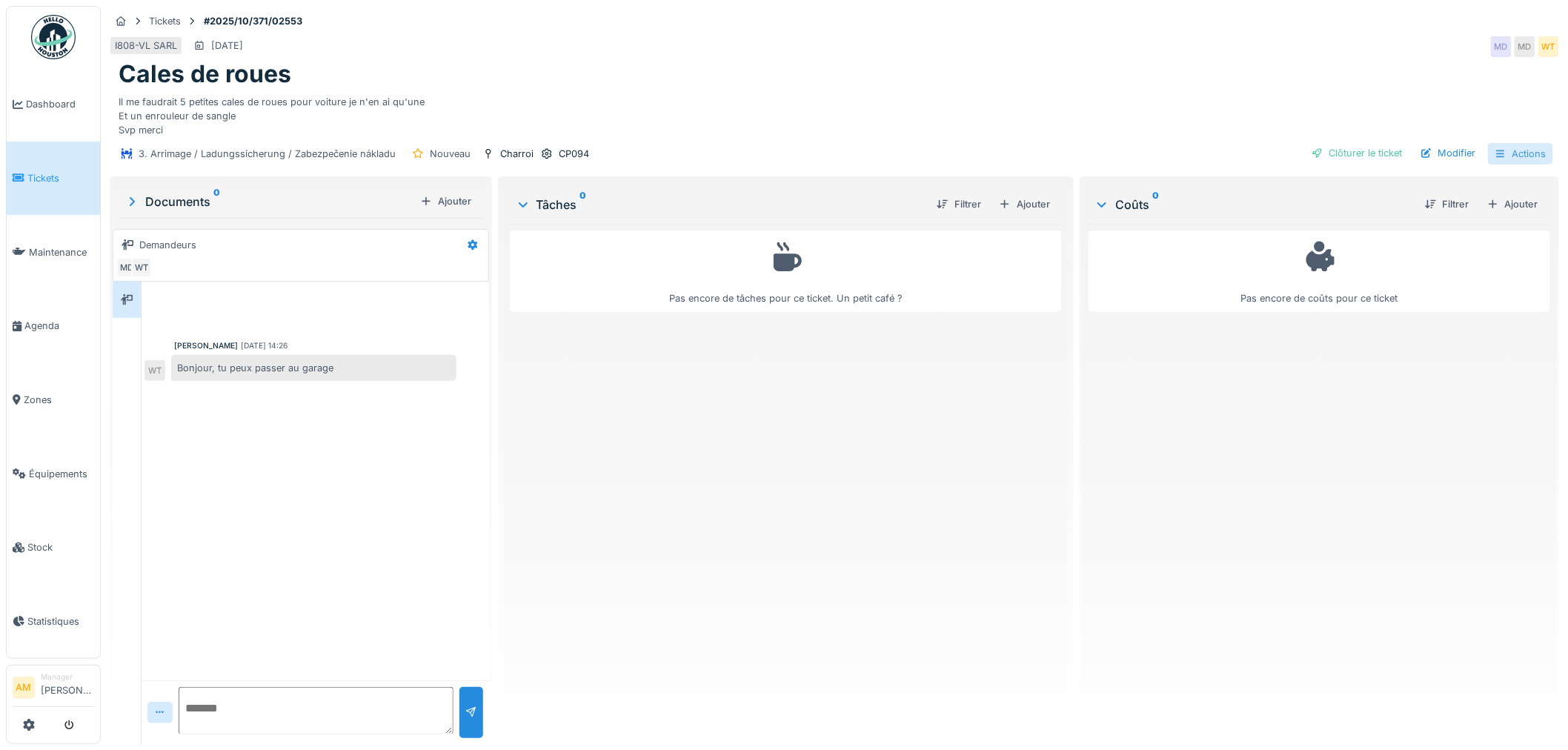
click at [1509, 153] on div "Actions" at bounding box center [1521, 153] width 65 height 21
click at [1523, 154] on div "Actions" at bounding box center [1521, 153] width 65 height 21
click at [1522, 154] on div "Actions" at bounding box center [1521, 153] width 65 height 21
click at [959, 92] on div "Il me faudrait 5 petites cales de roues pour voiture je n'en ai qu'une Et un en…" at bounding box center [834, 113] width 1432 height 49
click at [1494, 208] on div "Ajouter" at bounding box center [1513, 204] width 63 height 20
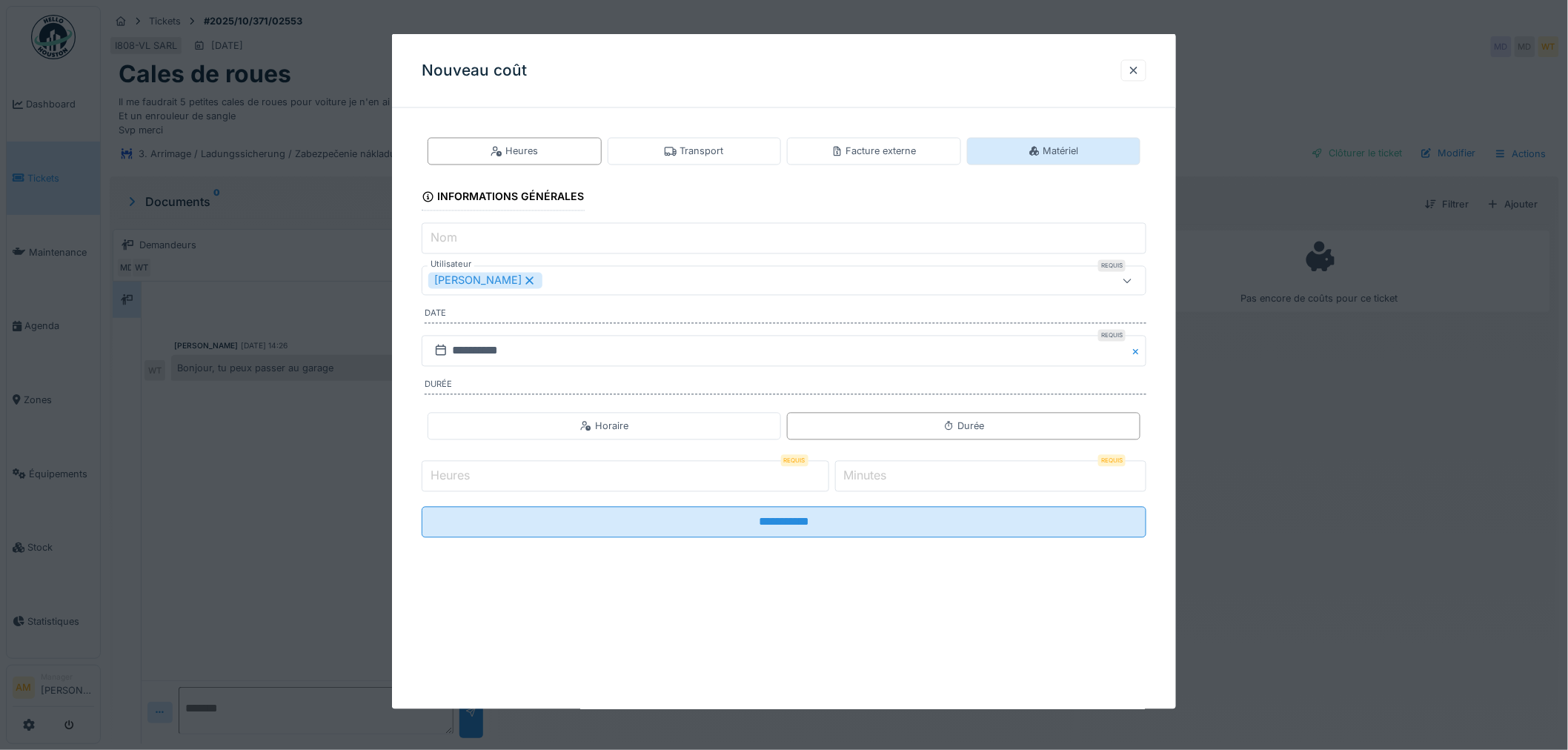
click at [1041, 152] on icon at bounding box center [1035, 151] width 12 height 9
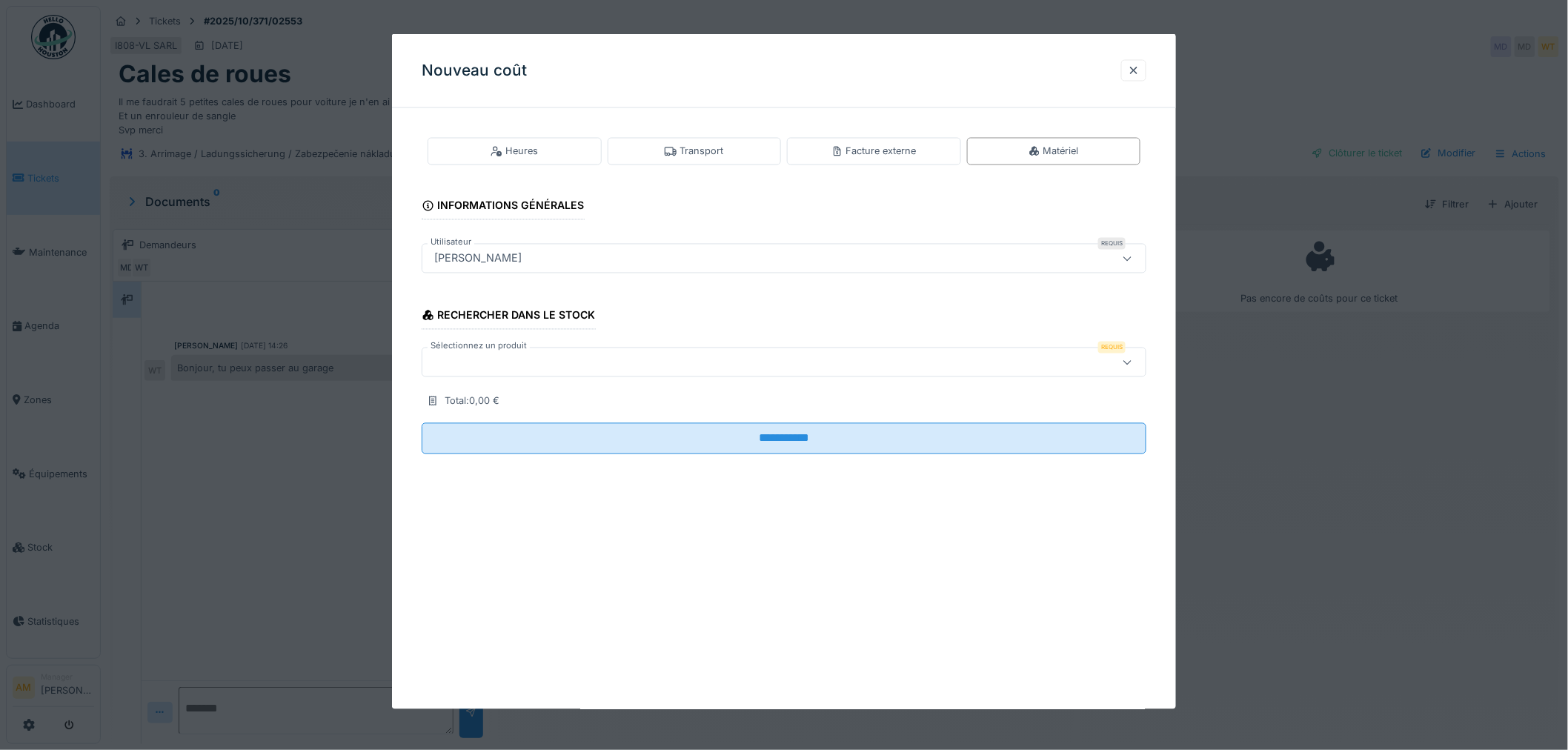
click at [480, 363] on div at bounding box center [742, 362] width 629 height 16
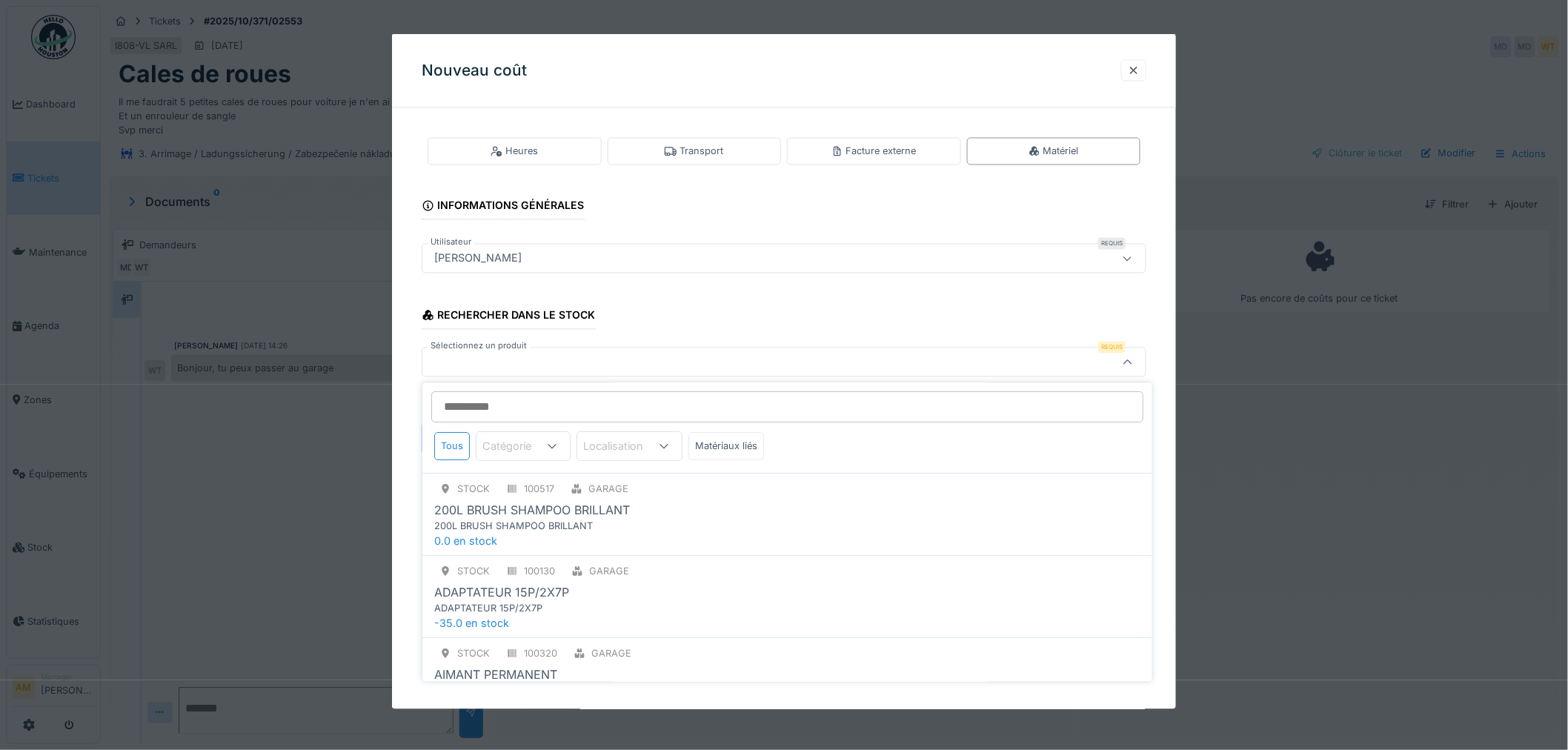
click at [476, 411] on input "Sélectionnez un produit" at bounding box center [788, 407] width 712 height 31
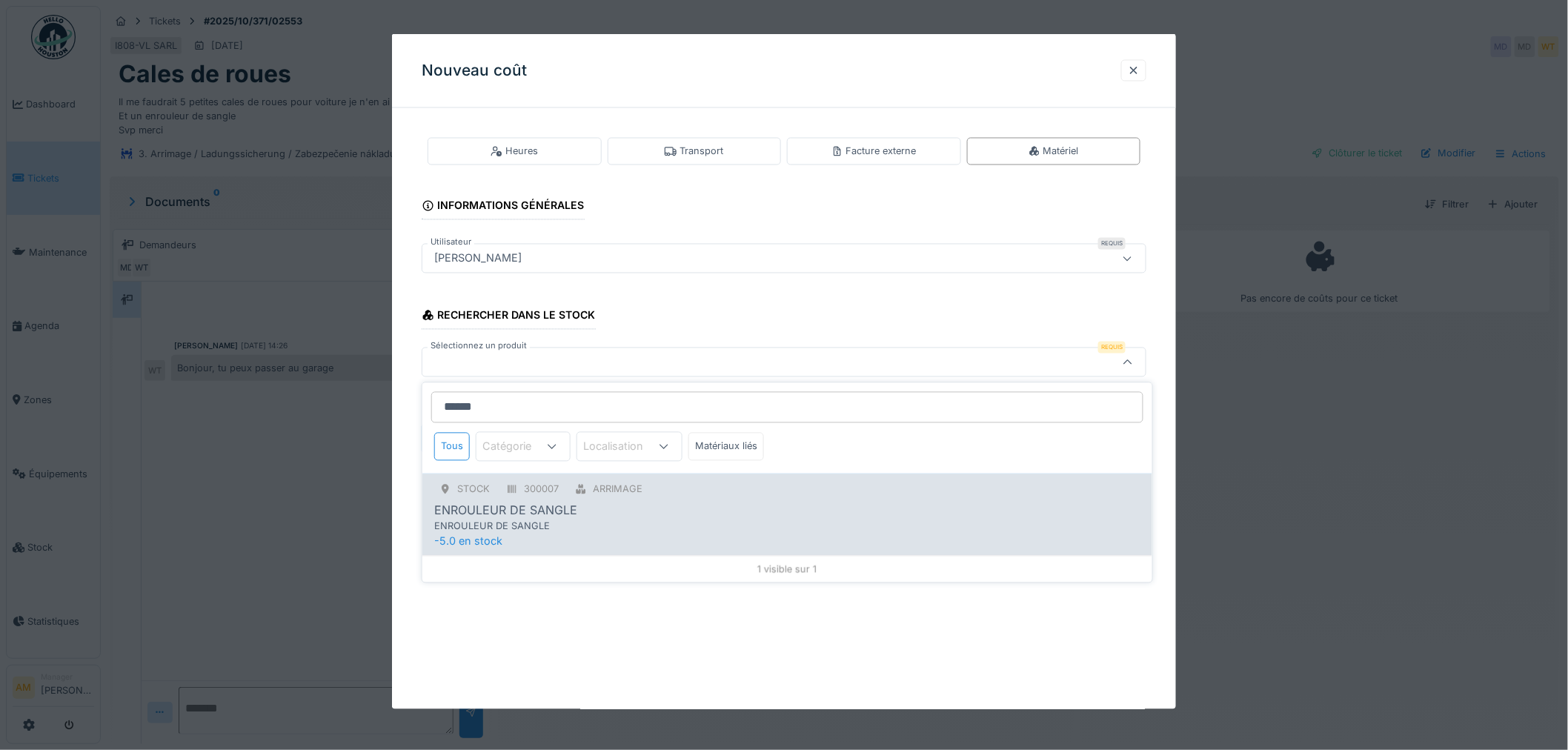
type input "******"
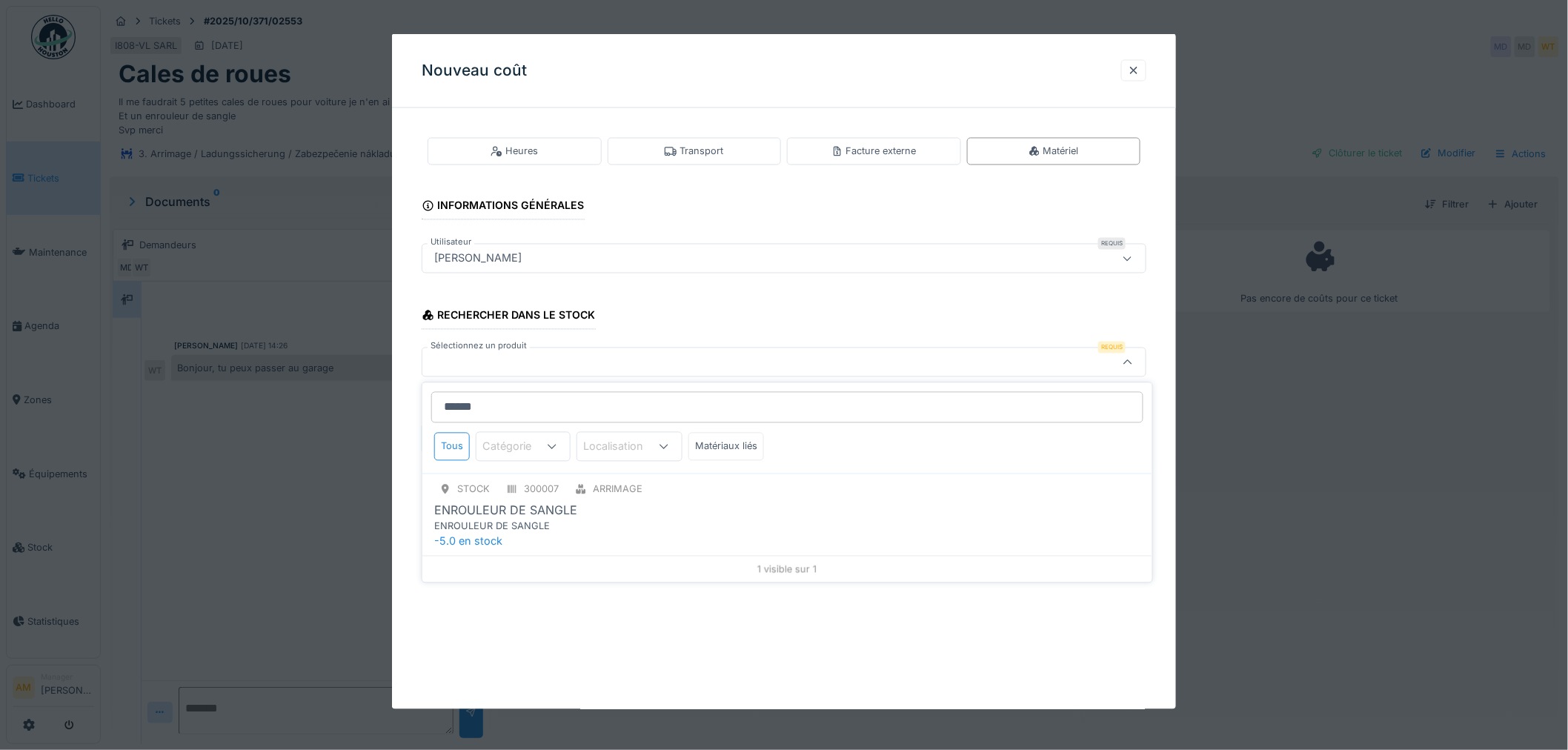
click at [582, 538] on div "STOCK 300007 ARRIMAGE ENROULEUR DE SANGLE ENROULEUR DE SANGLE -5.0 en stock" at bounding box center [787, 515] width 730 height 82
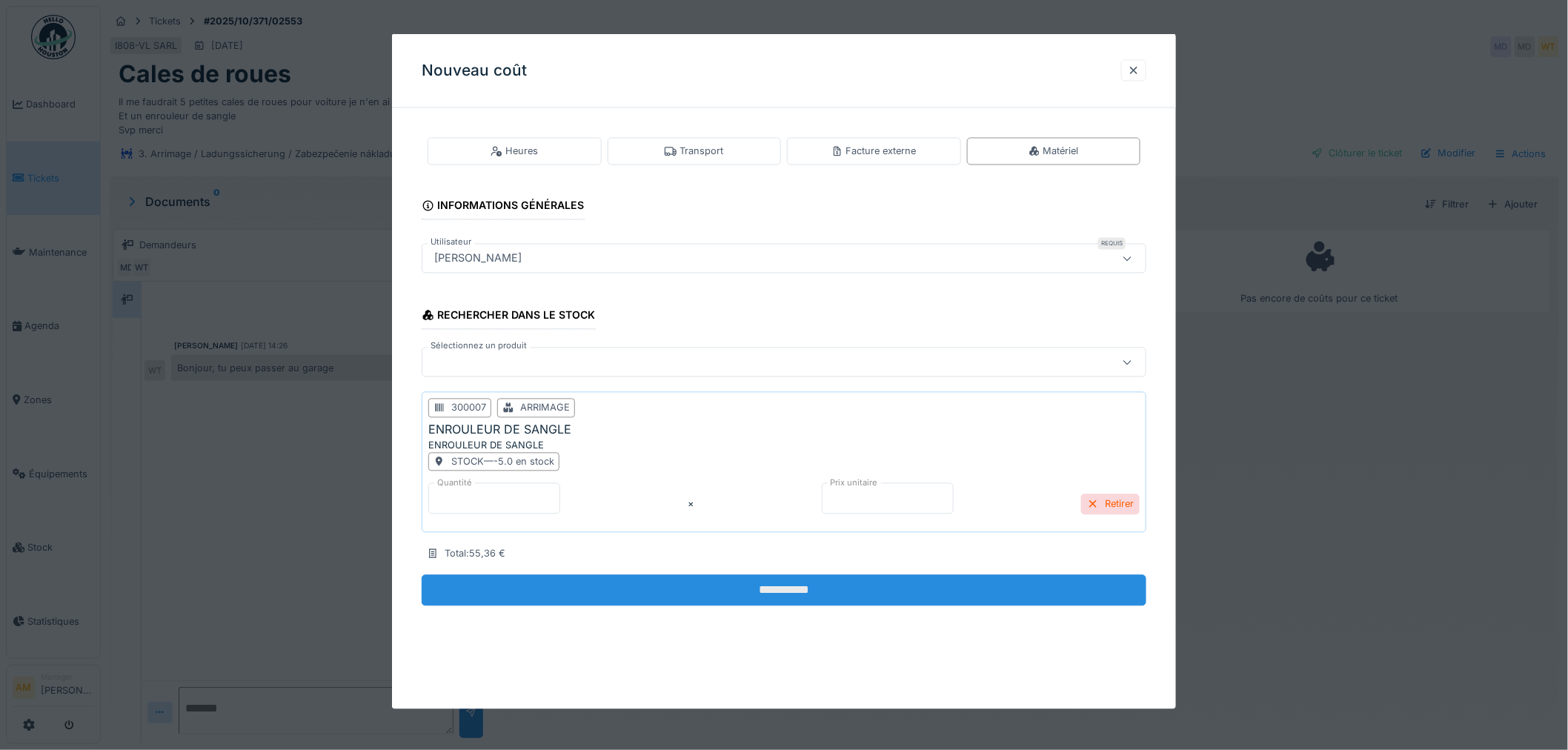
click at [661, 602] on input "**********" at bounding box center [784, 591] width 725 height 31
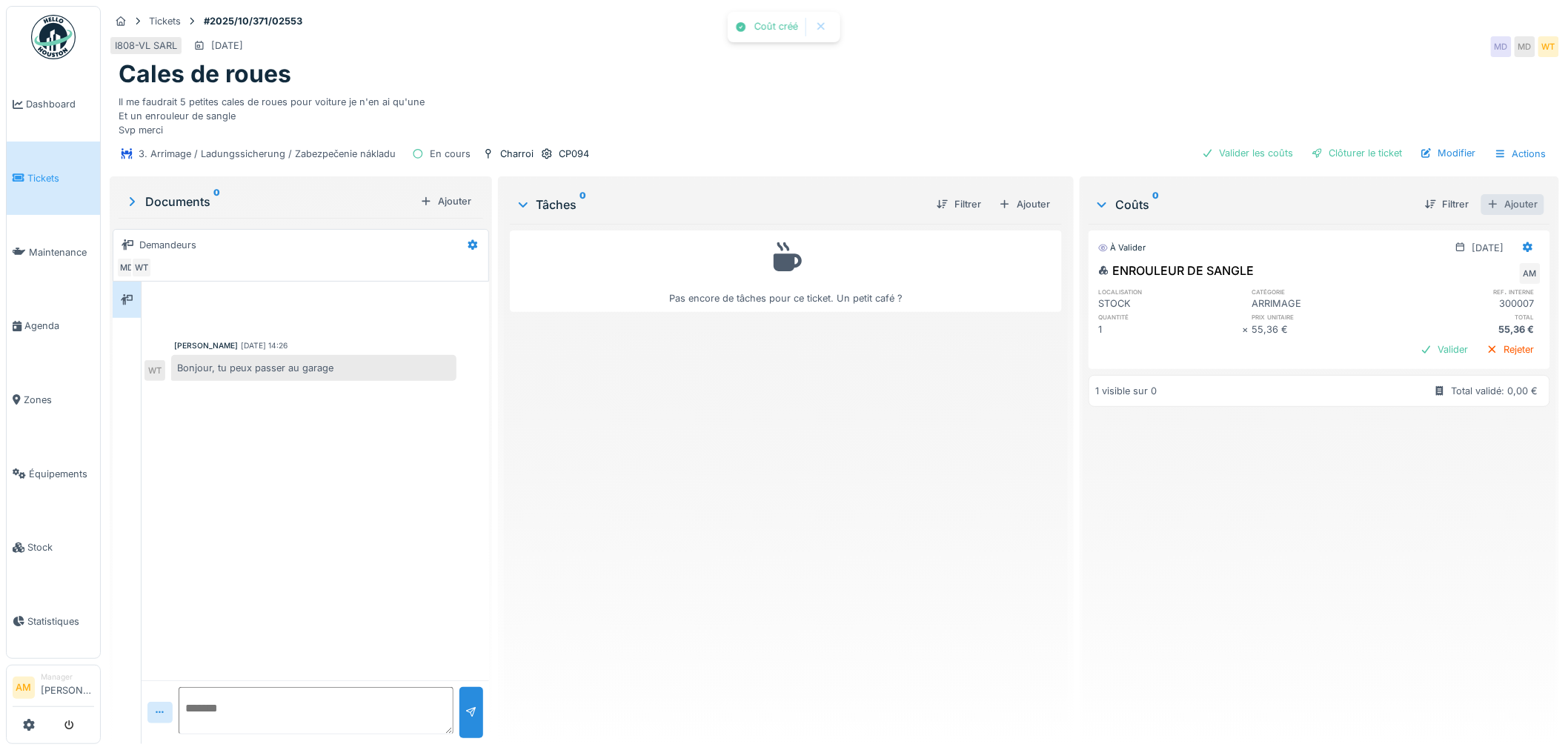
click at [1495, 204] on div "Ajouter" at bounding box center [1513, 204] width 63 height 20
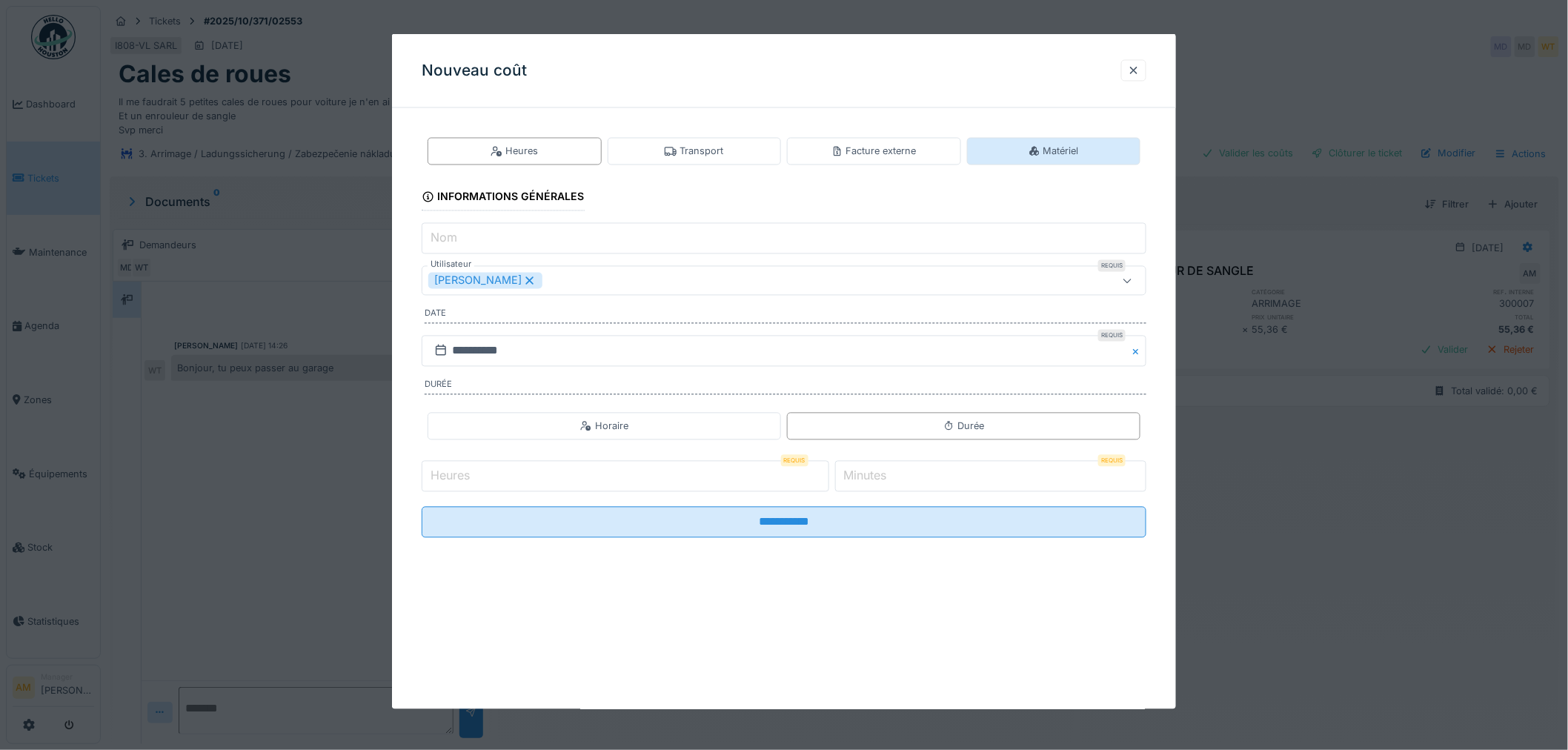
click at [1025, 157] on div "Matériel" at bounding box center [1054, 152] width 174 height 27
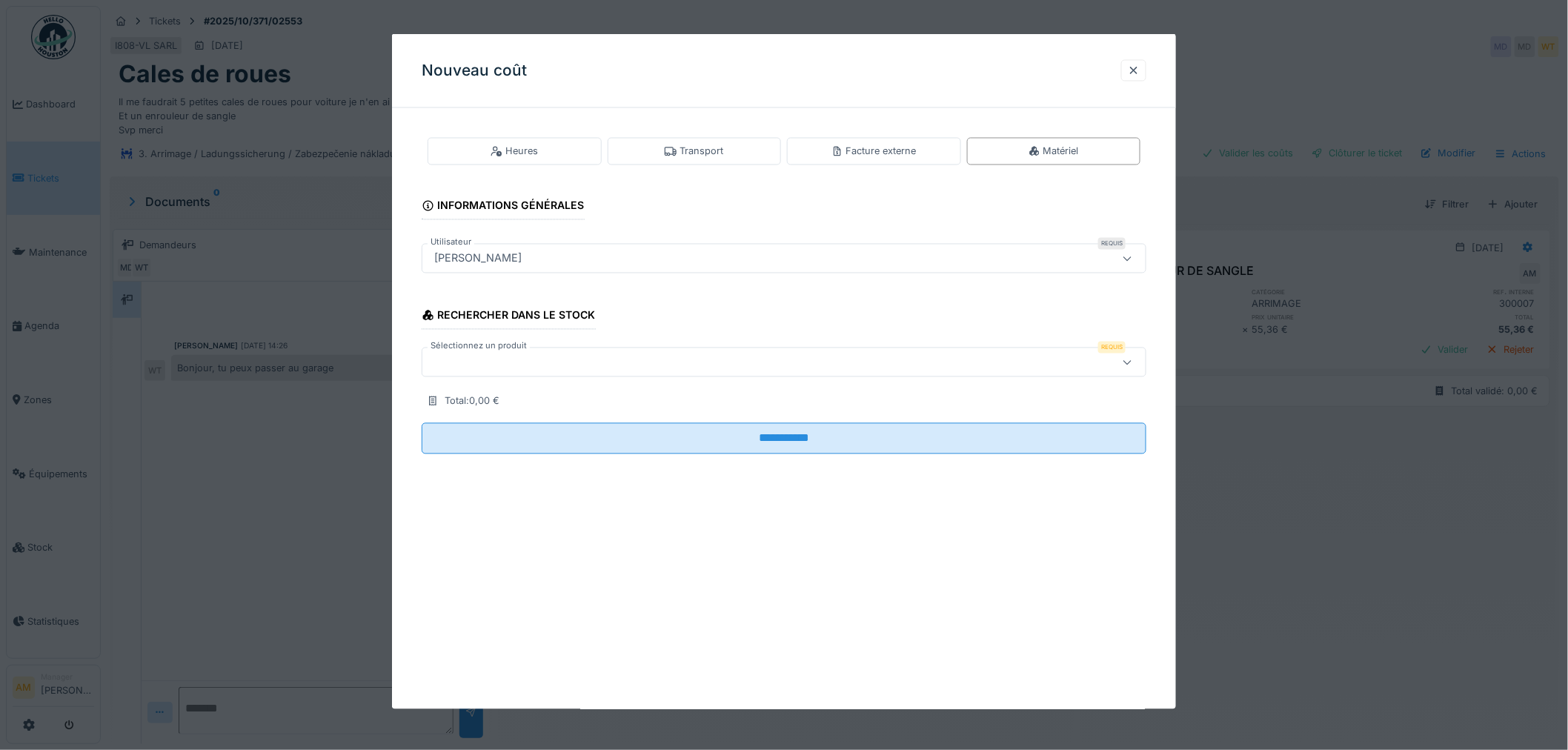
click at [469, 356] on div at bounding box center [742, 362] width 629 height 16
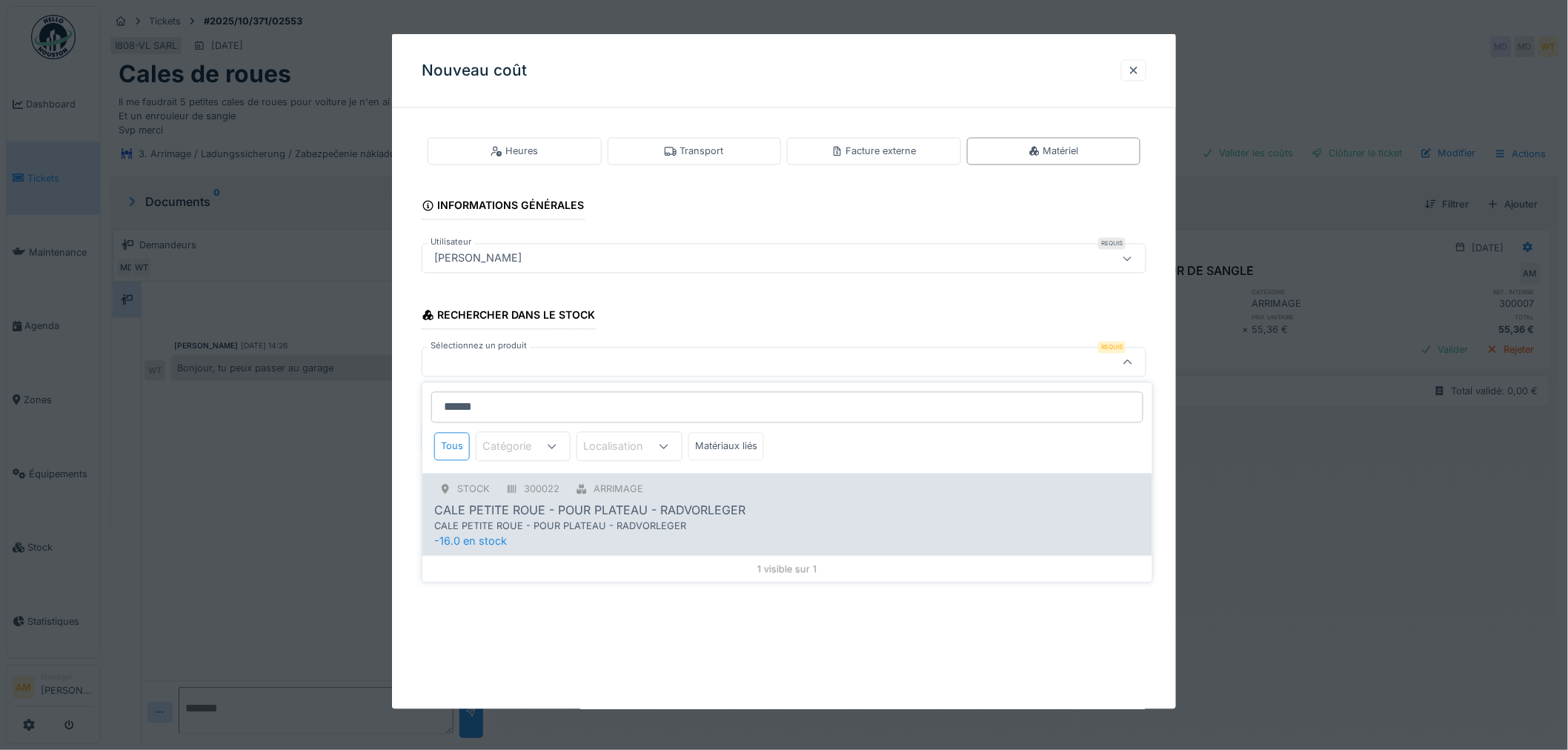
type input "******"
click at [597, 527] on div "CALE PETITE ROUE - POUR PLATEAU - RADVORLEGER" at bounding box center [747, 527] width 627 height 14
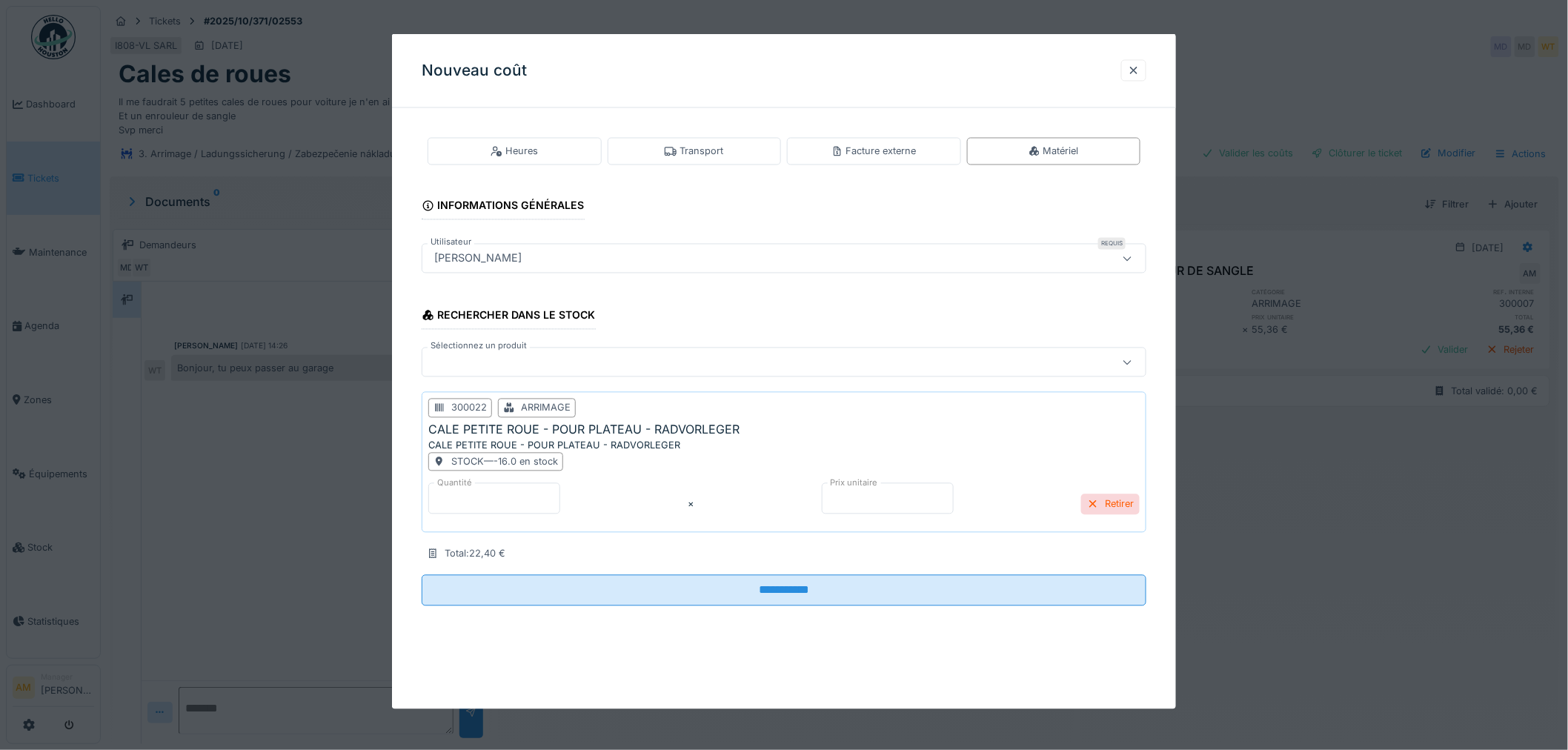
click at [523, 499] on input "*" at bounding box center [494, 499] width 132 height 31
drag, startPoint x: 523, startPoint y: 499, endPoint x: 184, endPoint y: 449, distance: 342.7
click at [233, 469] on div "**********" at bounding box center [834, 375] width 1467 height 750
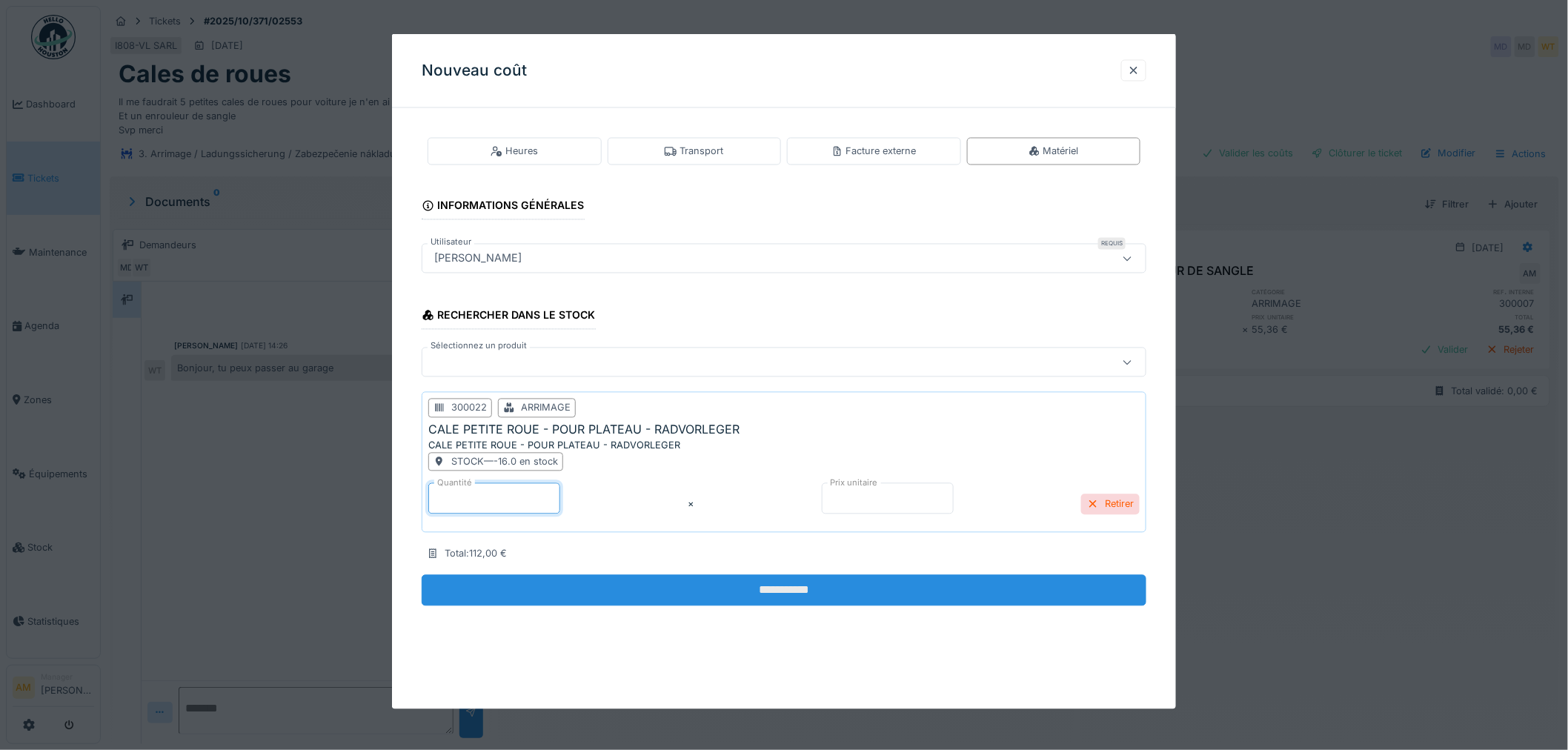
type input "*"
click at [640, 586] on input "**********" at bounding box center [784, 591] width 725 height 31
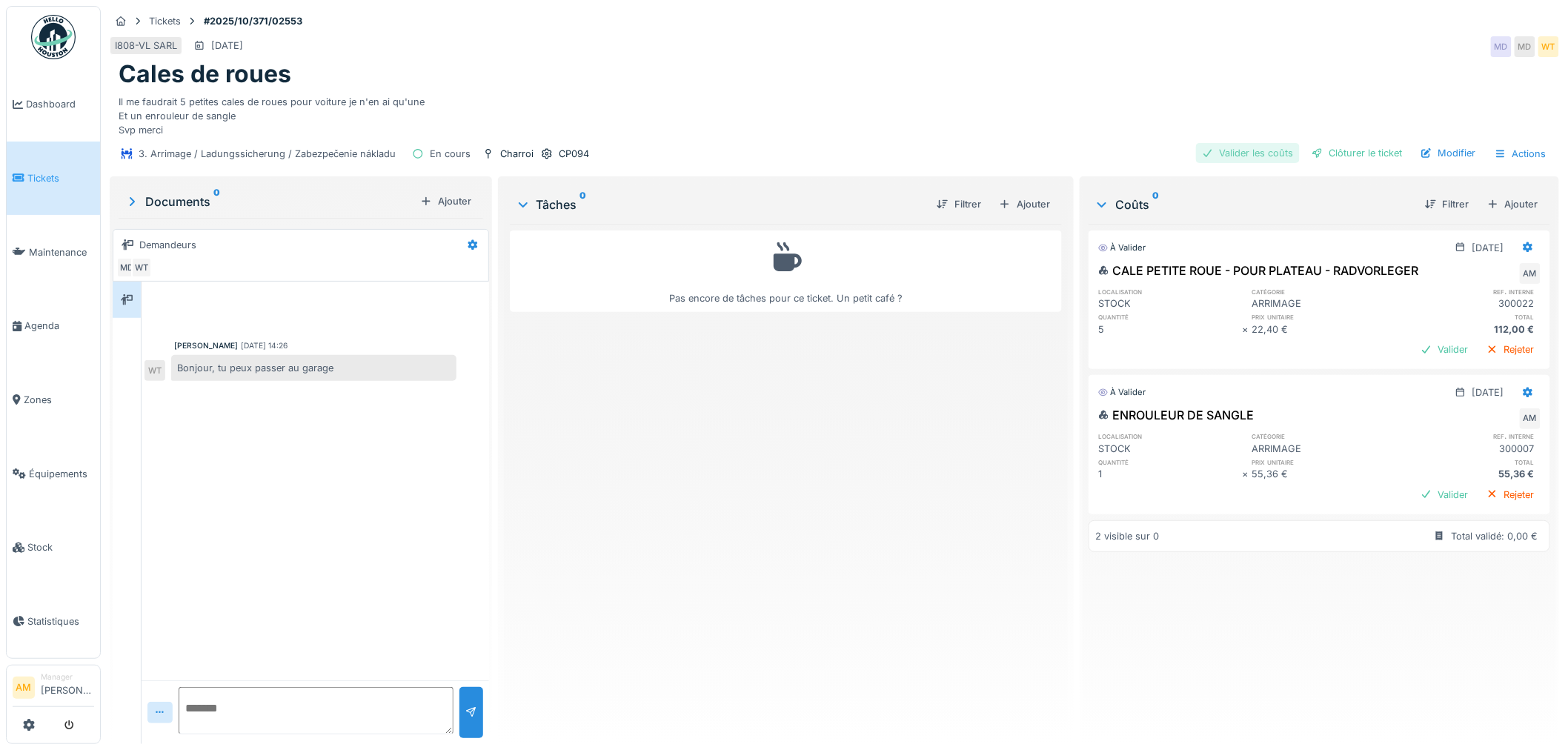
click at [1276, 159] on div "Valider les coûts" at bounding box center [1248, 153] width 104 height 20
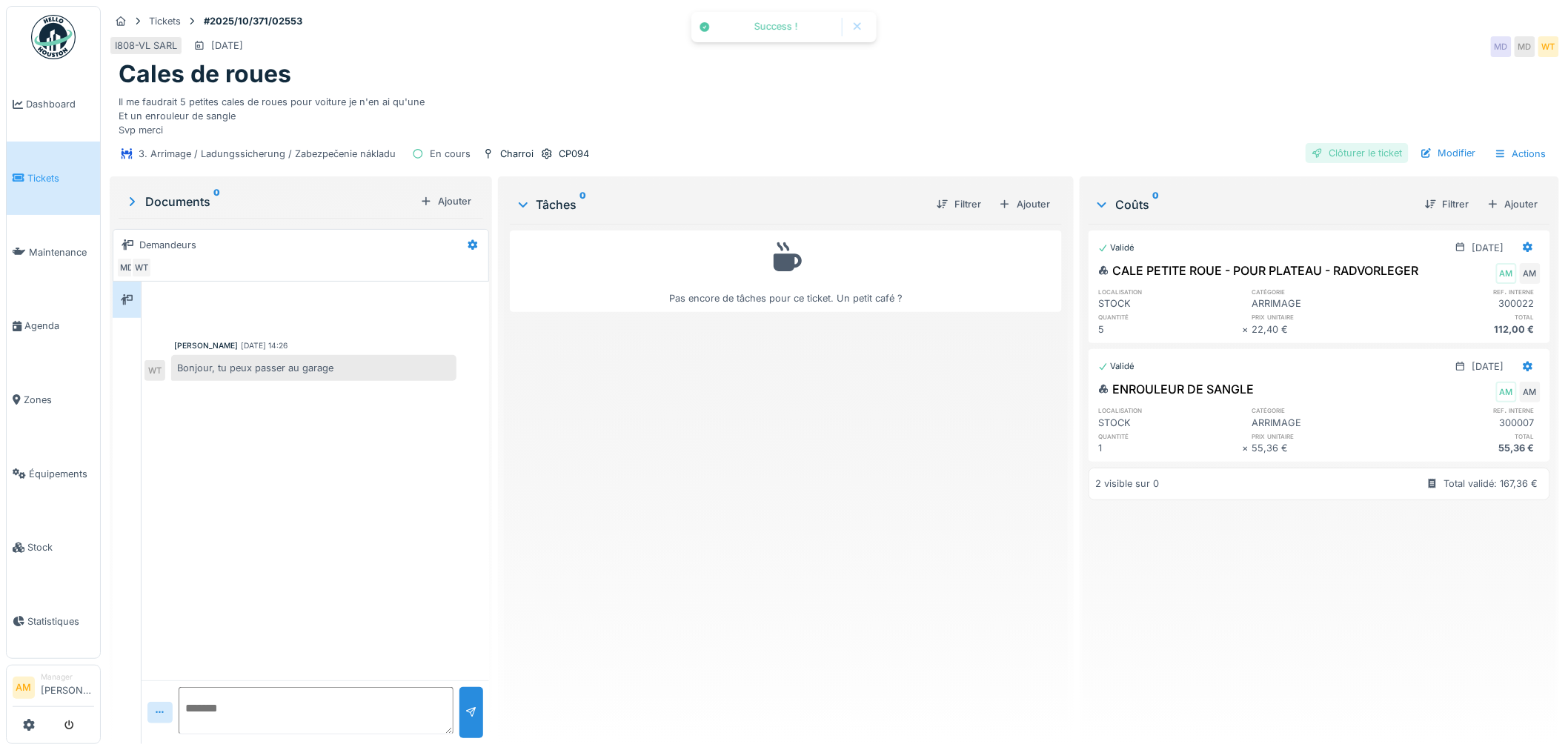
click at [1365, 157] on div "Clôturer le ticket" at bounding box center [1357, 153] width 103 height 20
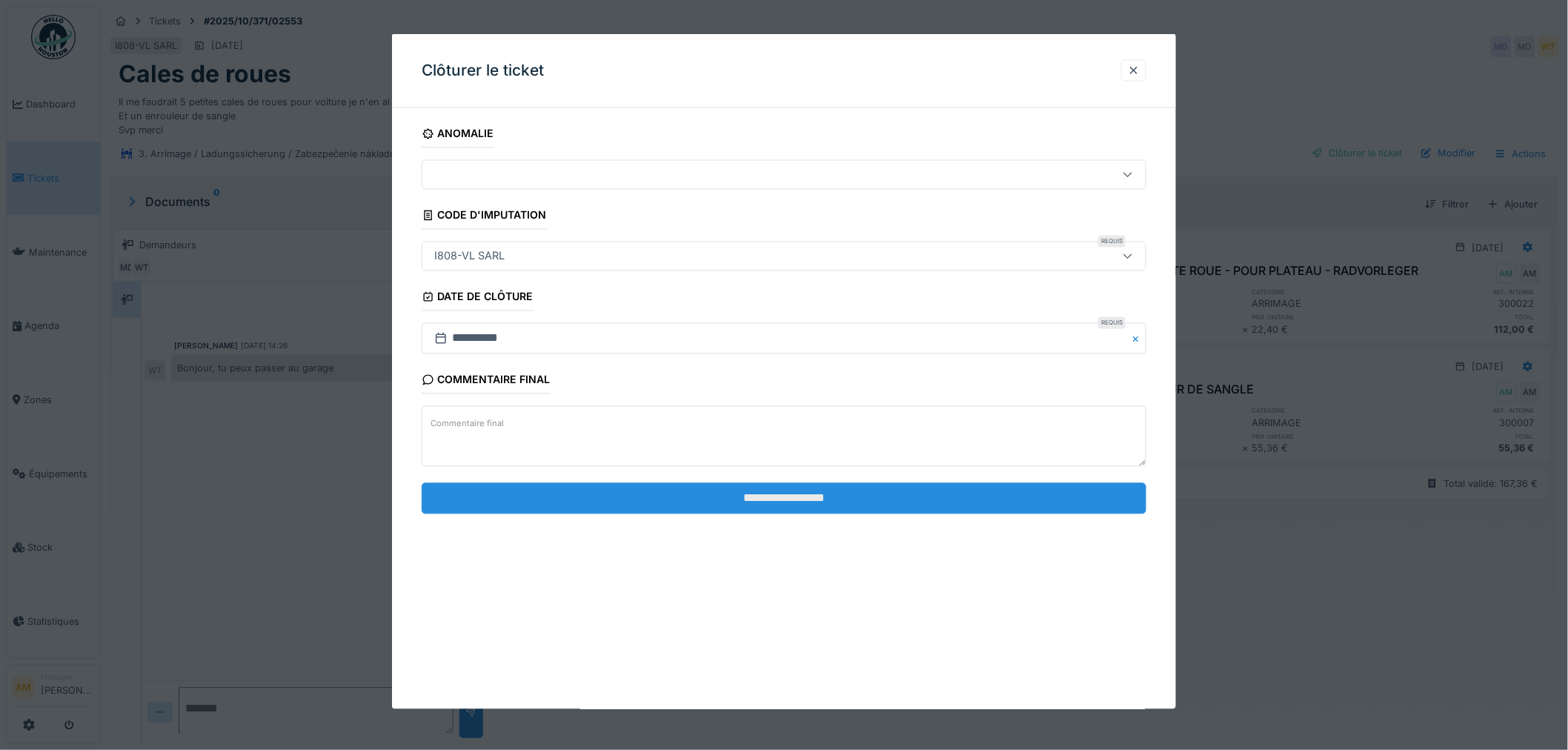
drag, startPoint x: 788, startPoint y: 508, endPoint x: 790, endPoint y: 495, distance: 13.2
click at [788, 507] on input "**********" at bounding box center [784, 498] width 725 height 31
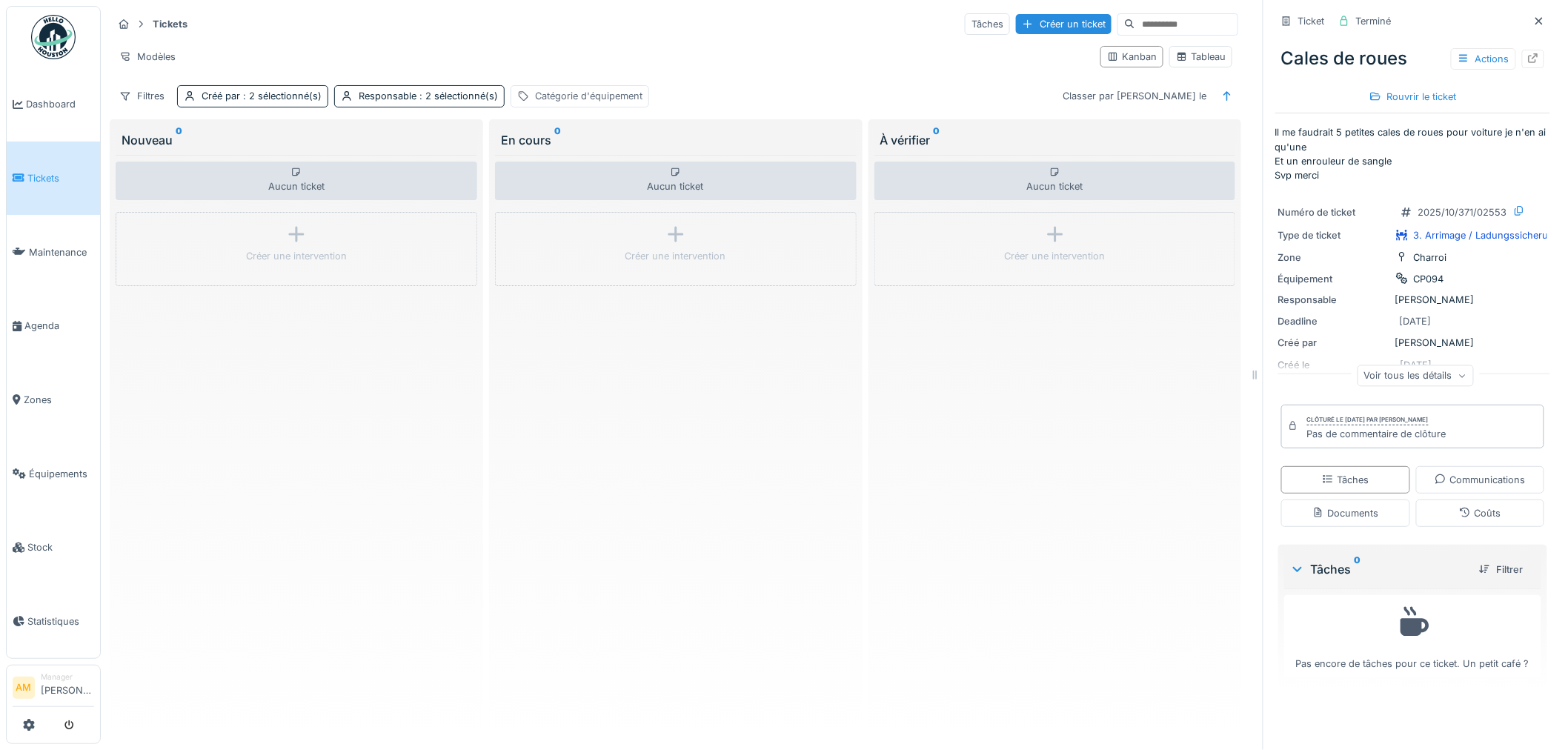
click at [558, 93] on div "Catégorie d'équipement" at bounding box center [588, 96] width 107 height 14
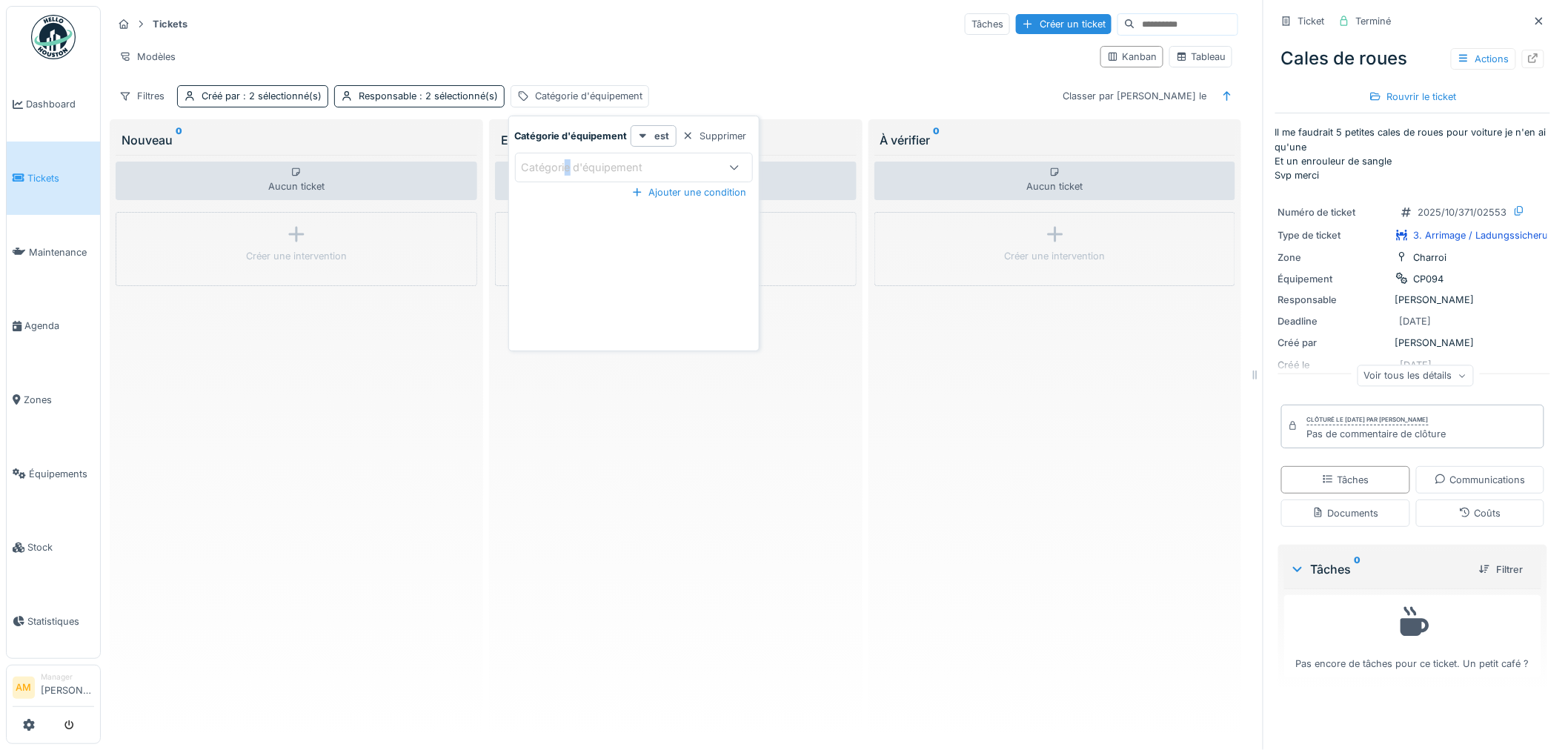
click at [568, 153] on div "Catégorie d'équipement" at bounding box center [634, 167] width 238 height 30
click at [235, 97] on div "Créé par : 2 sélectionné(s)" at bounding box center [261, 96] width 120 height 14
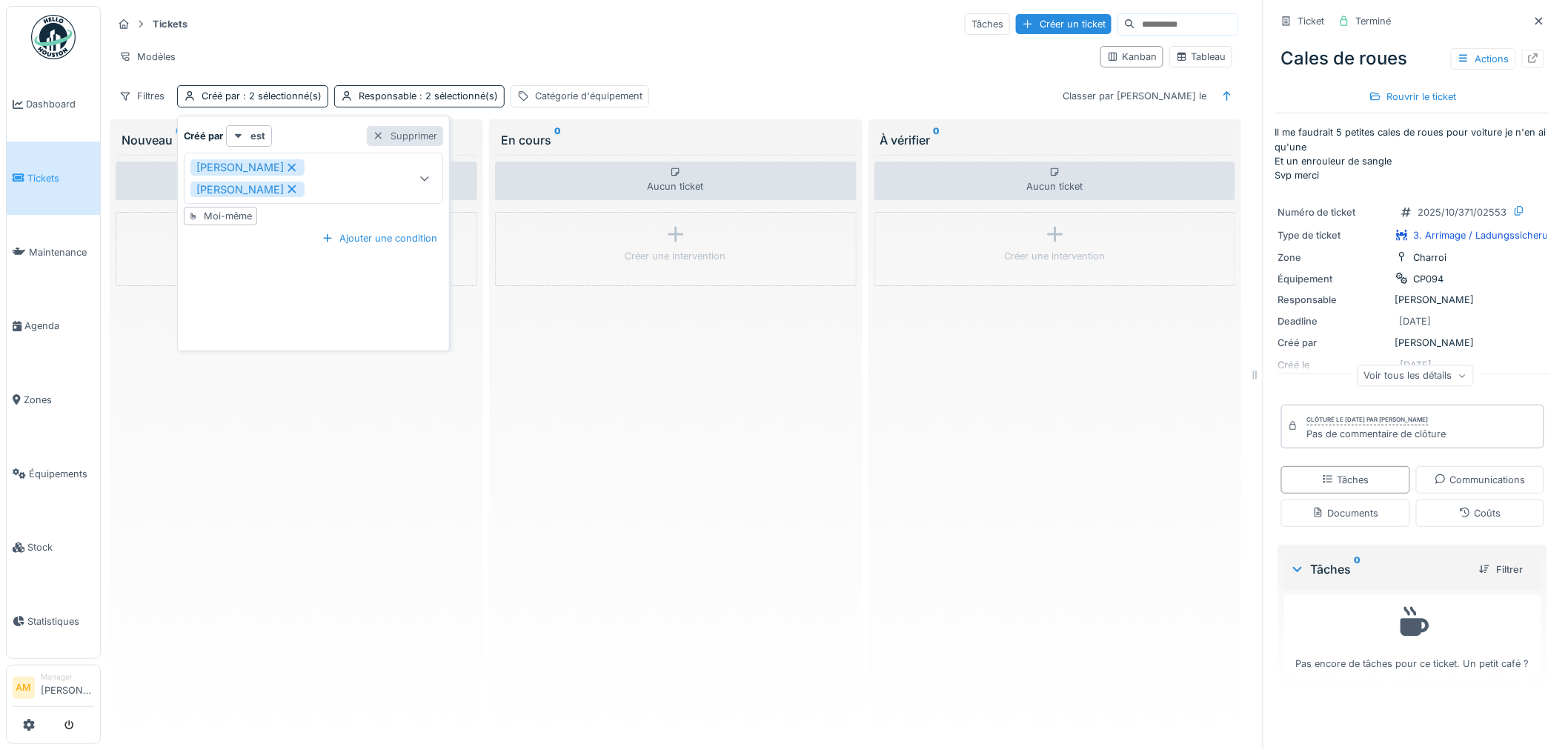
click at [376, 139] on div at bounding box center [379, 135] width 12 height 14
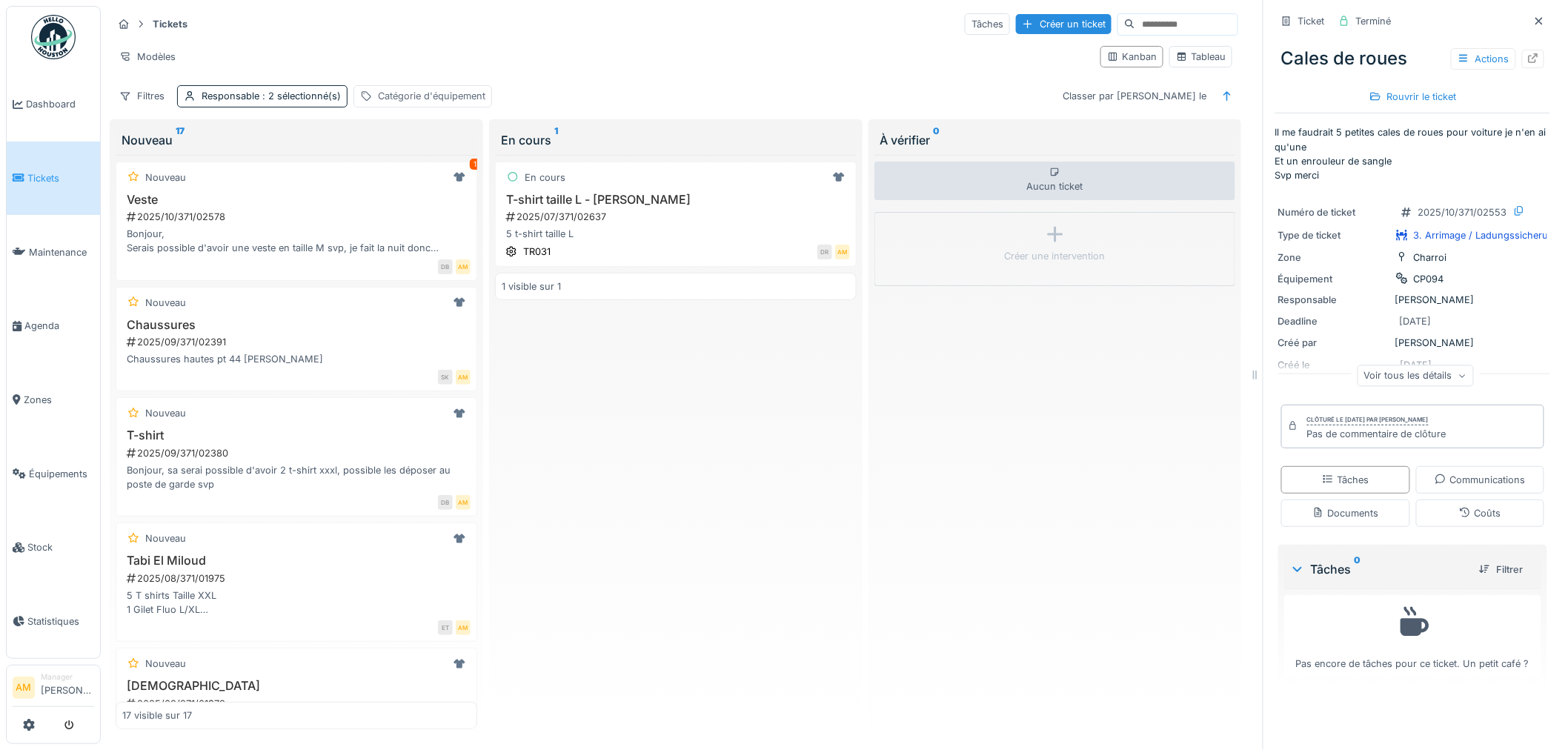
click at [454, 102] on div "Catégorie d'équipement" at bounding box center [432, 96] width 107 height 14
drag, startPoint x: 564, startPoint y: 135, endPoint x: 449, endPoint y: 143, distance: 115.3
click at [564, 135] on div "Supprimer" at bounding box center [558, 136] width 76 height 20
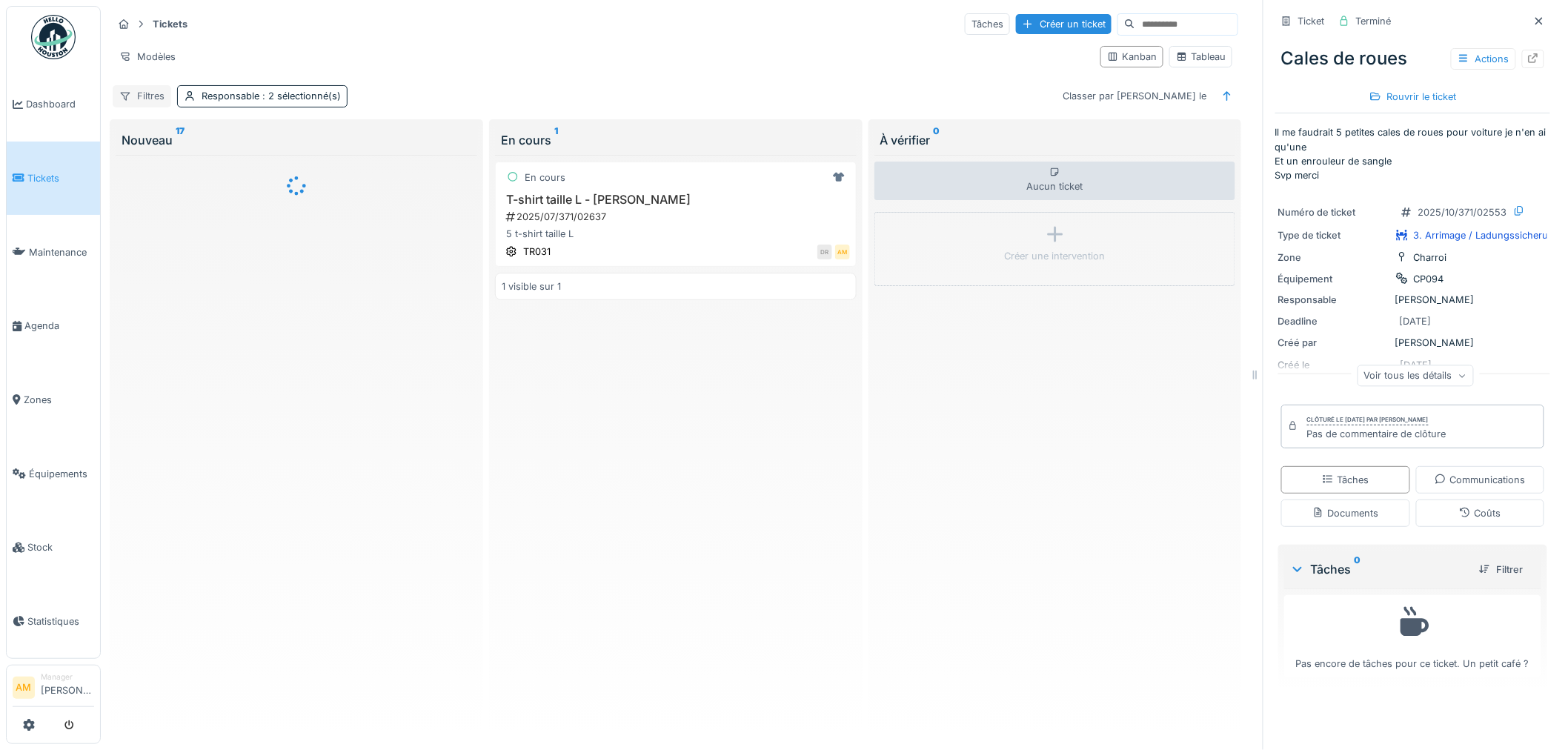
click at [146, 94] on div "Filtres" at bounding box center [141, 96] width 58 height 21
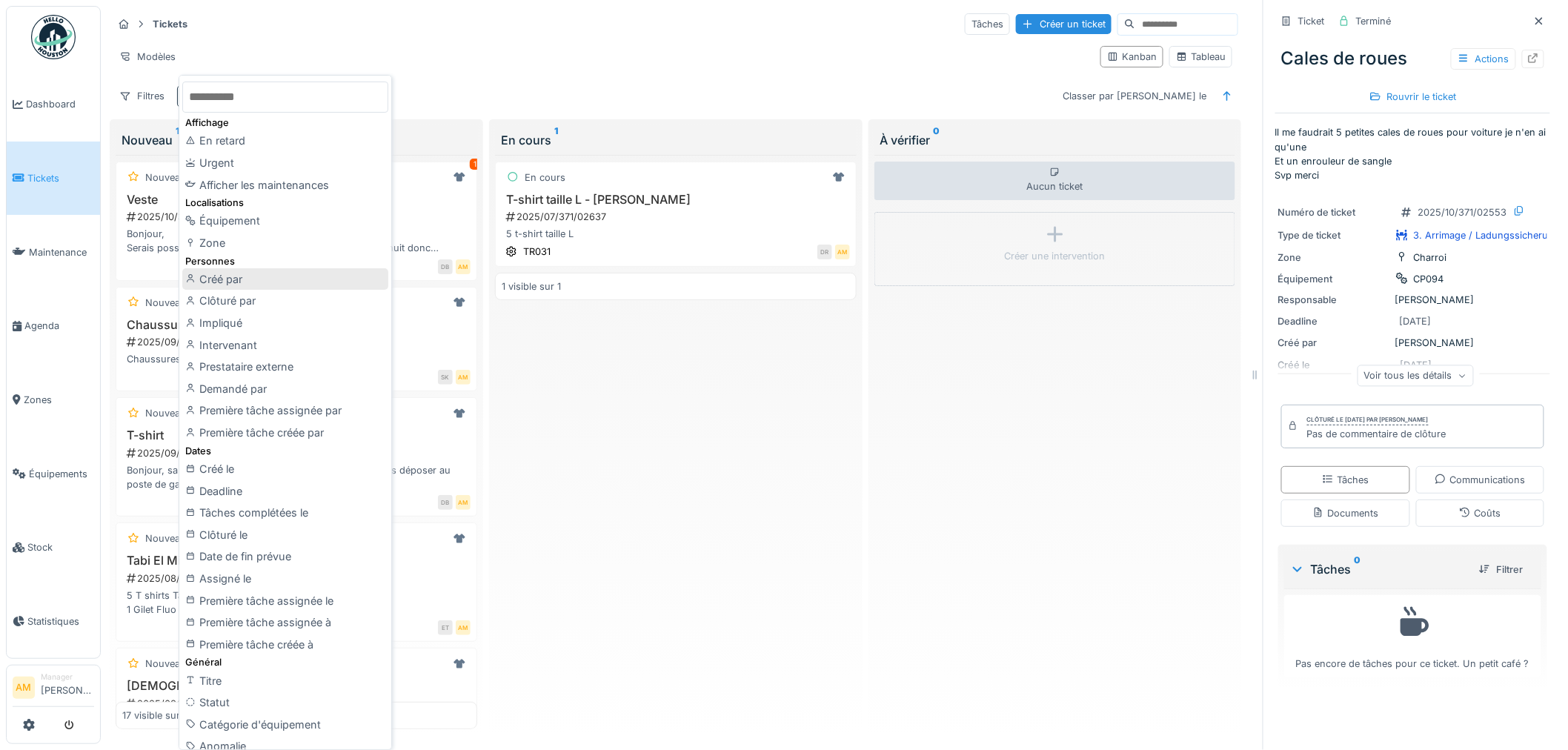
click at [260, 286] on div "Créé par" at bounding box center [285, 279] width 206 height 22
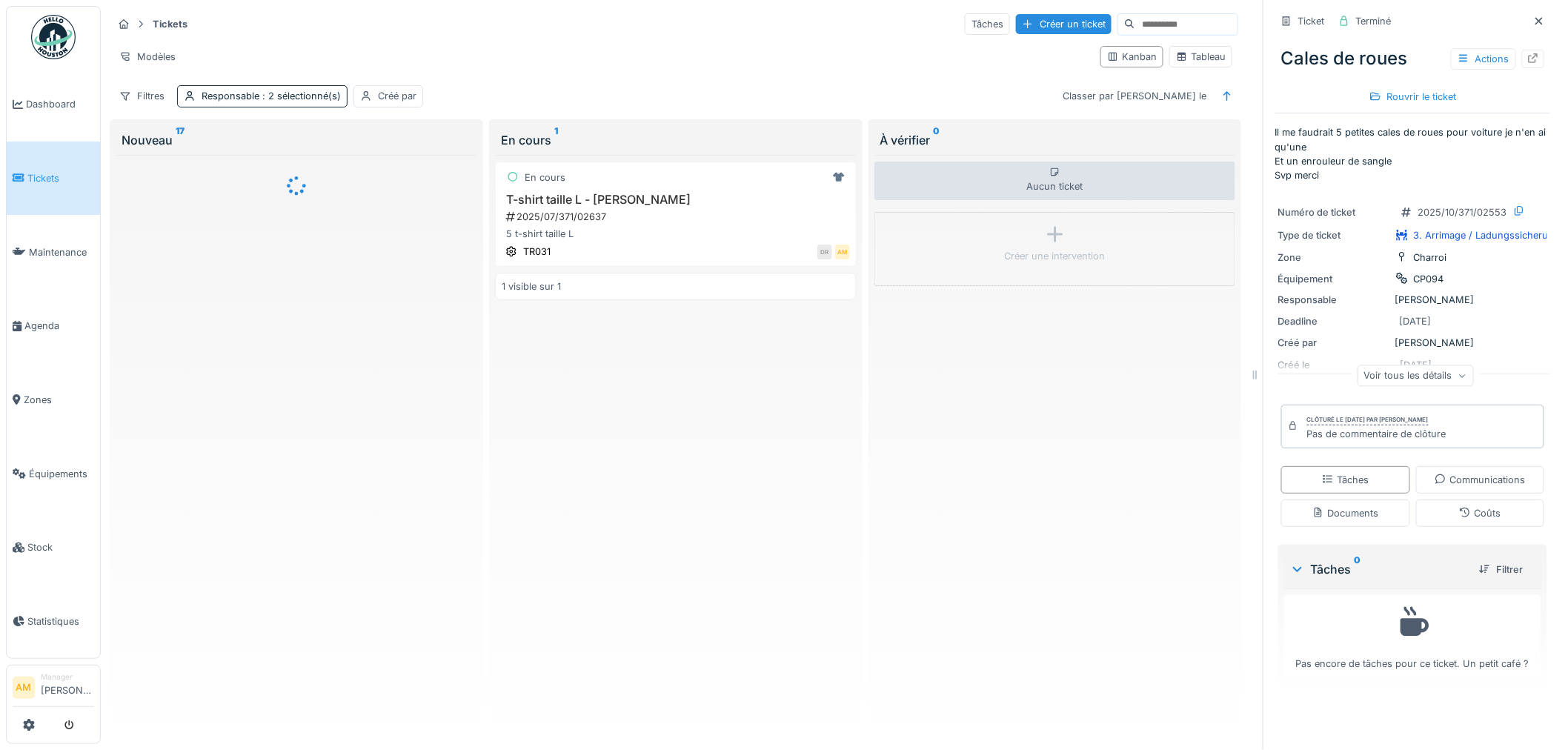
click at [538, 53] on div "Modèles" at bounding box center [601, 56] width 977 height 21
click at [382, 92] on div "Créé par" at bounding box center [398, 96] width 39 height 14
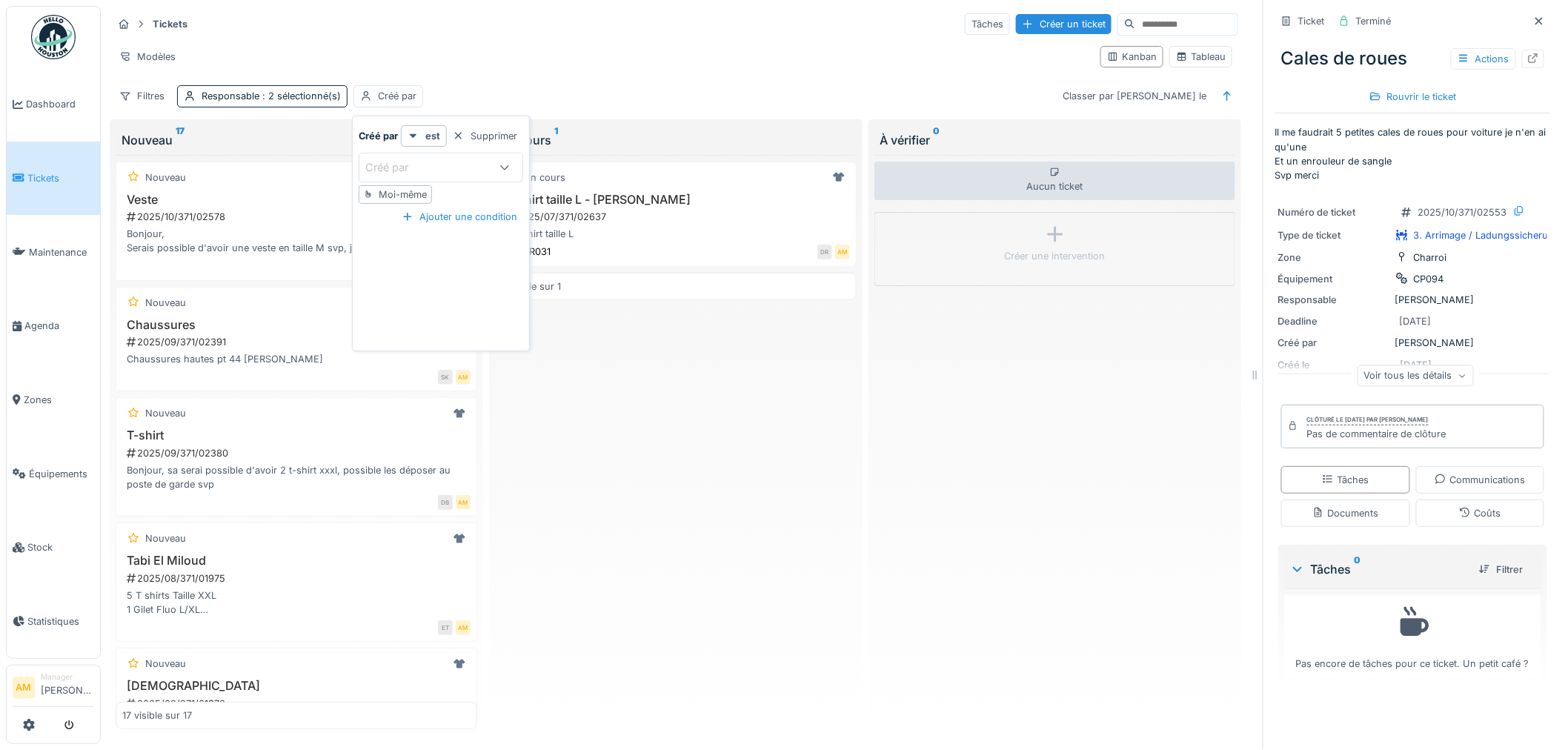
click at [404, 161] on div "Créé par" at bounding box center [397, 167] width 63 height 16
type par_EzNTA "********"
click at [745, 444] on div "En cours T-shirt taille L - [PERSON_NAME] 2025/07/371/02637 5 t-shirt taille L …" at bounding box center [675, 442] width 361 height 575
click at [364, 102] on div at bounding box center [366, 96] width 12 height 14
click at [415, 176] on div "Créé par" at bounding box center [441, 167] width 164 height 30
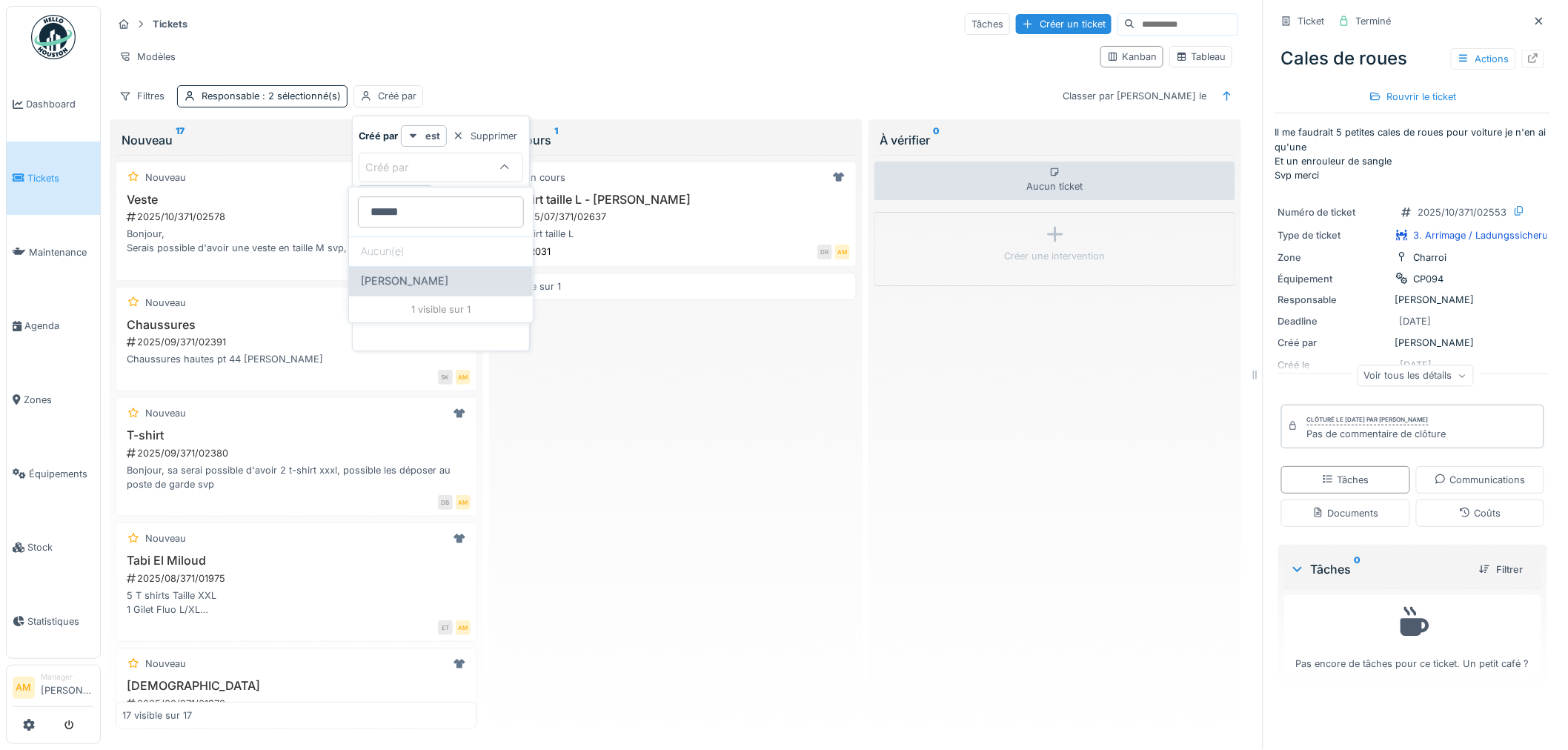
type par_Y0MjM "******"
click at [415, 283] on span "[PERSON_NAME]" at bounding box center [404, 280] width 87 height 16
type input "*****"
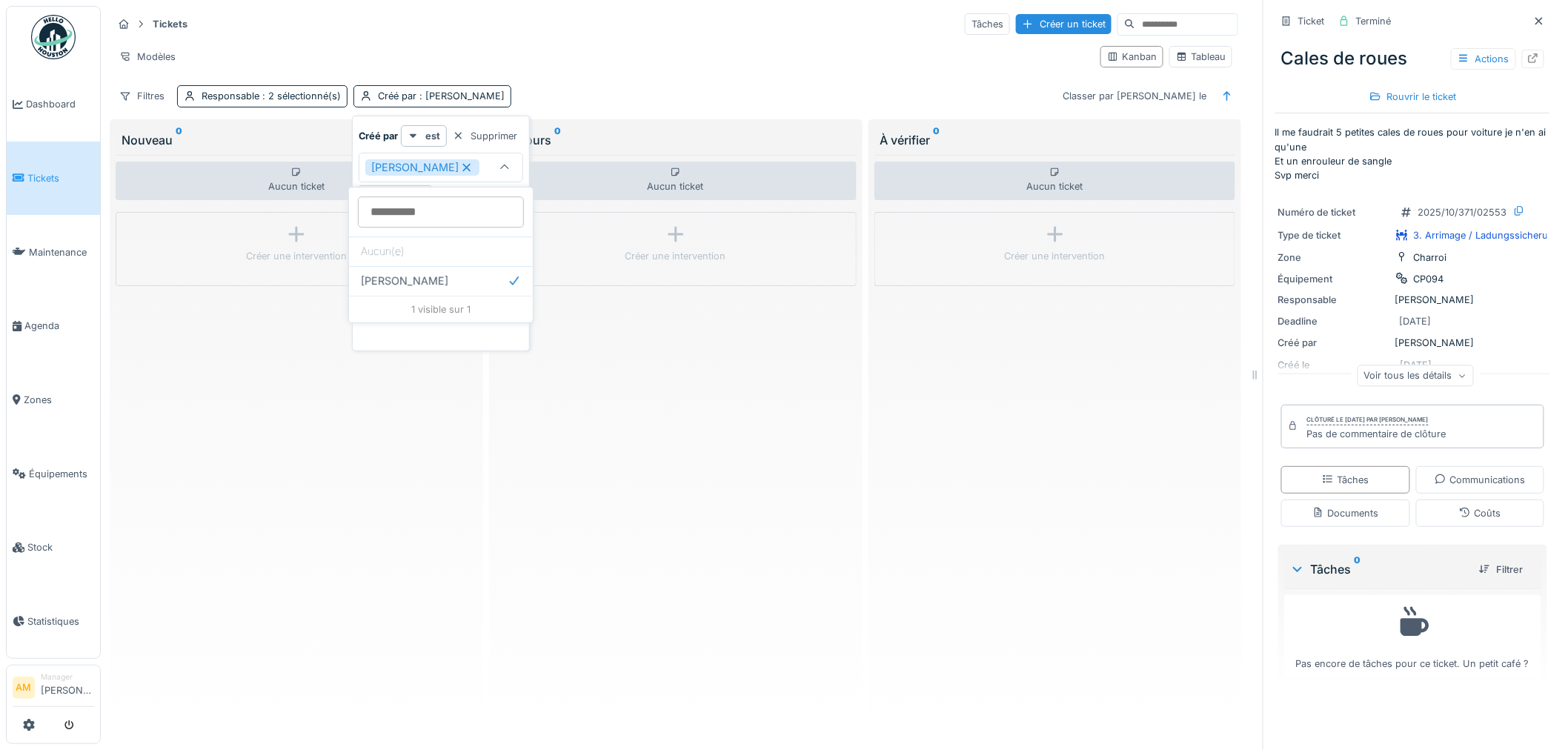
drag, startPoint x: 729, startPoint y: 453, endPoint x: 723, endPoint y: 438, distance: 16.2
click at [727, 450] on div "Aucun ticket Créer une intervention" at bounding box center [675, 442] width 361 height 575
click at [63, 467] on span "Équipements" at bounding box center [61, 474] width 65 height 14
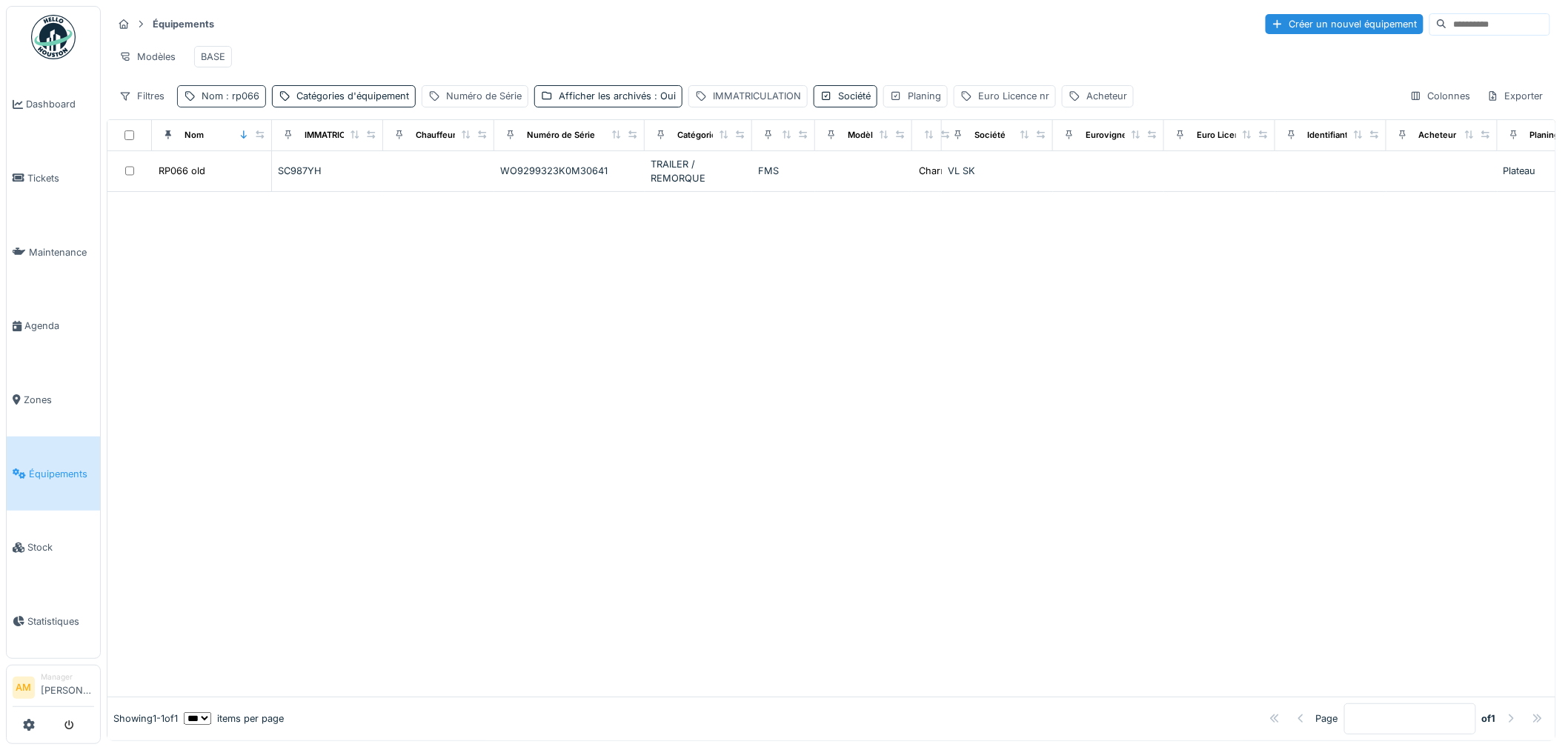
click at [237, 102] on span ": rp066" at bounding box center [241, 96] width 36 height 11
click at [0, 185] on html "Dashboard Tickets Maintenance [GEOGRAPHIC_DATA] Zones Équipements Stock Statist…" at bounding box center [784, 375] width 1568 height 750
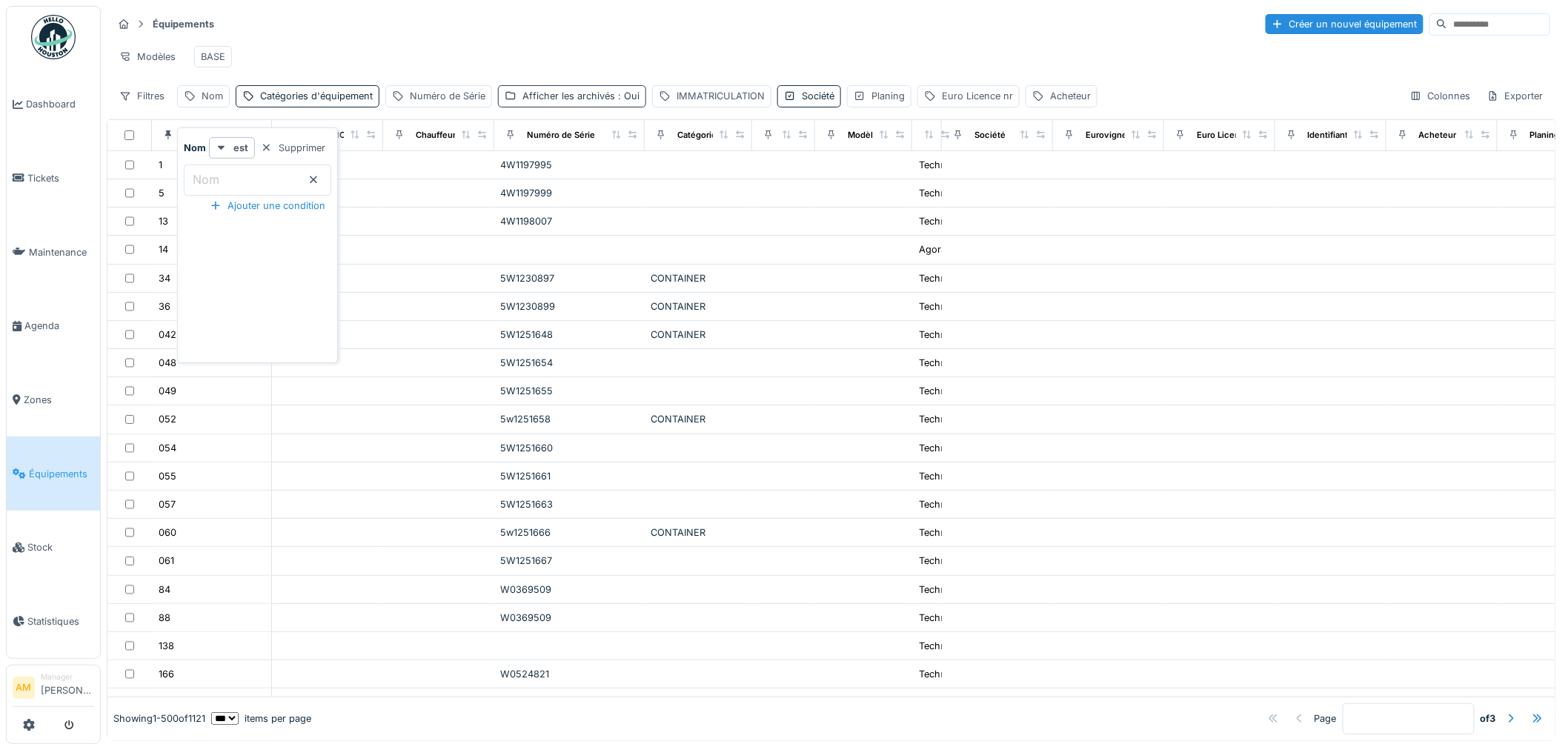
click at [617, 102] on span ": Oui" at bounding box center [627, 96] width 25 height 11
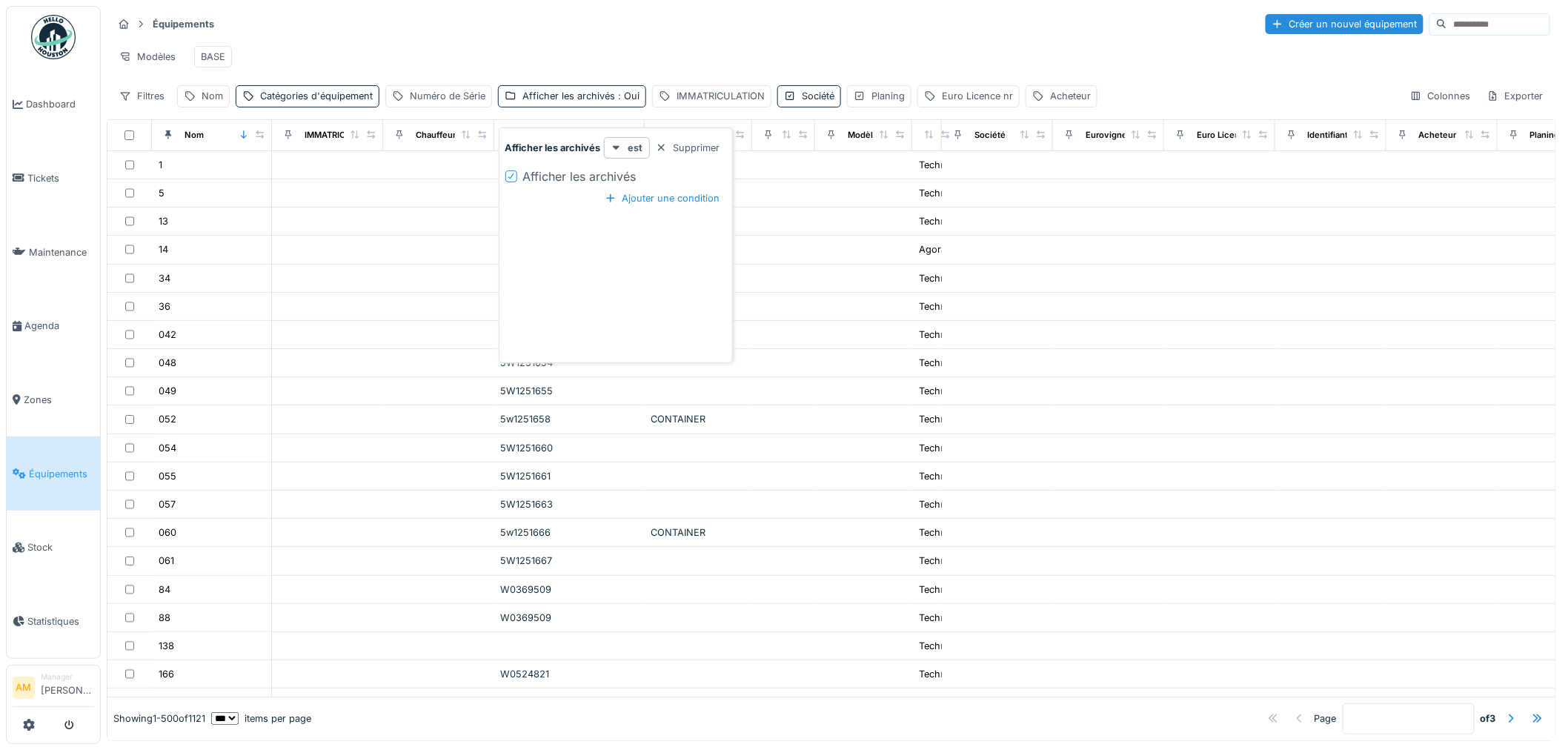
click at [510, 175] on icon at bounding box center [511, 176] width 9 height 8
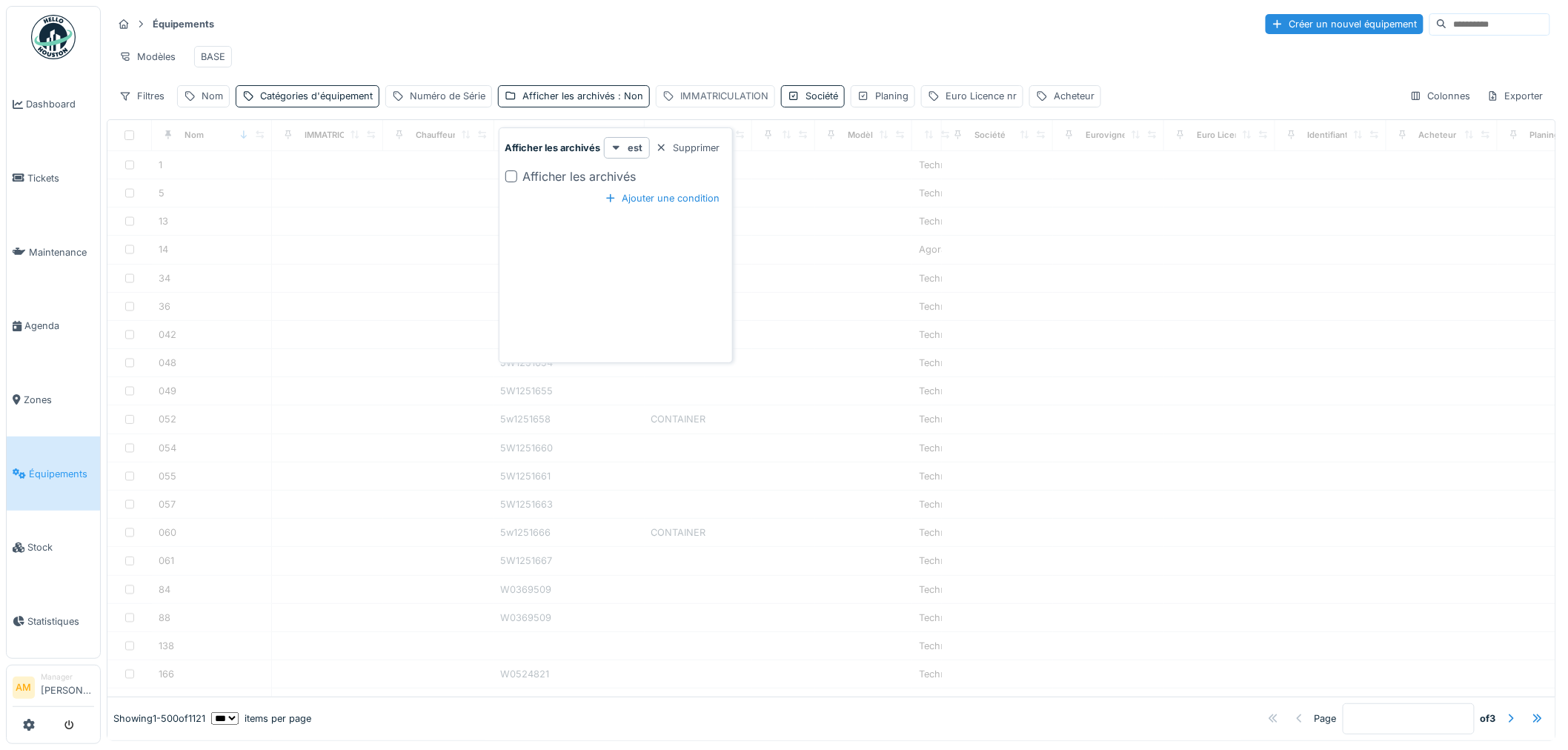
click at [694, 103] on div "IMMATRICULATION" at bounding box center [724, 96] width 88 height 14
click at [695, 181] on label "IMMATRICULATION" at bounding box center [723, 179] width 115 height 18
click at [695, 181] on input "IMMATRICULATION" at bounding box center [769, 179] width 218 height 31
click at [692, 182] on label "IMMATRICULATION" at bounding box center [723, 179] width 115 height 18
click at [692, 182] on input "IMMATRICULATION" at bounding box center [769, 179] width 218 height 31
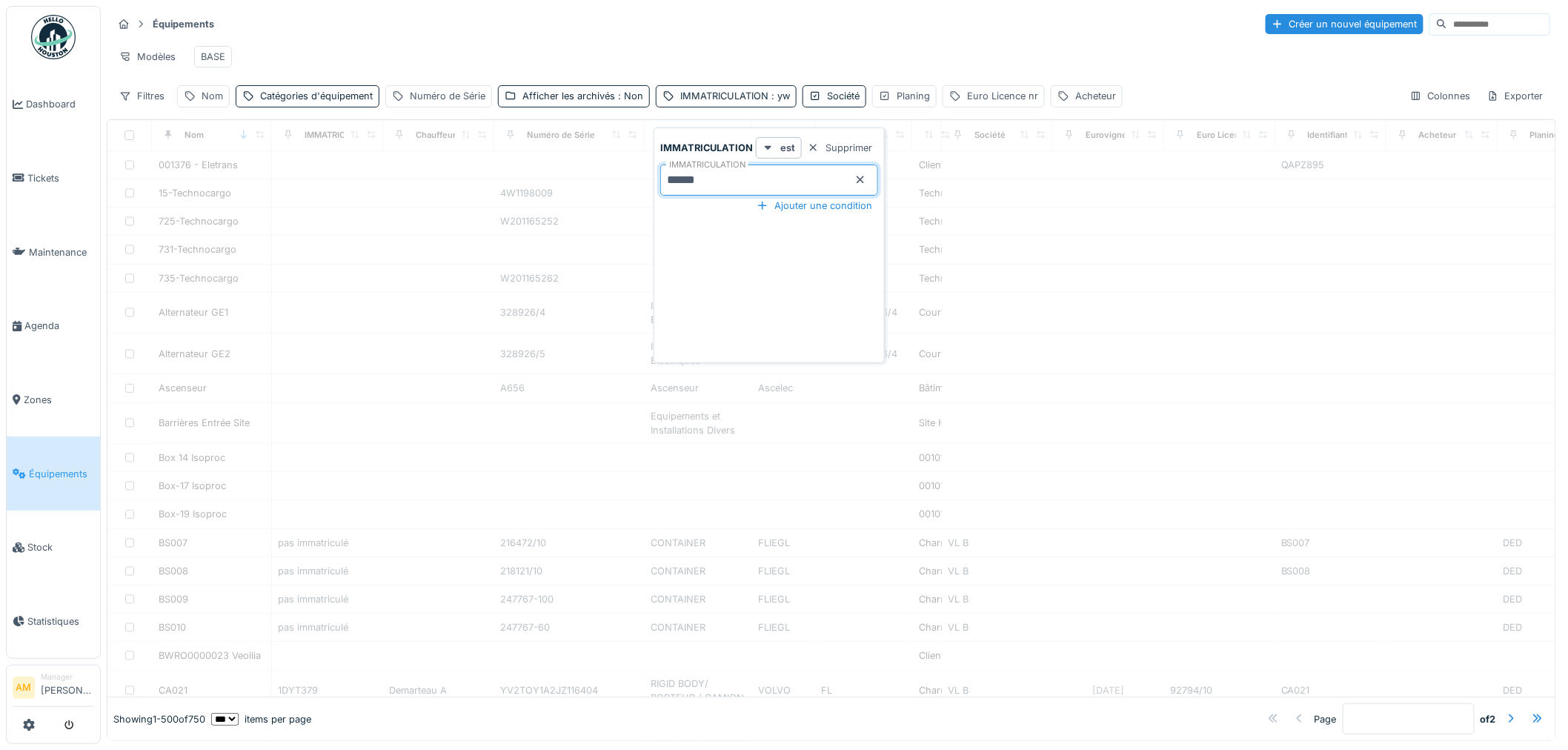
type input "******"
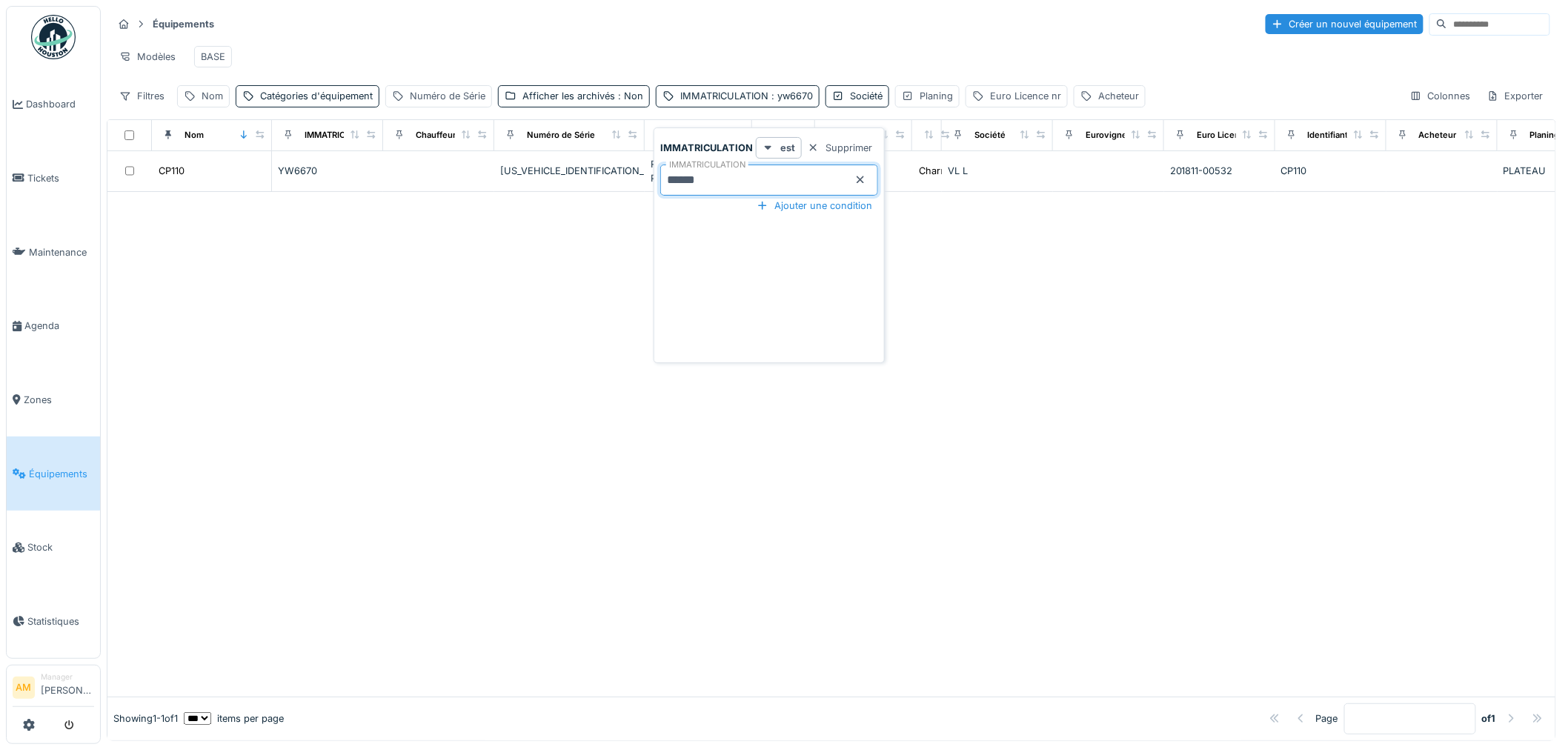
click at [277, 421] on div at bounding box center [832, 444] width 1449 height 505
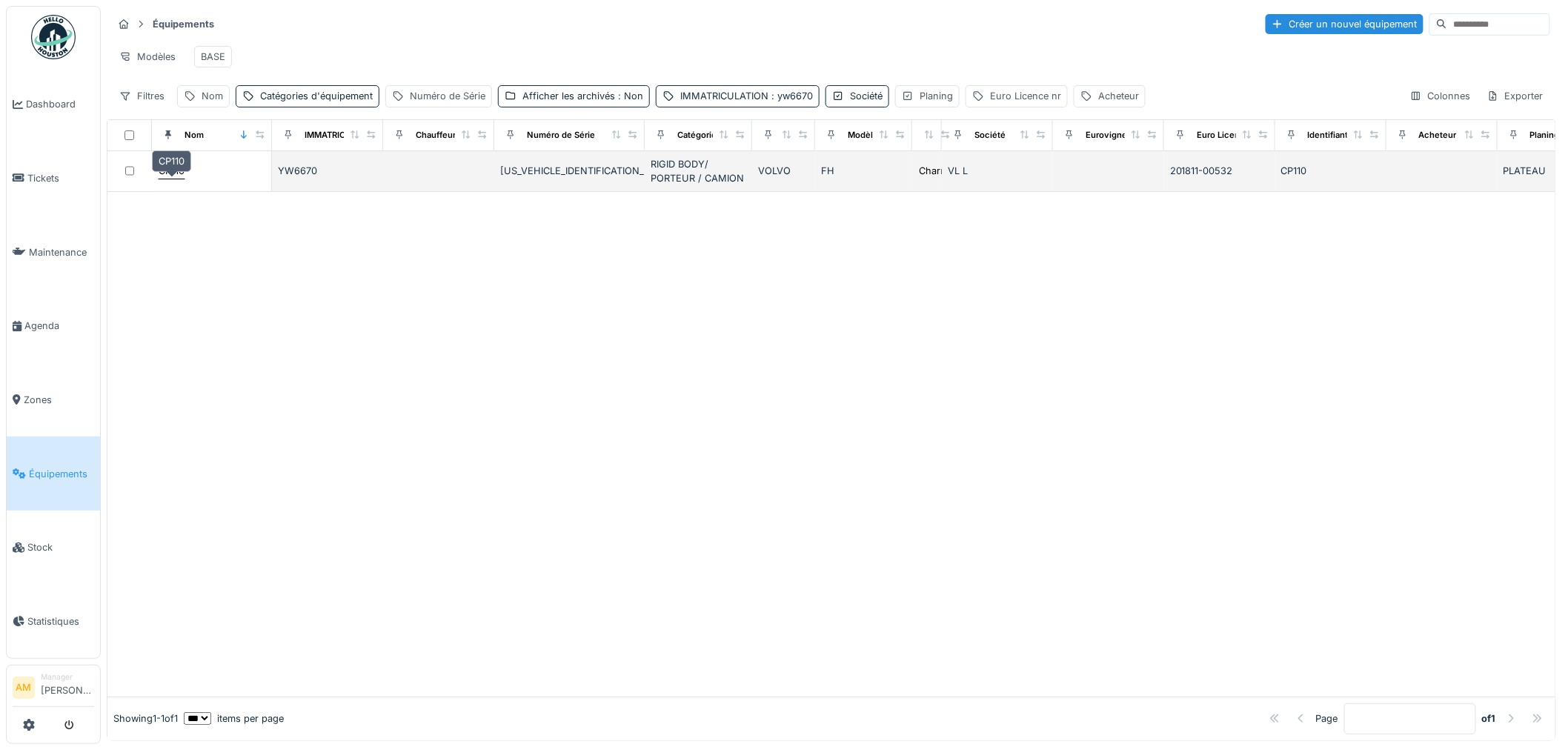
drag, startPoint x: 168, startPoint y: 184, endPoint x: 618, endPoint y: 356, distance: 481.8
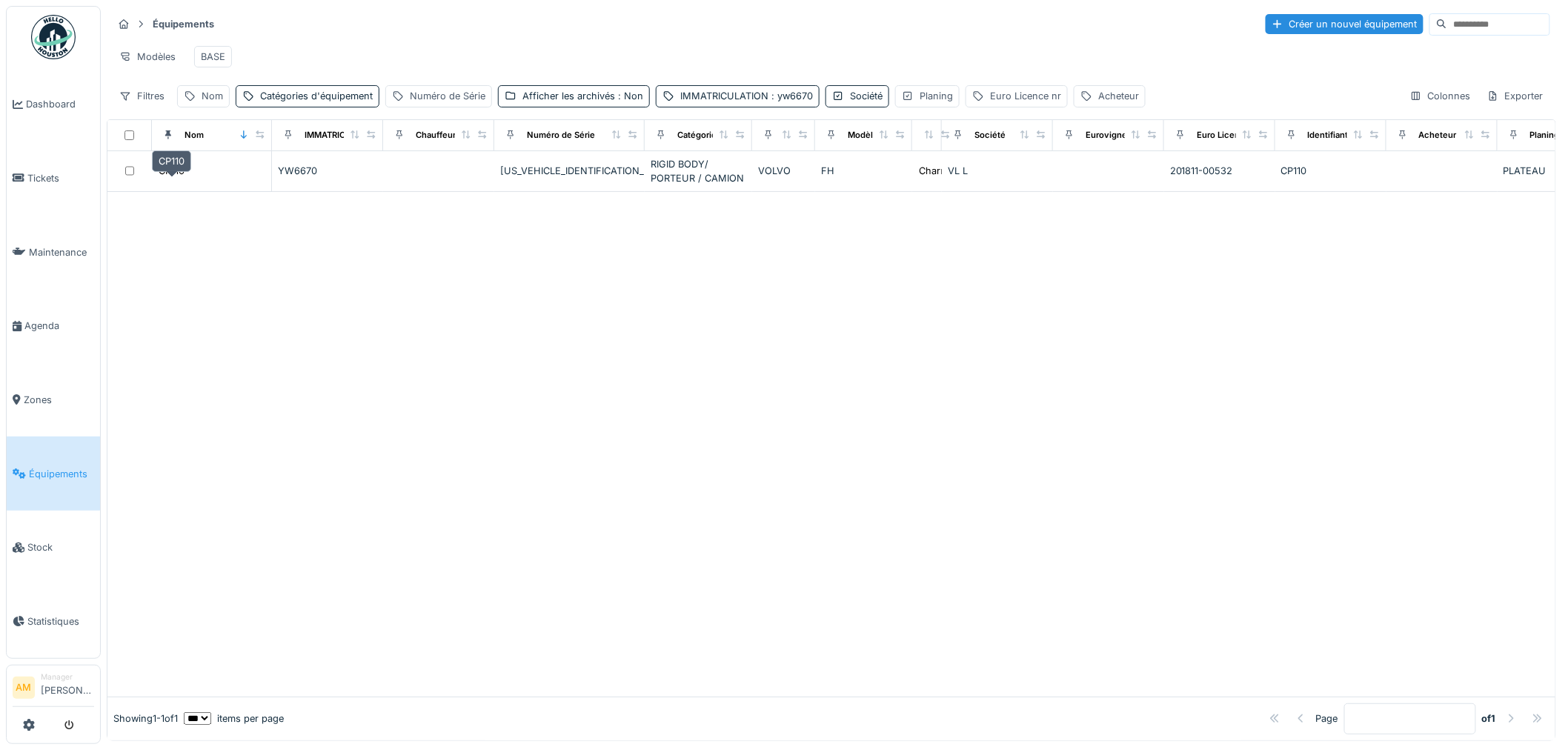
click at [168, 178] on div "CP110" at bounding box center [171, 171] width 26 height 14
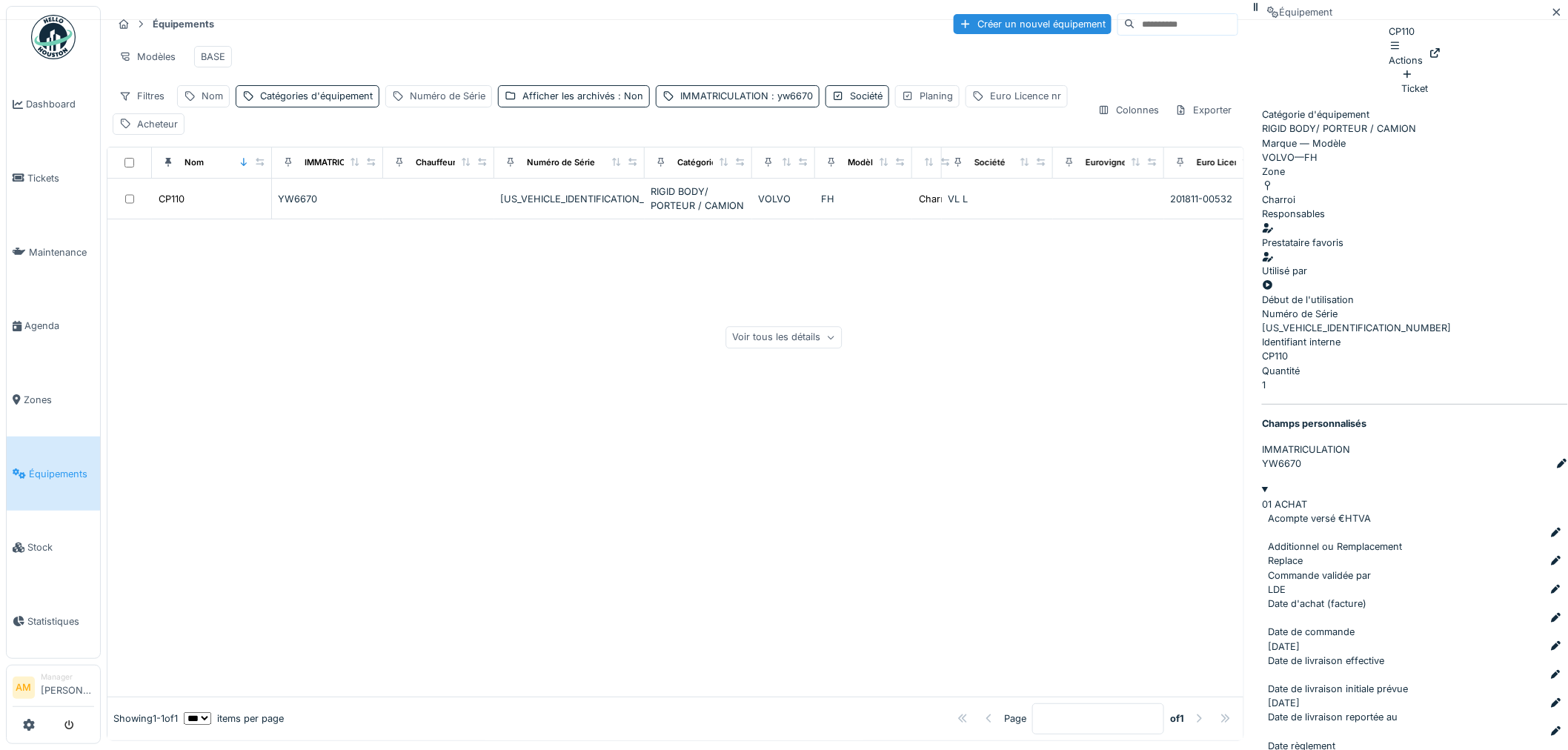
scroll to position [209, 0]
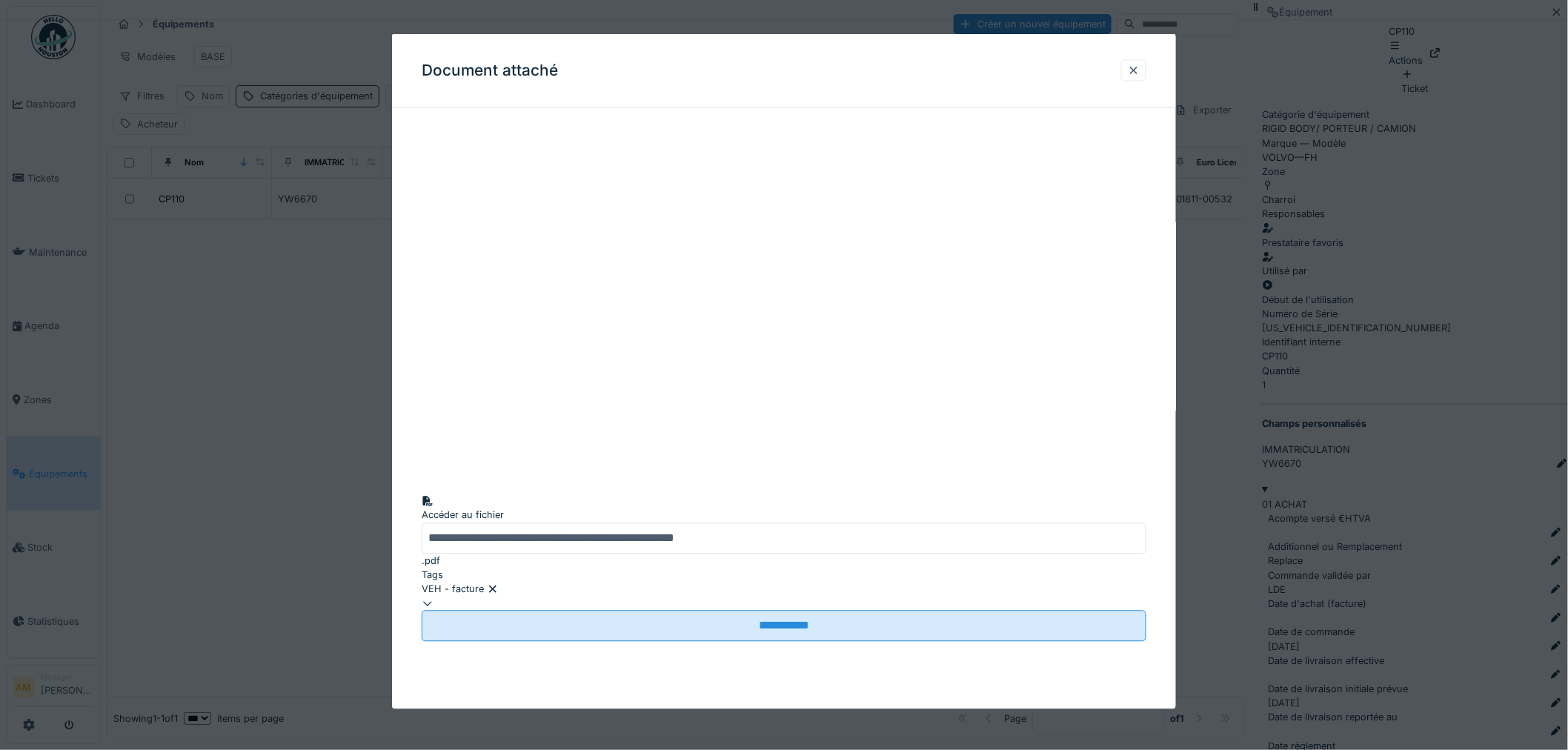
click at [1329, 484] on div at bounding box center [784, 375] width 1568 height 750
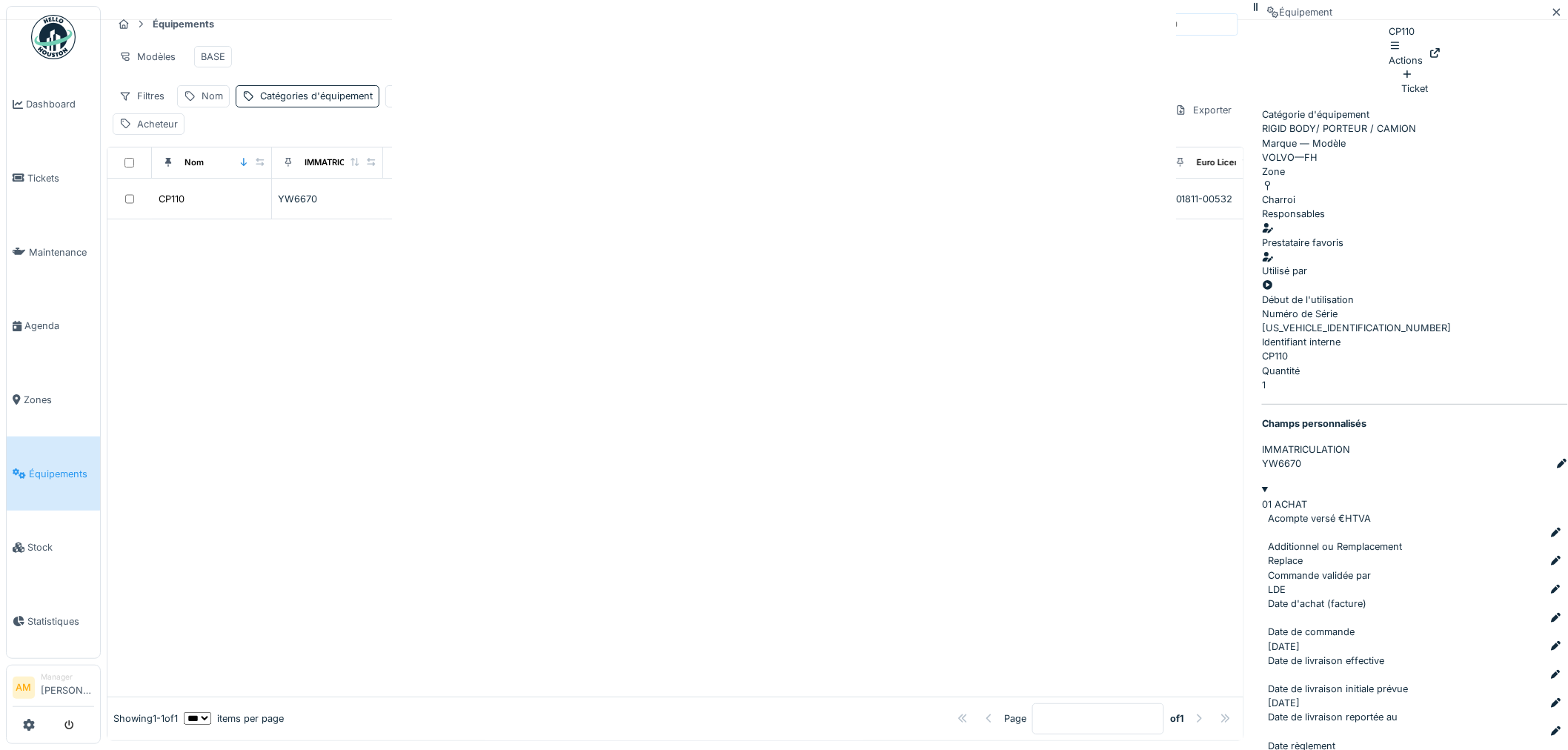
click at [1305, 530] on div at bounding box center [784, 375] width 1568 height 750
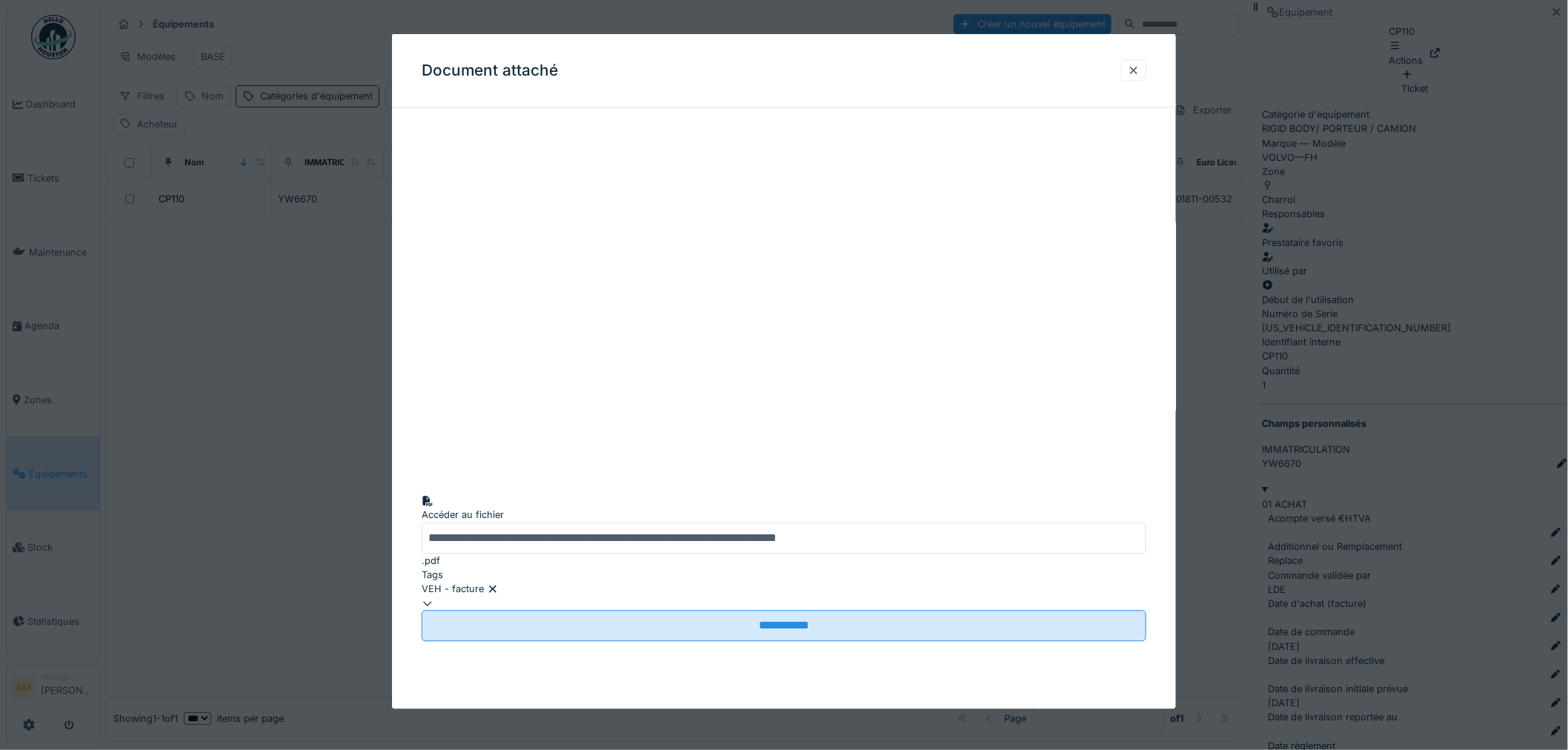
click at [1410, 553] on div at bounding box center [784, 375] width 1568 height 750
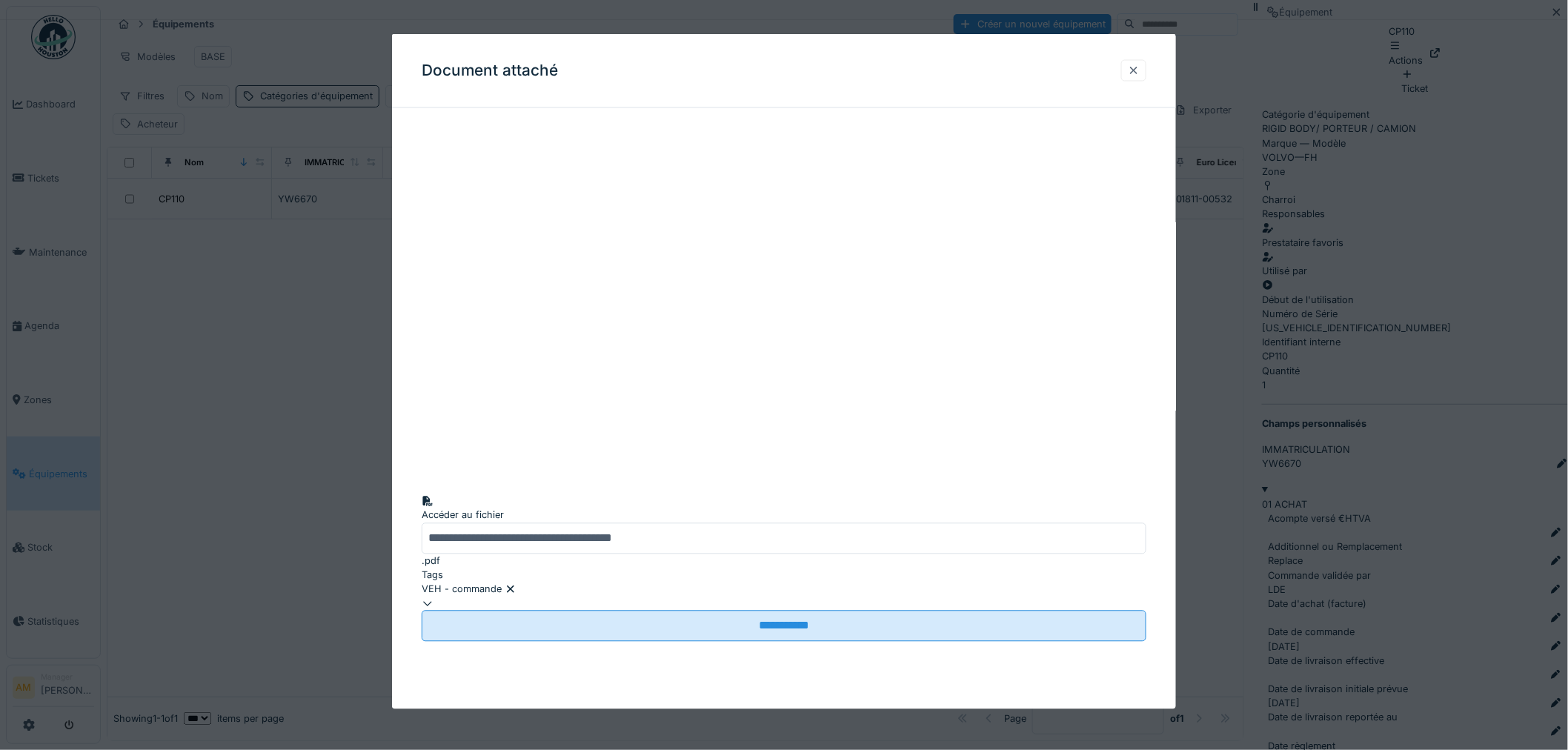
click at [1138, 72] on div at bounding box center [1134, 69] width 12 height 14
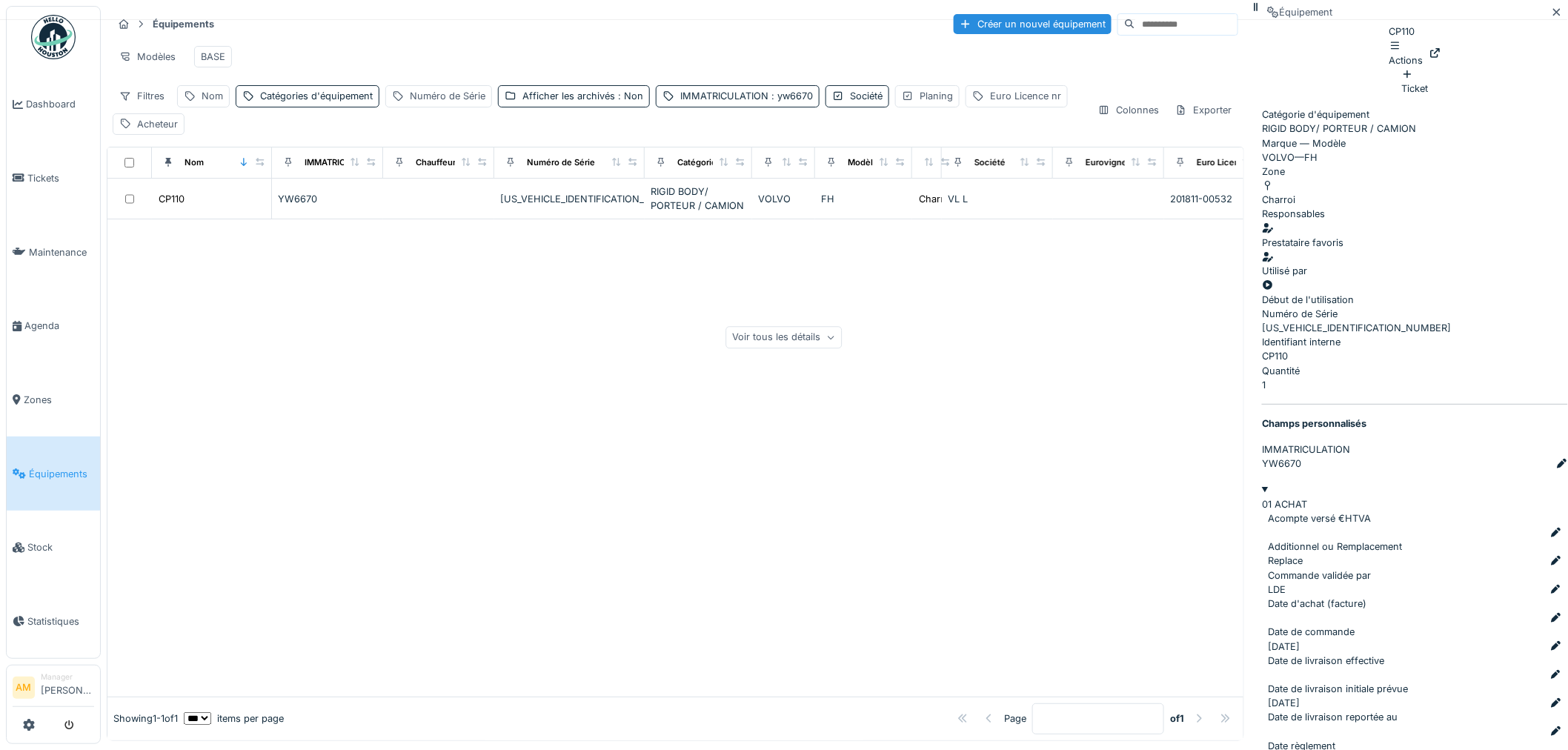
scroll to position [164, 0]
click at [778, 102] on span ": yw6670" at bounding box center [790, 96] width 45 height 11
drag, startPoint x: 734, startPoint y: 176, endPoint x: 700, endPoint y: 187, distance: 35.7
click at [700, 187] on input "******" at bounding box center [769, 179] width 218 height 31
type input "******"
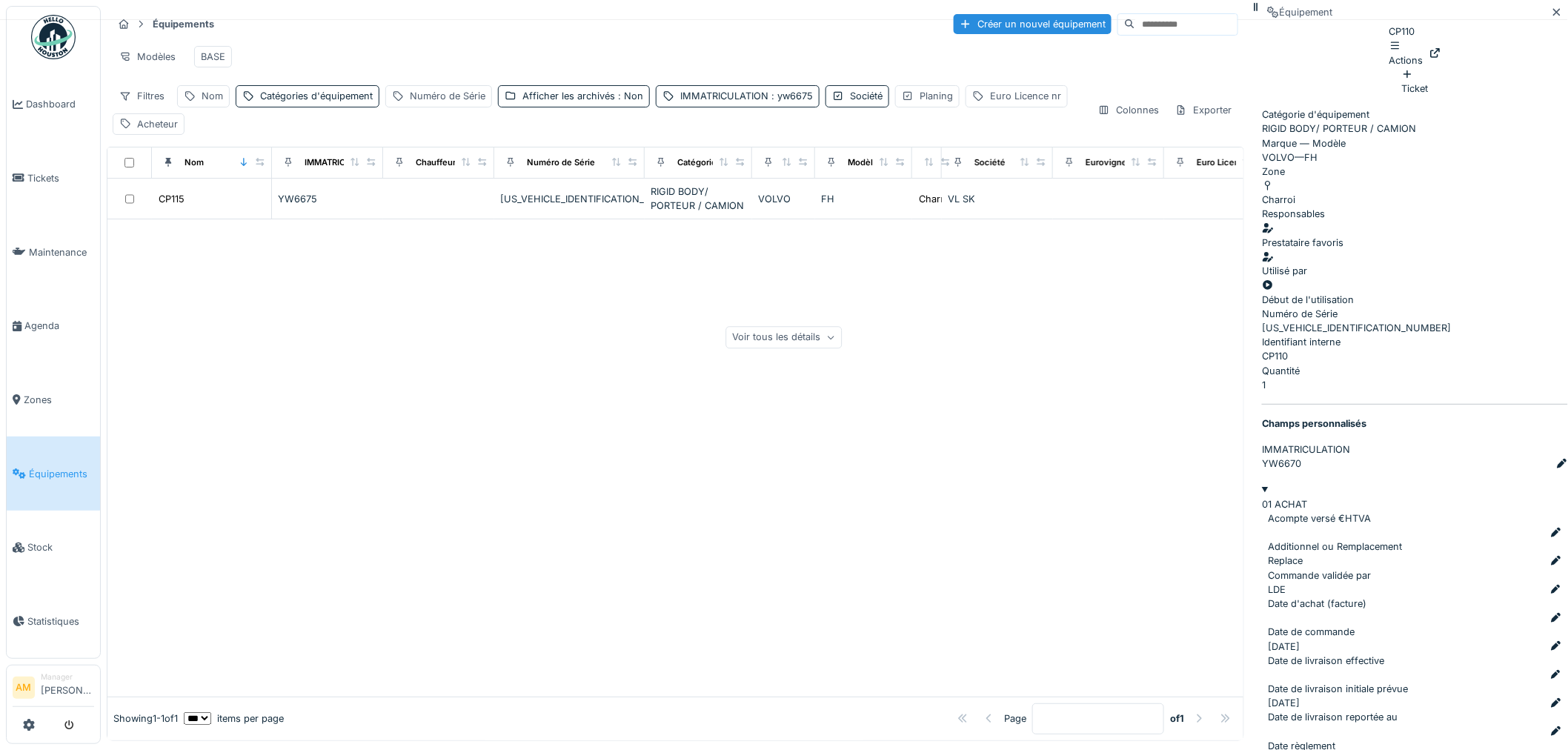
click at [353, 356] on div at bounding box center [675, 457] width 1136 height 477
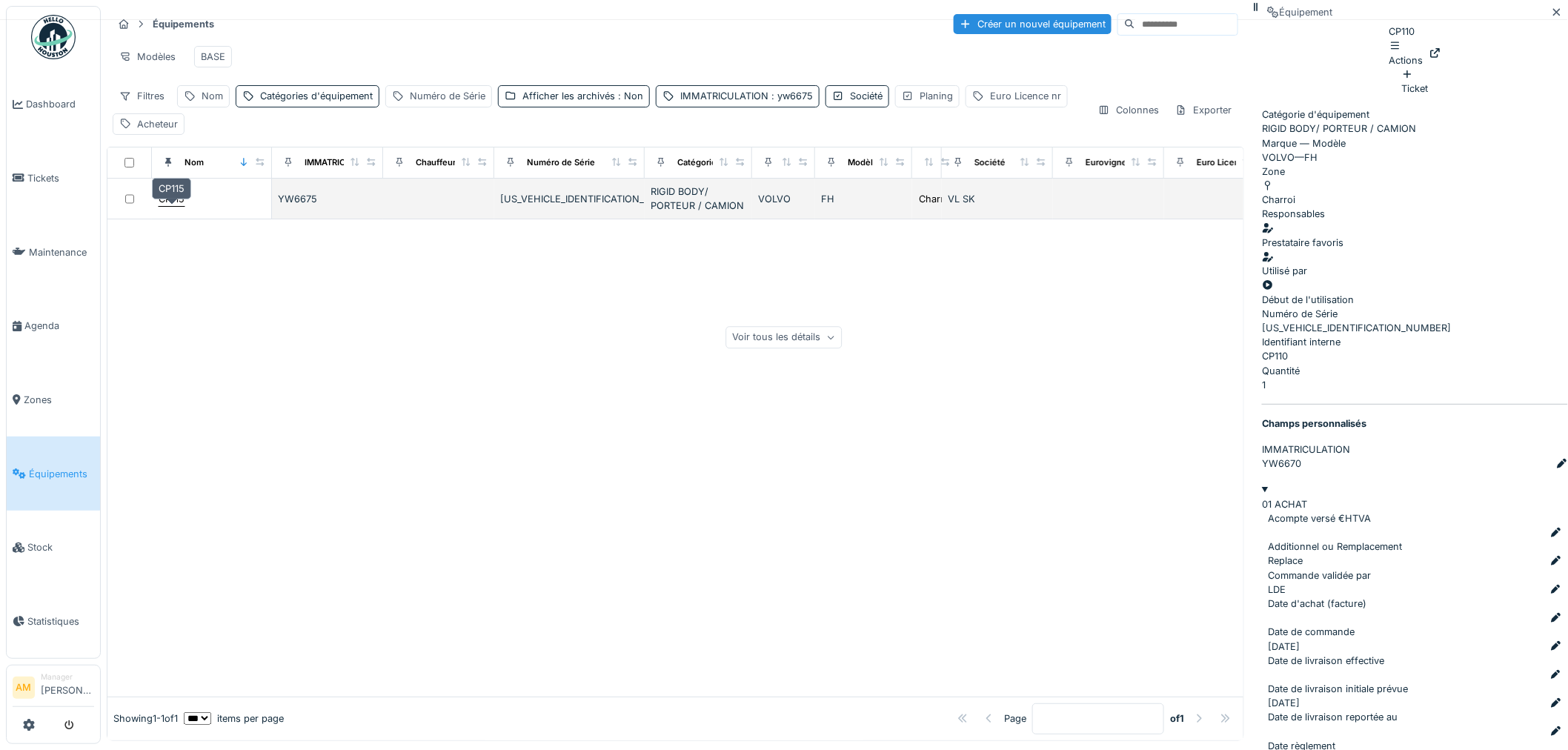
click at [184, 205] on div "CP115" at bounding box center [171, 199] width 26 height 14
